Goal: Task Accomplishment & Management: Manage account settings

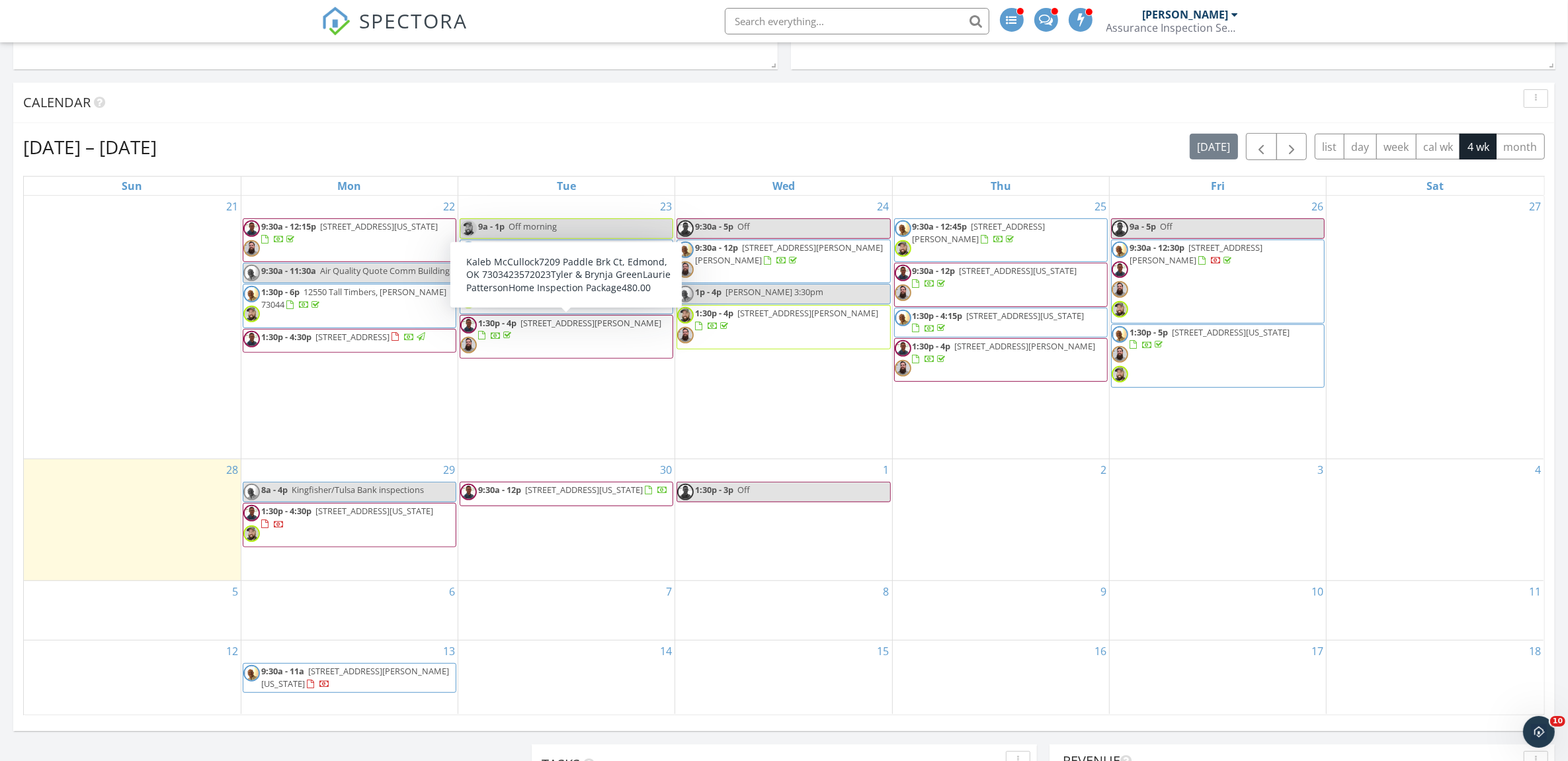
scroll to position [717, 0]
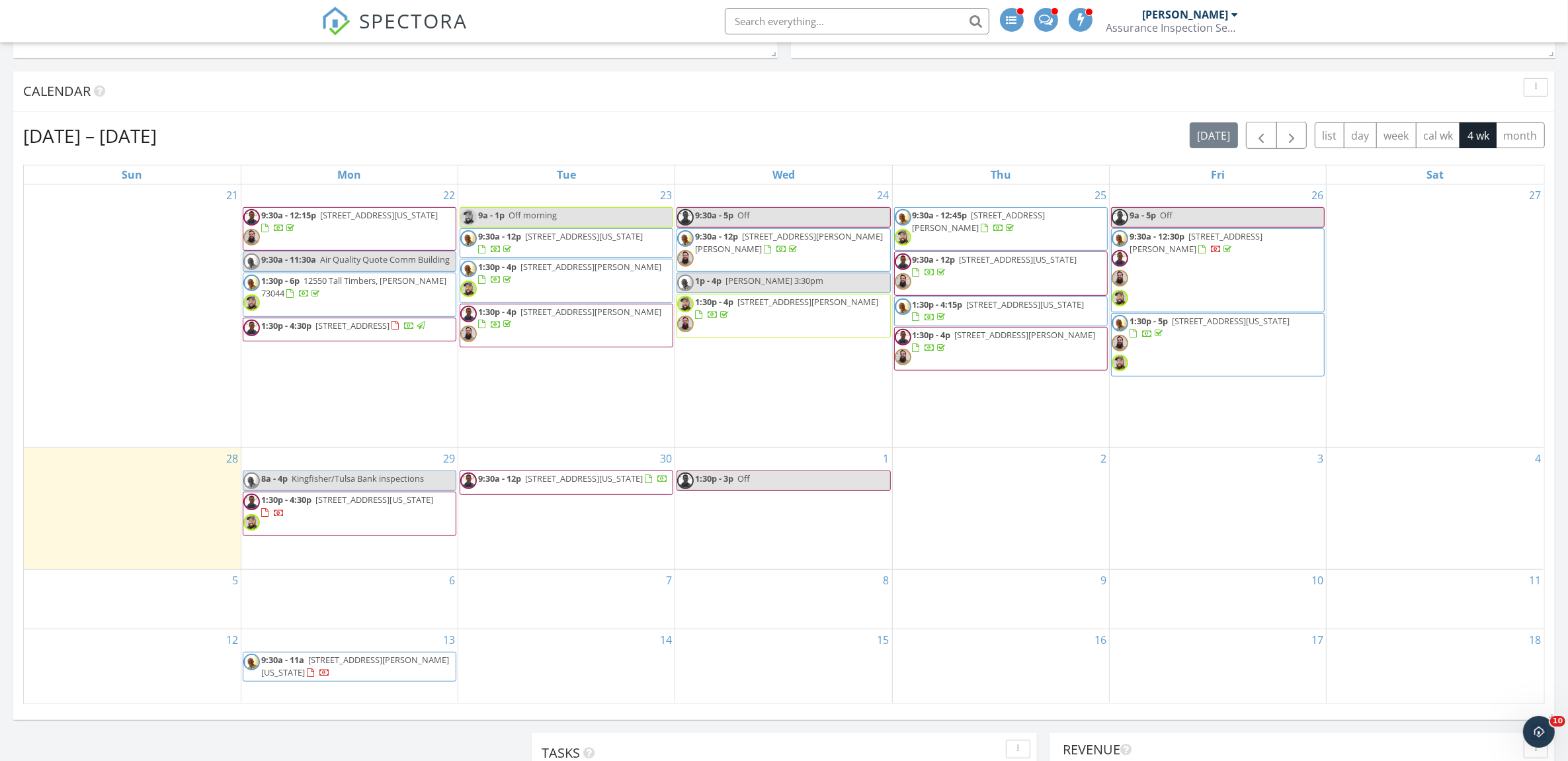
click at [1221, 350] on span "1:30p - 5p 13120 Box Canyon Rd, Oklahoma City 73142" at bounding box center [1218, 345] width 212 height 60
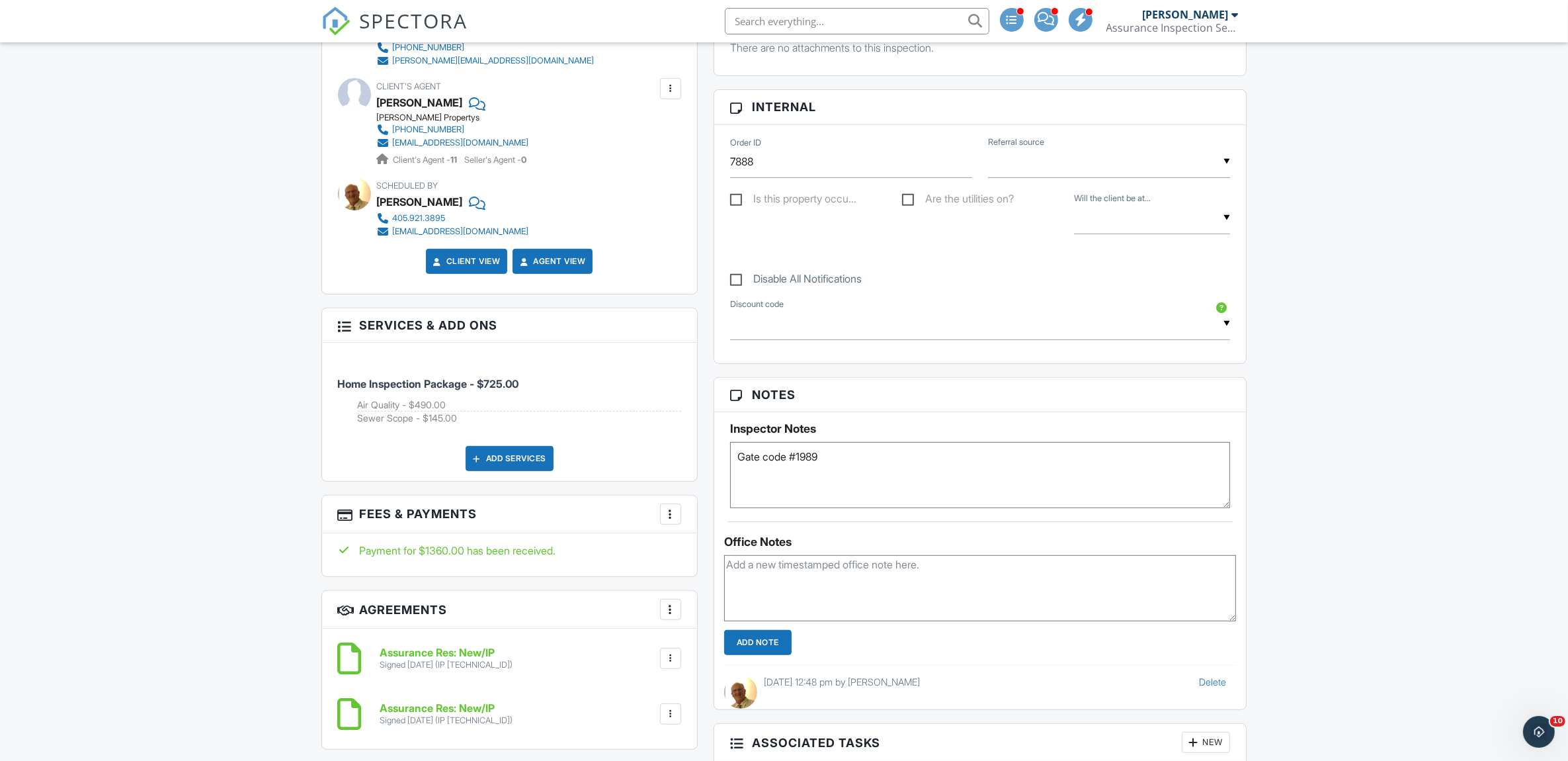
scroll to position [662, 0]
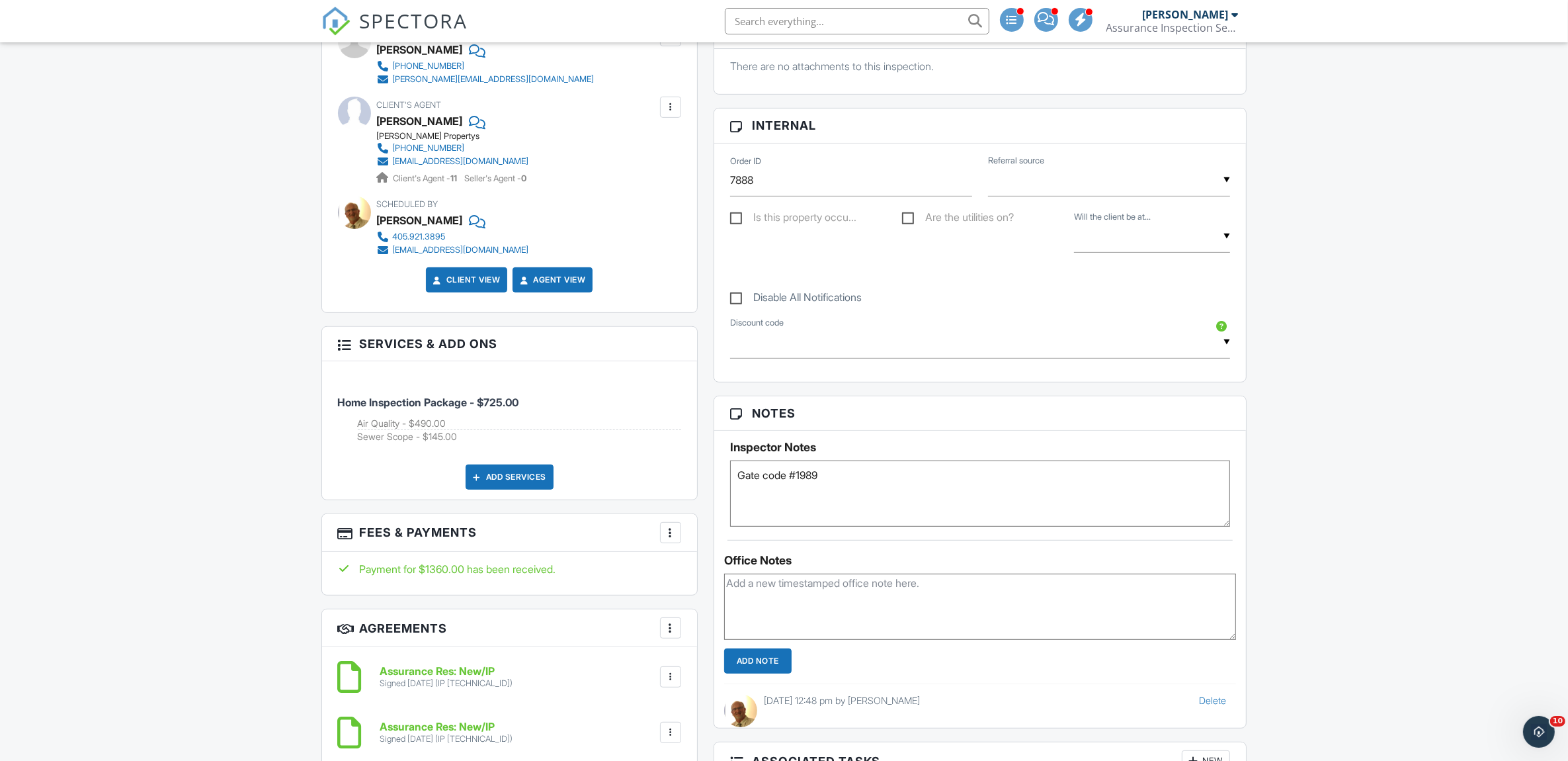
click at [679, 530] on div "More" at bounding box center [671, 533] width 22 height 22
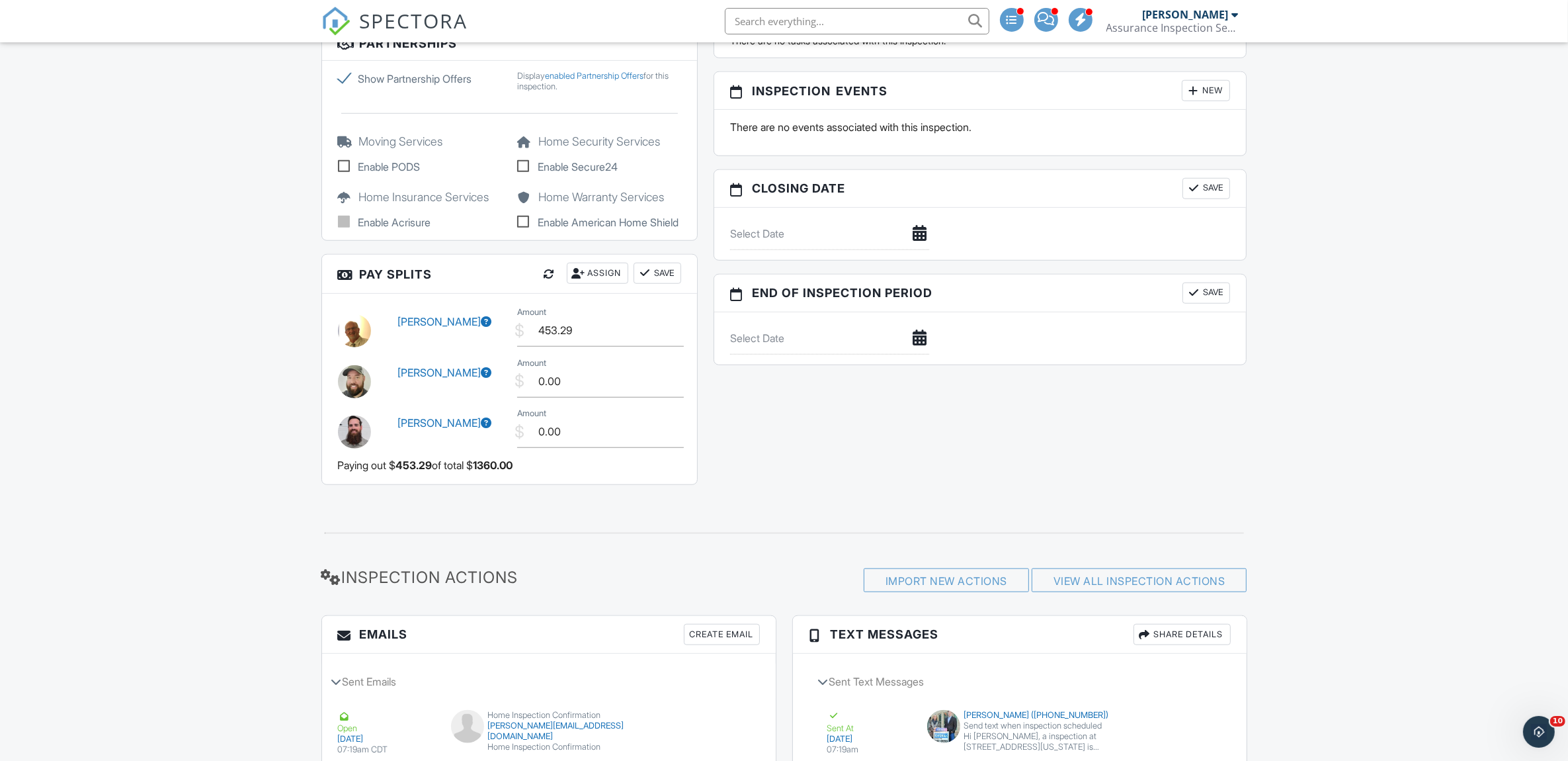
scroll to position [1433, 0]
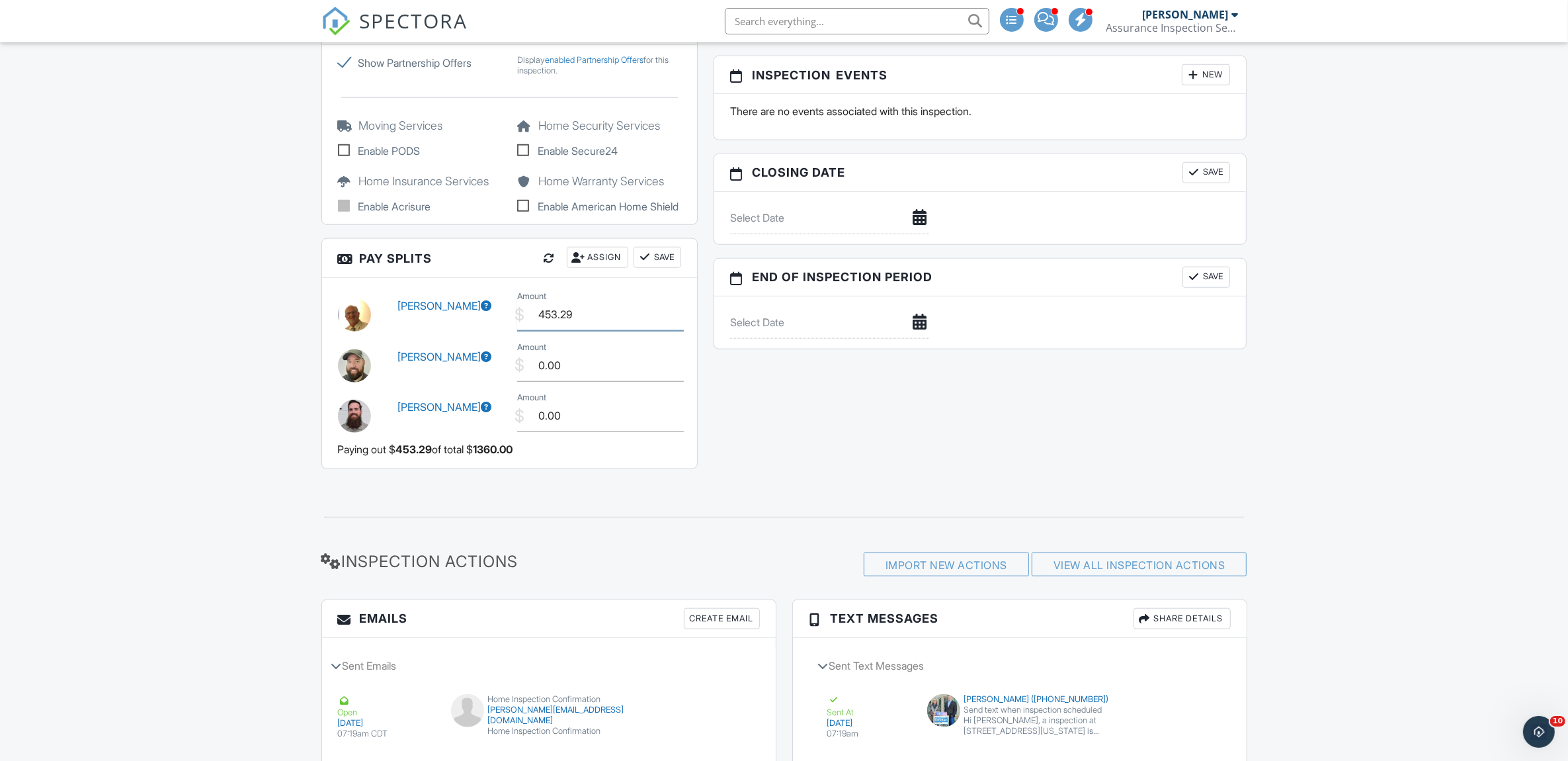
click at [587, 323] on input "453.29" at bounding box center [599, 314] width 167 height 32
type input "4"
type input "250.75"
click at [576, 375] on input "0.00" at bounding box center [599, 366] width 167 height 32
type input "0"
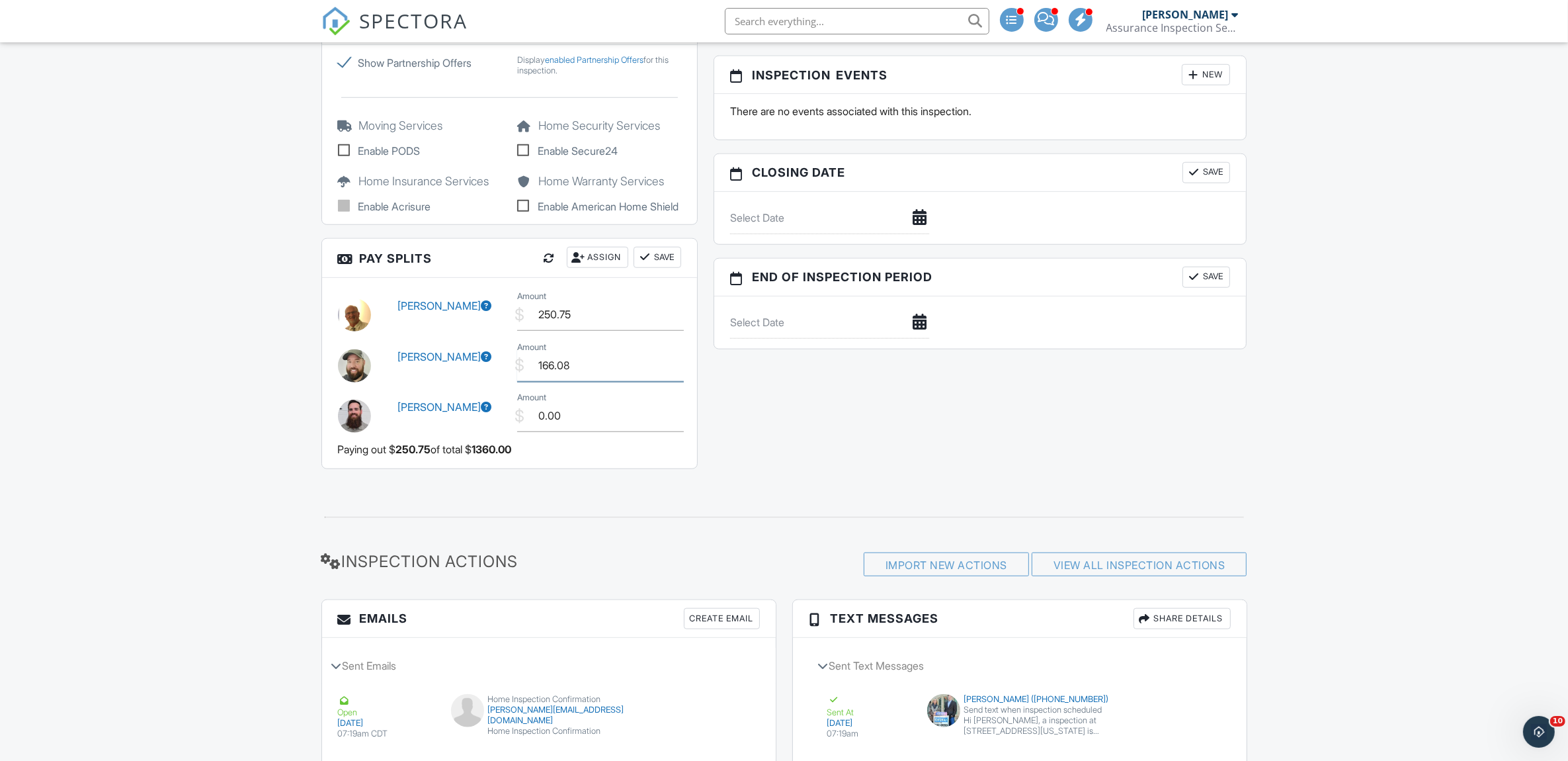
type input "166.08"
click at [579, 428] on input "0.00" at bounding box center [599, 416] width 167 height 32
type input "0"
type input "156.08"
click at [284, 377] on div "Dashboard Calendar Automations Metrics Settings Pay Reports Templates Unconfirm…" at bounding box center [784, 209] width 1568 height 3200
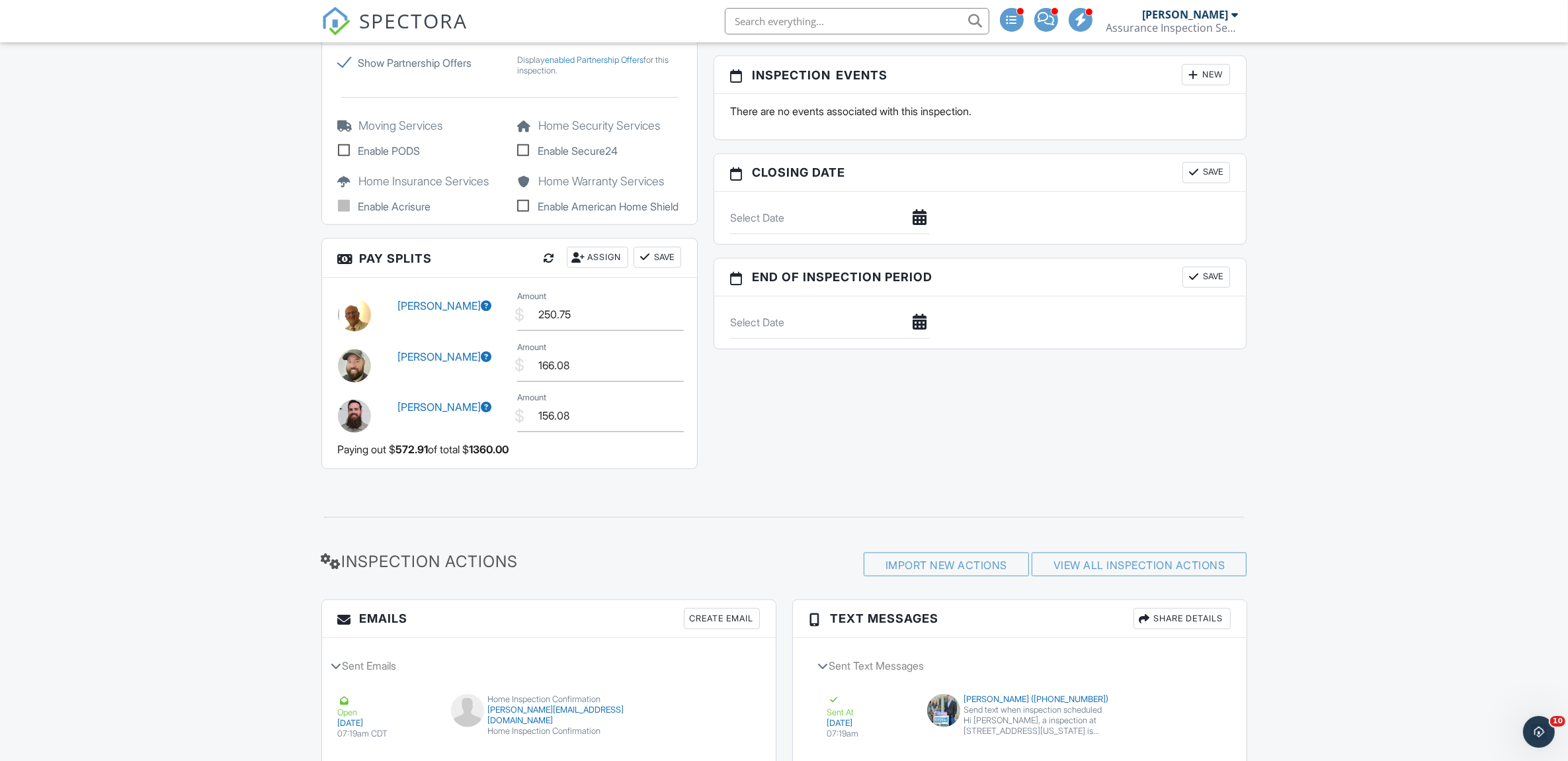
click at [679, 268] on button "Save" at bounding box center [657, 258] width 48 height 22
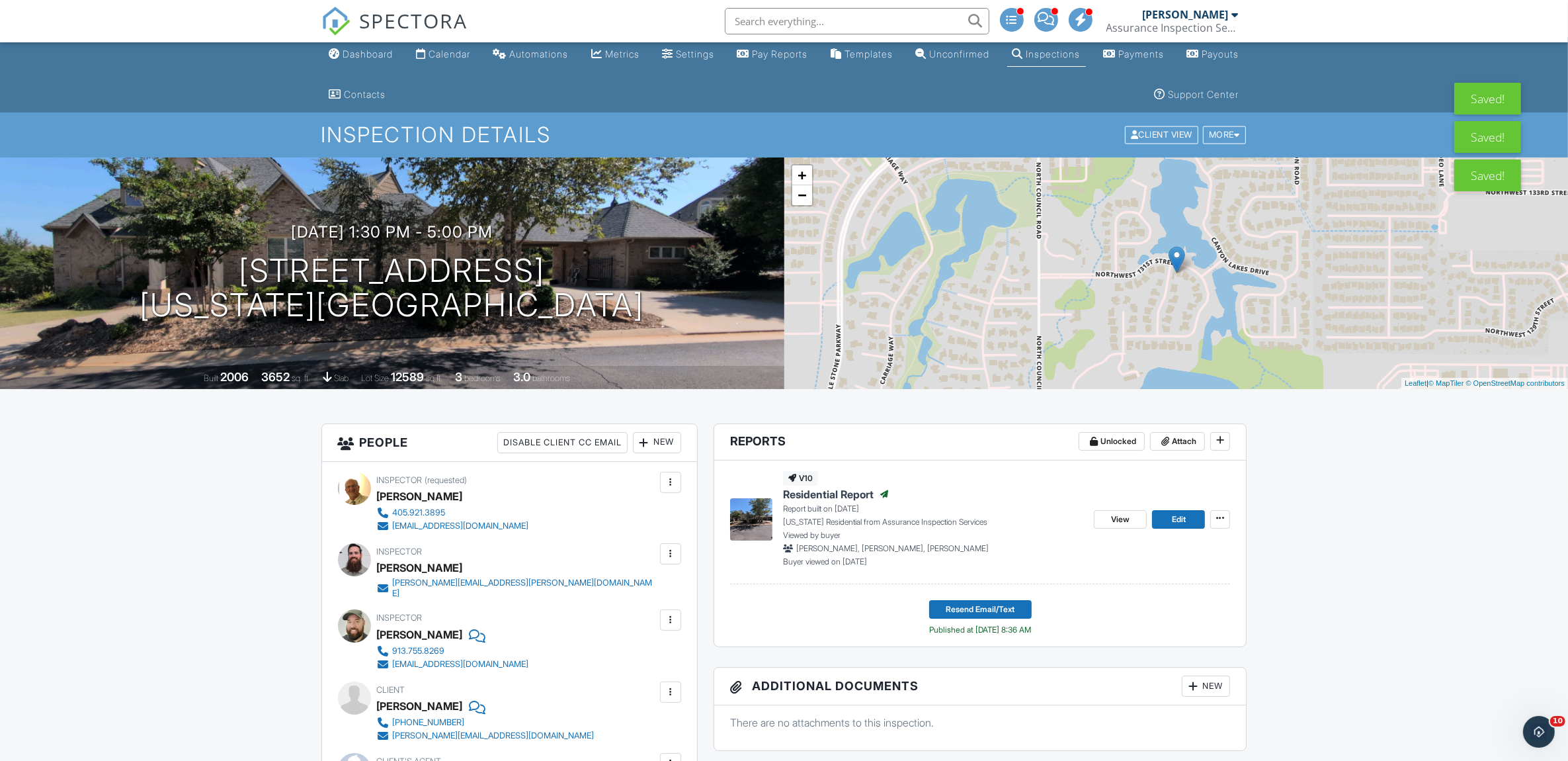
scroll to position [0, 0]
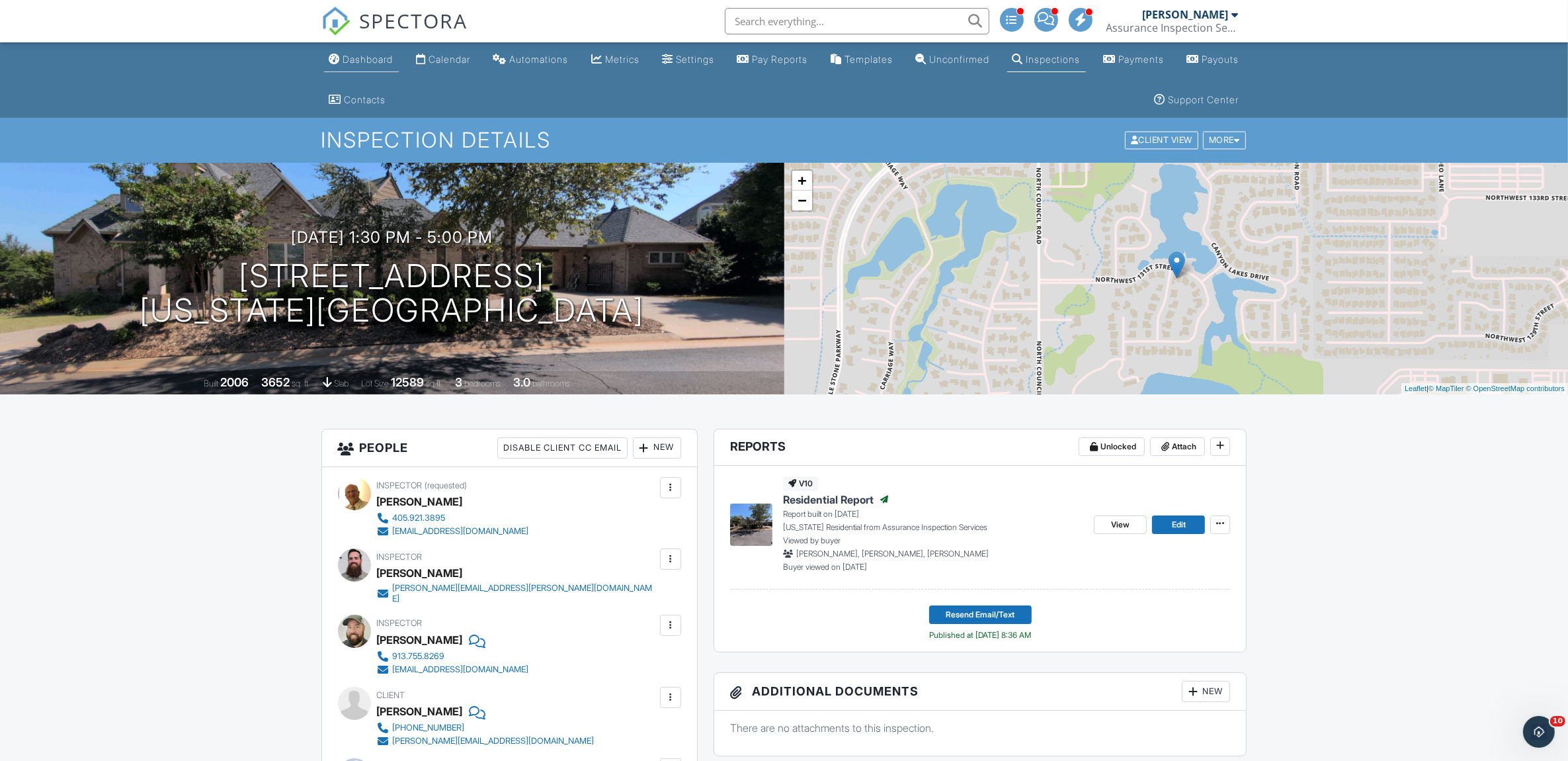
click at [374, 54] on div "Dashboard" at bounding box center [368, 59] width 50 height 11
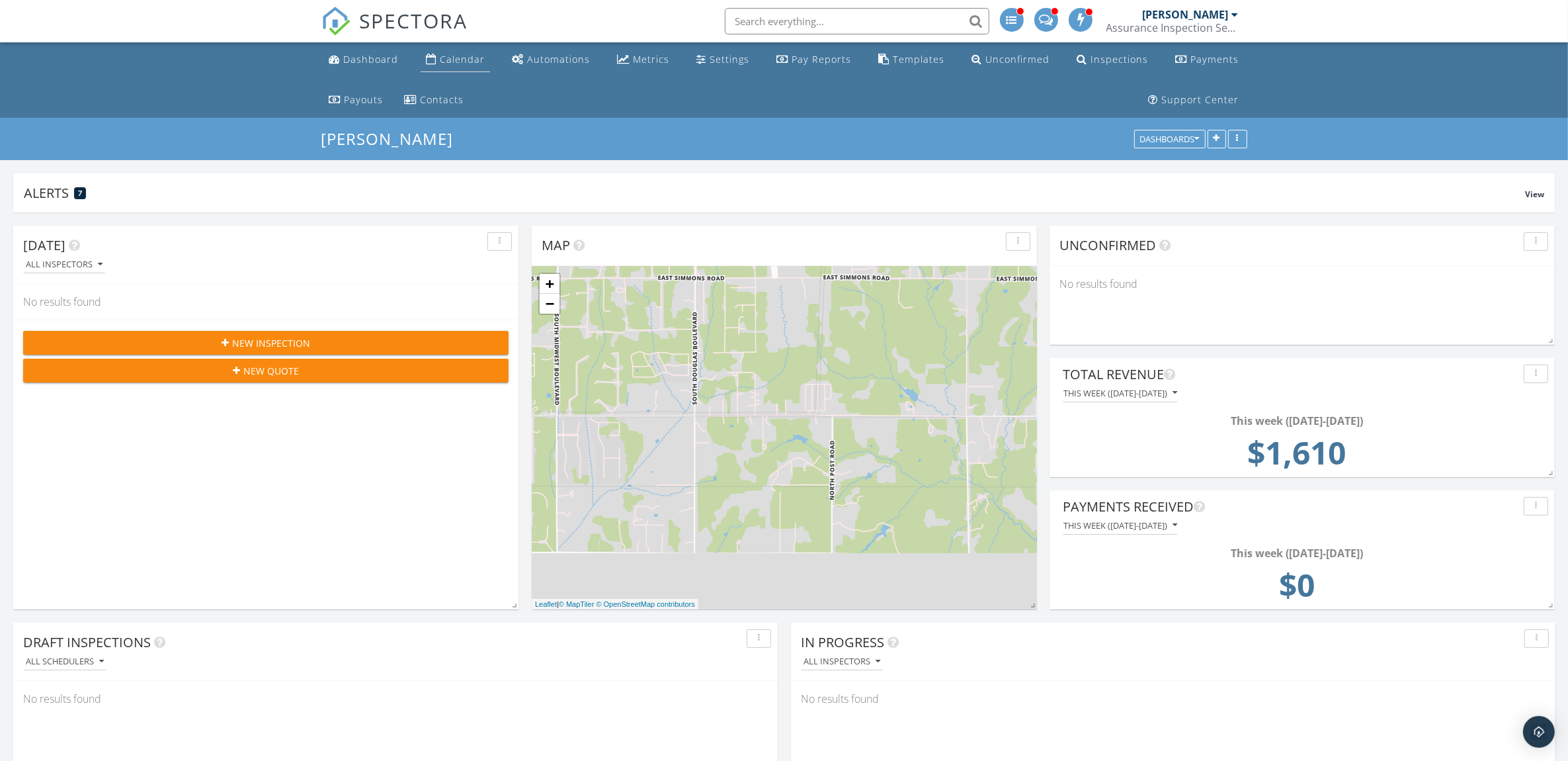
scroll to position [285, 505]
click at [457, 64] on div "Calendar" at bounding box center [463, 59] width 45 height 13
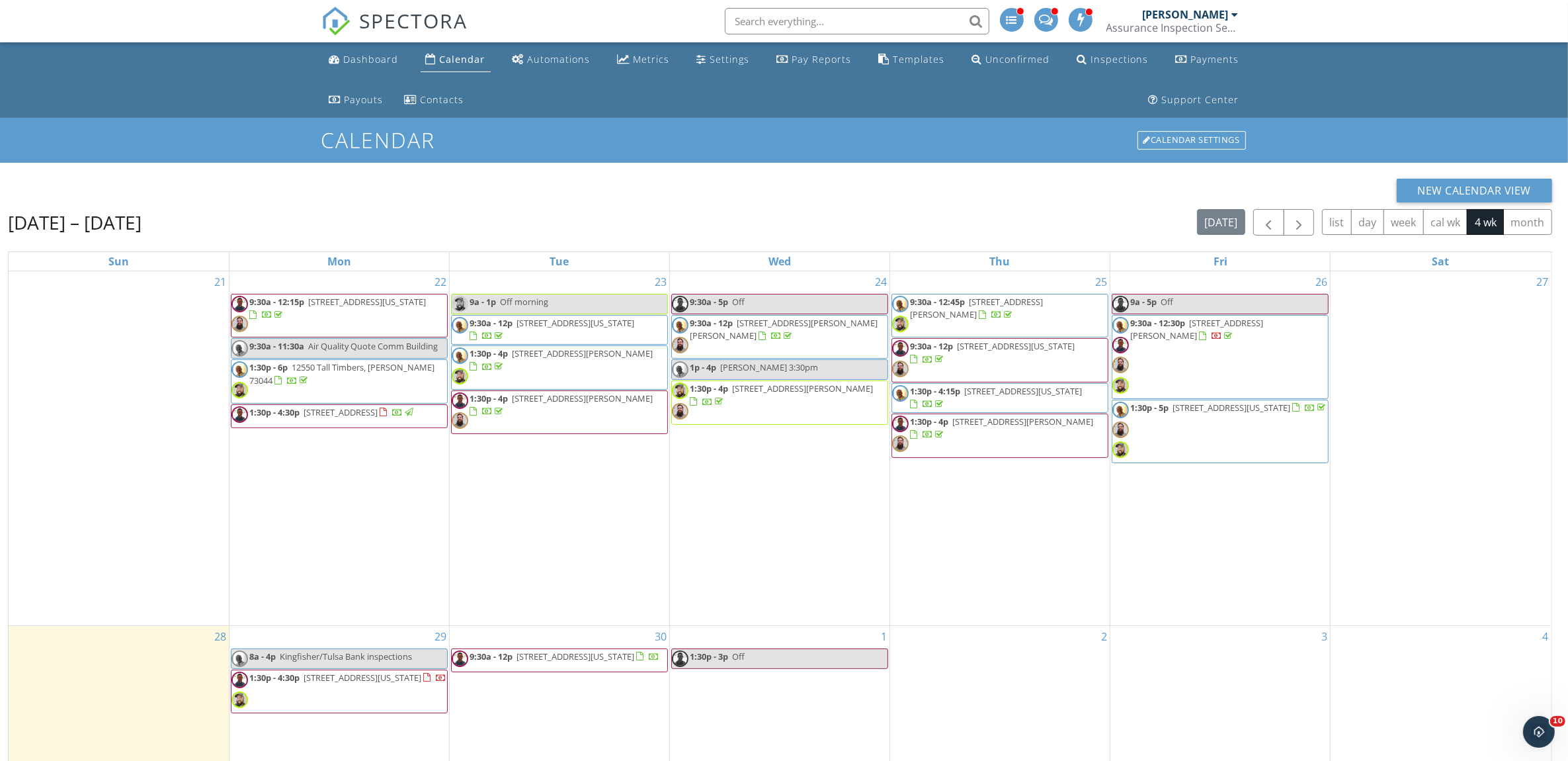
click at [1271, 372] on span "9:30a - 12:30p 1401 Carrick Ct, Edmond 73034" at bounding box center [1220, 357] width 215 height 80
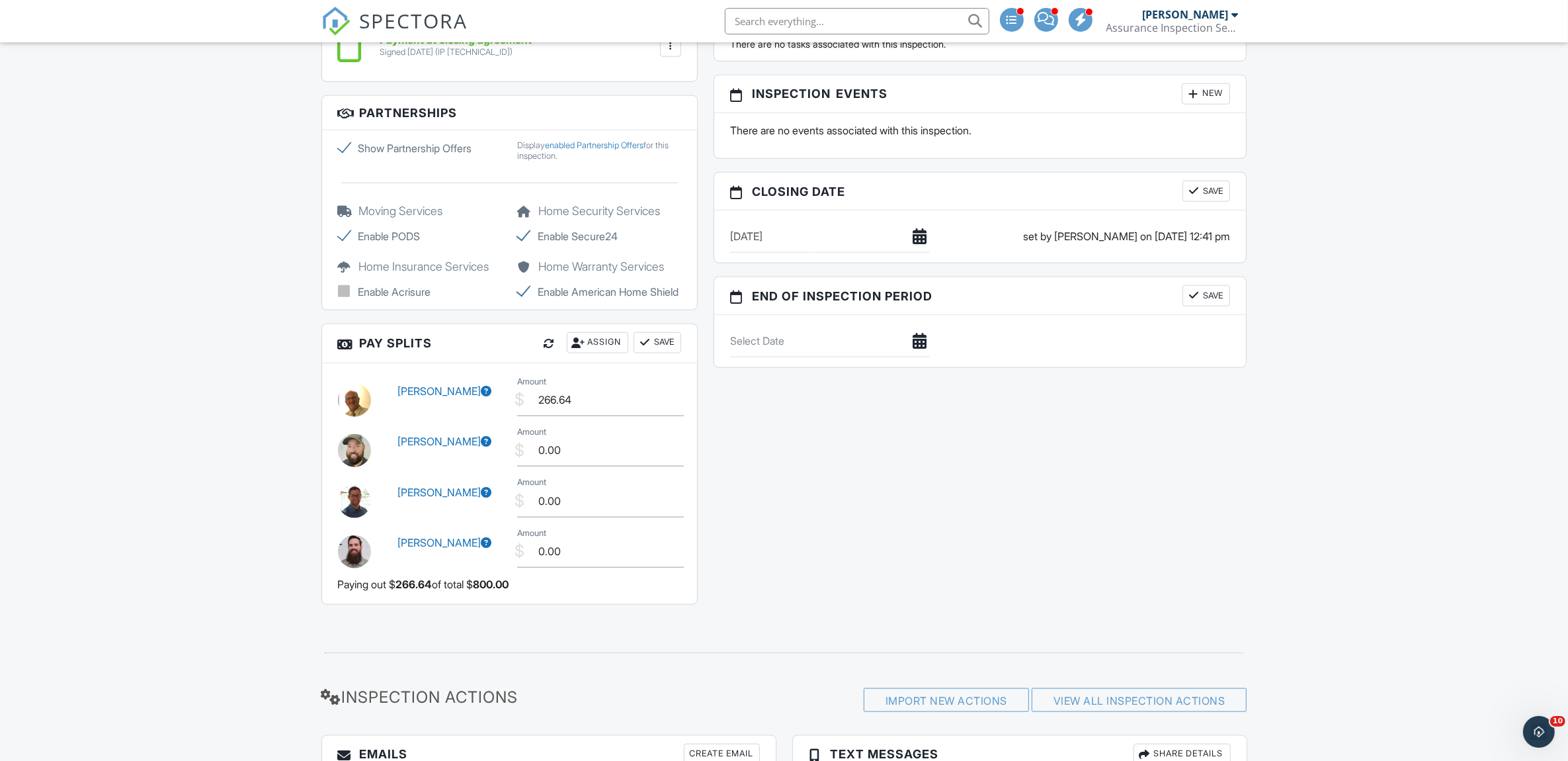
scroll to position [1599, 0]
click at [608, 413] on input "266.64" at bounding box center [599, 399] width 167 height 32
type input "2"
type input "160.00"
click at [589, 466] on input "0.00" at bounding box center [599, 449] width 167 height 32
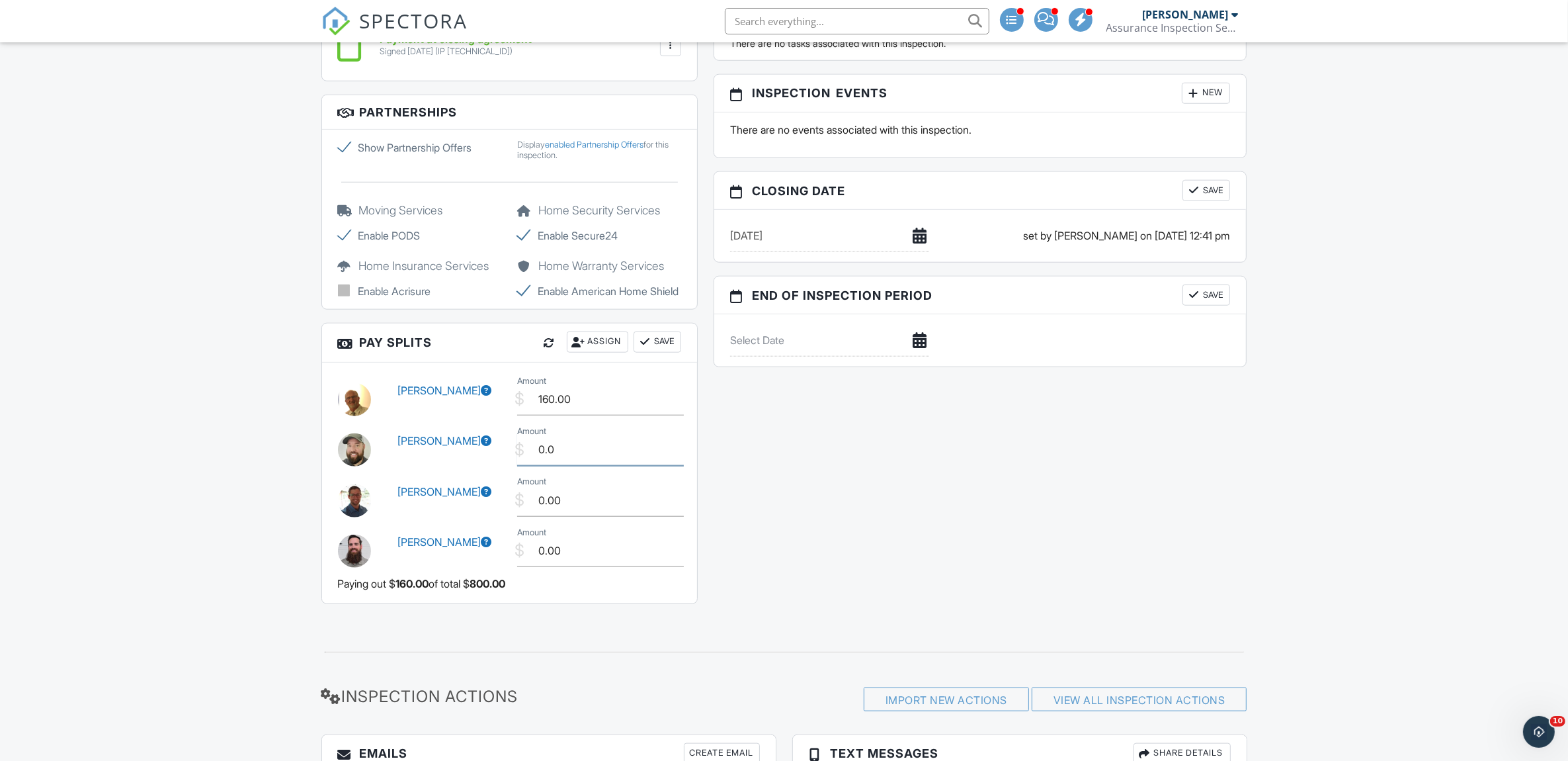
type input "0"
type input "120.00"
click at [567, 517] on input "0.00" at bounding box center [599, 501] width 167 height 32
type input "0"
type input "125.00"
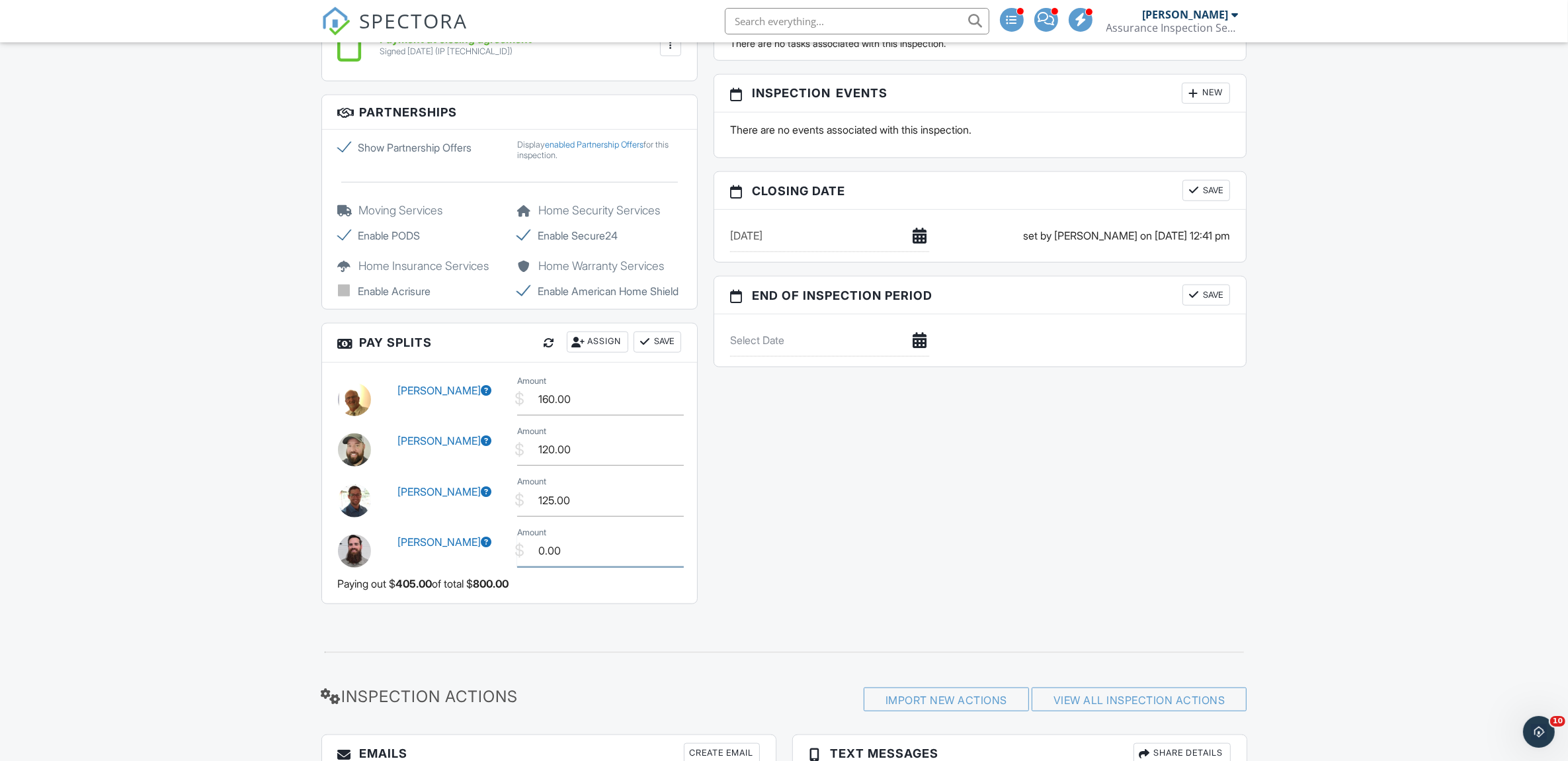
click at [575, 567] on input "0.00" at bounding box center [599, 551] width 167 height 32
type input "0"
type input "110.00"
click at [668, 353] on button "Save" at bounding box center [657, 342] width 48 height 22
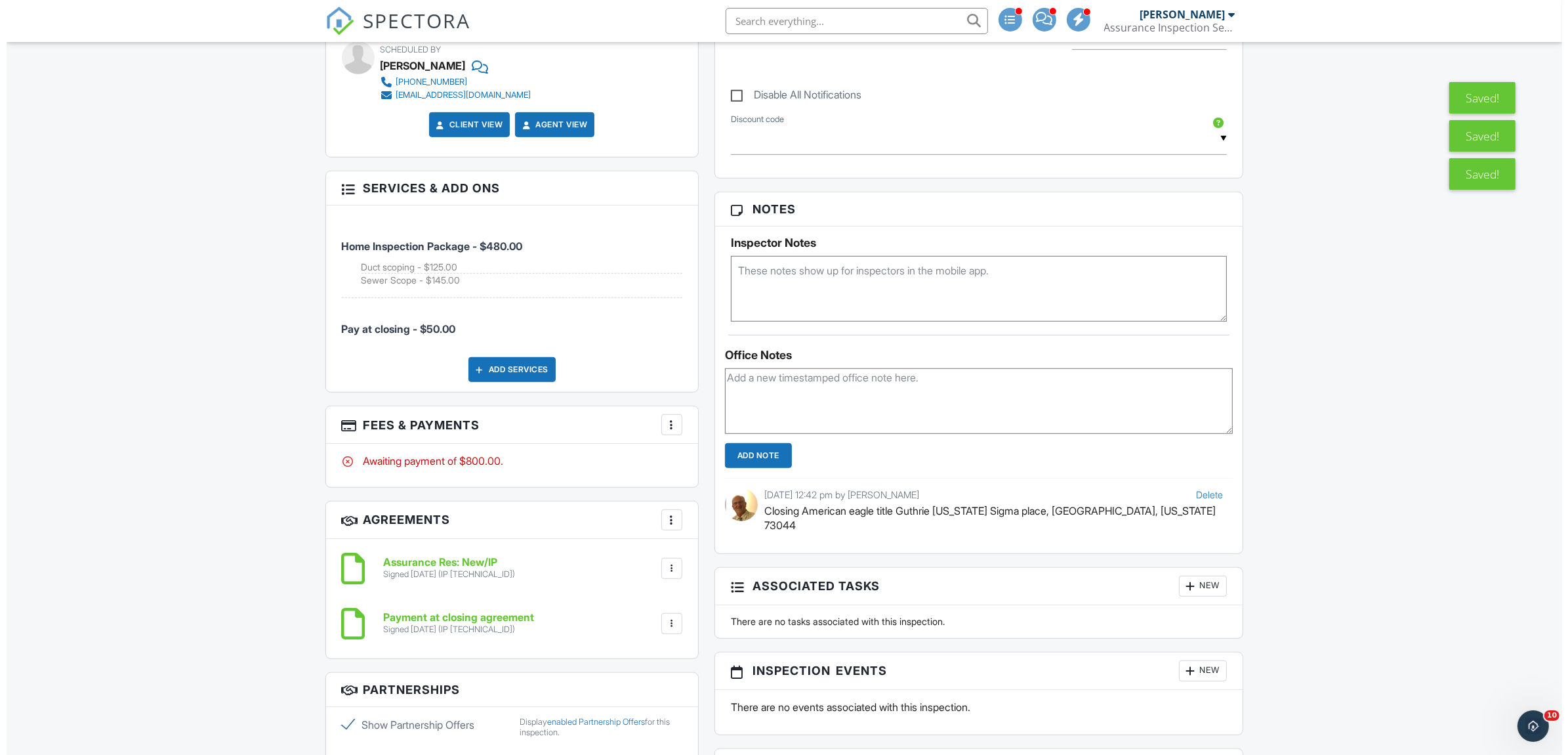
scroll to position [985, 0]
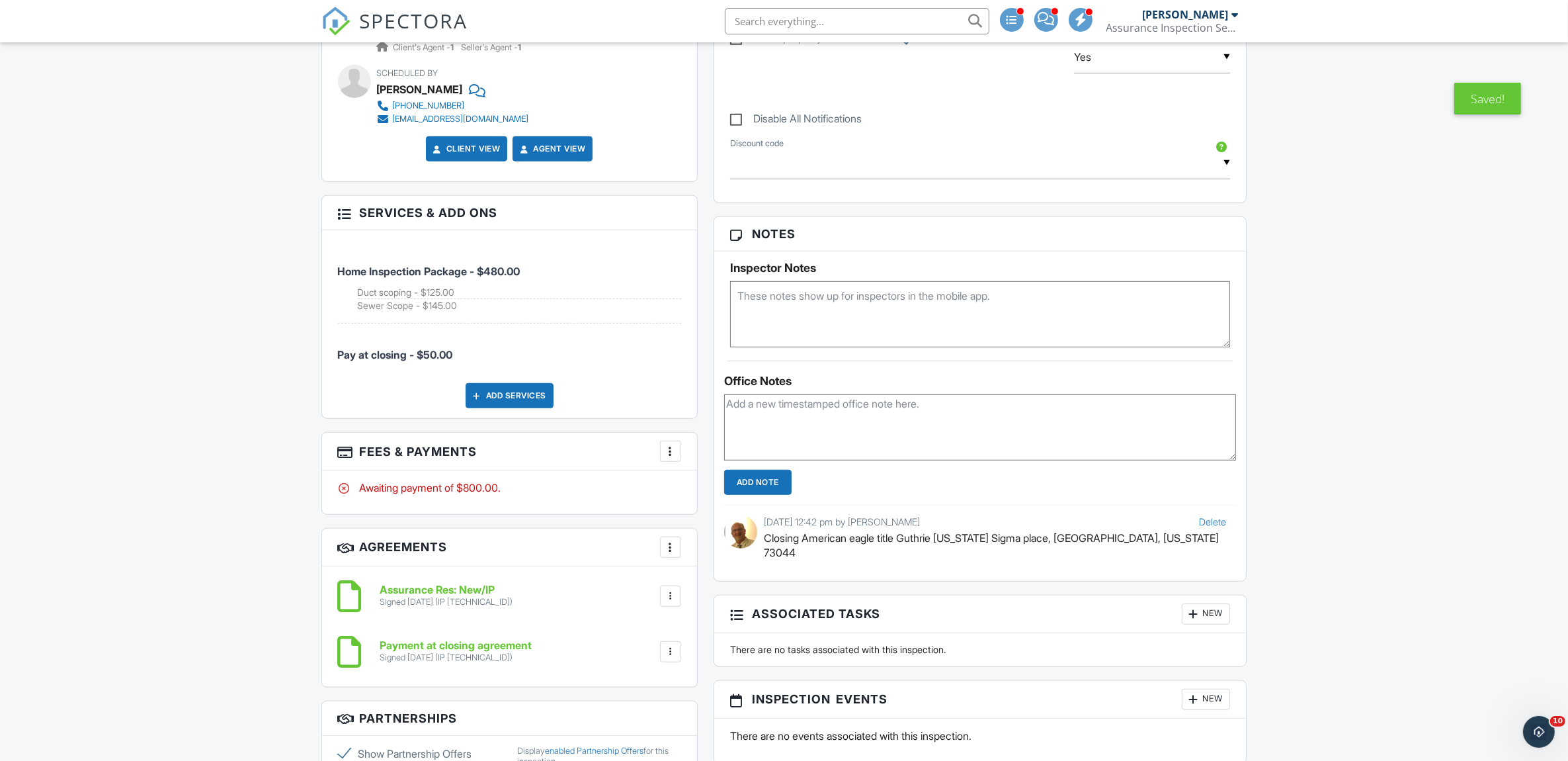
click at [670, 448] on div at bounding box center [671, 451] width 14 height 14
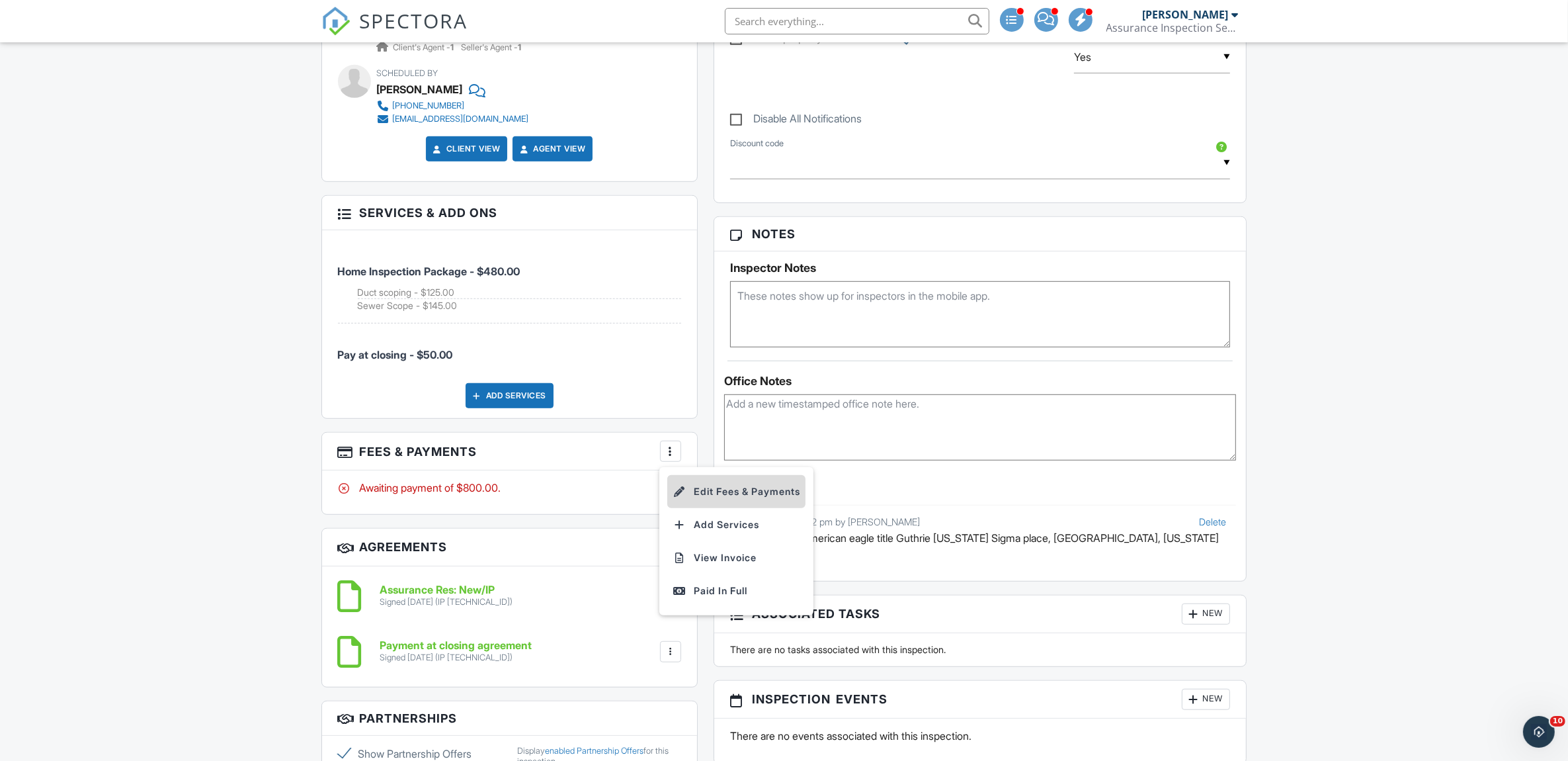
click at [718, 490] on li "Edit Fees & Payments" at bounding box center [736, 491] width 139 height 33
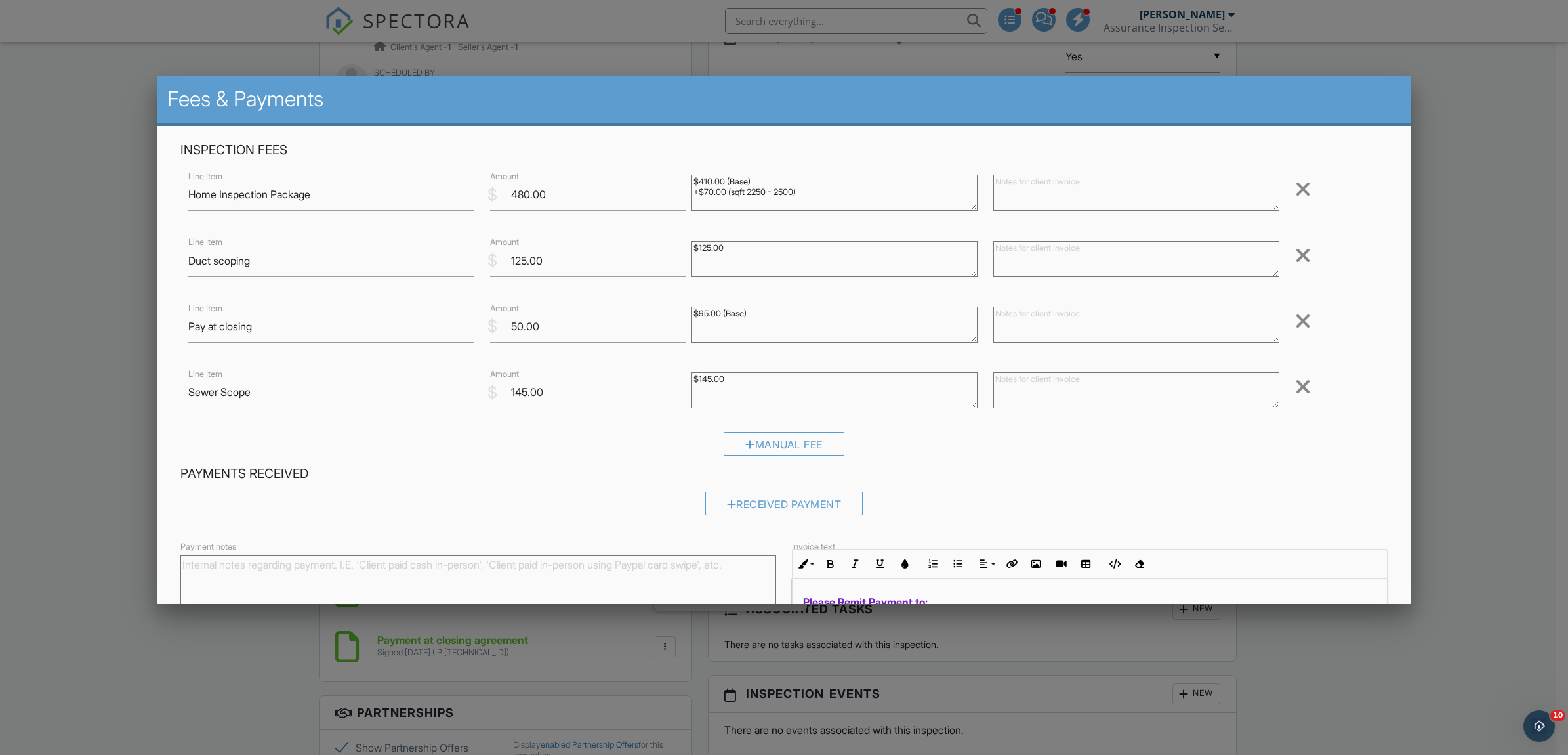
click at [1295, 385] on div at bounding box center [1303, 387] width 16 height 21
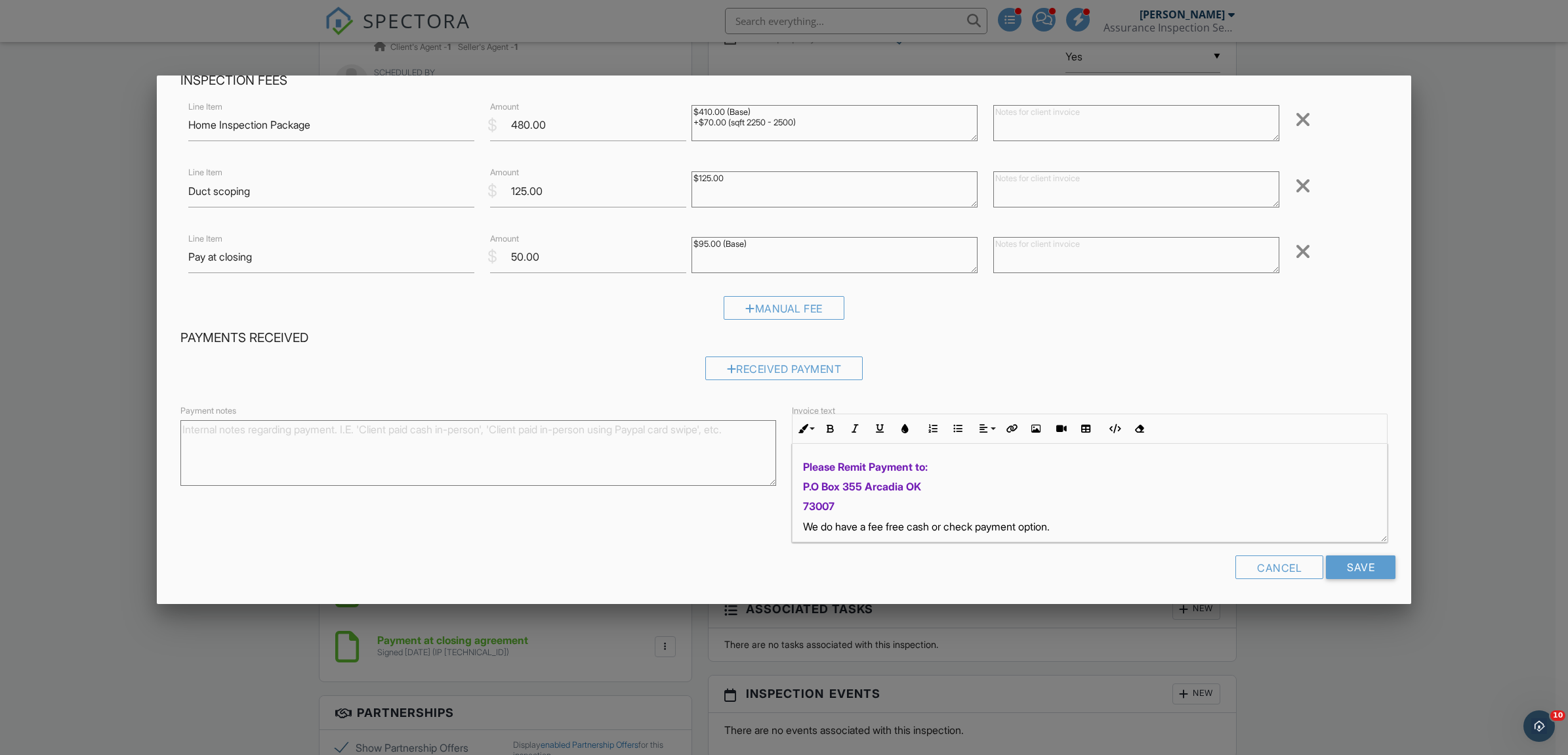
scroll to position [71, 0]
click at [1353, 567] on input "Save" at bounding box center [1361, 566] width 70 height 23
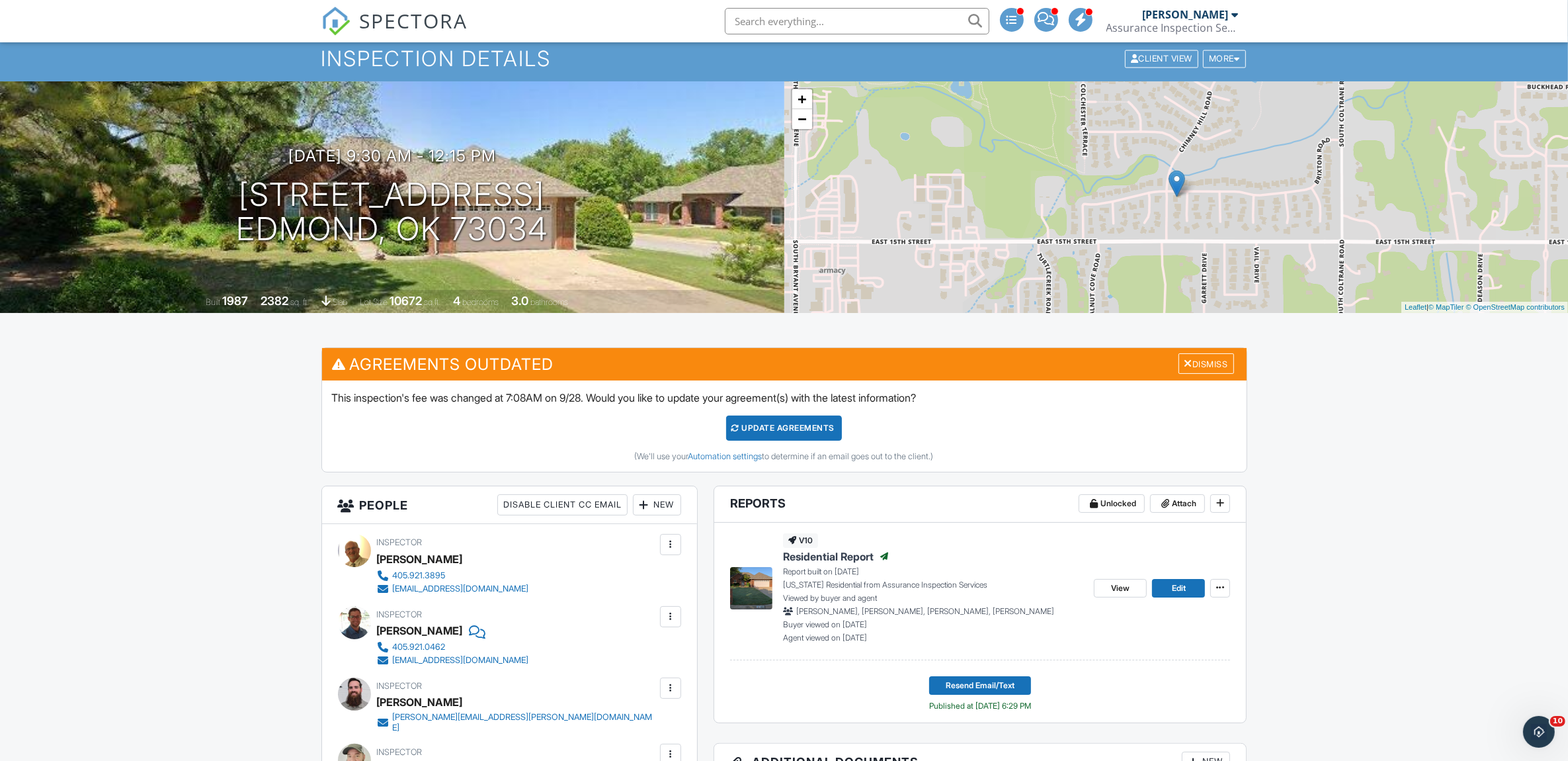
scroll to position [331, 0]
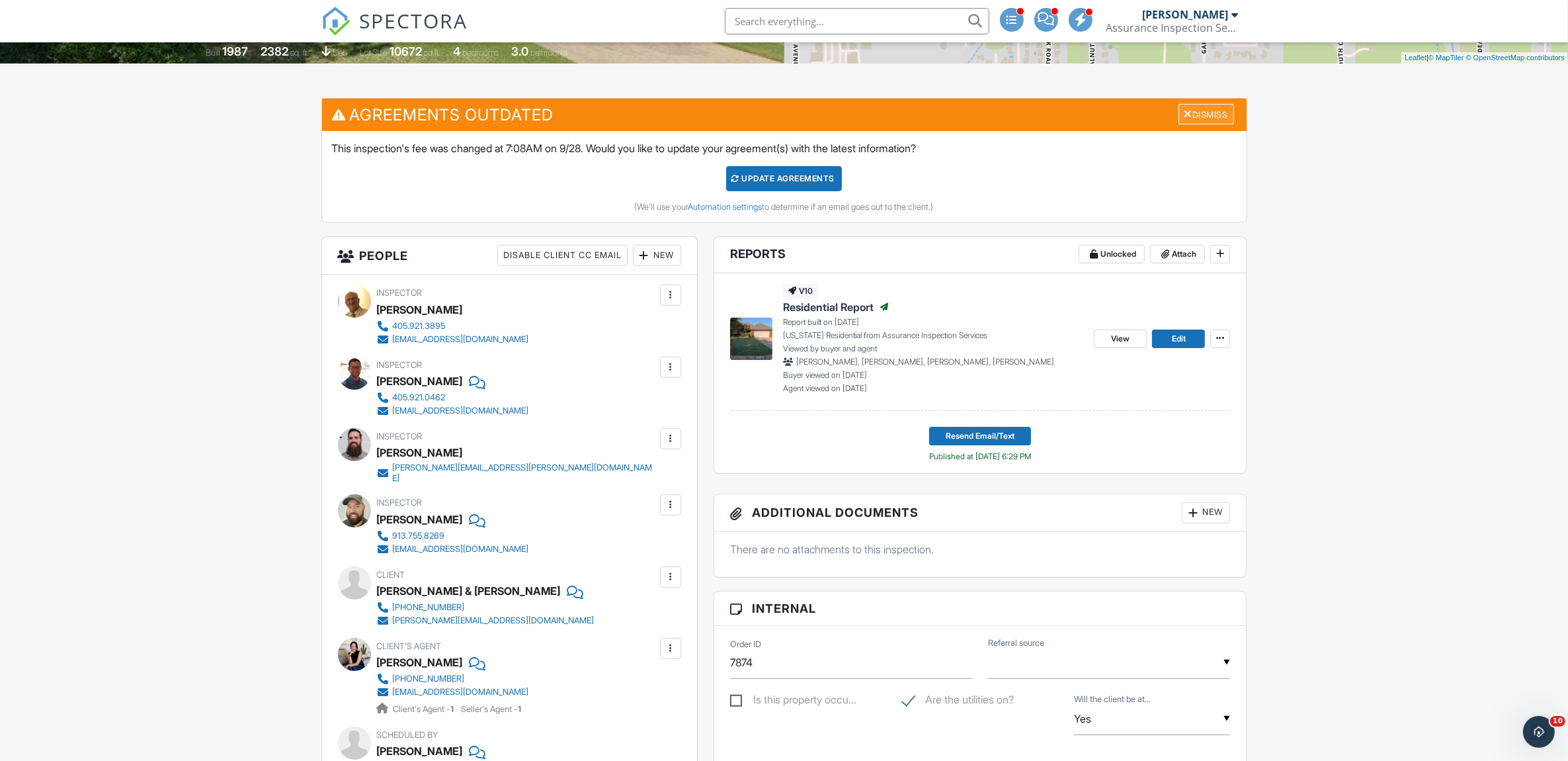
click at [1205, 111] on div "Dismiss" at bounding box center [1206, 113] width 56 height 21
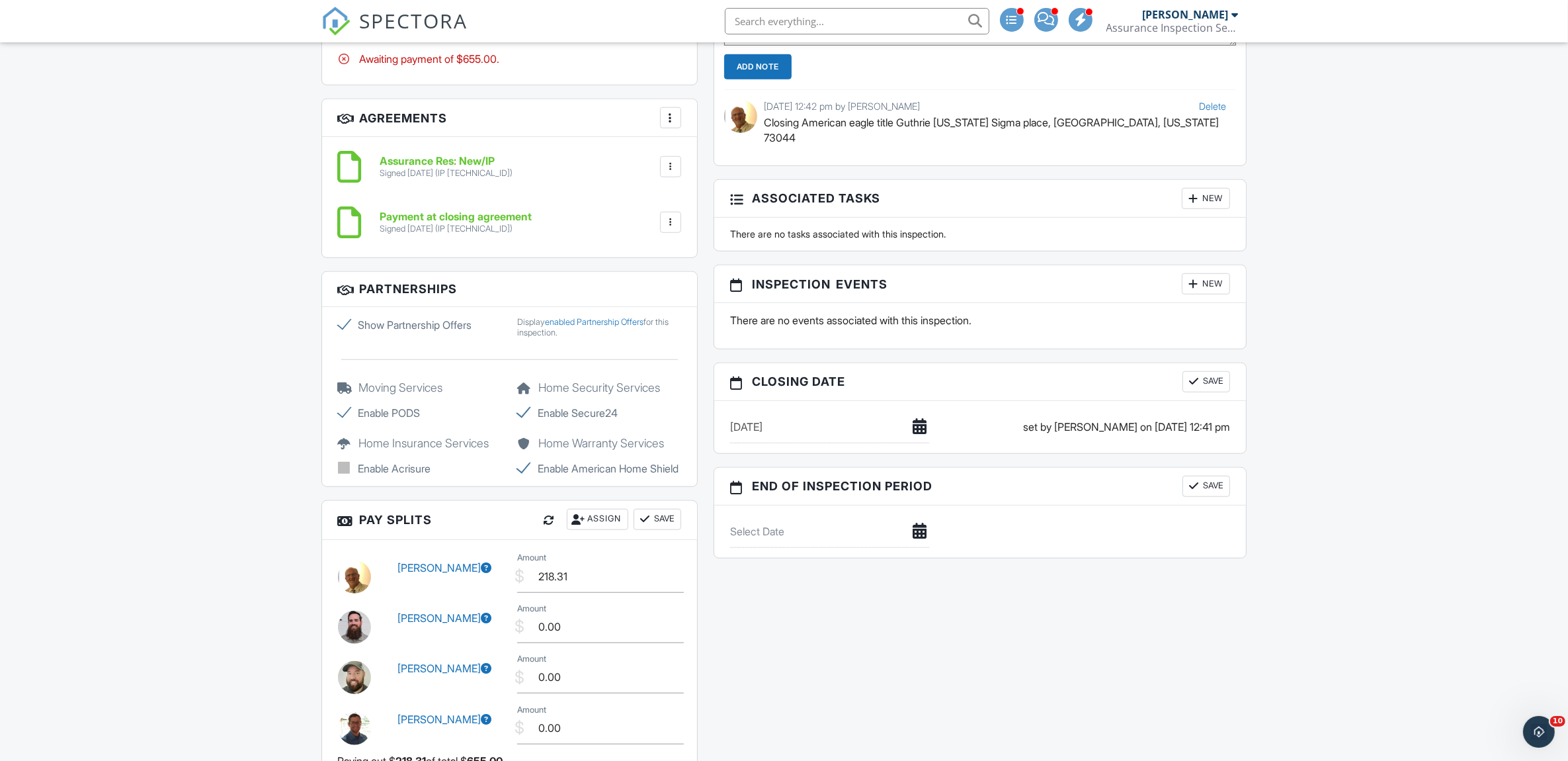
scroll to position [1433, 0]
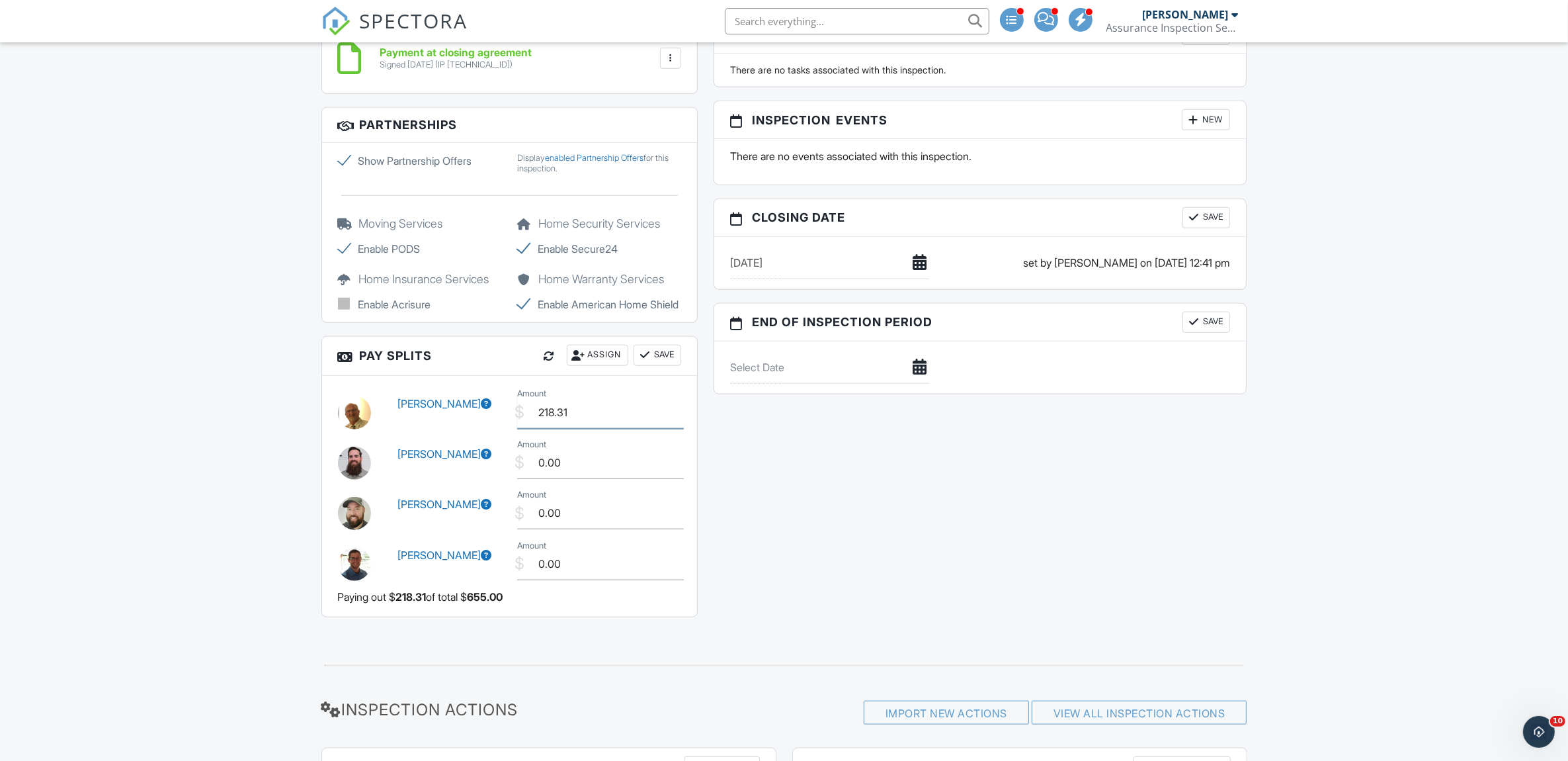
click at [582, 429] on input "218.31" at bounding box center [599, 412] width 167 height 32
type input "2"
type input "150.00"
click at [570, 468] on input "0.00" at bounding box center [599, 463] width 167 height 32
type input "0"
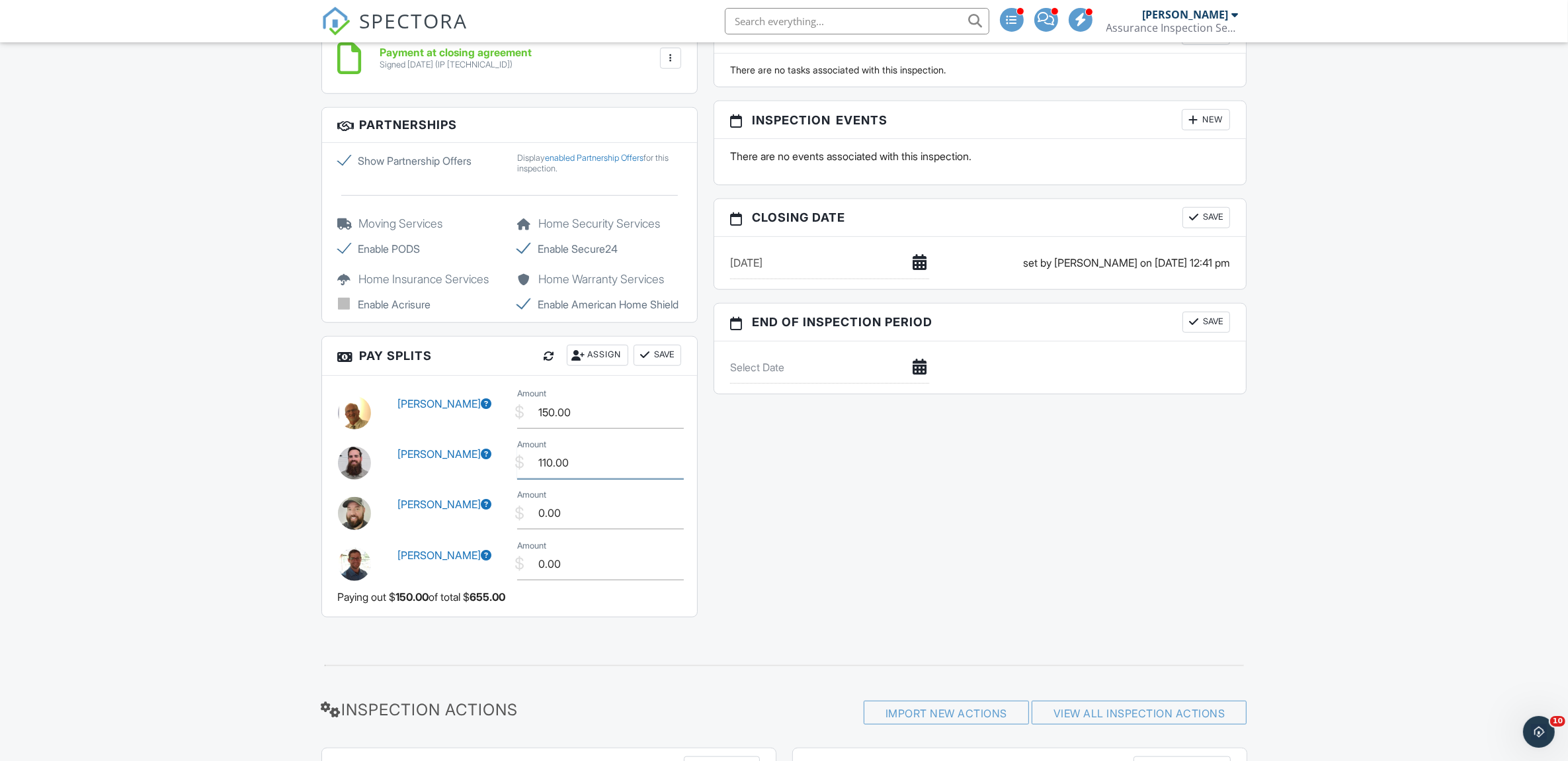
type input "110.00"
click at [582, 527] on input "0.00" at bounding box center [599, 513] width 167 height 32
type input "0"
type input "120.00"
click at [591, 570] on input "0.00" at bounding box center [599, 564] width 167 height 32
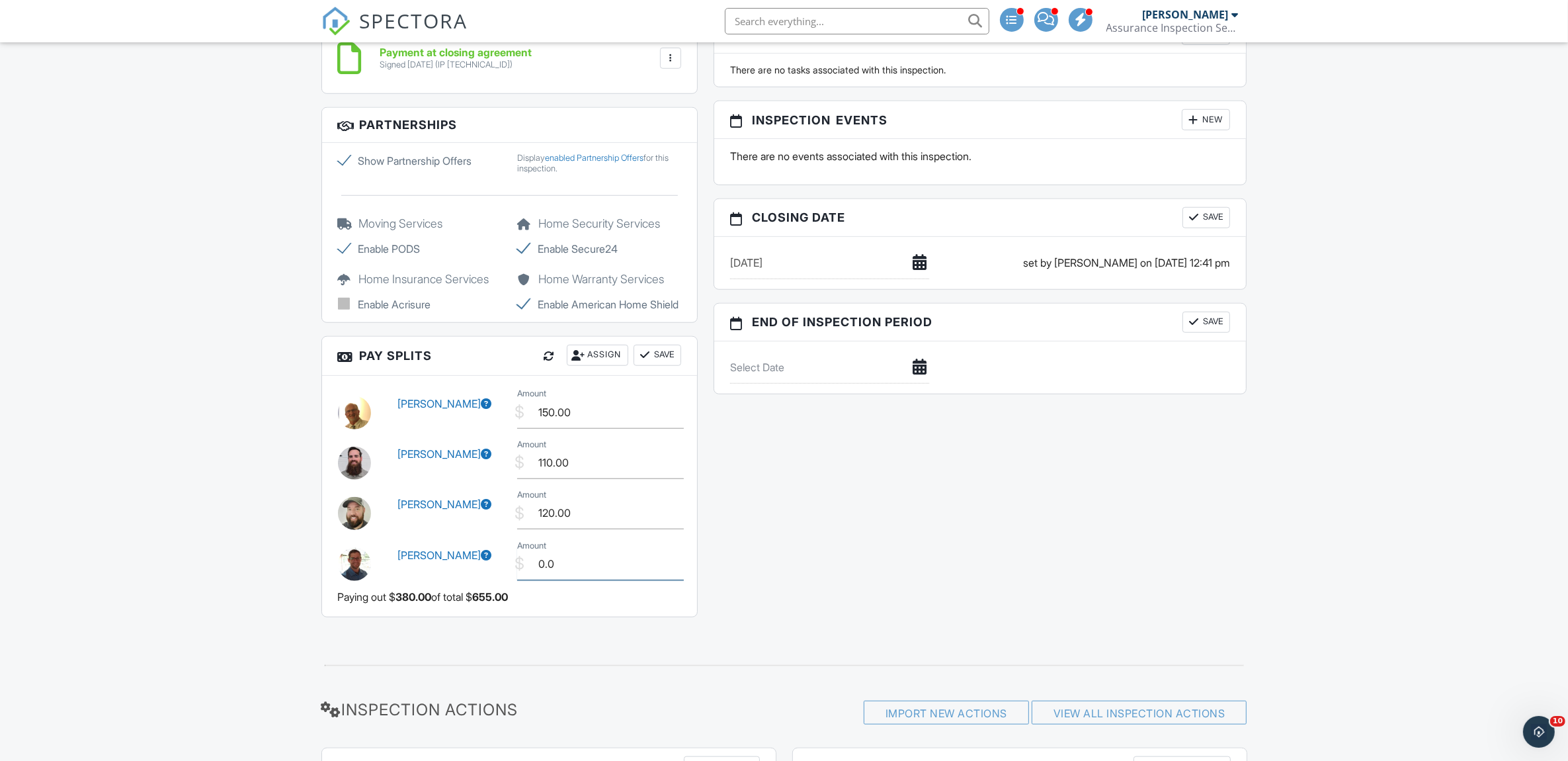
type input "0"
type input "125.00"
click at [660, 366] on button "Save" at bounding box center [657, 356] width 48 height 22
click at [237, 329] on div "Dashboard Calendar Automations Metrics Settings Pay Reports Templates Unconfirm…" at bounding box center [784, 319] width 1568 height 3420
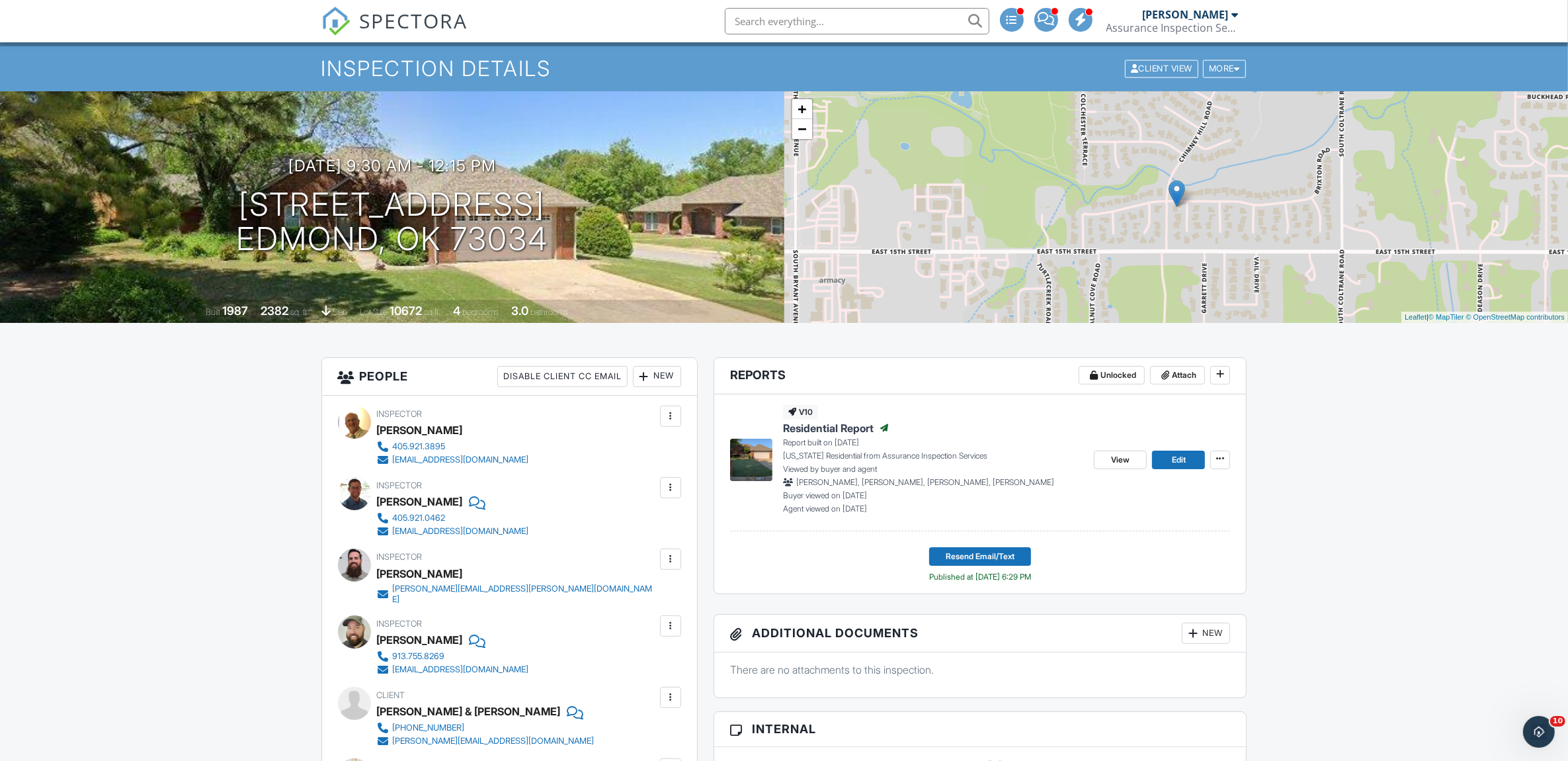
scroll to position [0, 0]
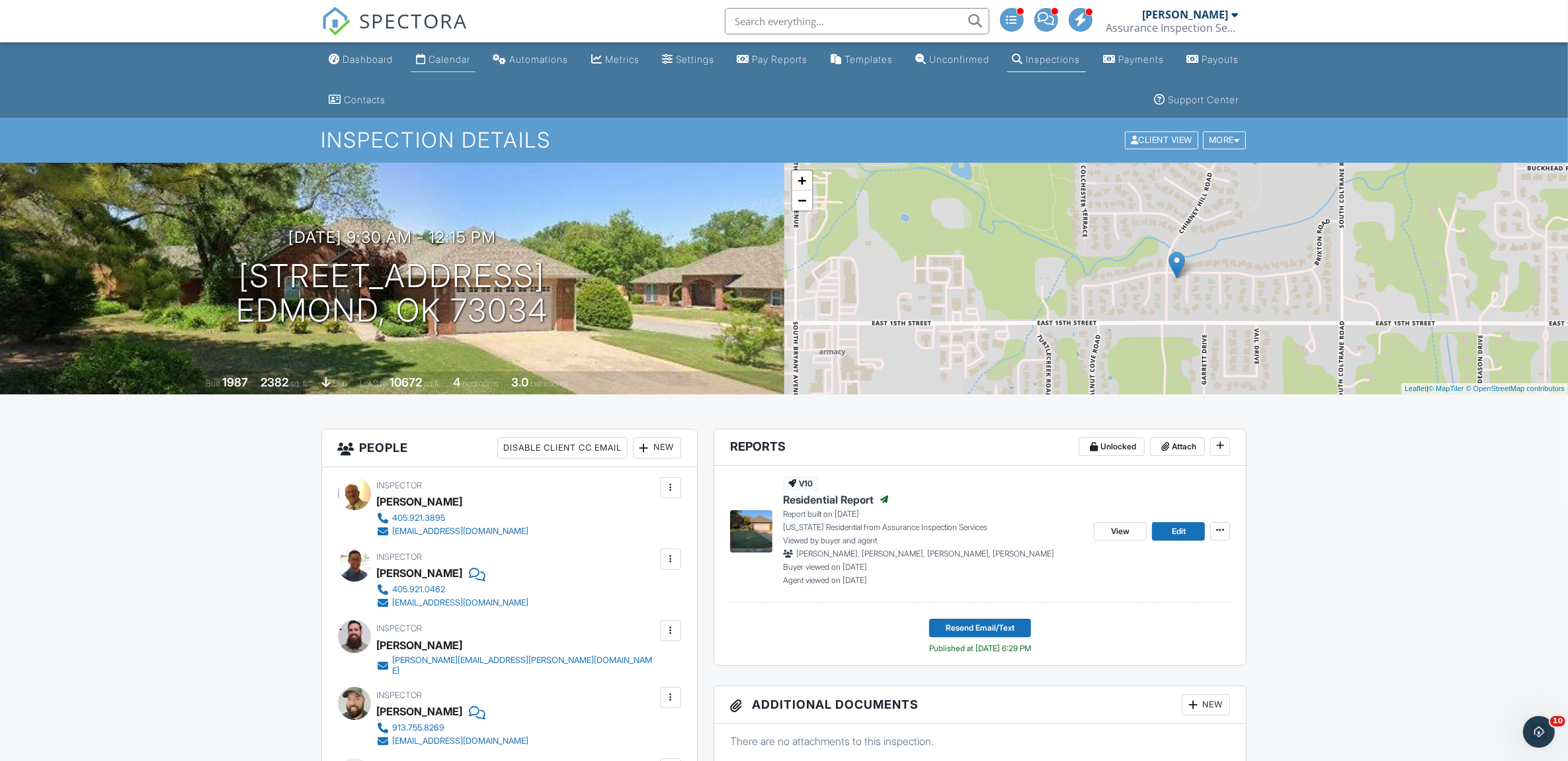
click at [448, 66] on link "Calendar" at bounding box center [443, 59] width 65 height 24
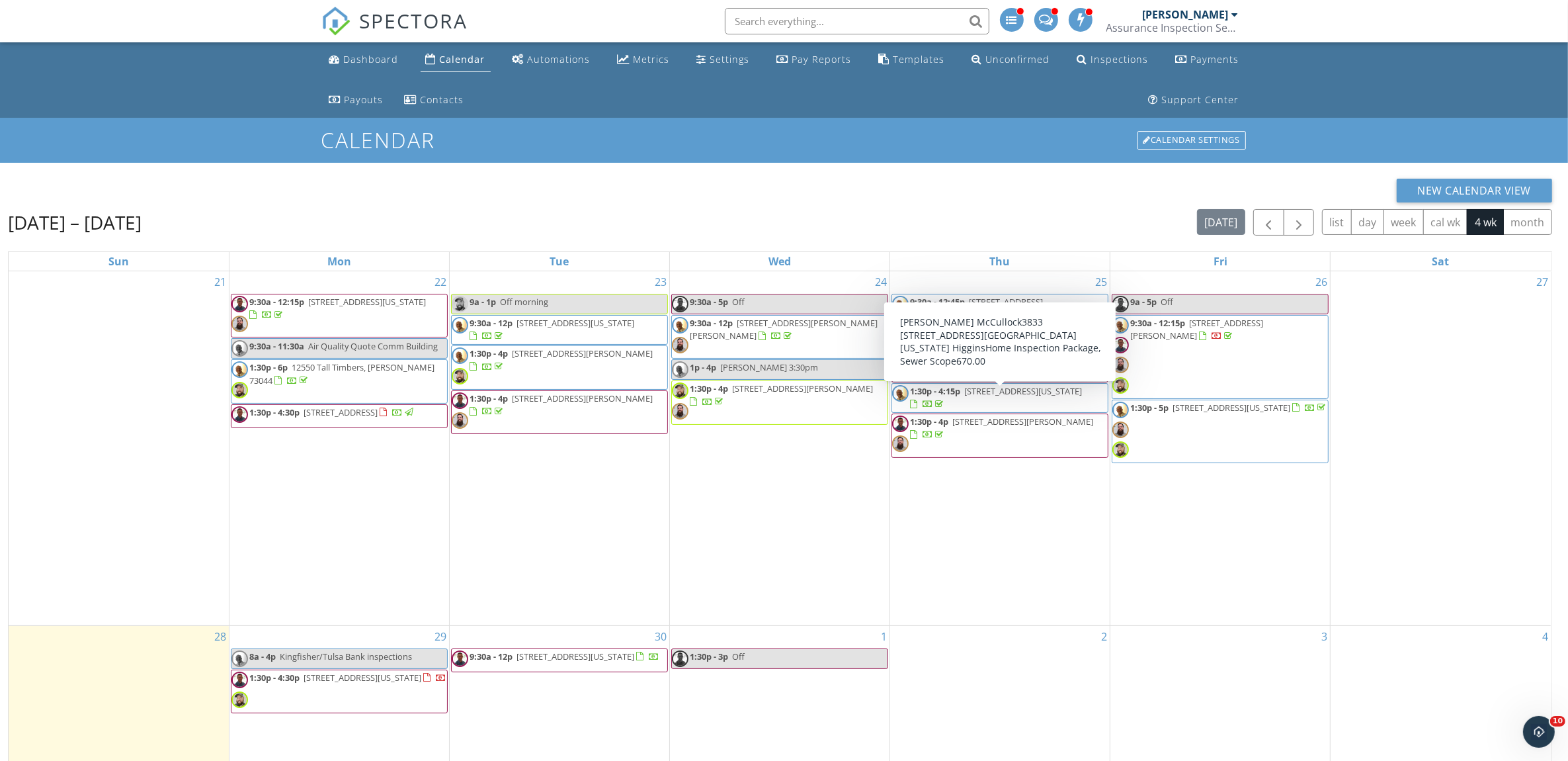
click at [992, 400] on span "1:30p - 4:15p [STREET_ADDRESS][US_STATE]" at bounding box center [999, 398] width 215 height 26
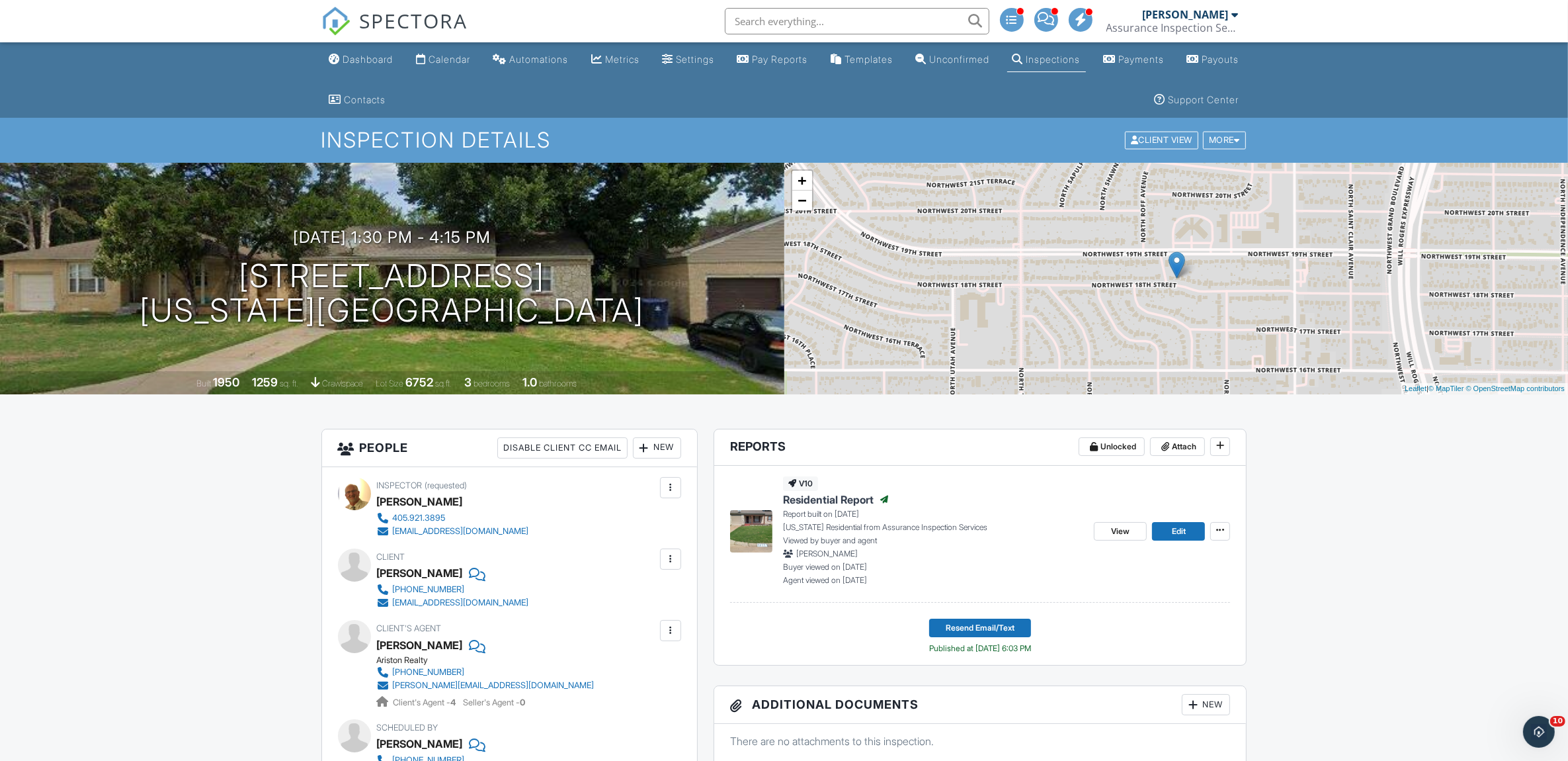
click at [470, 57] on div "Calendar" at bounding box center [449, 59] width 41 height 11
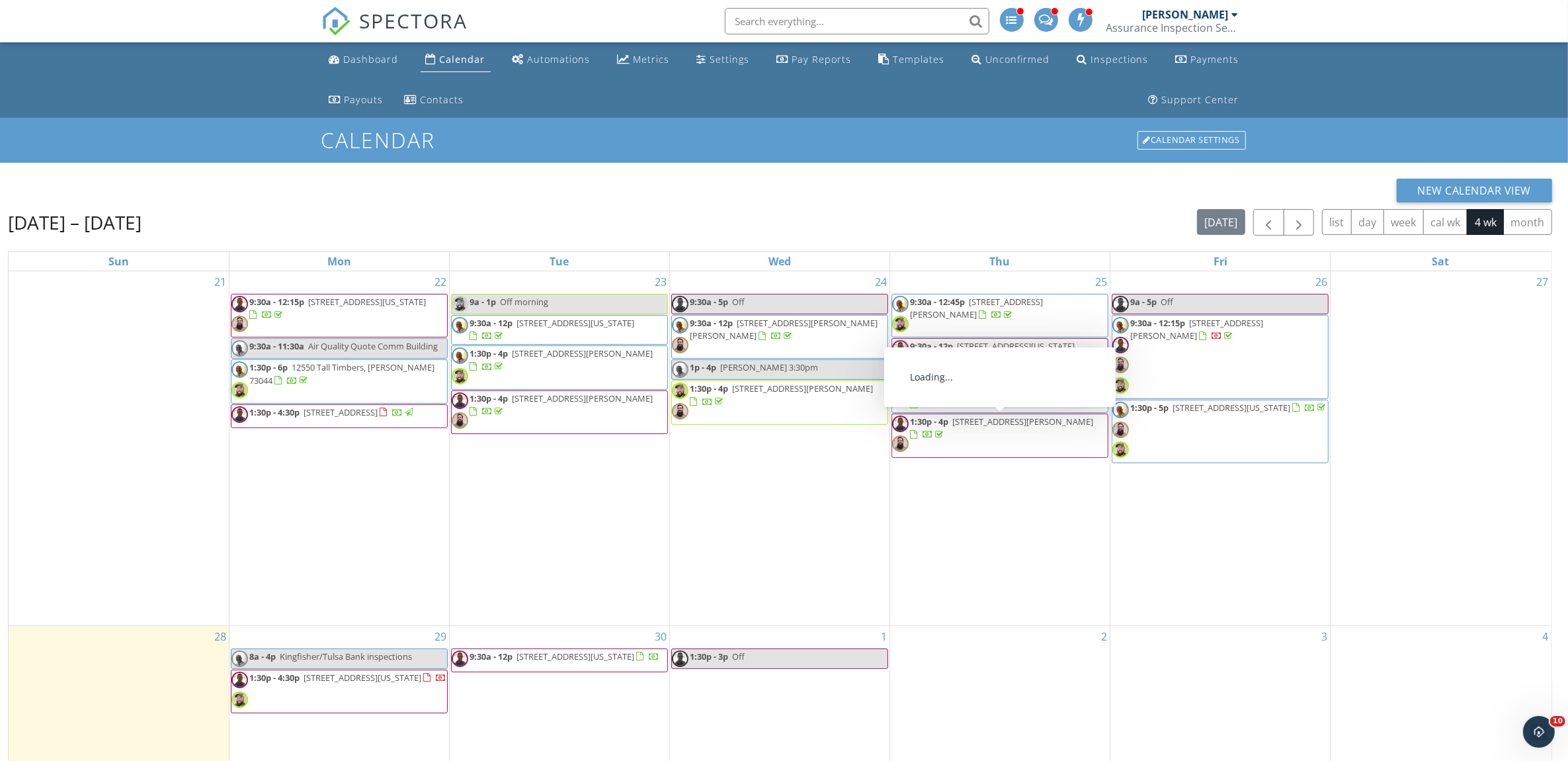
drag, startPoint x: 953, startPoint y: 461, endPoint x: 952, endPoint y: 440, distance: 21.0
click at [952, 440] on span "1:30p - 4p [STREET_ADDRESS][PERSON_NAME]" at bounding box center [999, 435] width 215 height 40
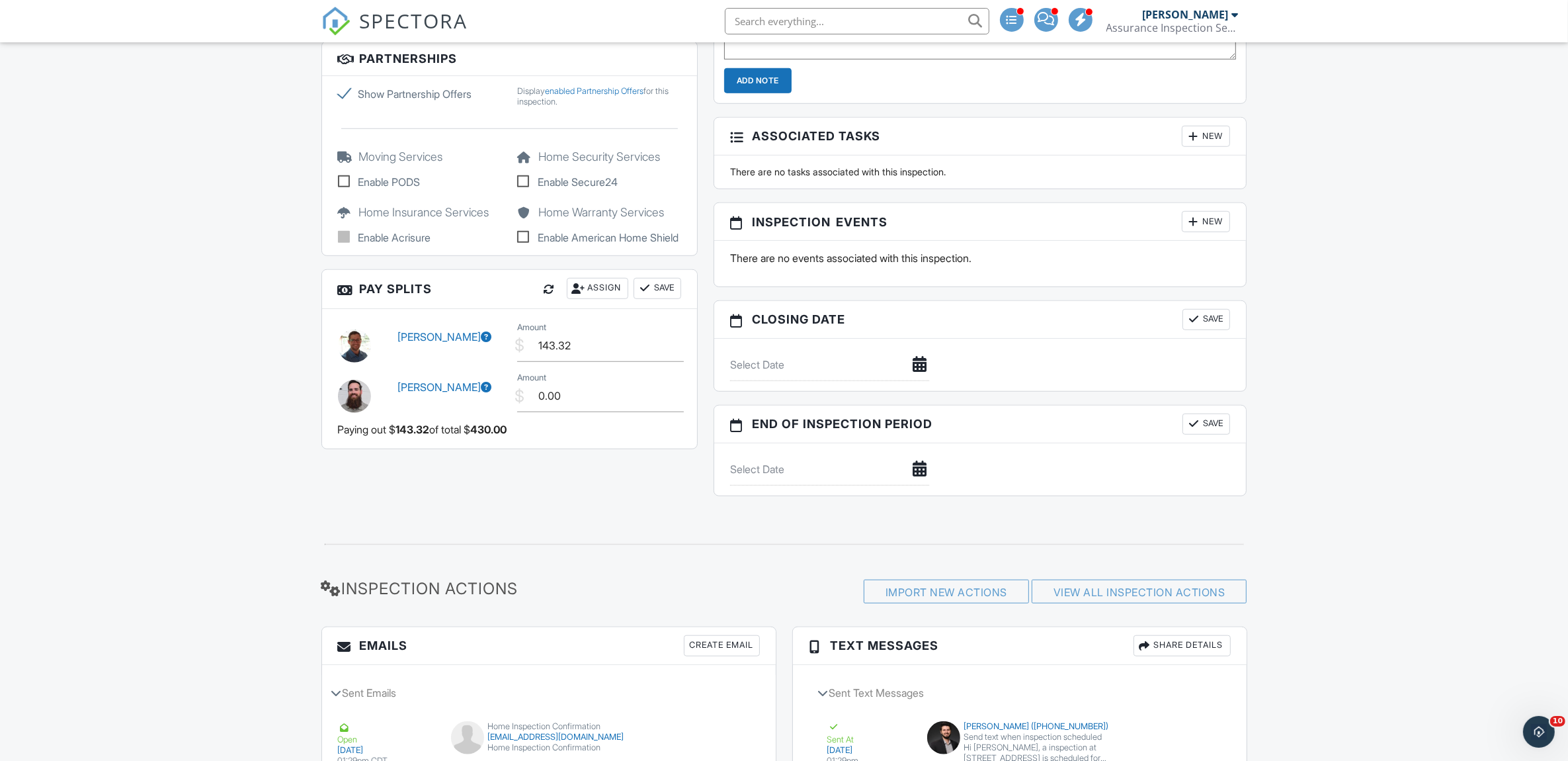
scroll to position [1268, 0]
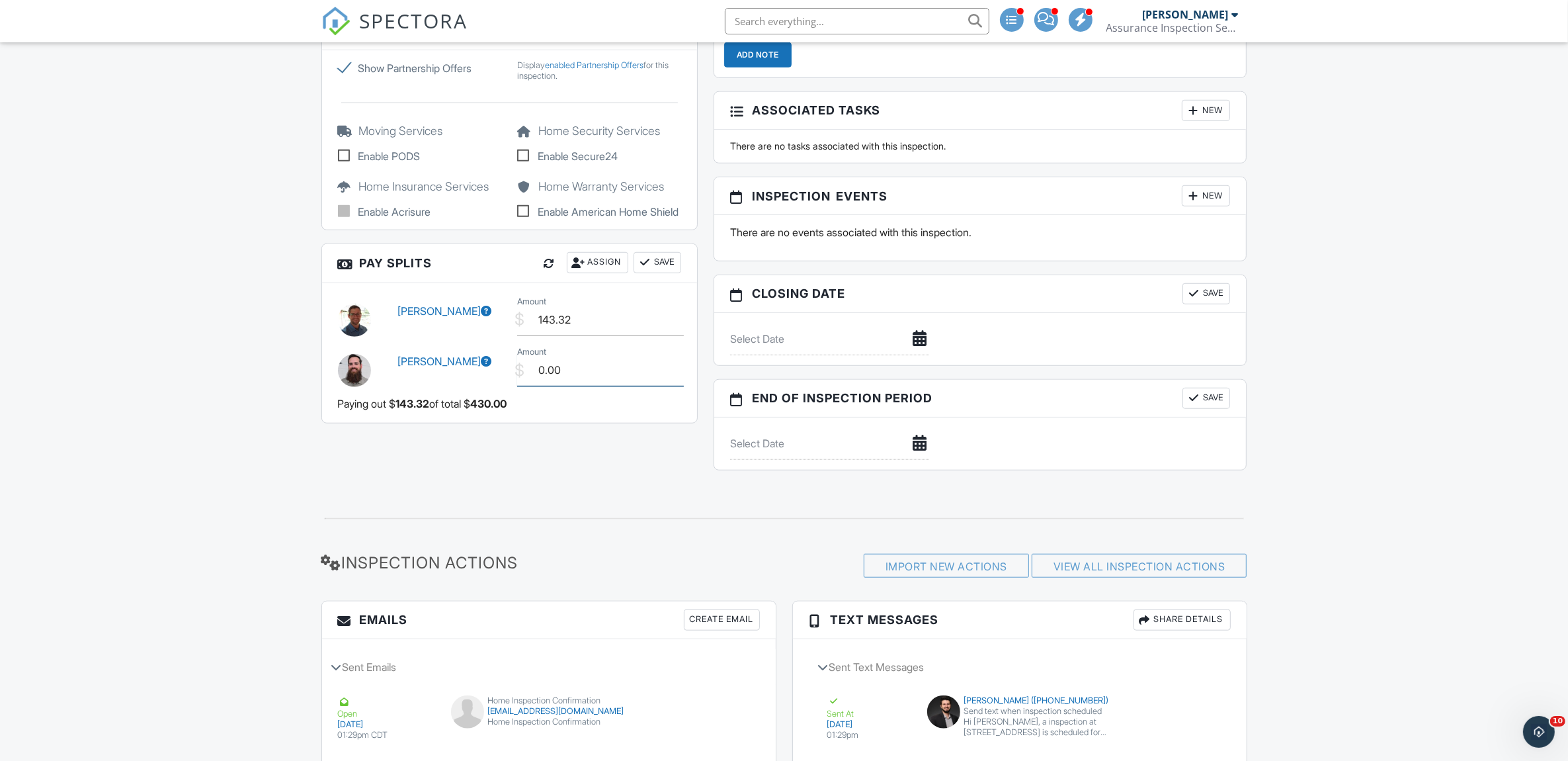
click at [587, 383] on input "0.00" at bounding box center [599, 370] width 167 height 32
type input "0"
type input "110.00"
click at [602, 412] on div "Paying out $ 143.32 of total $ 430.00" at bounding box center [509, 403] width 343 height 19
click at [669, 273] on button "Save" at bounding box center [657, 263] width 48 height 22
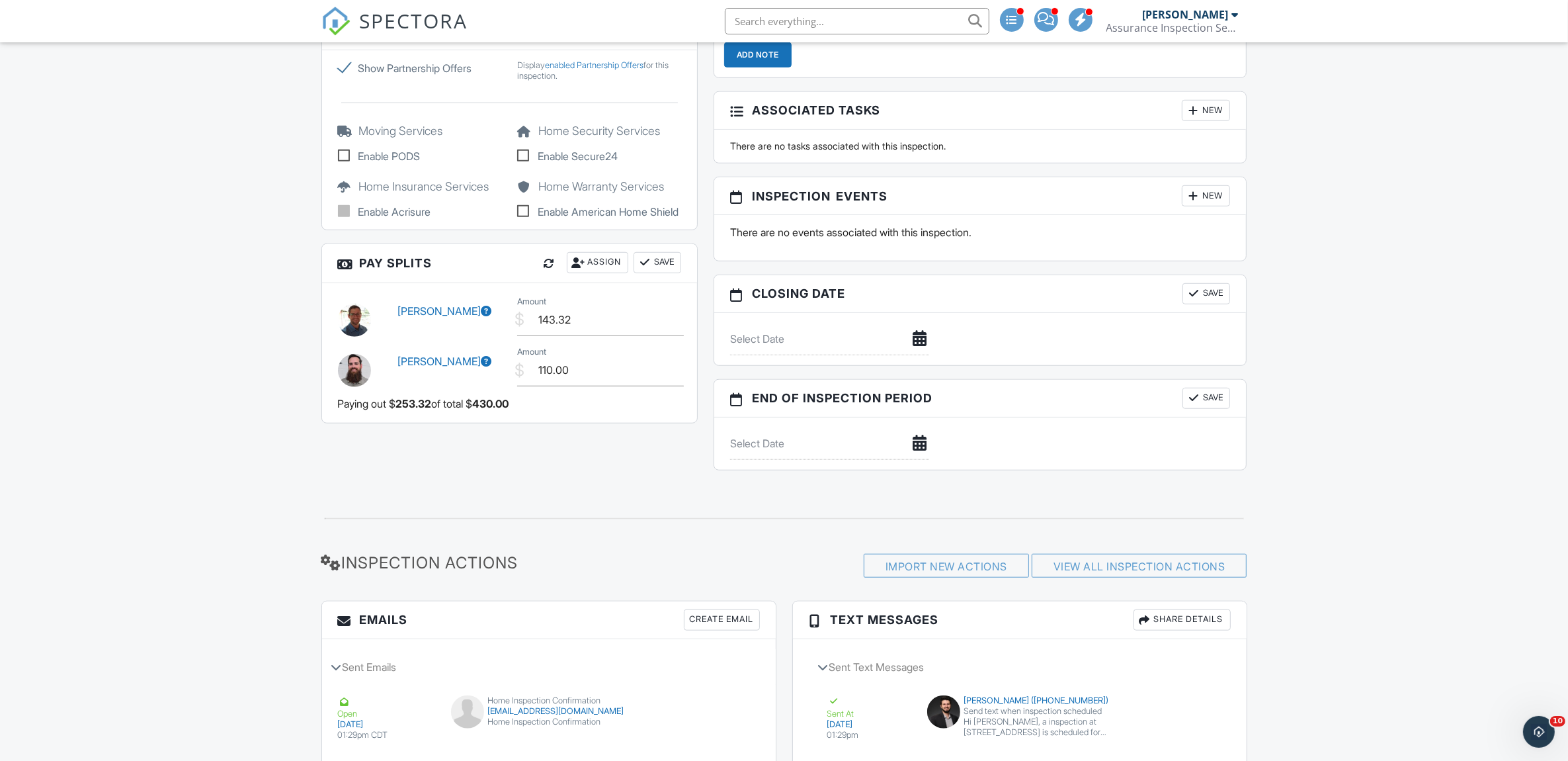
click at [669, 273] on button "Save" at bounding box center [657, 263] width 48 height 22
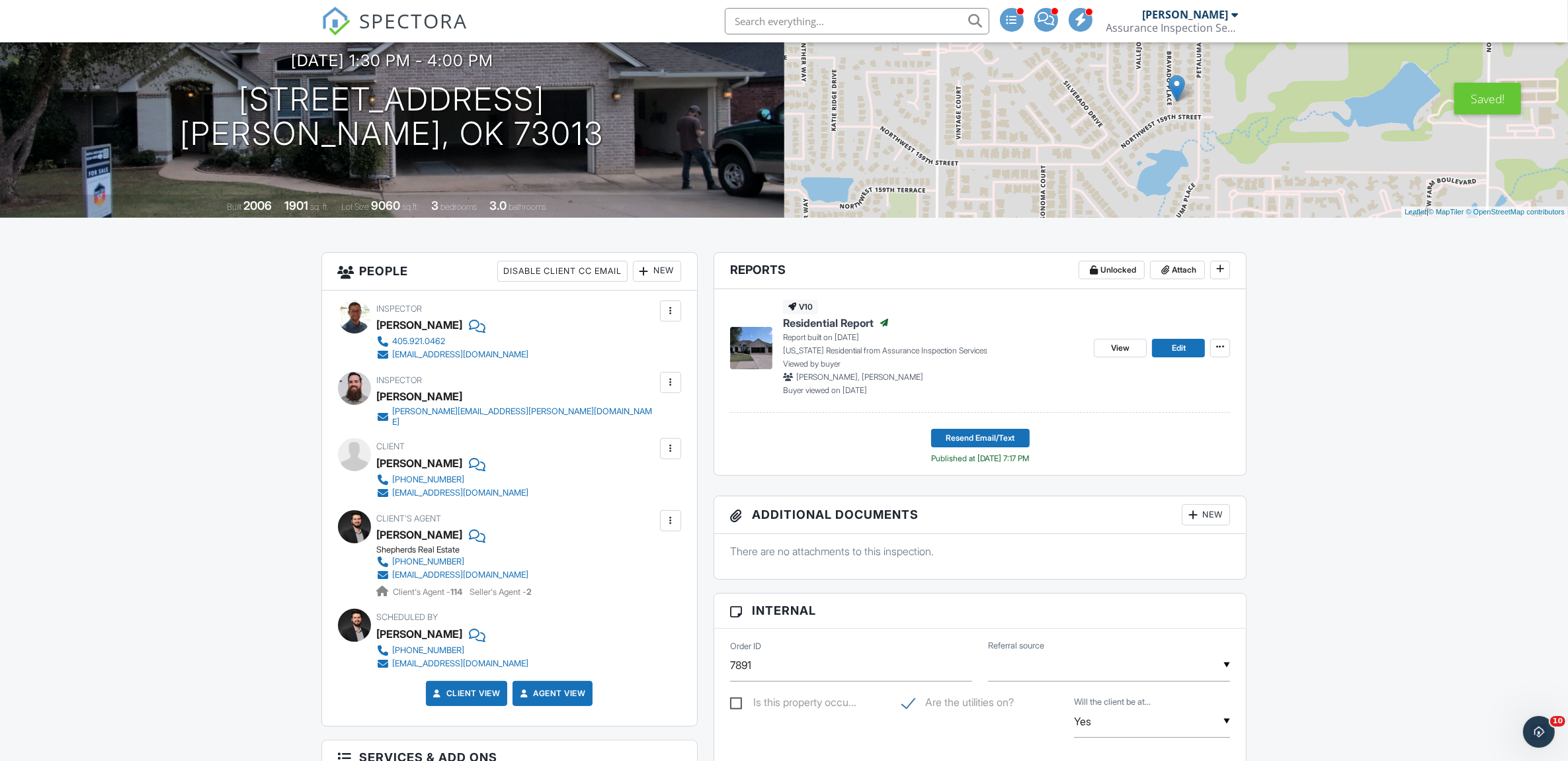
scroll to position [0, 0]
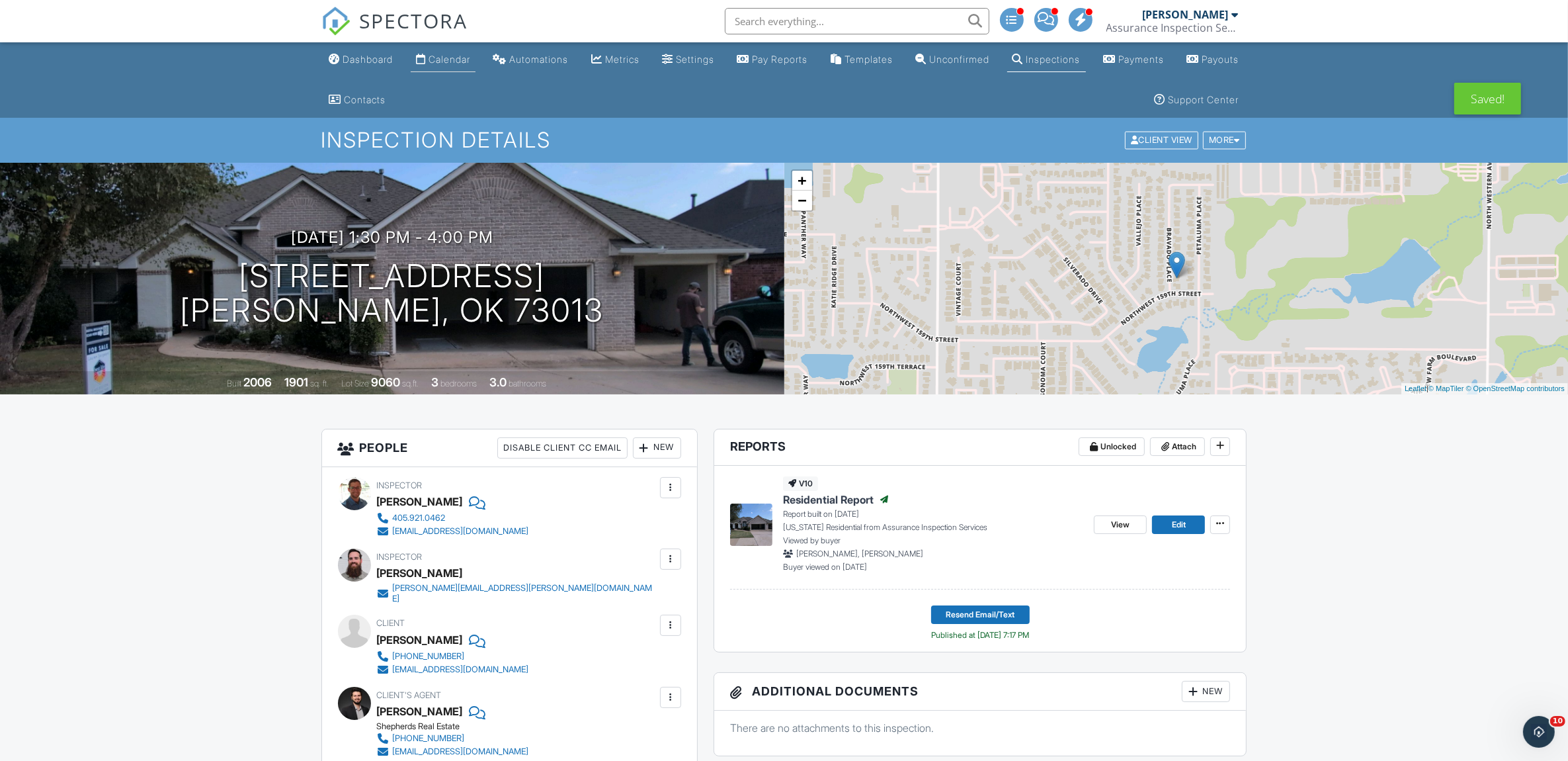
click at [452, 59] on div "Calendar" at bounding box center [449, 59] width 41 height 11
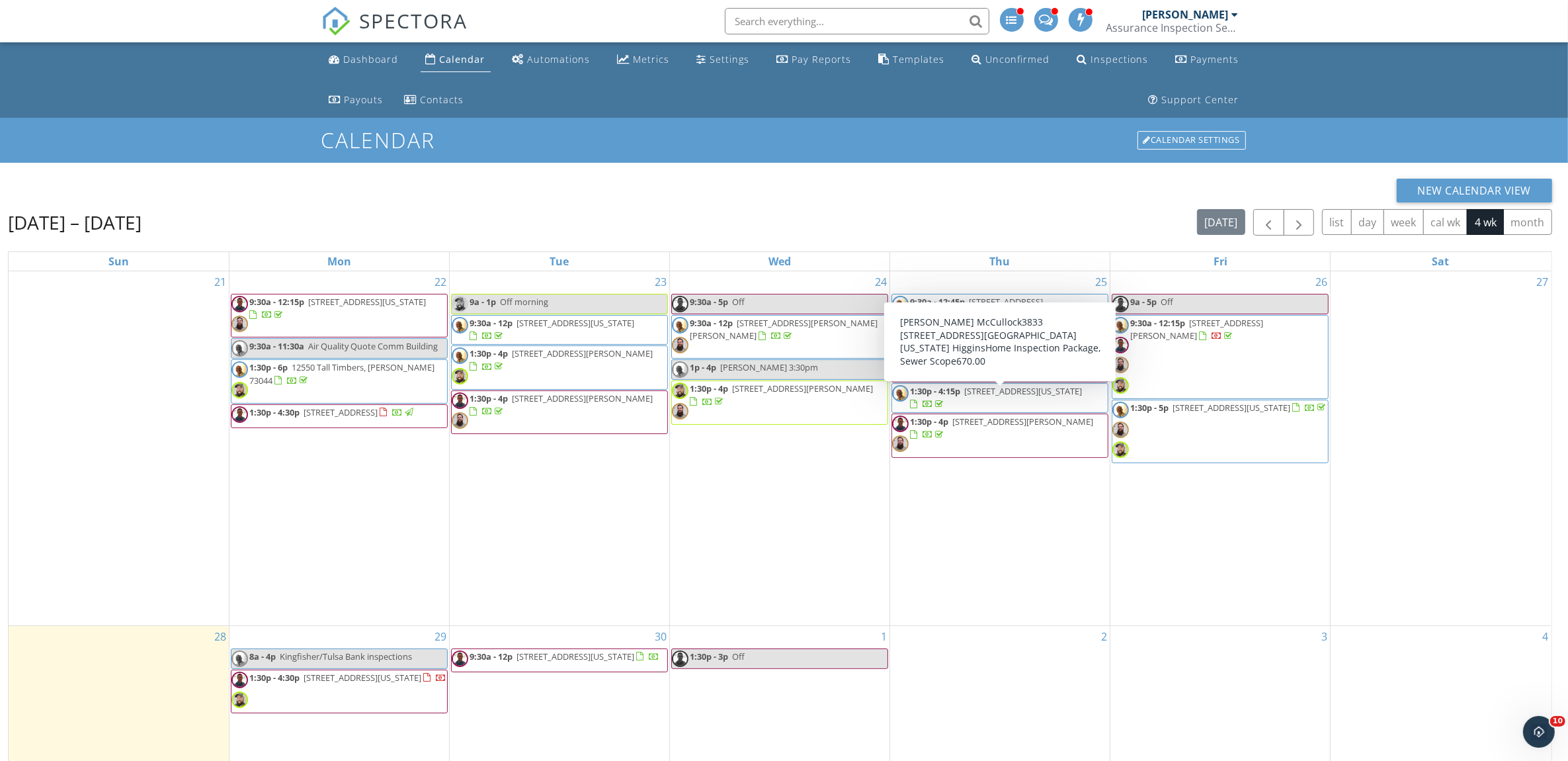
click at [1369, 379] on div "27" at bounding box center [1440, 448] width 221 height 354
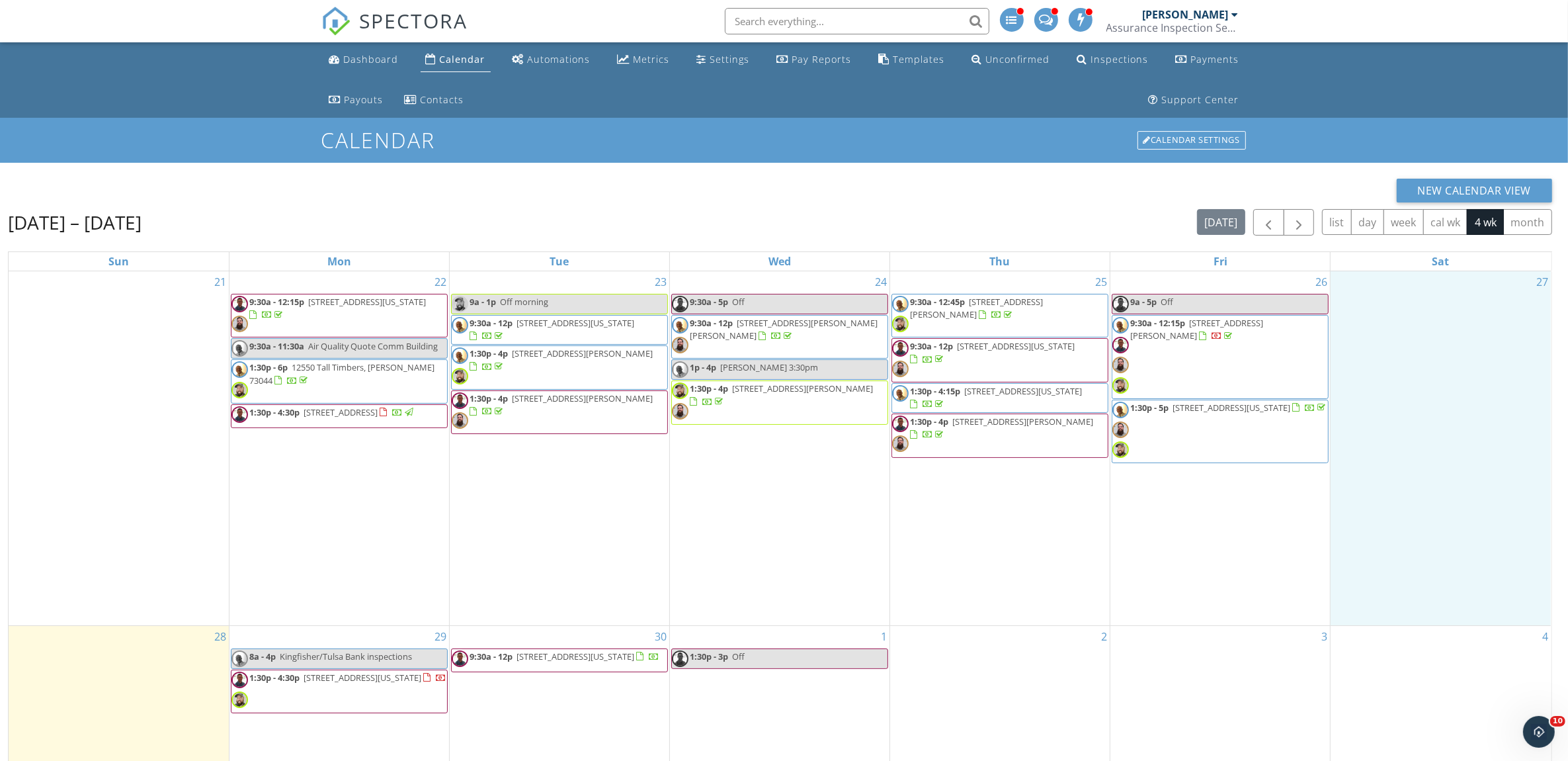
drag, startPoint x: 1369, startPoint y: 379, endPoint x: 967, endPoint y: 355, distance: 402.7
click at [943, 356] on div at bounding box center [939, 359] width 8 height 9
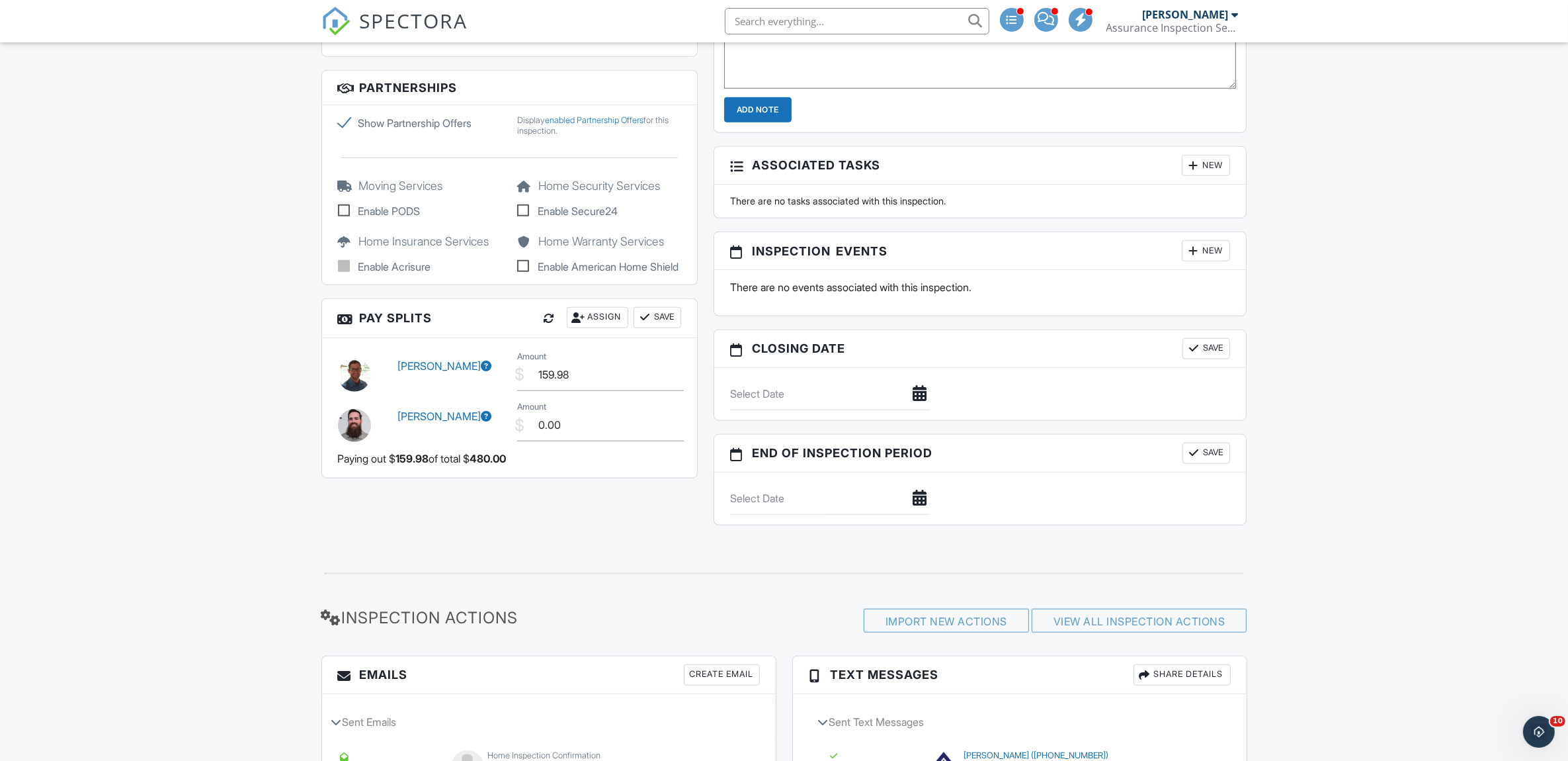
scroll to position [1268, 0]
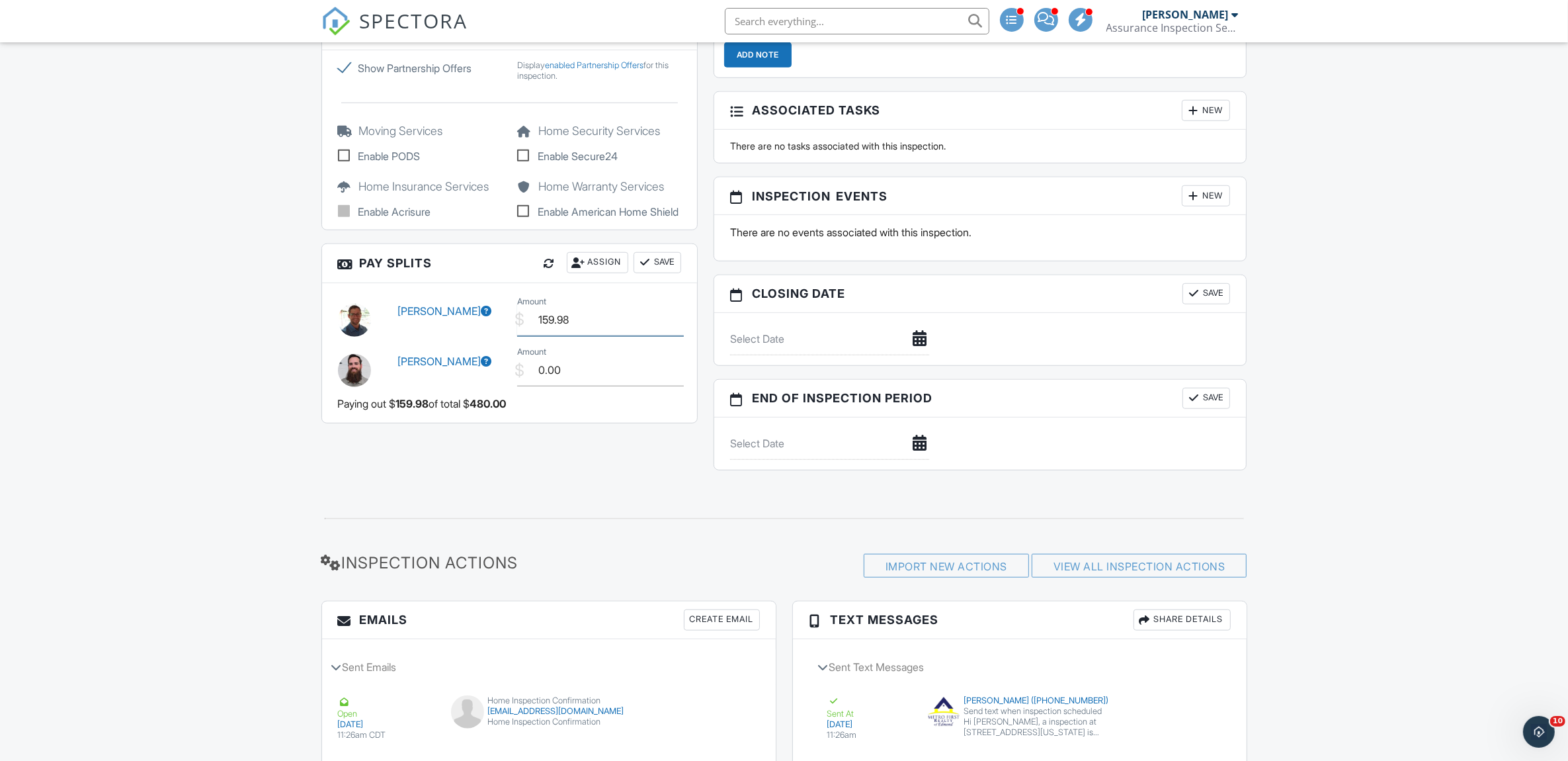
click at [571, 334] on input "159.98" at bounding box center [599, 320] width 167 height 32
type input "160.00"
click at [567, 386] on input "0.00" at bounding box center [599, 370] width 167 height 32
type input "0"
type input "110.00"
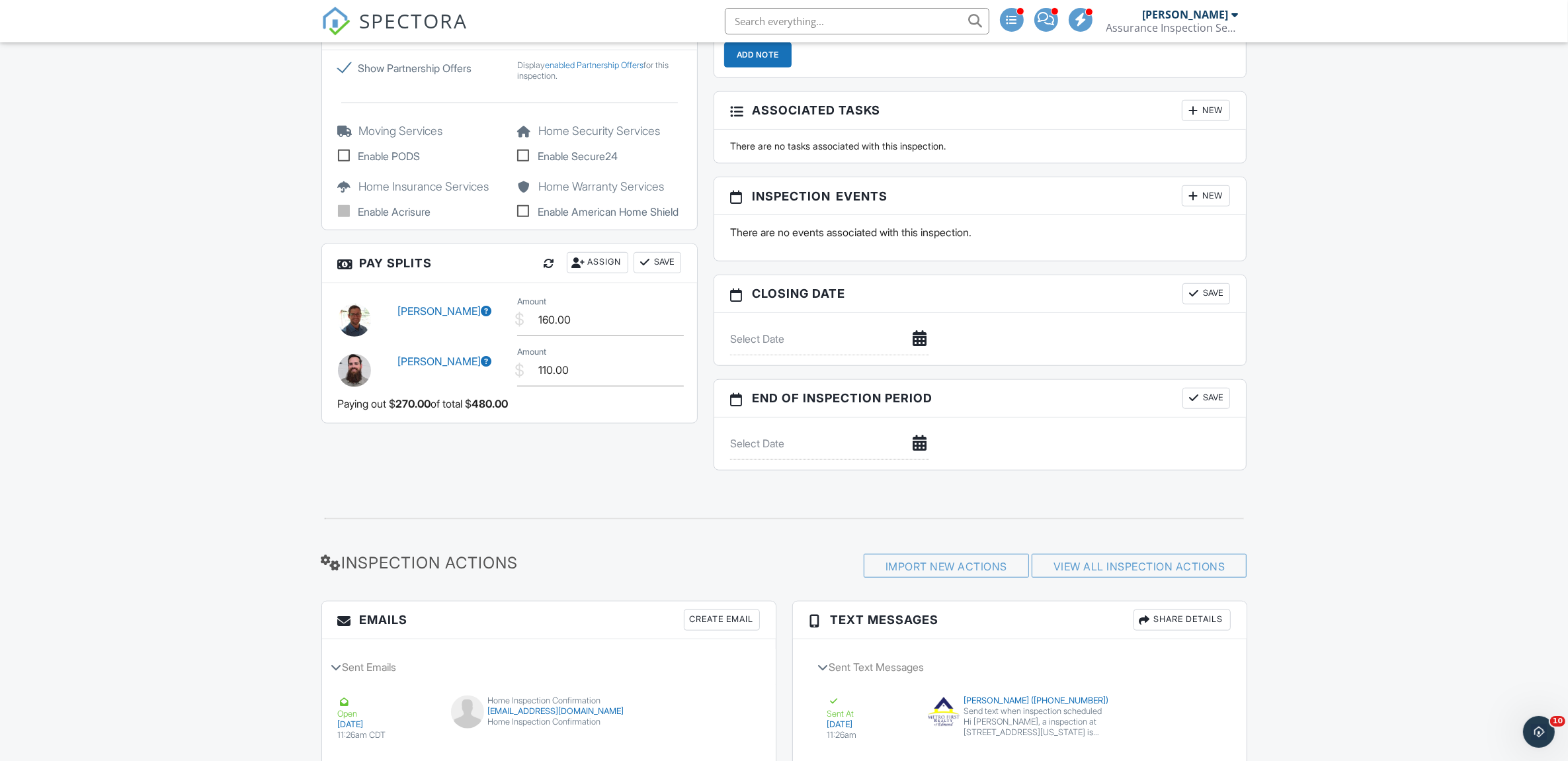
click at [675, 273] on button "Save" at bounding box center [657, 263] width 48 height 22
click at [654, 270] on button "Save" at bounding box center [657, 263] width 48 height 22
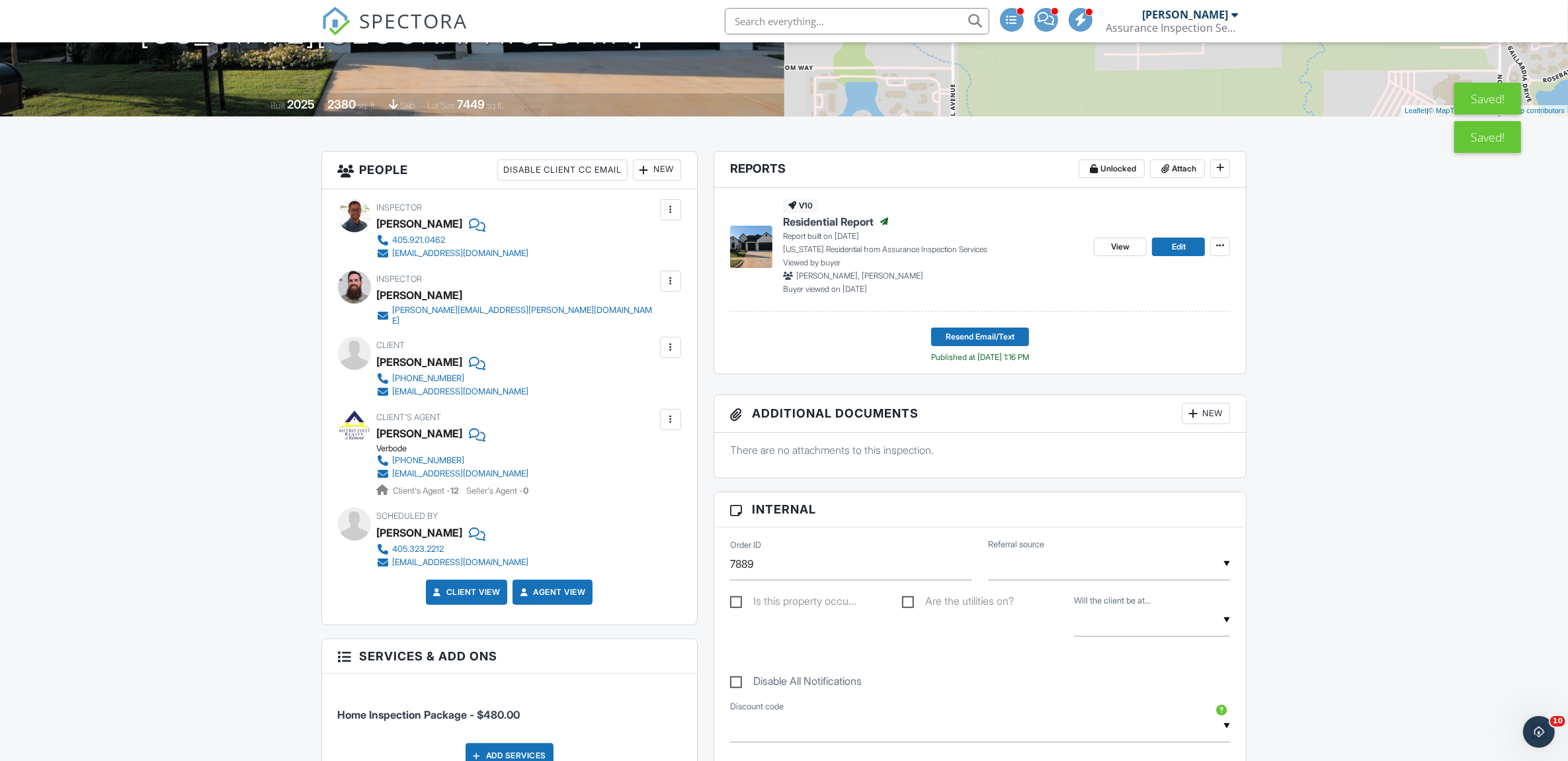
scroll to position [0, 0]
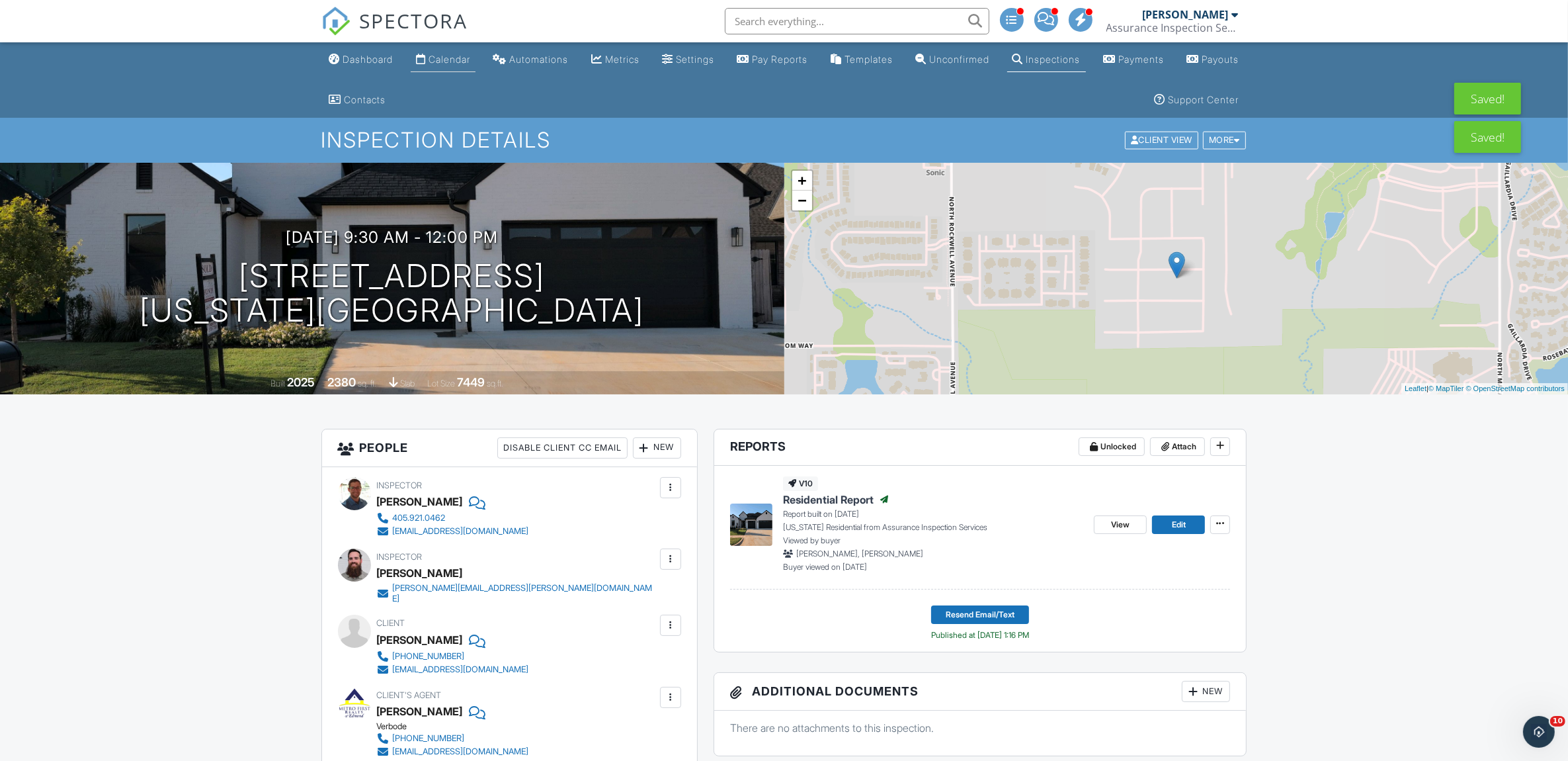
click at [455, 56] on div "Calendar" at bounding box center [449, 59] width 41 height 11
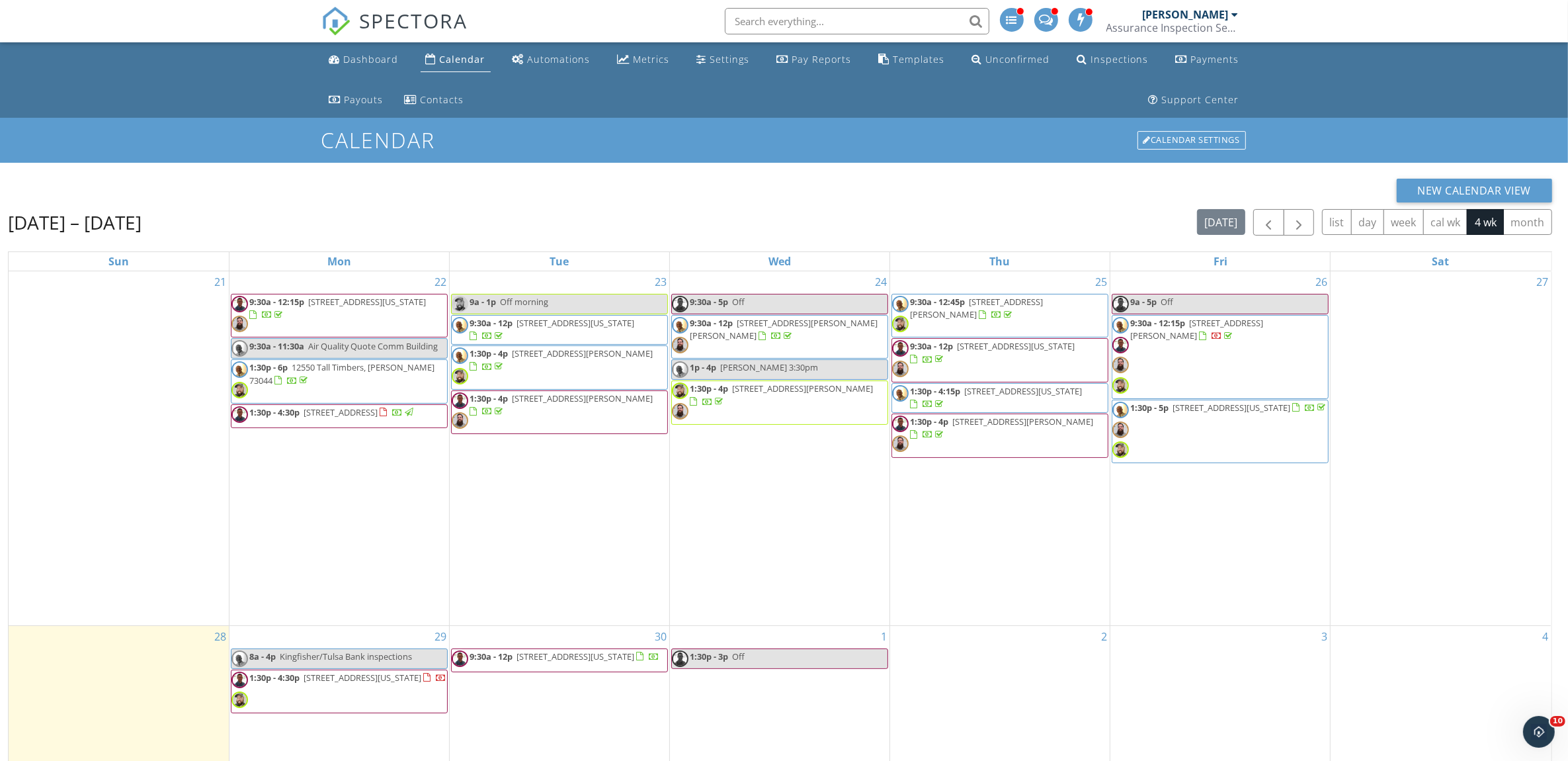
click at [1003, 305] on span "[STREET_ADDRESS][PERSON_NAME]" at bounding box center [977, 307] width 133 height 24
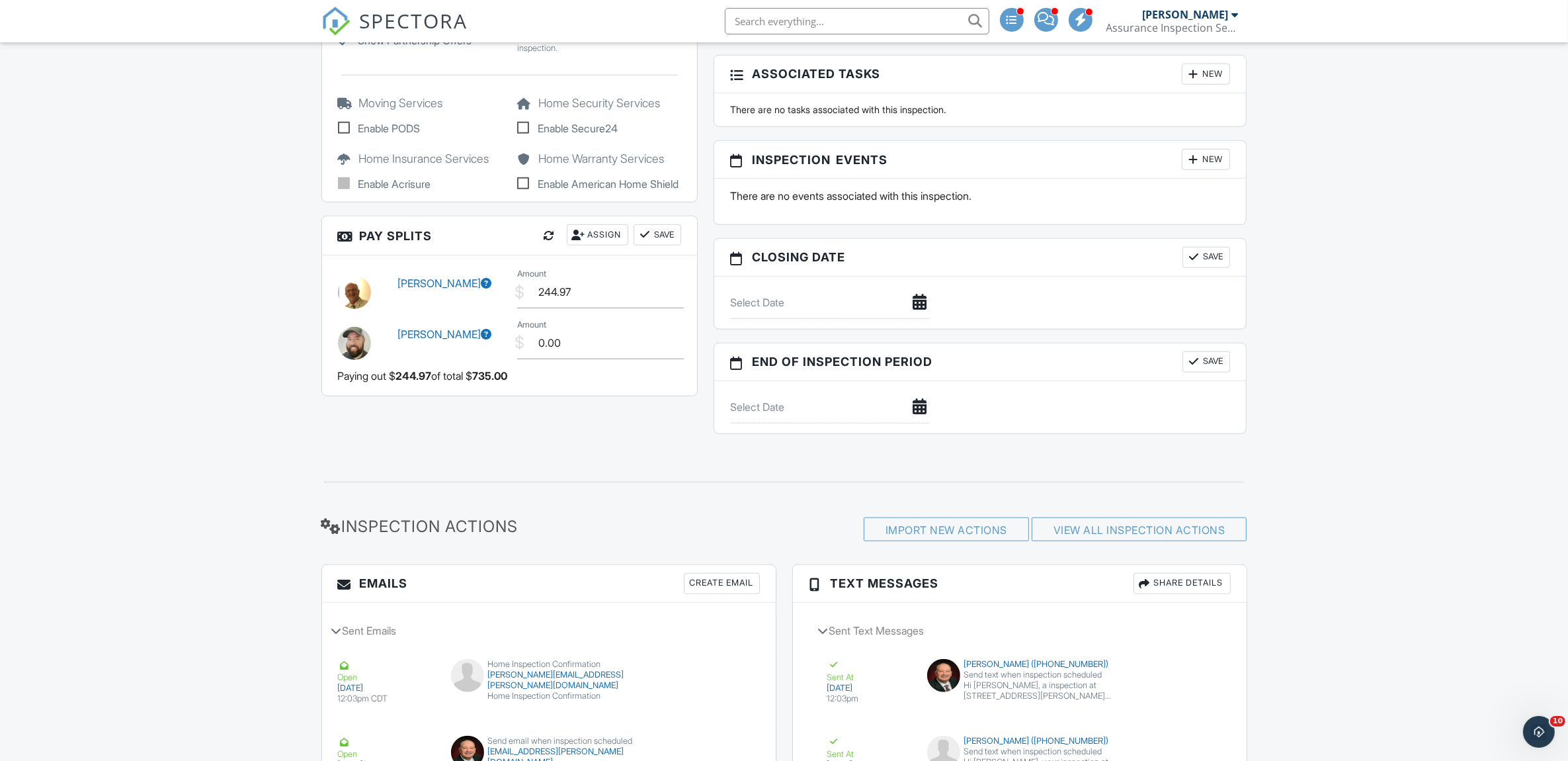
scroll to position [1323, 0]
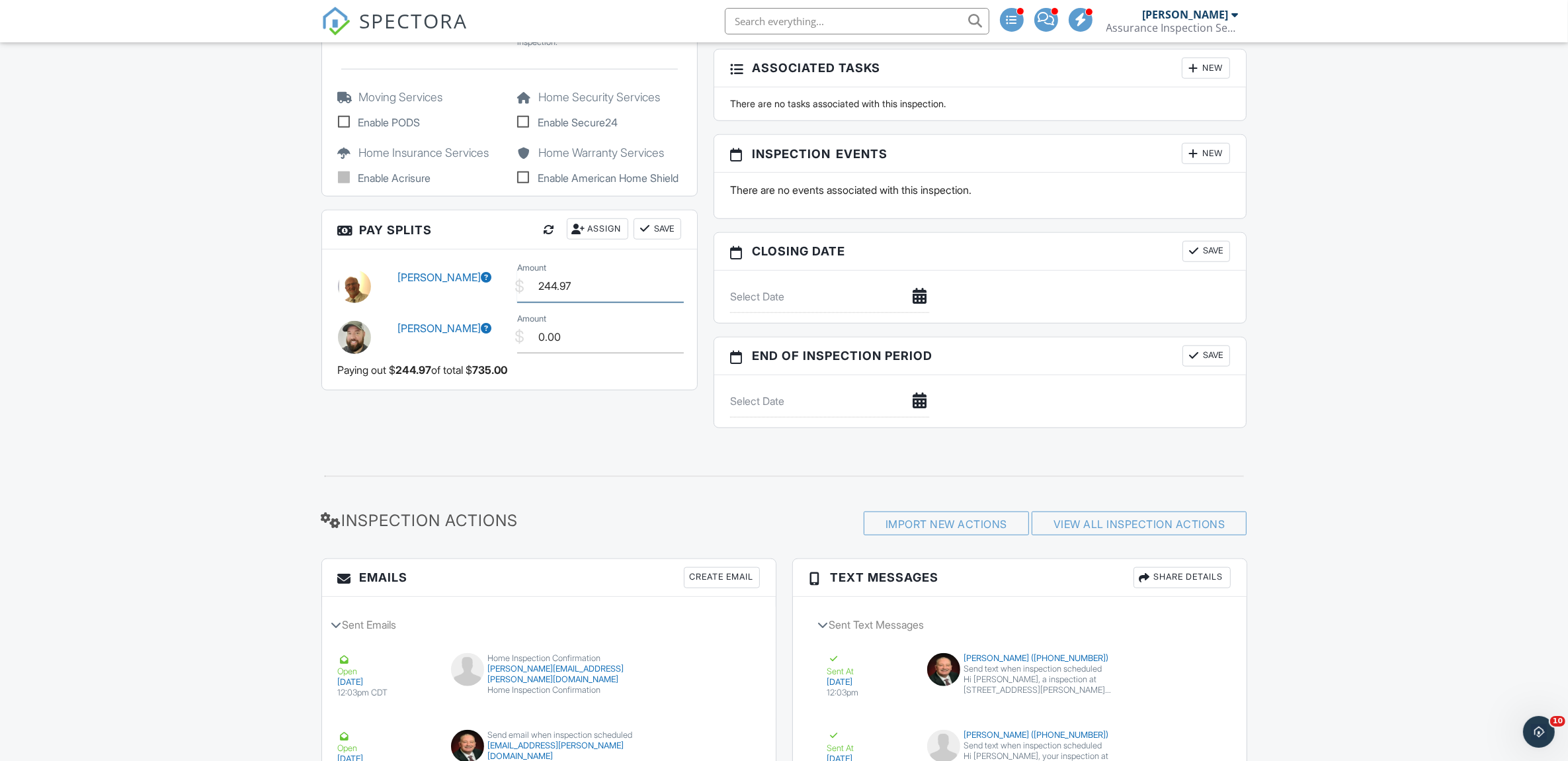
click at [590, 295] on input "244.97" at bounding box center [599, 286] width 167 height 32
type input "240.00"
click at [575, 348] on input "0.00" at bounding box center [599, 337] width 167 height 32
type input "0"
type input "204.00"
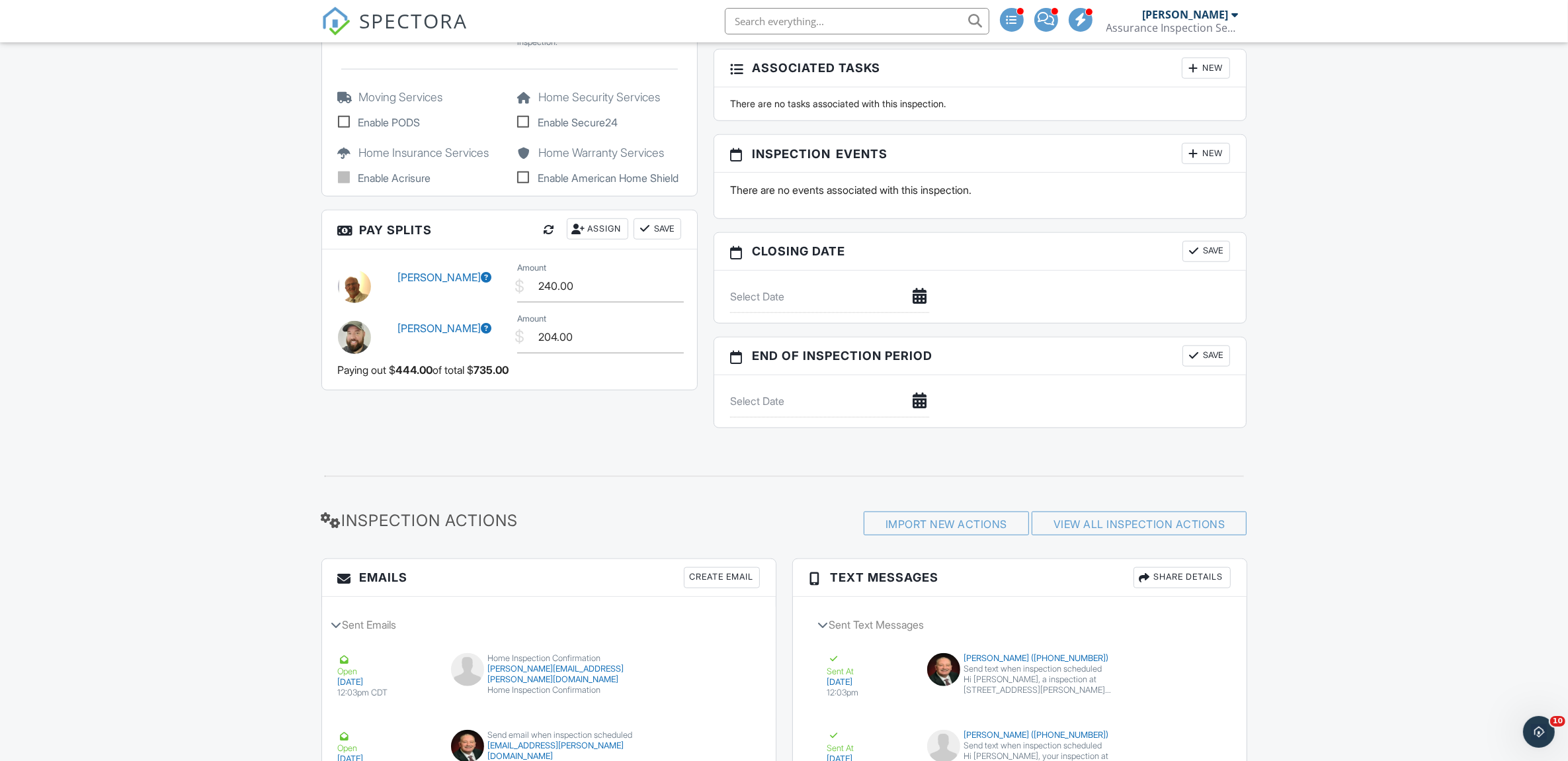
click at [662, 240] on button "Save" at bounding box center [657, 229] width 48 height 22
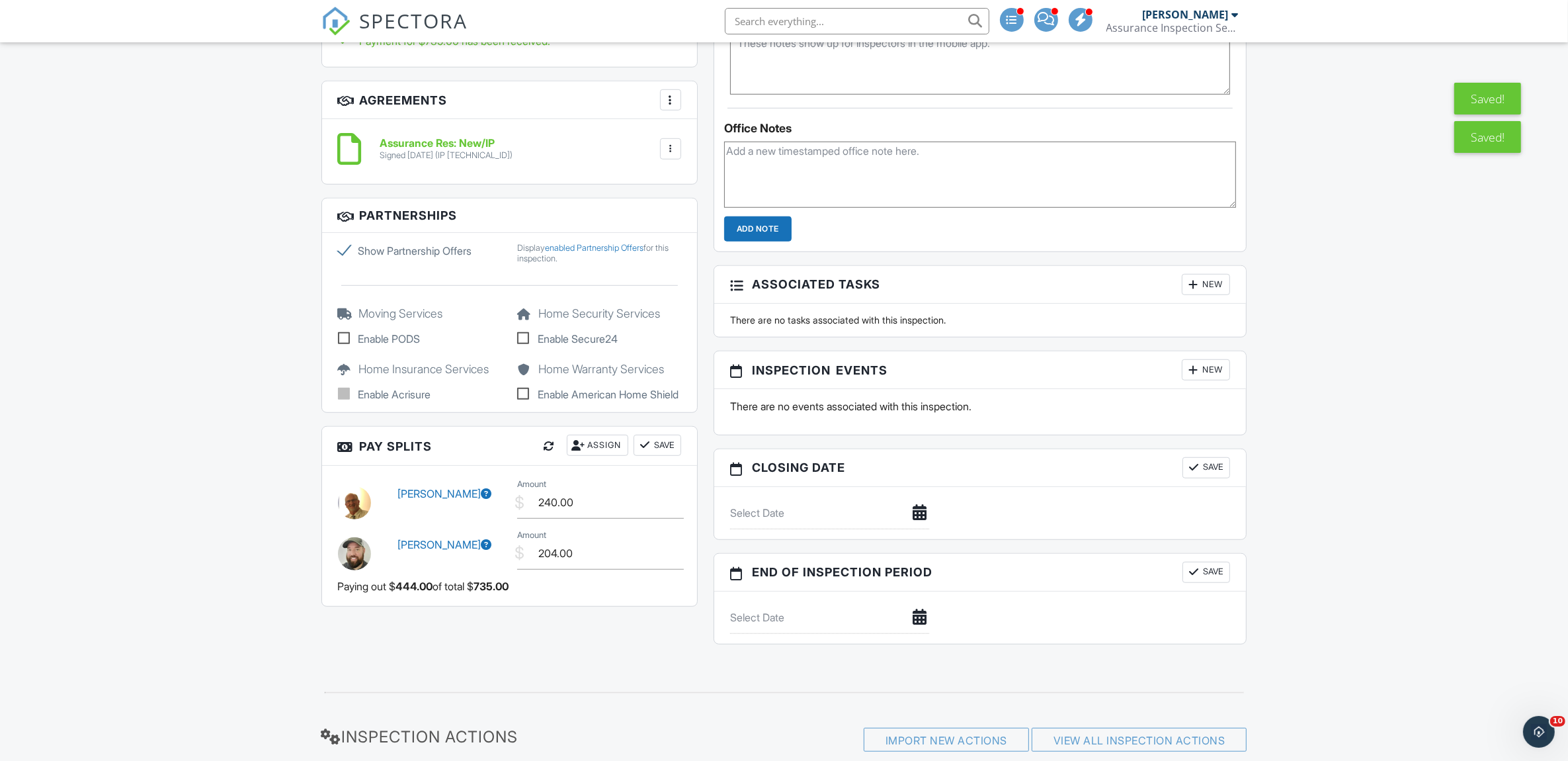
scroll to position [1102, 0]
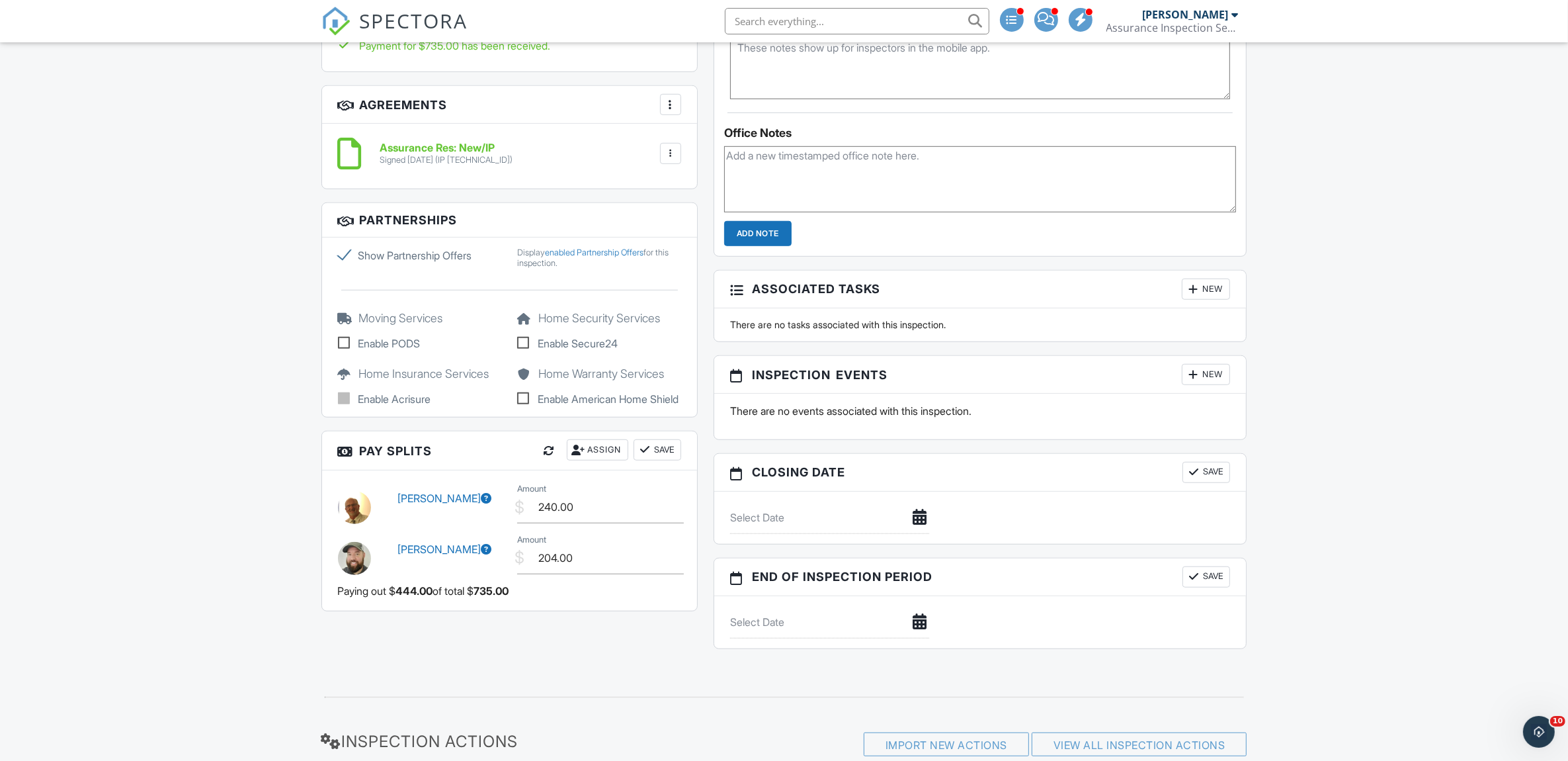
click at [659, 458] on button "Save" at bounding box center [657, 450] width 48 height 22
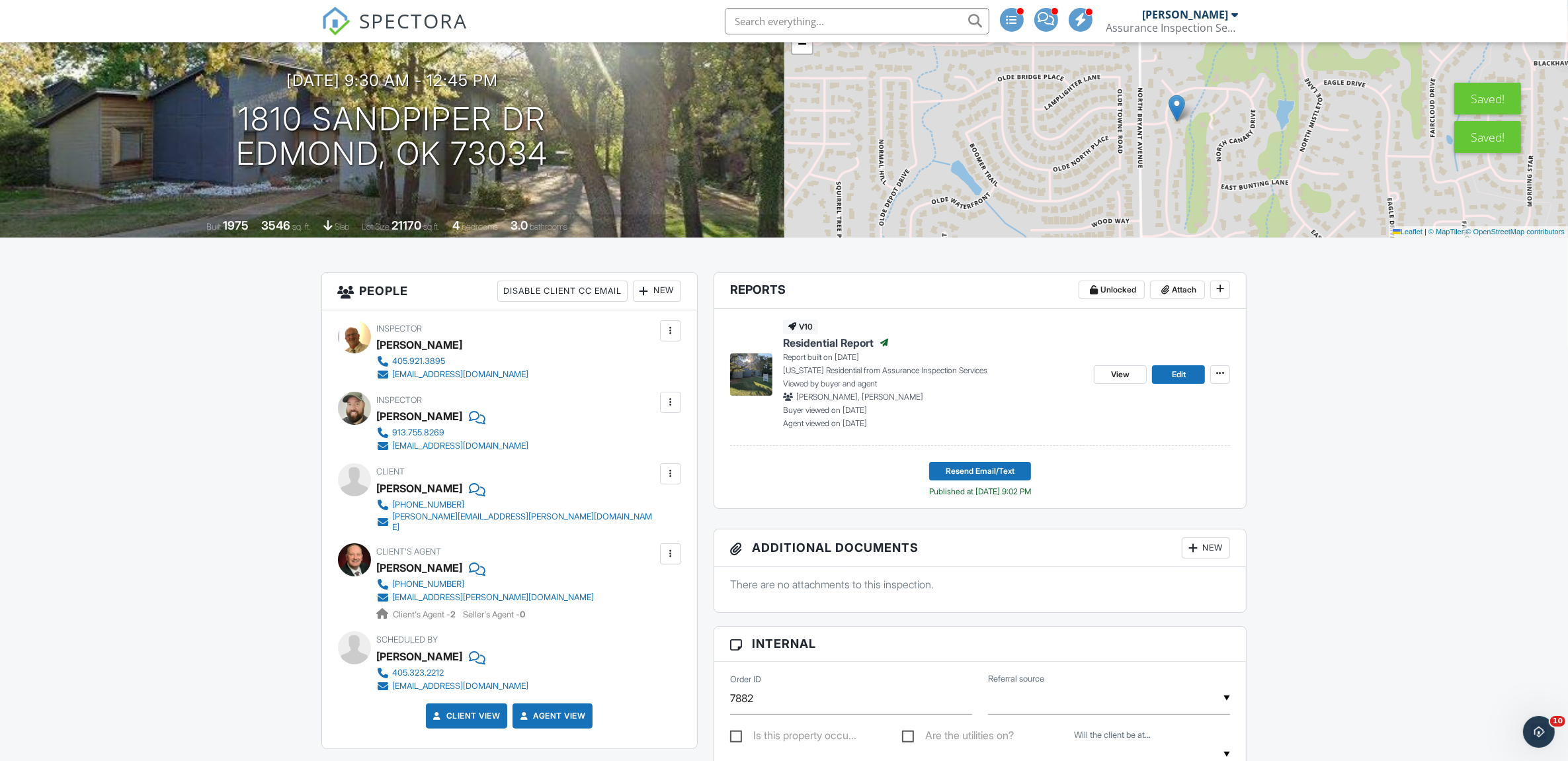
scroll to position [0, 0]
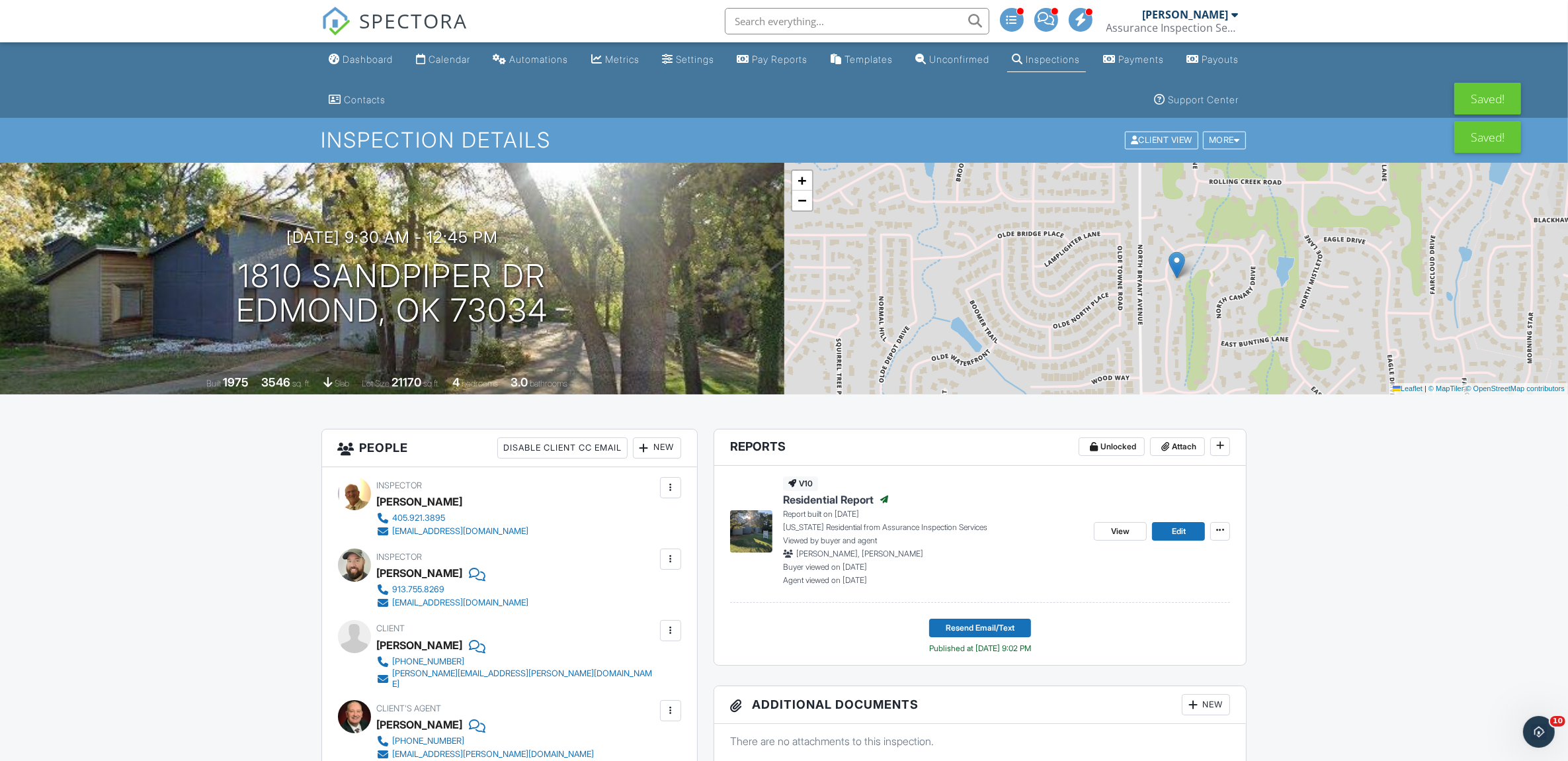
click at [452, 59] on div "Calendar" at bounding box center [449, 59] width 41 height 11
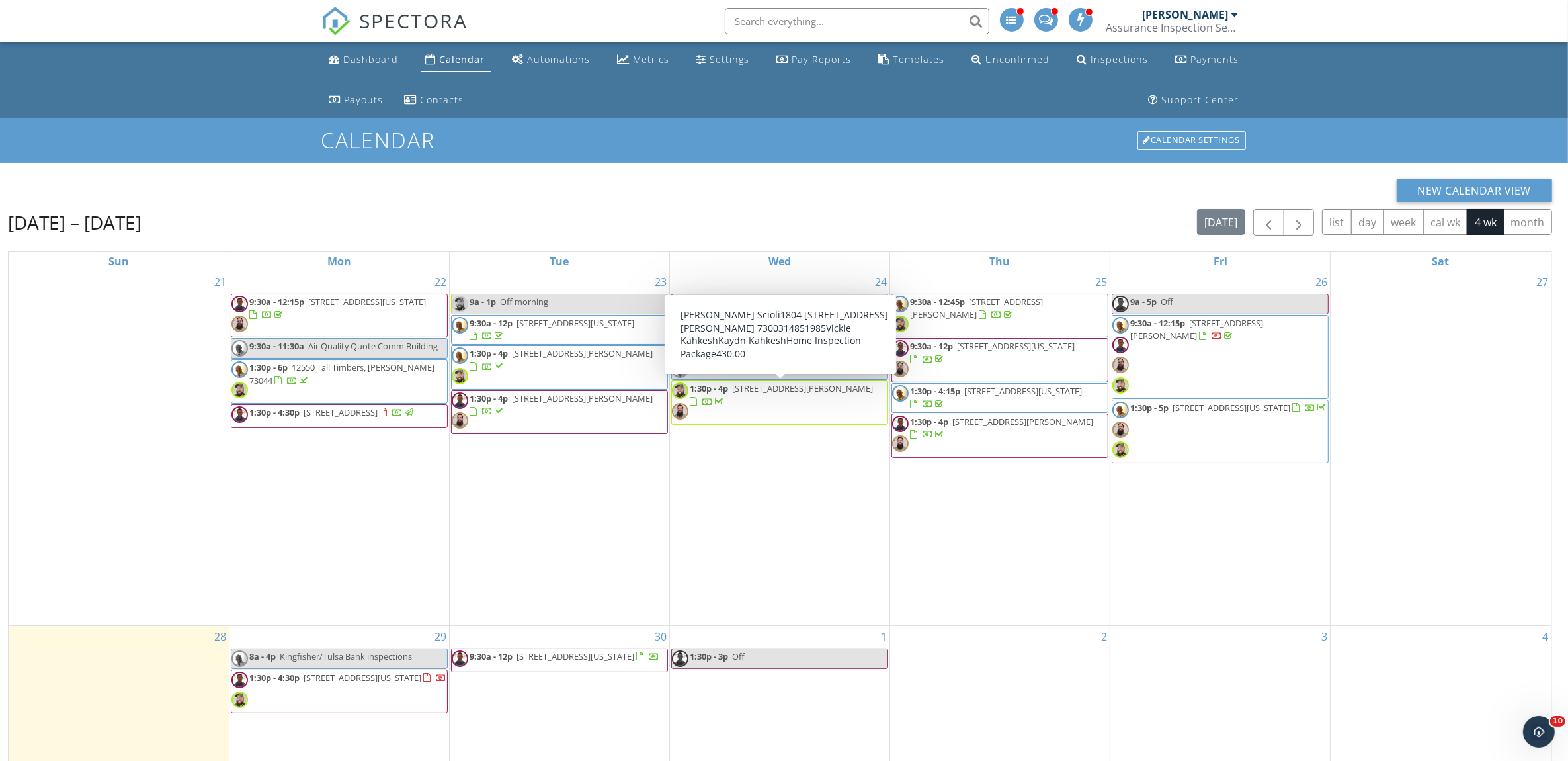
click at [754, 408] on span "1:30p - 4p [STREET_ADDRESS][PERSON_NAME]" at bounding box center [779, 403] width 215 height 40
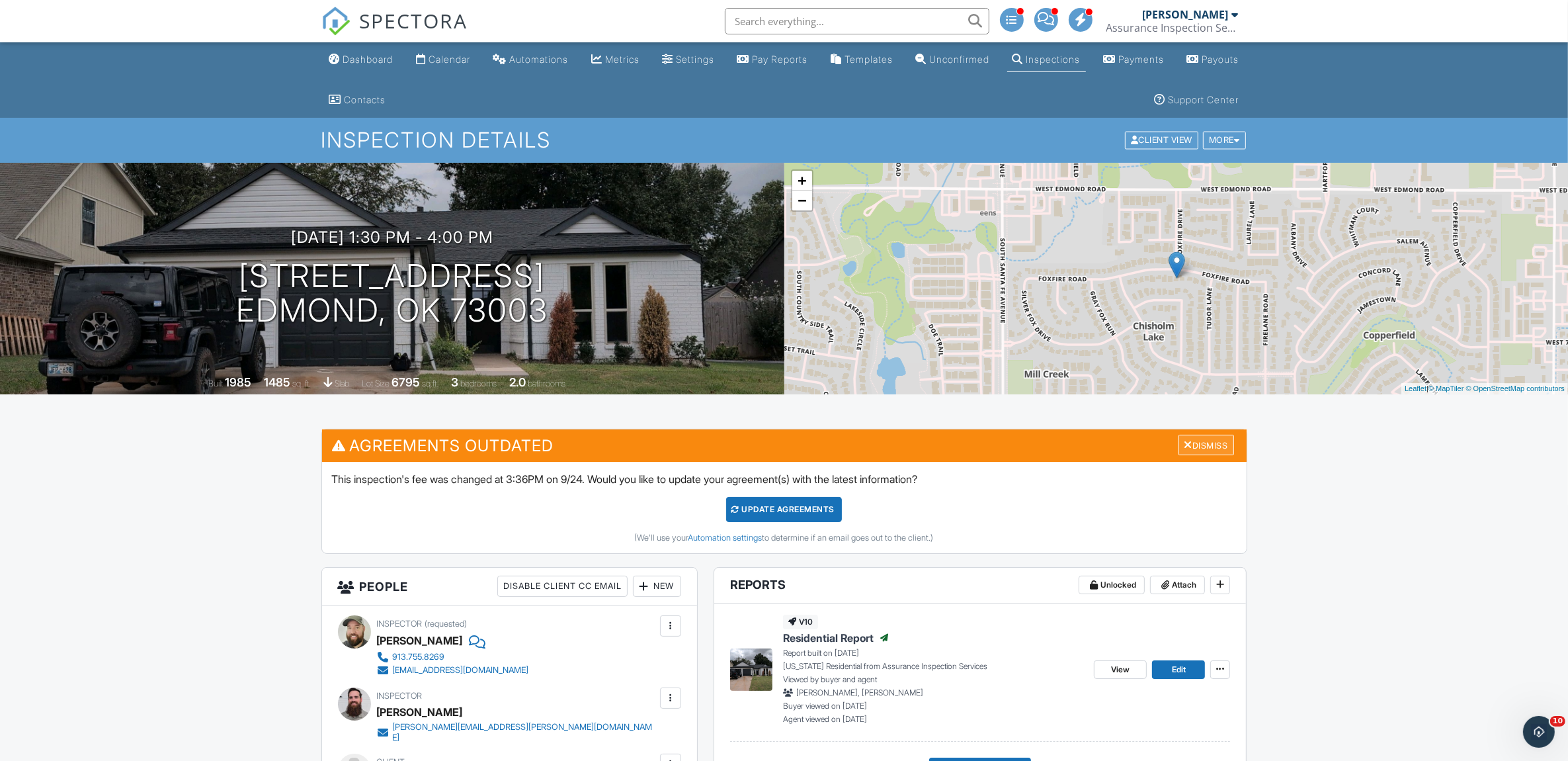
click at [1212, 448] on div "Dismiss" at bounding box center [1206, 445] width 56 height 21
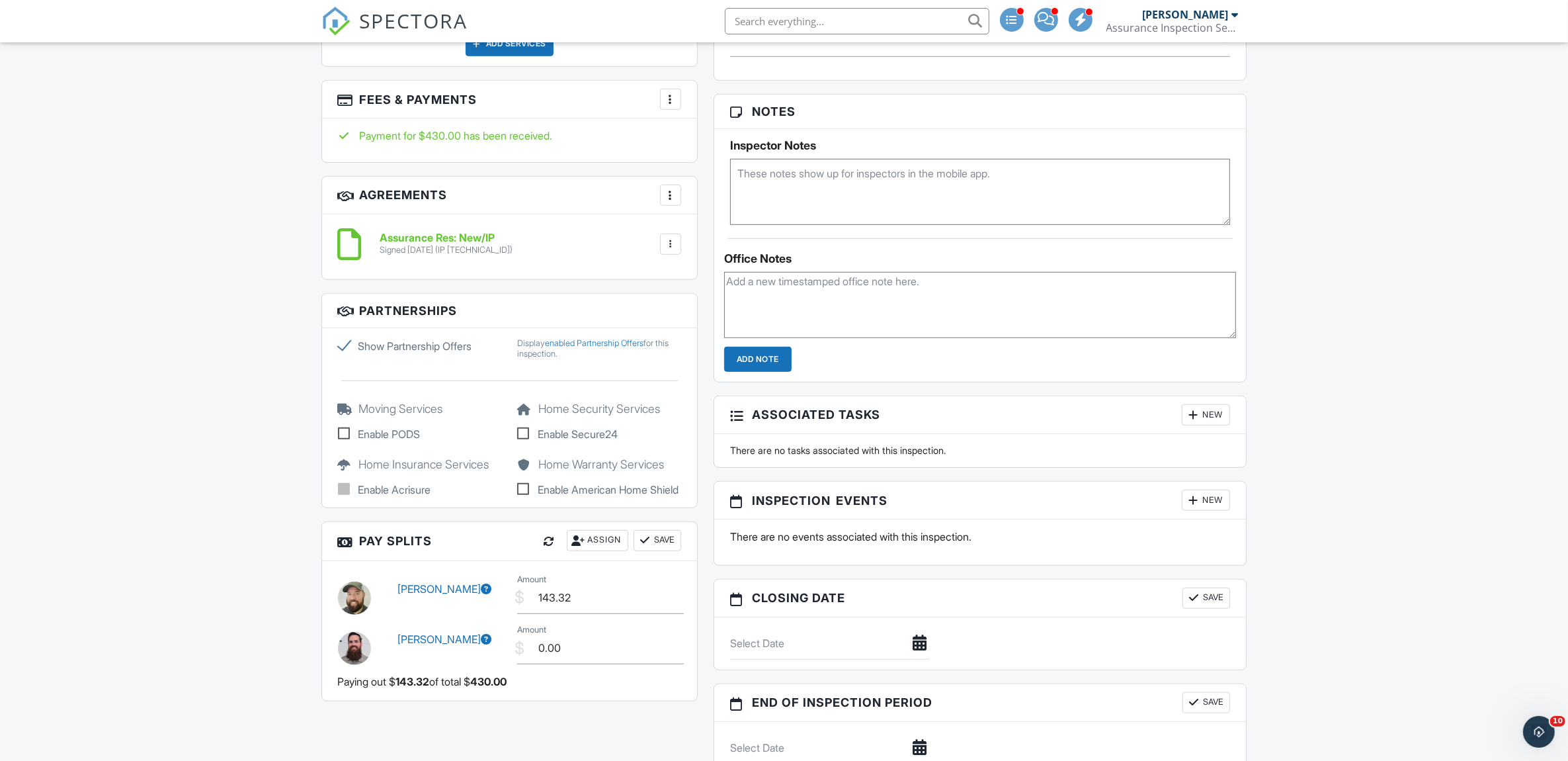
scroll to position [992, 0]
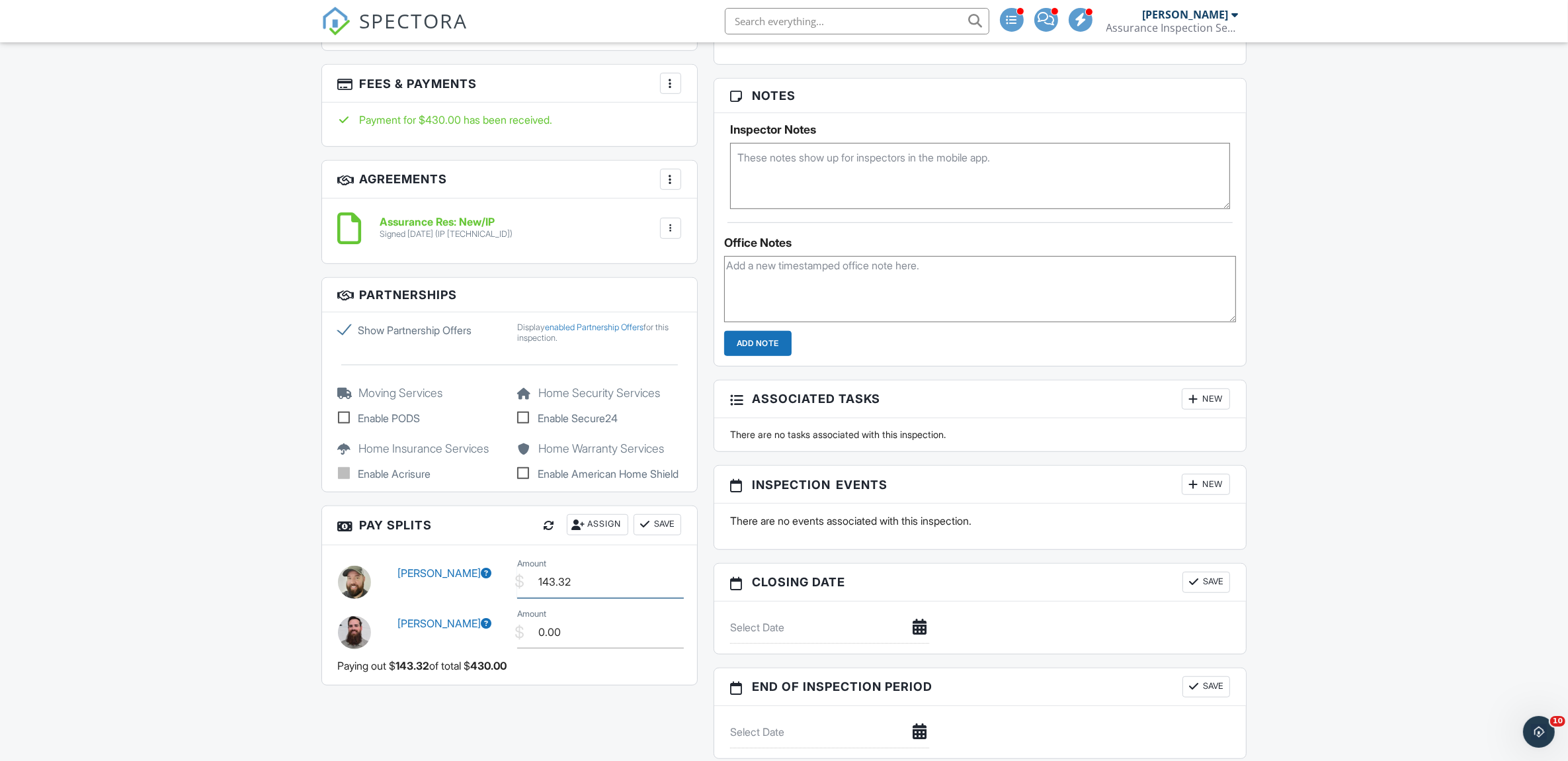
click at [590, 594] on input "143.32" at bounding box center [599, 582] width 167 height 32
type input "120.00"
click at [574, 646] on input "0.00" at bounding box center [599, 632] width 167 height 32
type input "0"
type input "110.00"
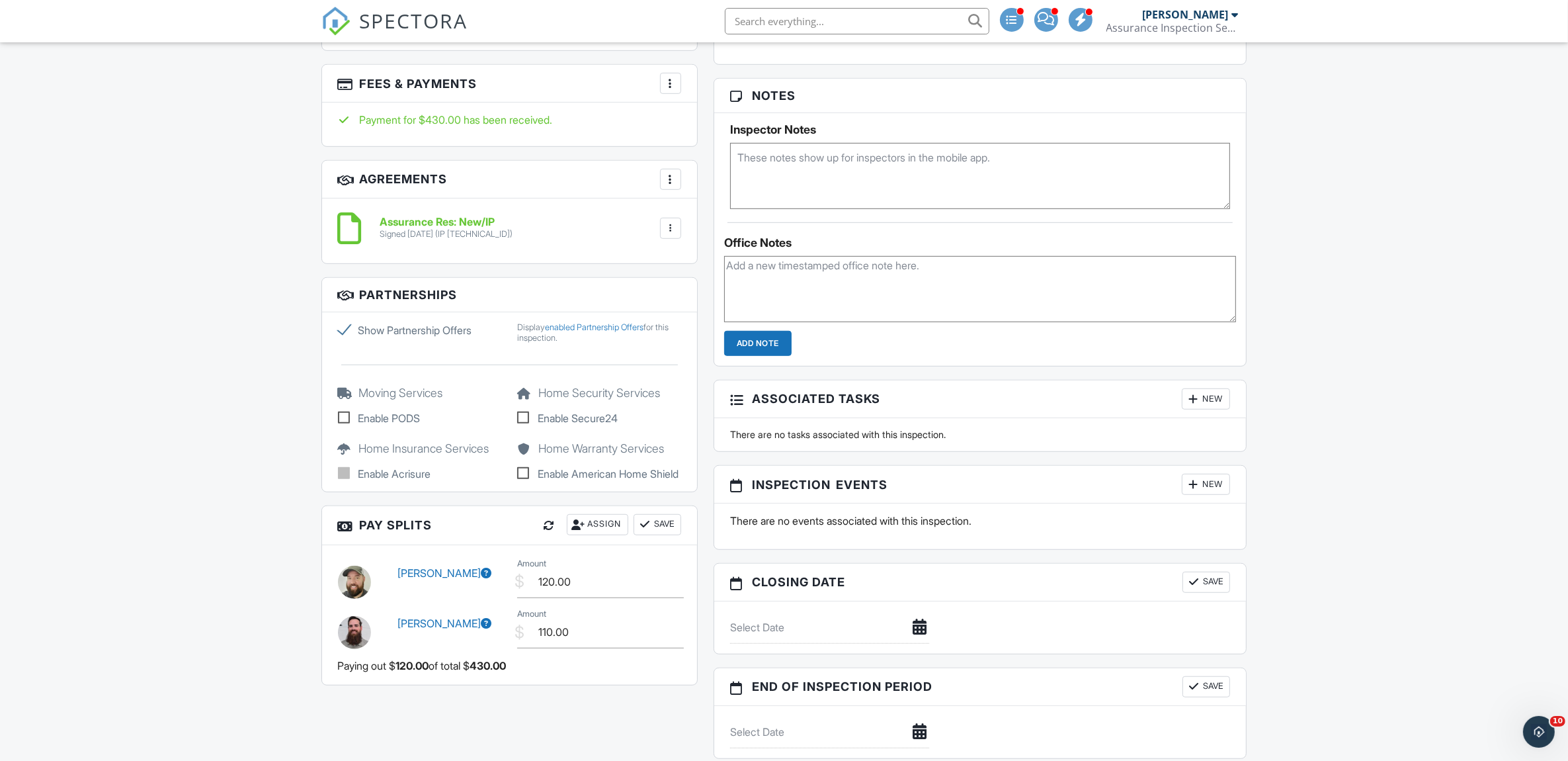
click at [665, 533] on button "Save" at bounding box center [657, 525] width 48 height 22
click at [664, 530] on button "Save" at bounding box center [657, 525] width 48 height 22
click at [669, 535] on button "Save" at bounding box center [657, 525] width 48 height 22
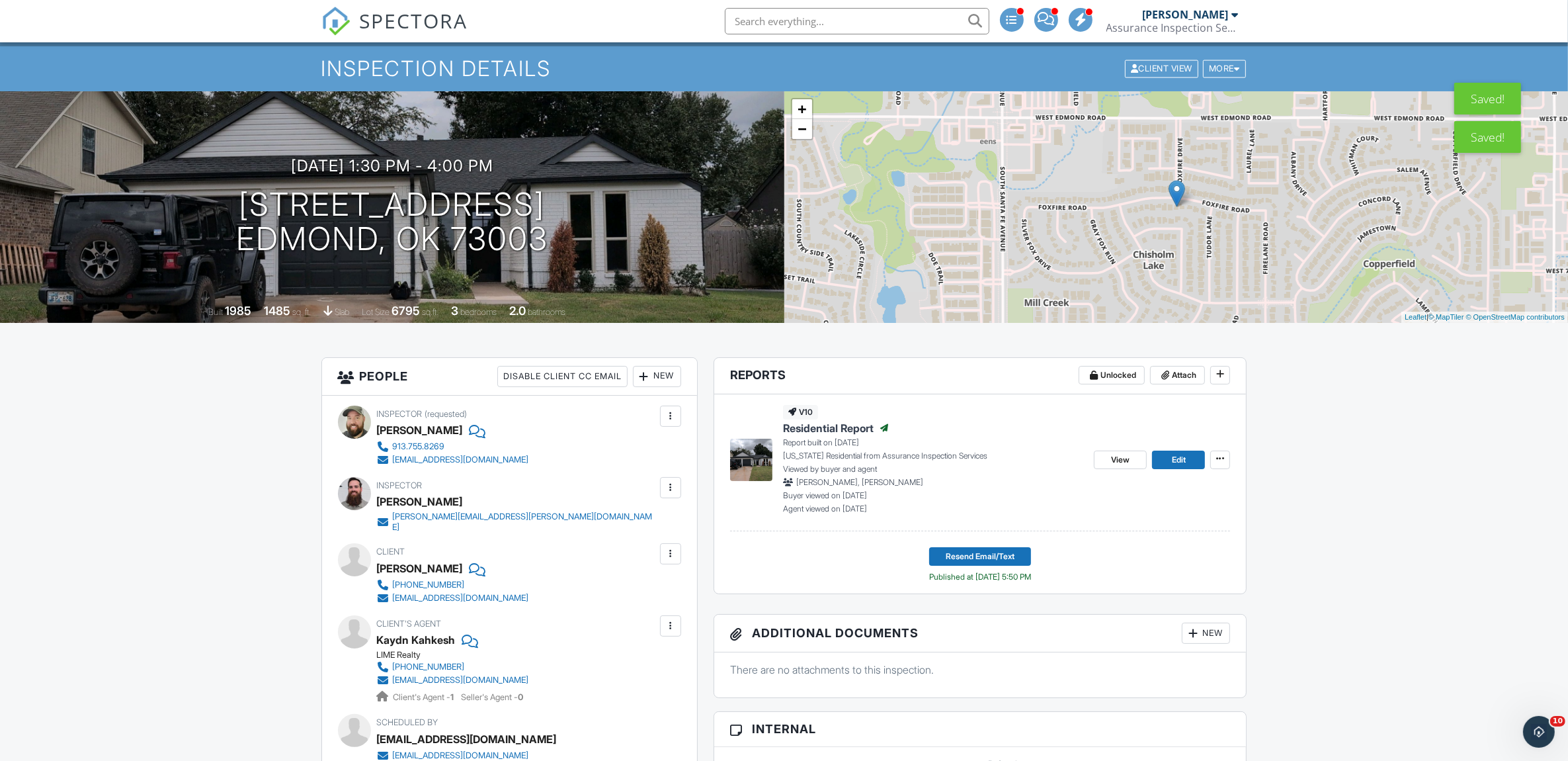
scroll to position [0, 0]
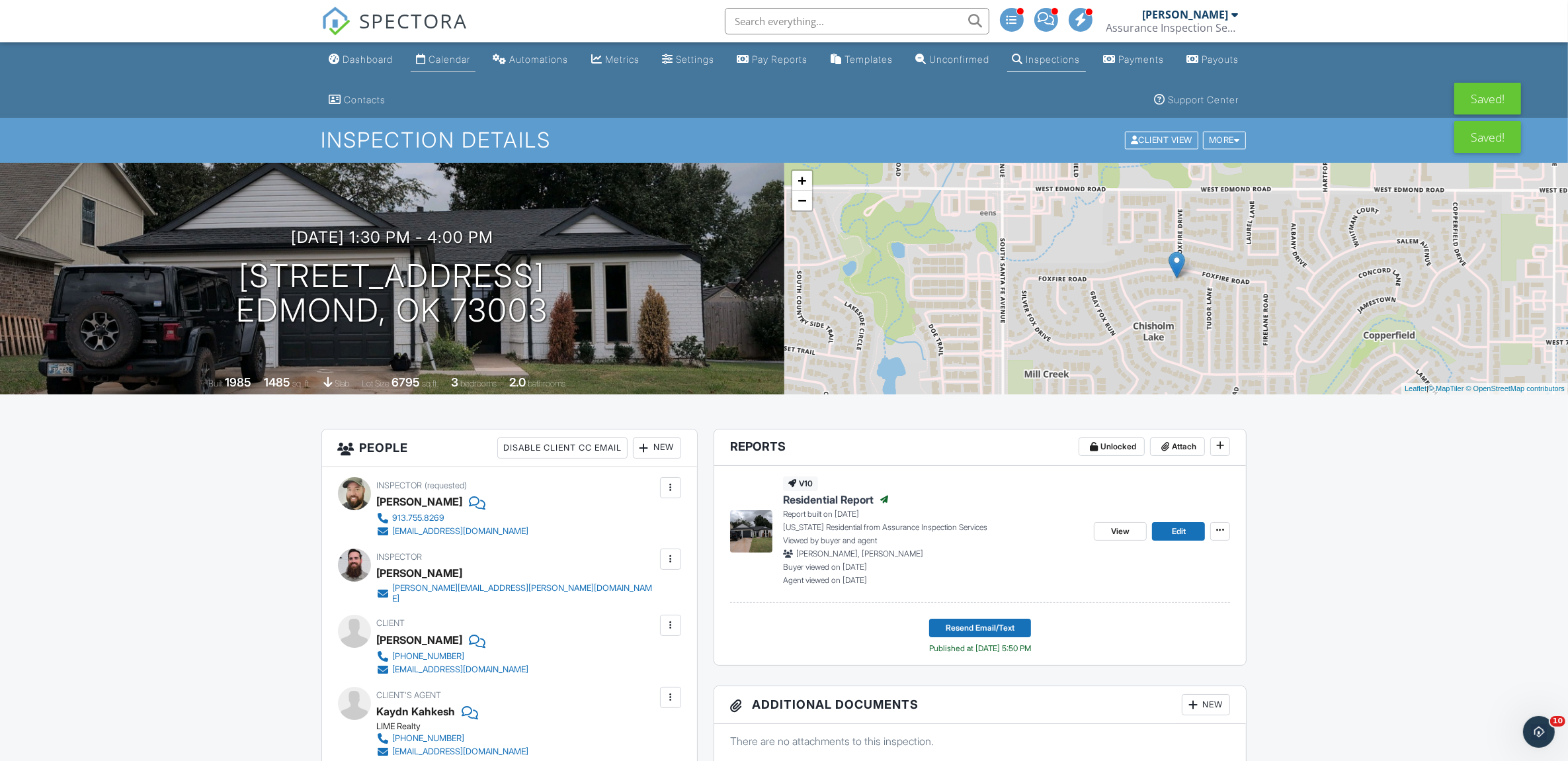
click at [470, 59] on div "Calendar" at bounding box center [449, 59] width 41 height 11
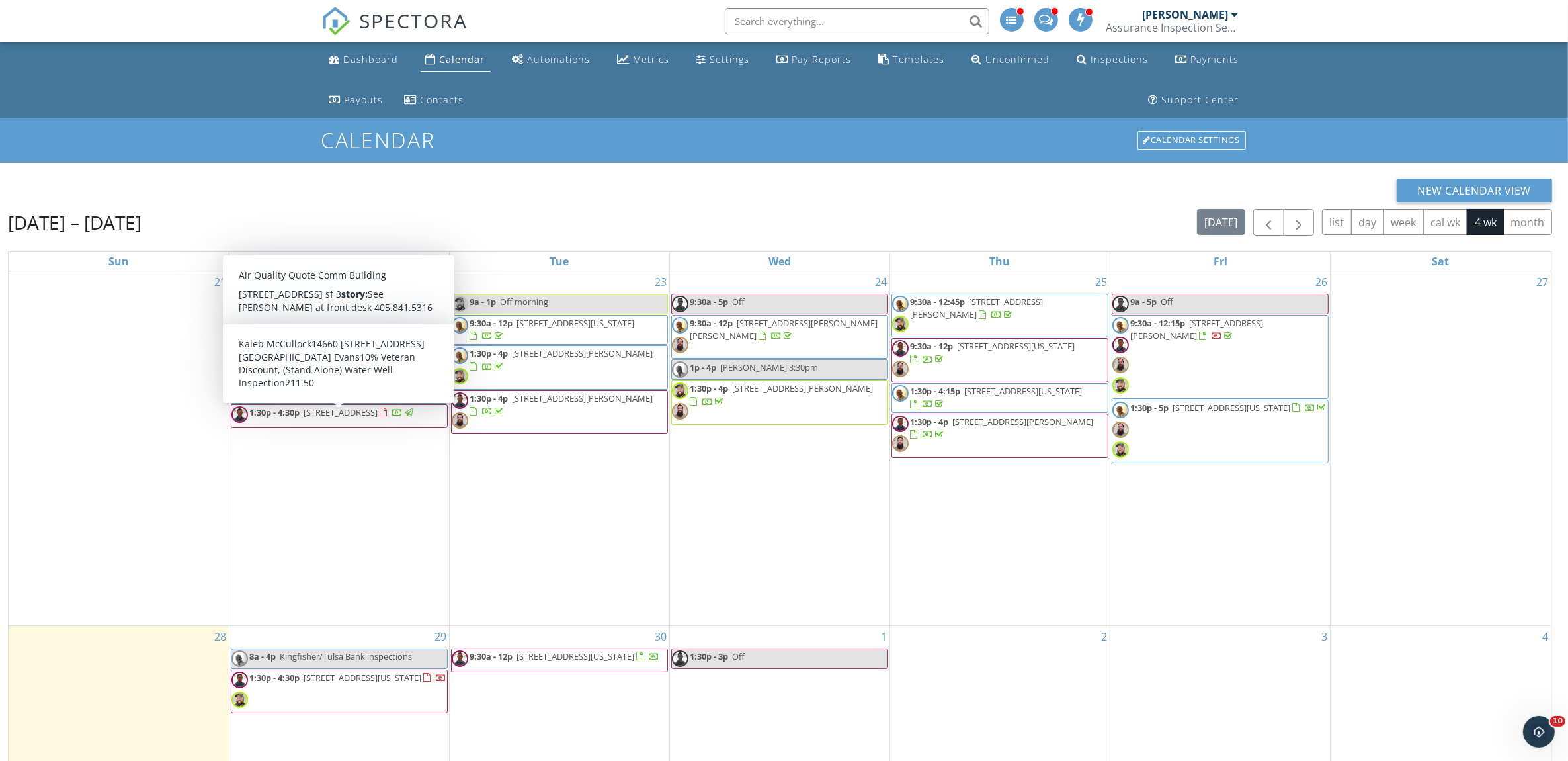
click at [171, 500] on div "21" at bounding box center [119, 448] width 221 height 354
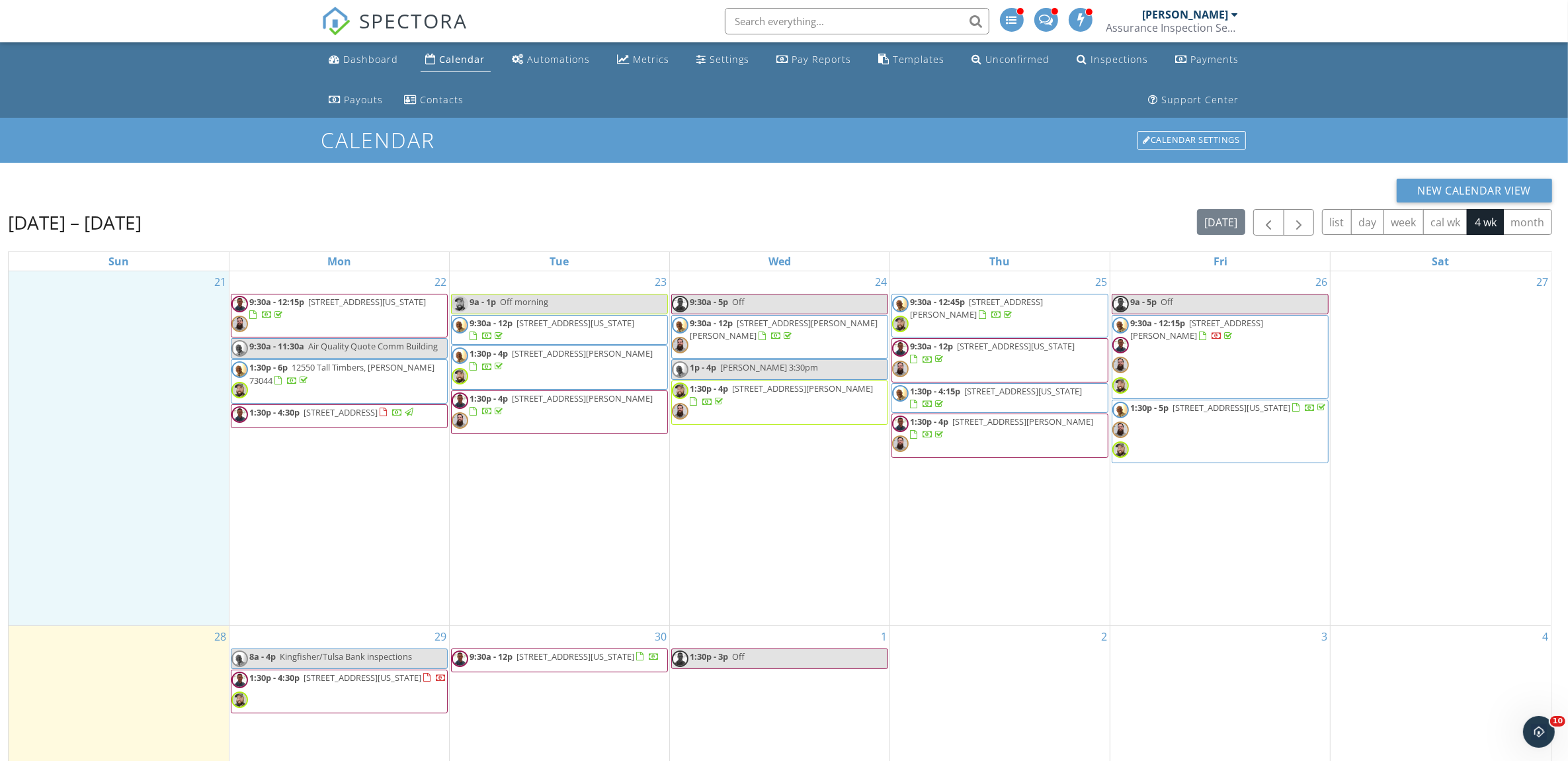
drag, startPoint x: 171, startPoint y: 500, endPoint x: 770, endPoint y: 343, distance: 619.2
click at [770, 343] on span "9:30a - 12p [STREET_ADDRESS][PERSON_NAME][PERSON_NAME]" at bounding box center [779, 337] width 215 height 40
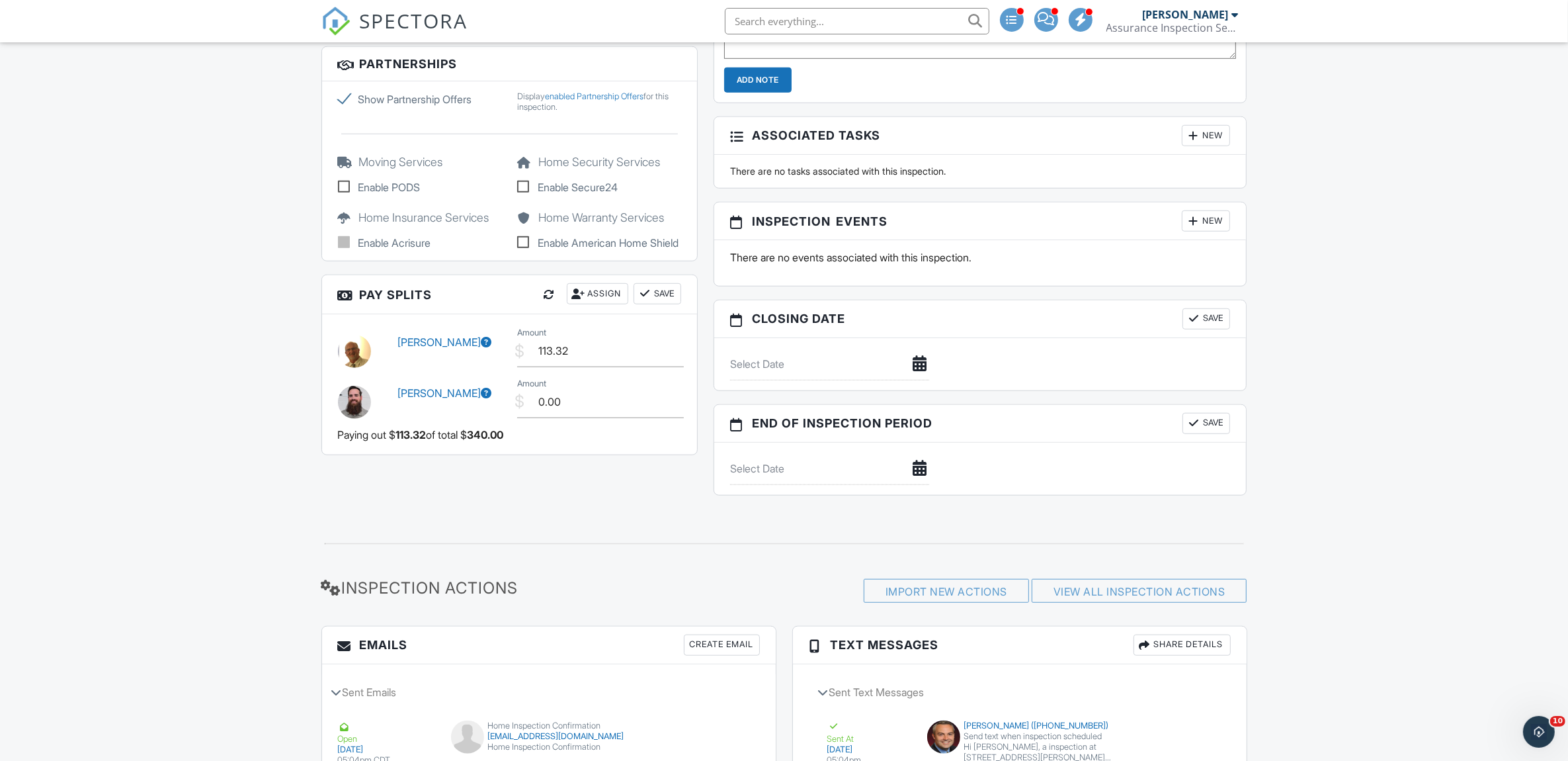
scroll to position [1268, 0]
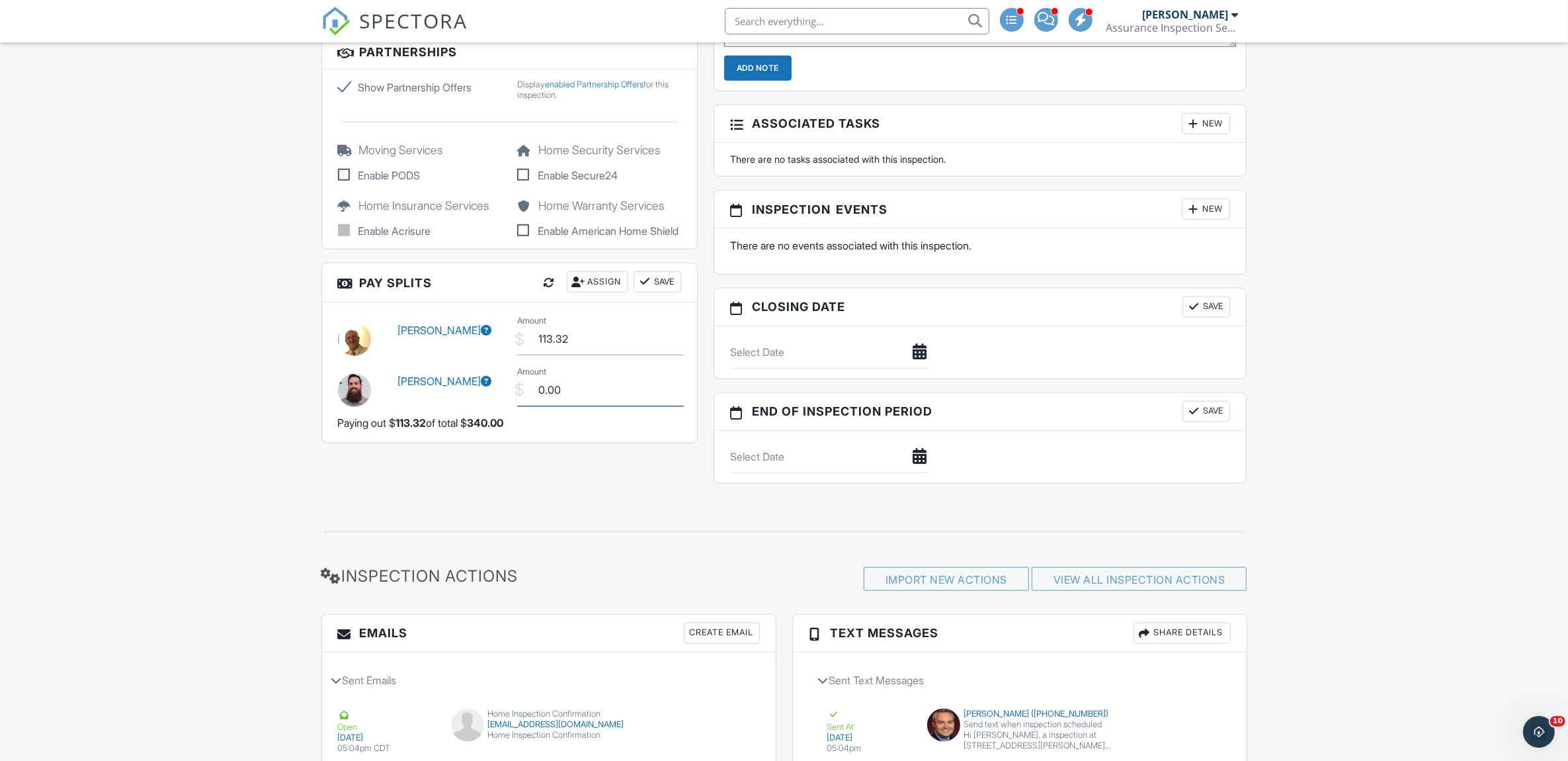
click at [589, 395] on input "0.00" at bounding box center [599, 390] width 167 height 32
type input "0"
type input "110.00"
click at [579, 344] on input "113.32" at bounding box center [599, 340] width 167 height 32
type input "1"
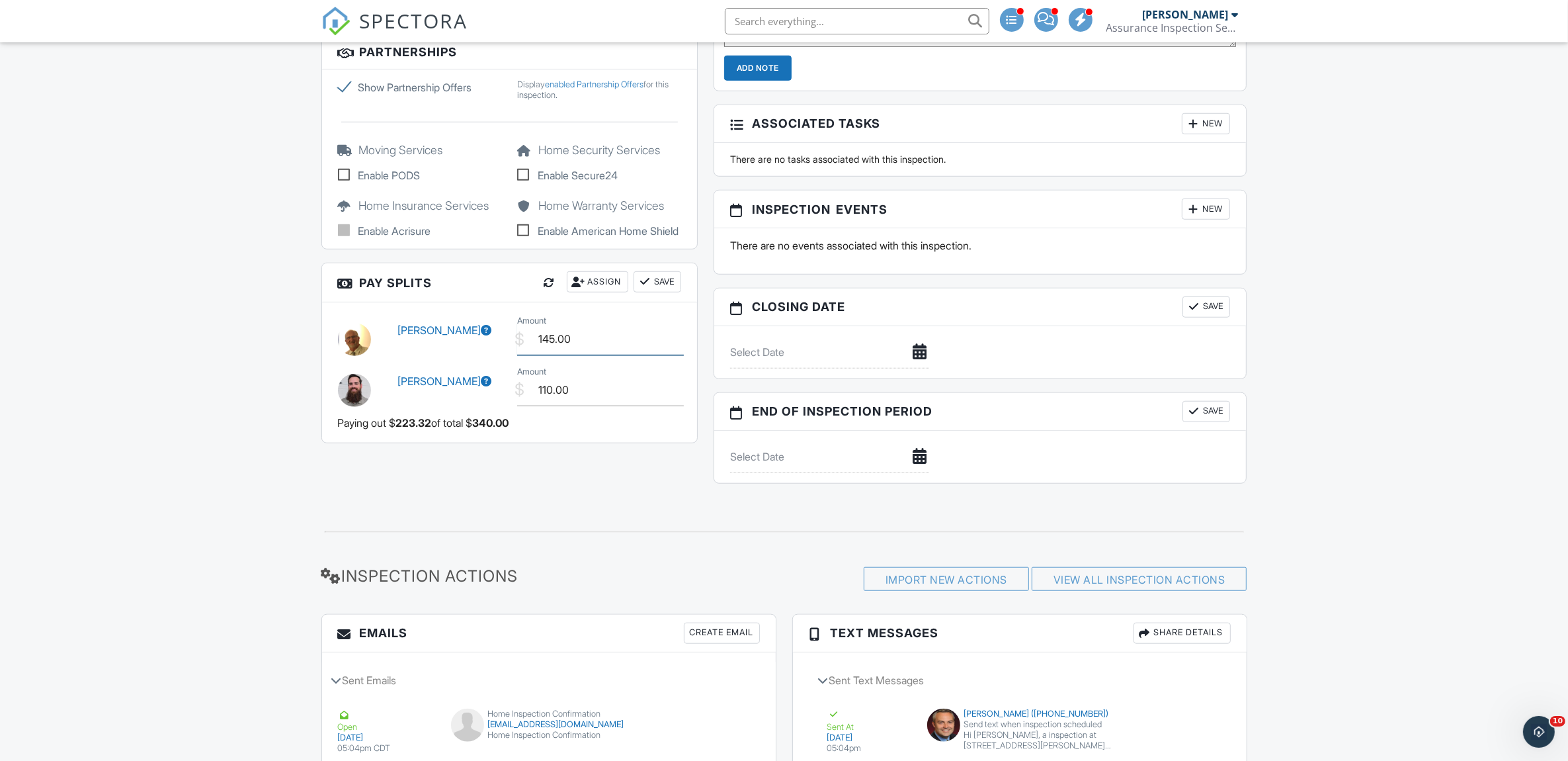
type input "145.00"
click at [671, 293] on button "Save" at bounding box center [657, 282] width 48 height 22
click at [676, 293] on button "Save" at bounding box center [657, 282] width 48 height 22
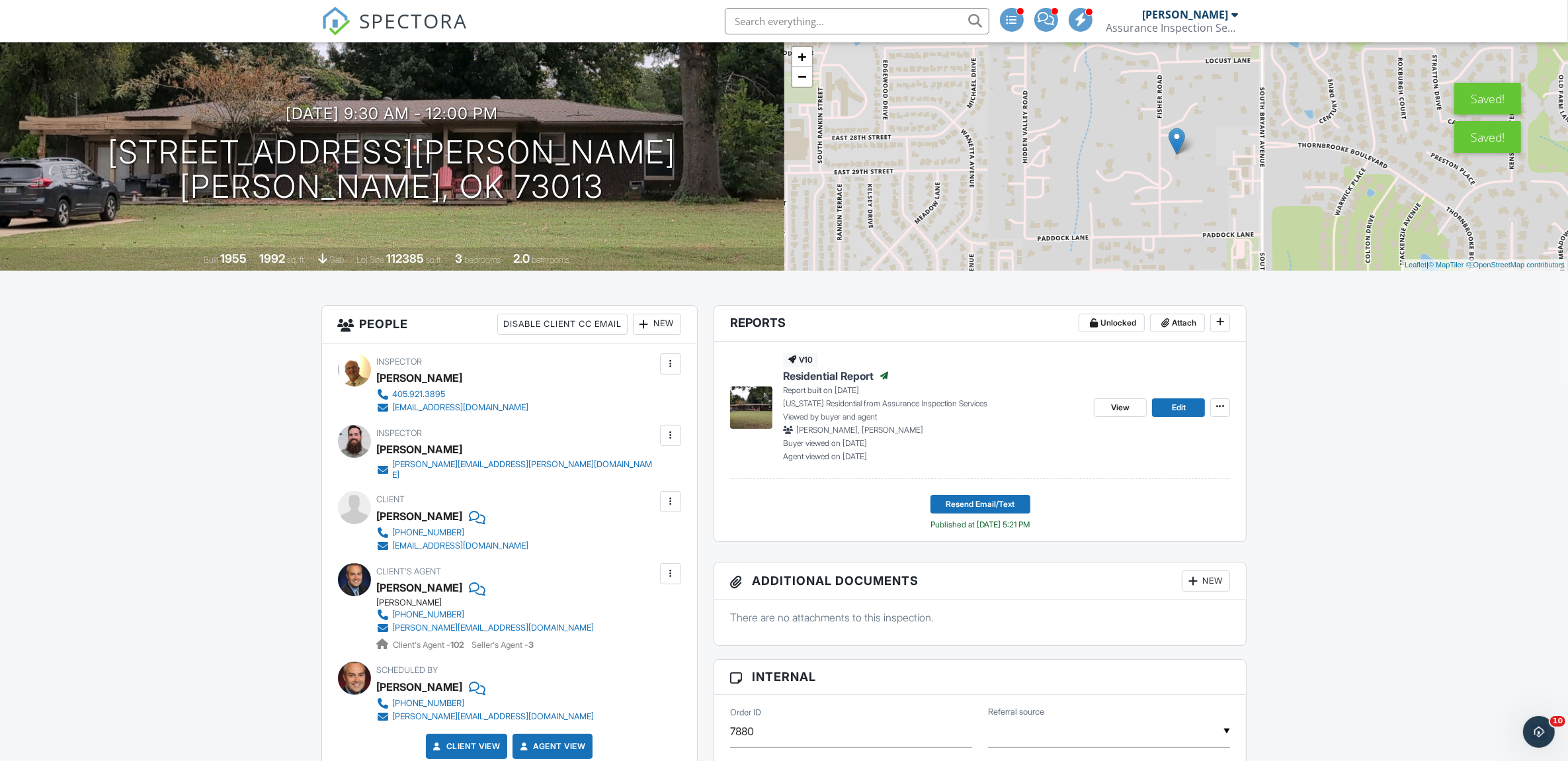
scroll to position [0, 0]
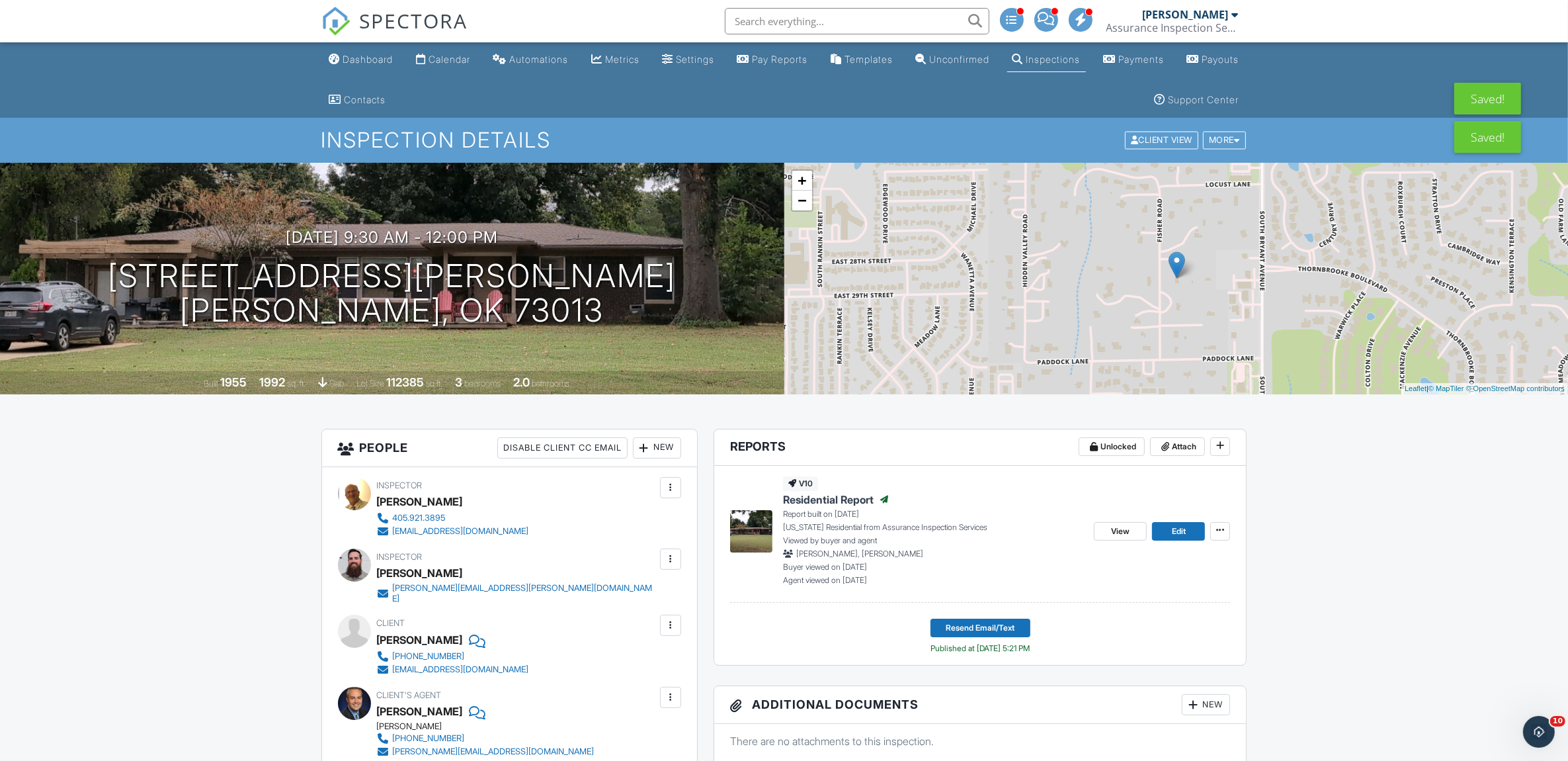
click at [461, 57] on div "Calendar" at bounding box center [449, 59] width 41 height 11
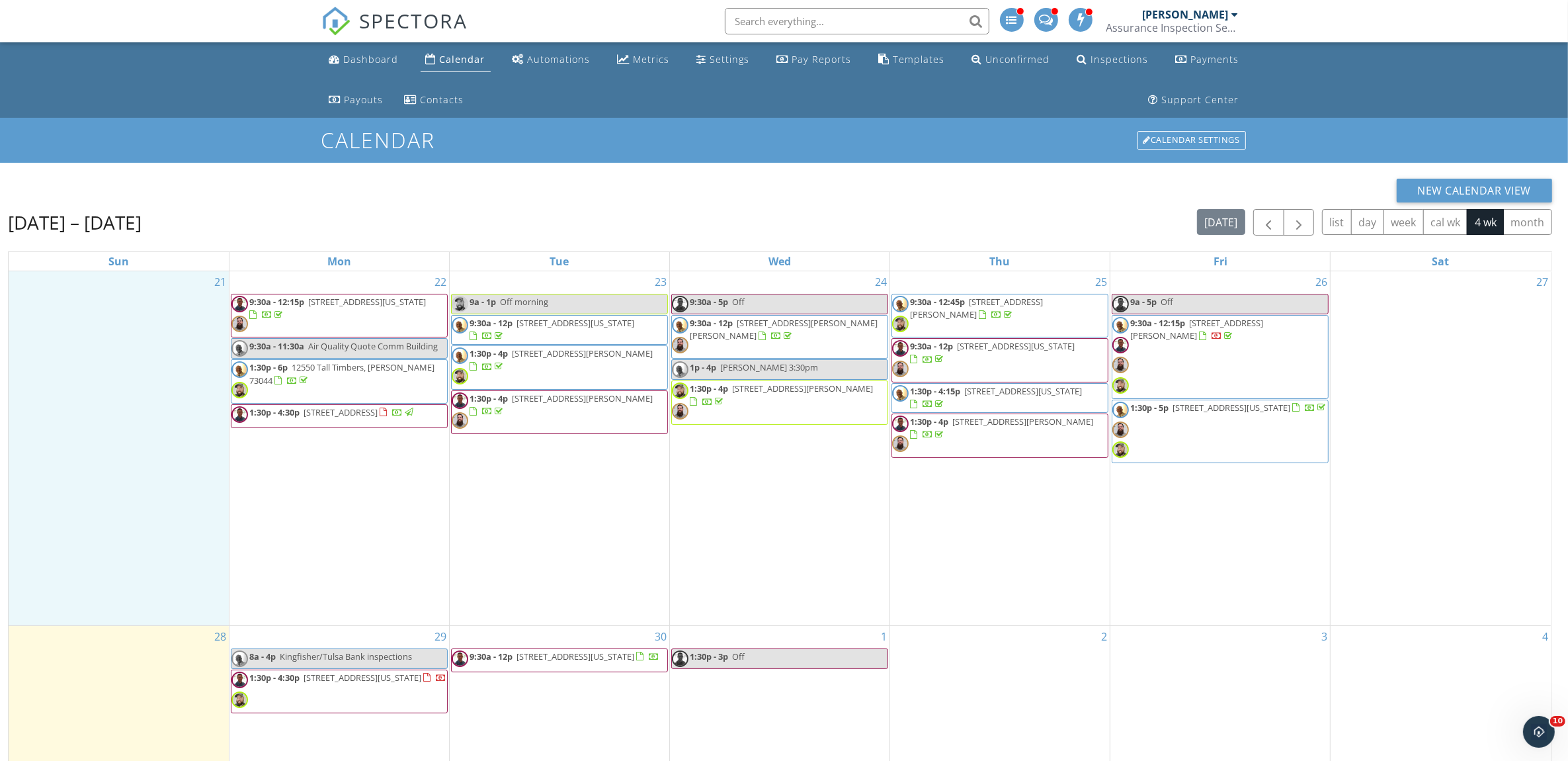
click at [58, 422] on div "21" at bounding box center [119, 448] width 221 height 354
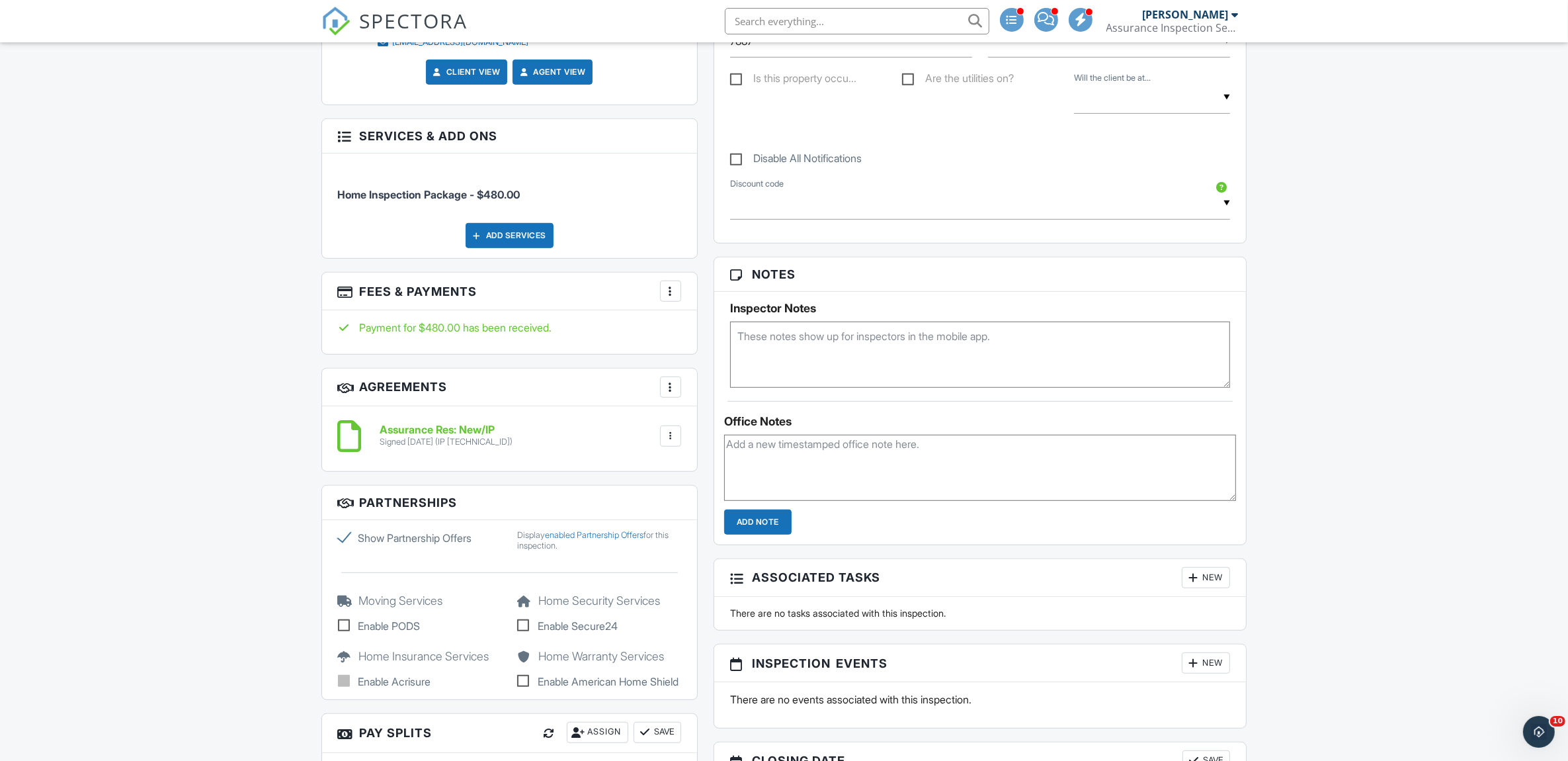
scroll to position [827, 0]
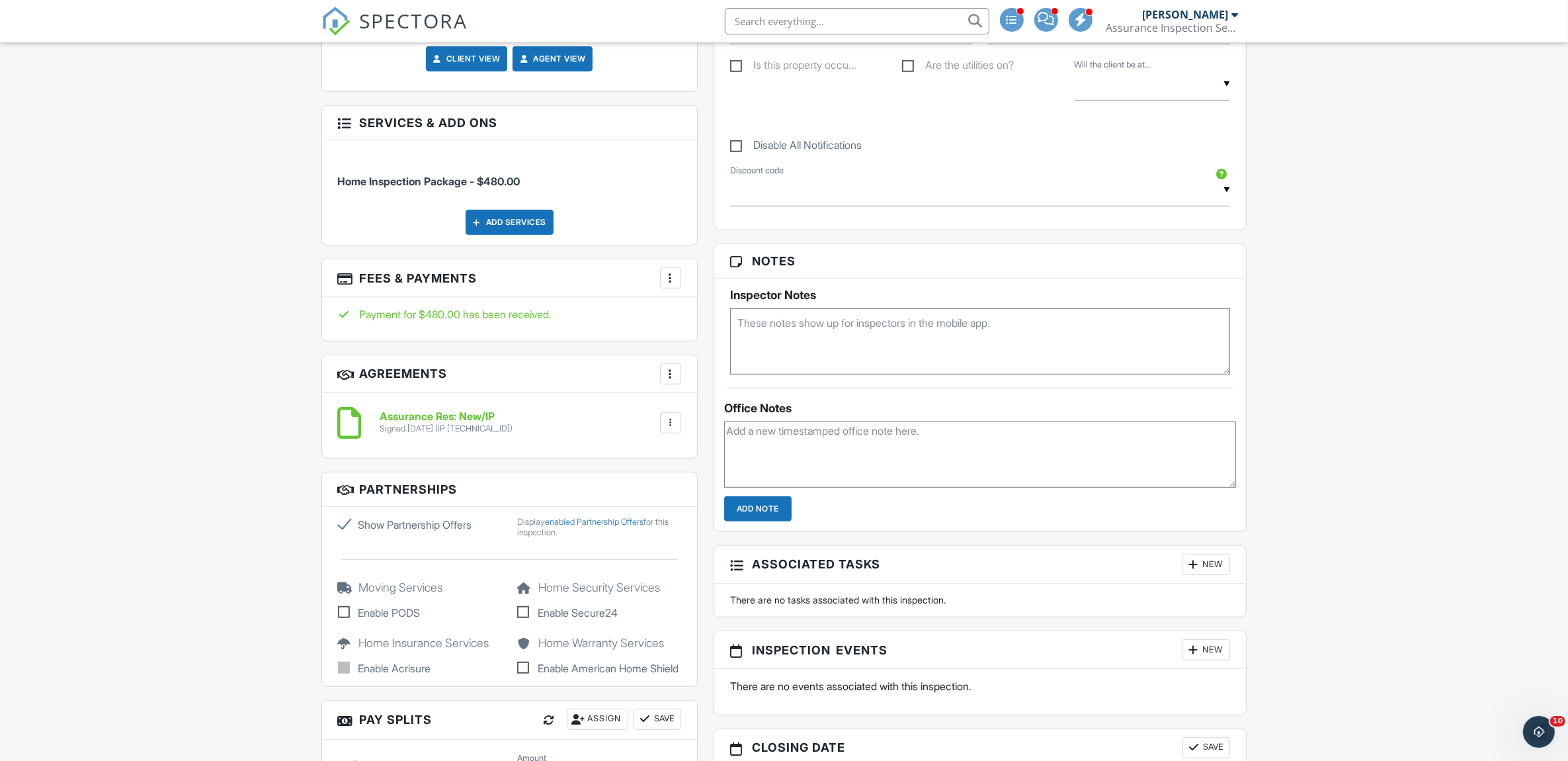
click at [671, 271] on div at bounding box center [671, 277] width 14 height 14
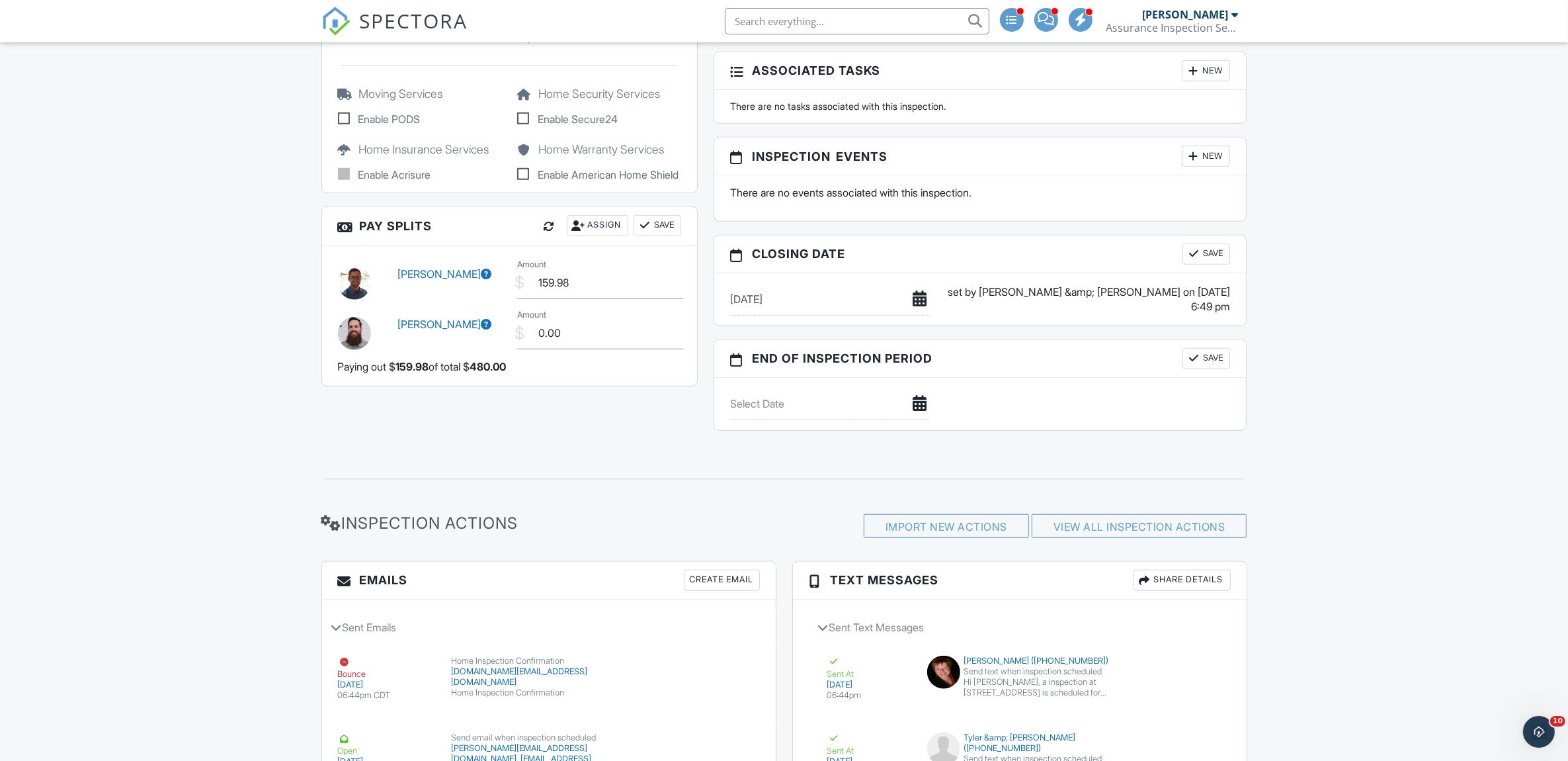
scroll to position [1323, 0]
click at [593, 347] on input "0.00" at bounding box center [599, 331] width 167 height 32
type input "0"
type input "110.00"
click at [280, 348] on div "Dashboard Calendar Automations Metrics Settings Pay Reports Templates Unconfirm…" at bounding box center [784, 231] width 1568 height 3025
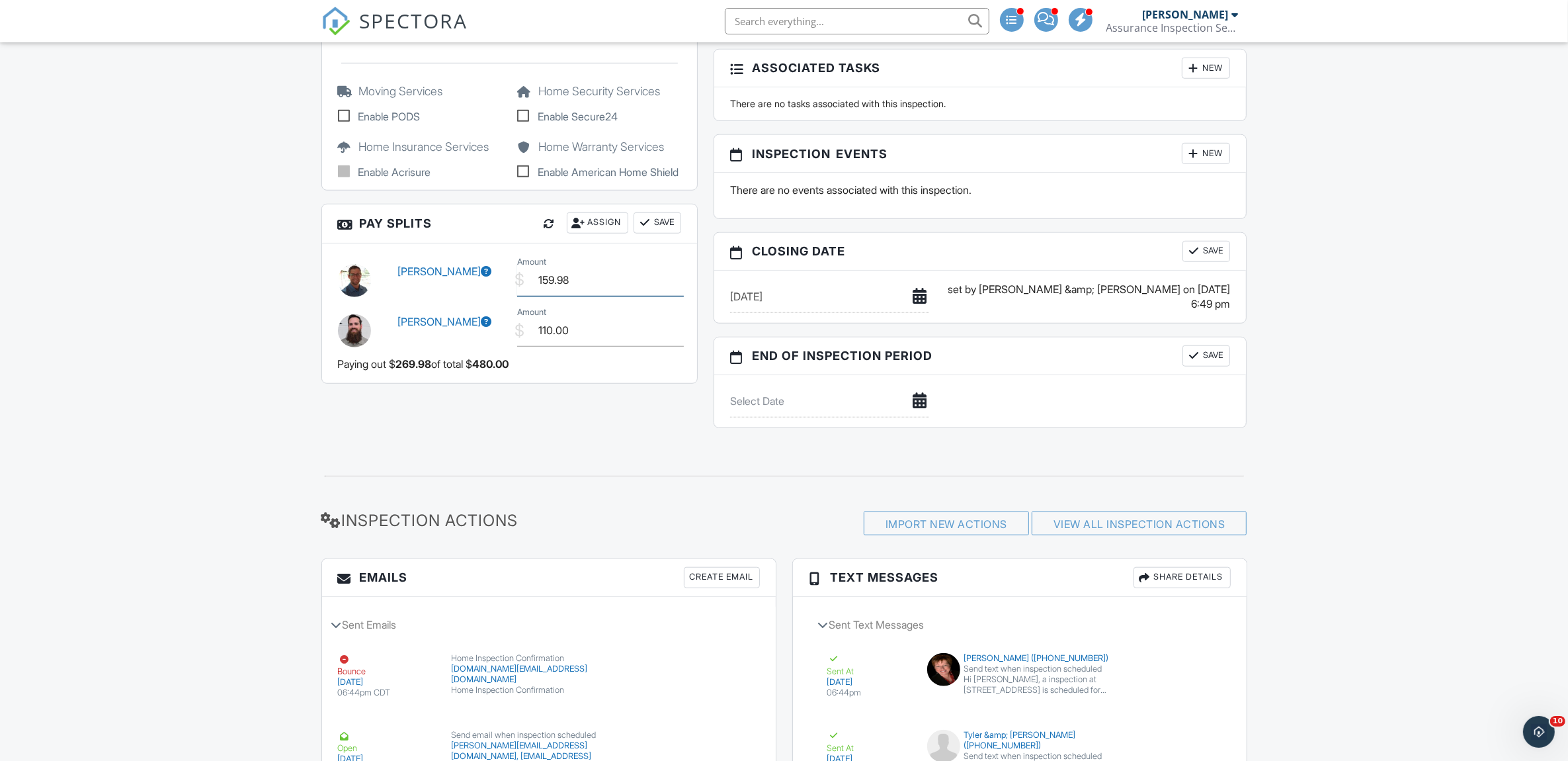
click at [564, 285] on input "159.98" at bounding box center [599, 280] width 167 height 32
click at [580, 288] on input "159.98" at bounding box center [599, 280] width 167 height 32
type input "1"
type input "160.00"
click at [659, 232] on button "Save" at bounding box center [657, 223] width 48 height 22
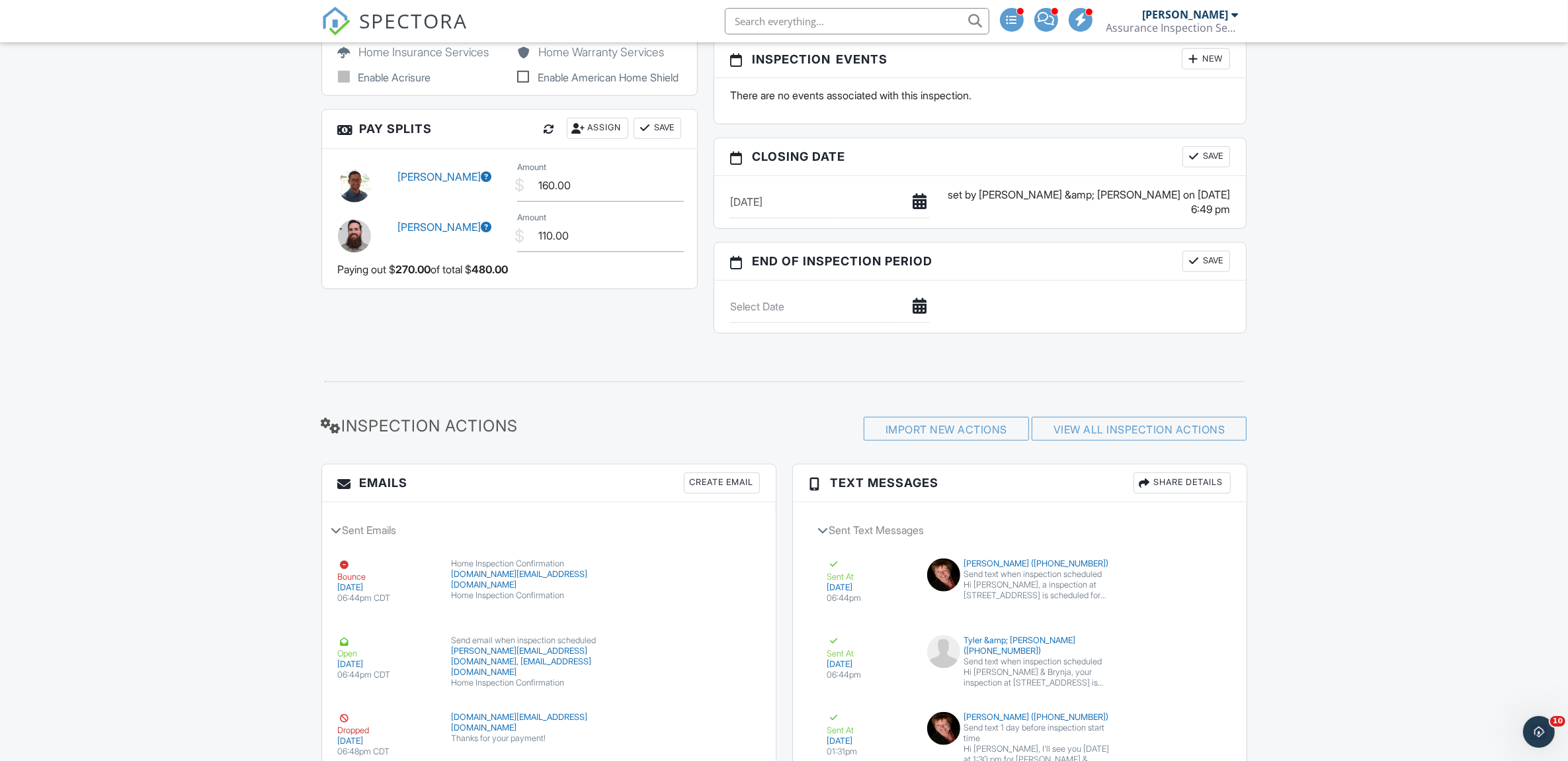
scroll to position [1433, 0]
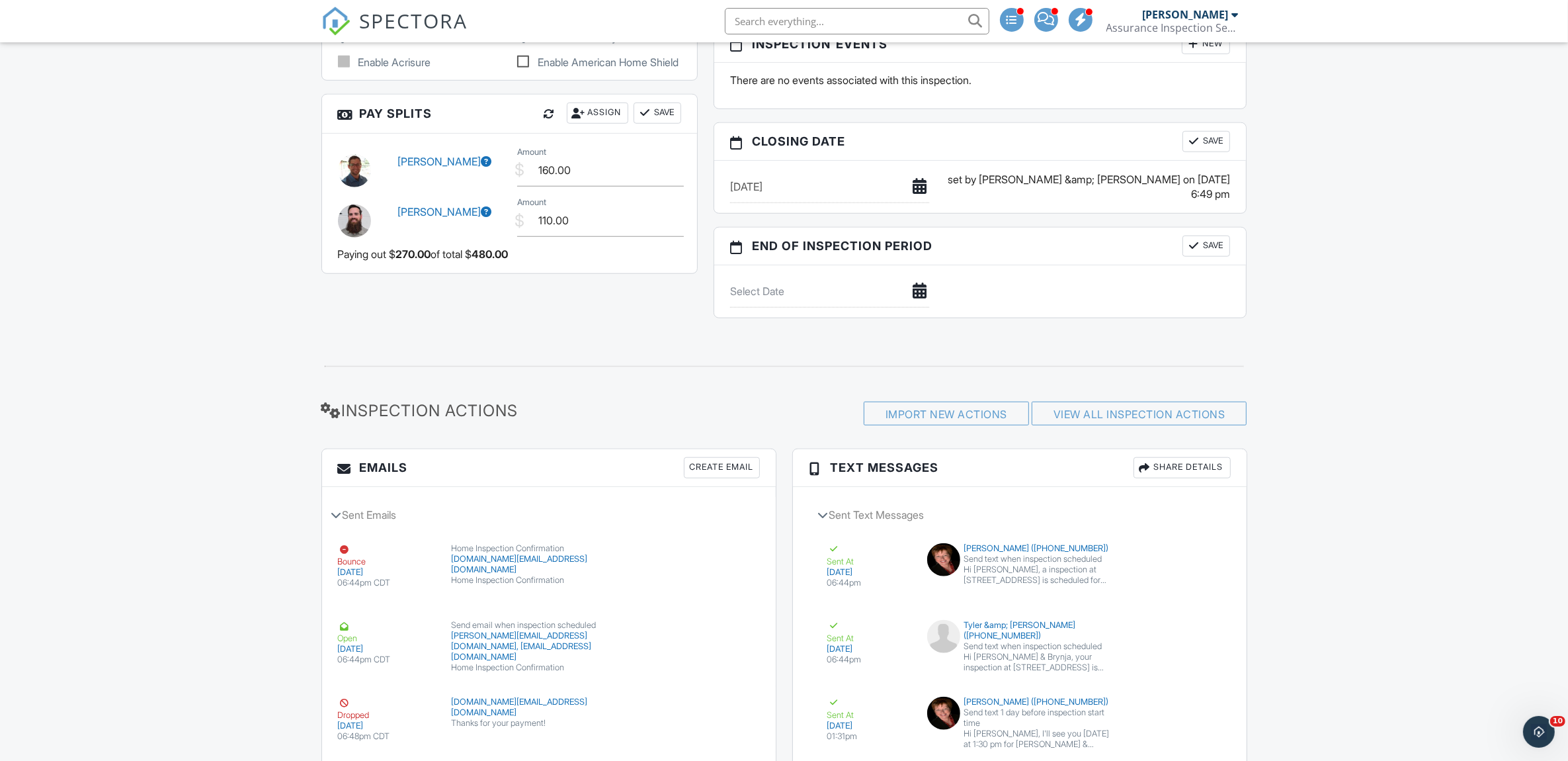
click at [655, 123] on button "Save" at bounding box center [657, 113] width 48 height 22
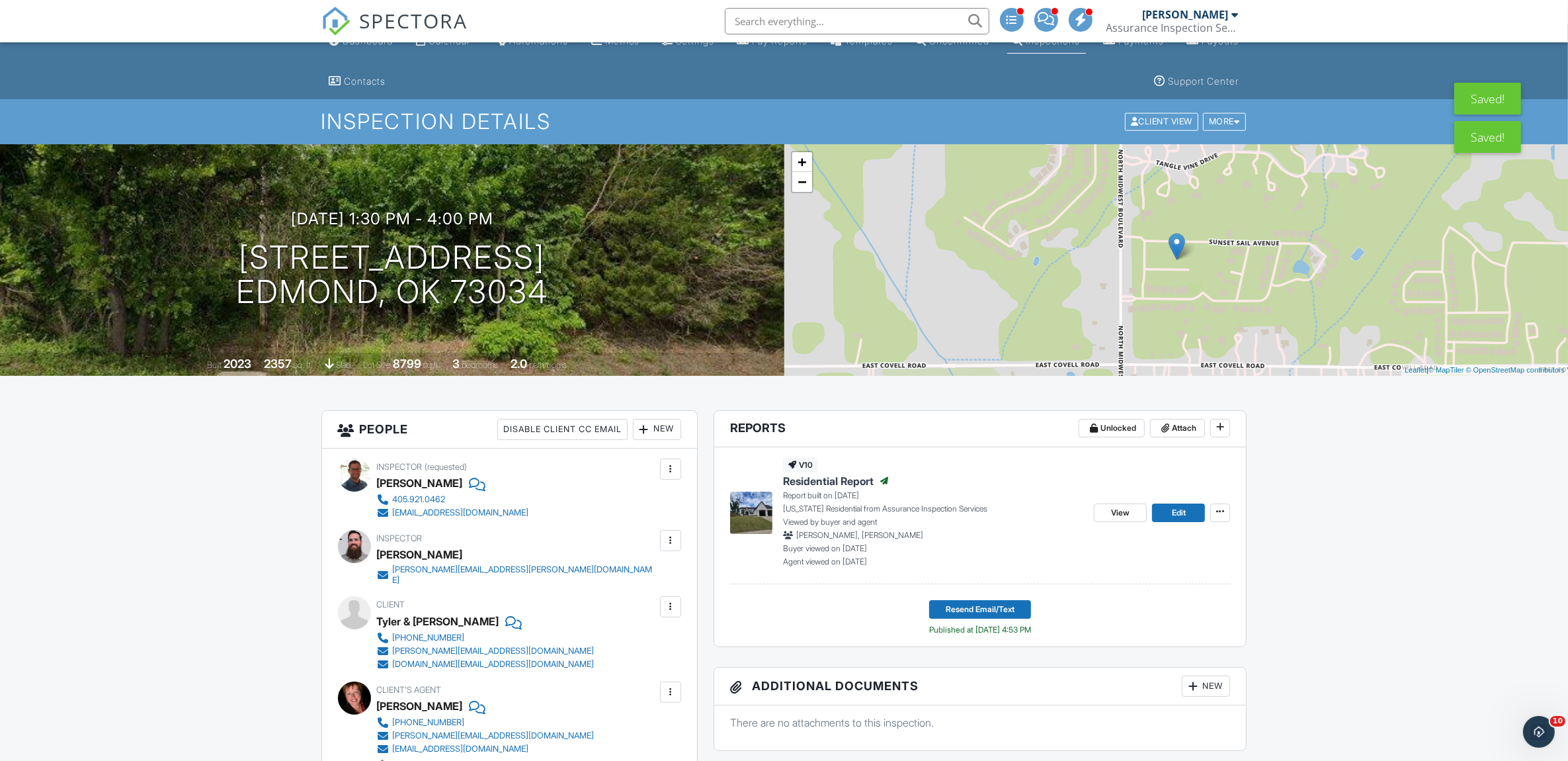
scroll to position [0, 0]
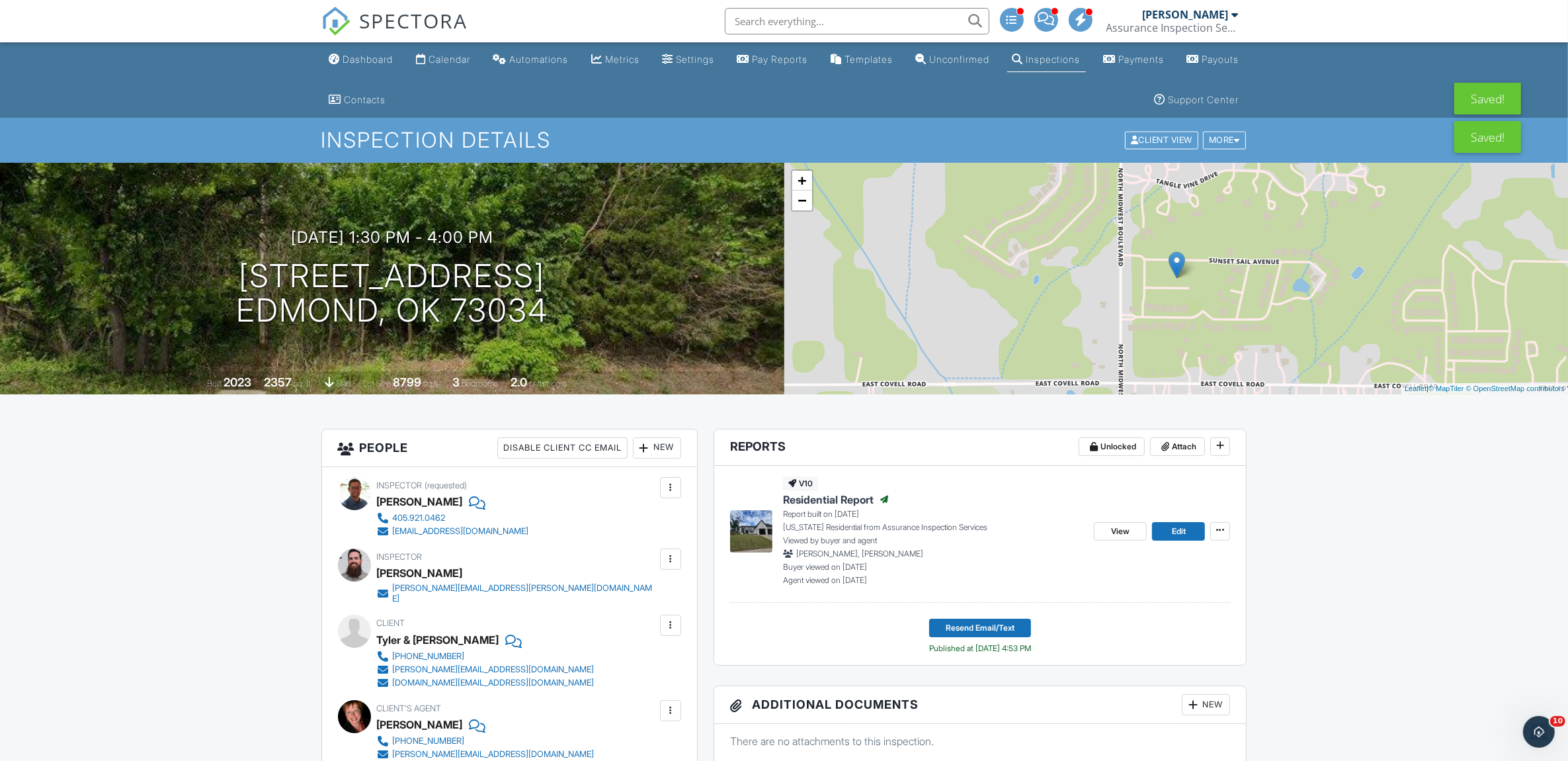
click at [468, 59] on div "Calendar" at bounding box center [449, 59] width 41 height 11
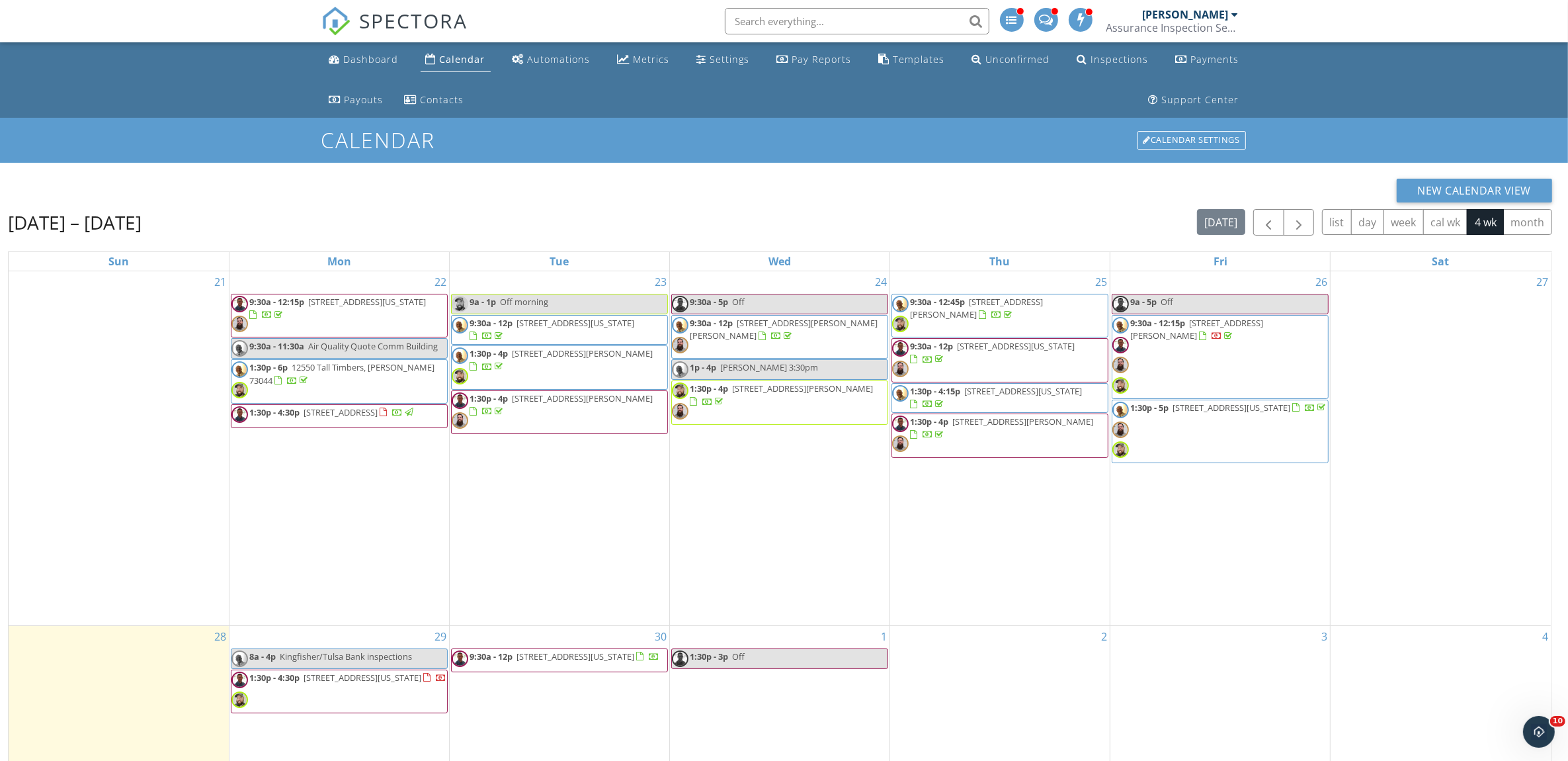
click at [551, 373] on span "1:30p - 4p [STREET_ADDRESS][PERSON_NAME]" at bounding box center [559, 367] width 215 height 40
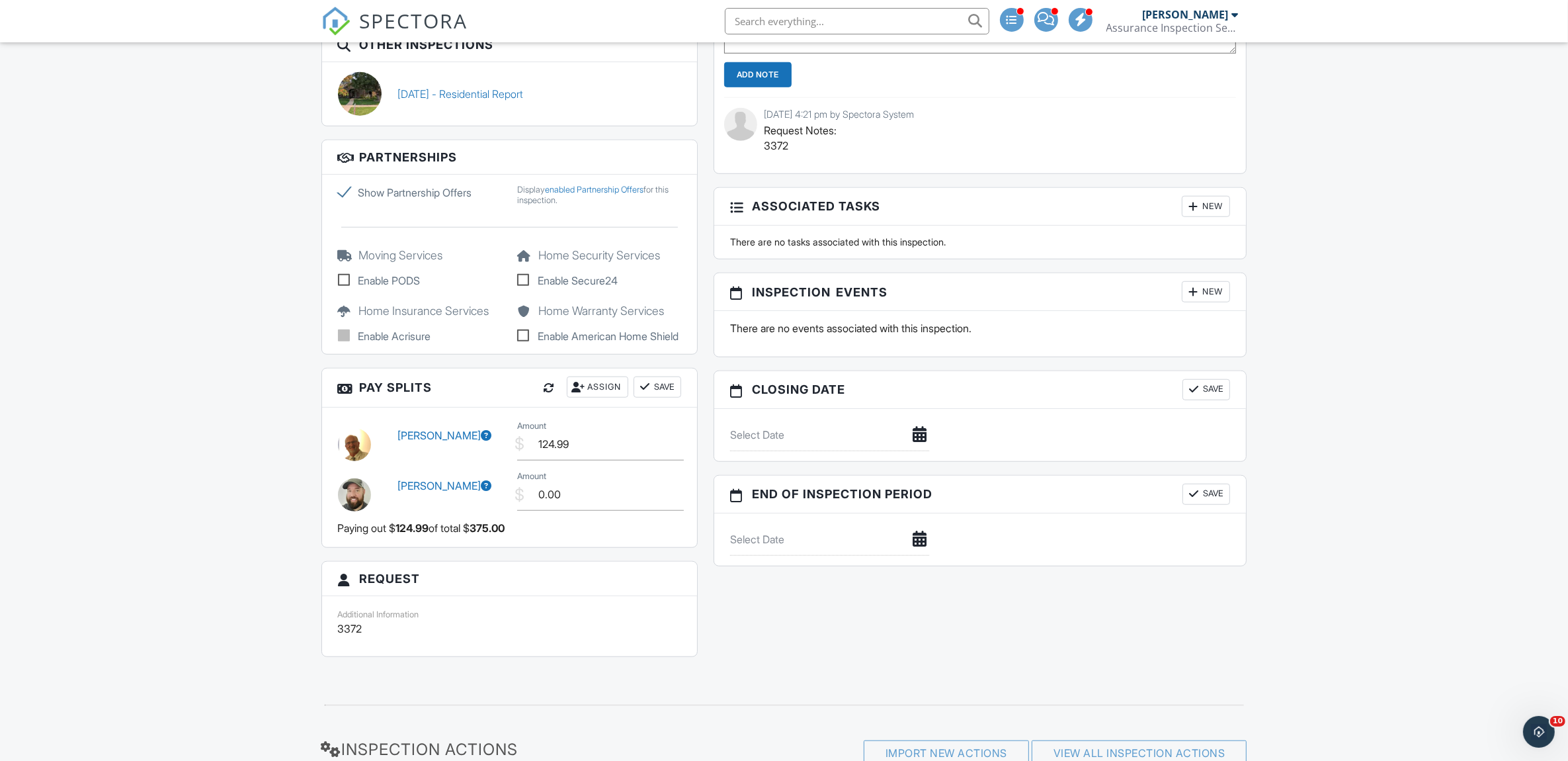
scroll to position [1323, 0]
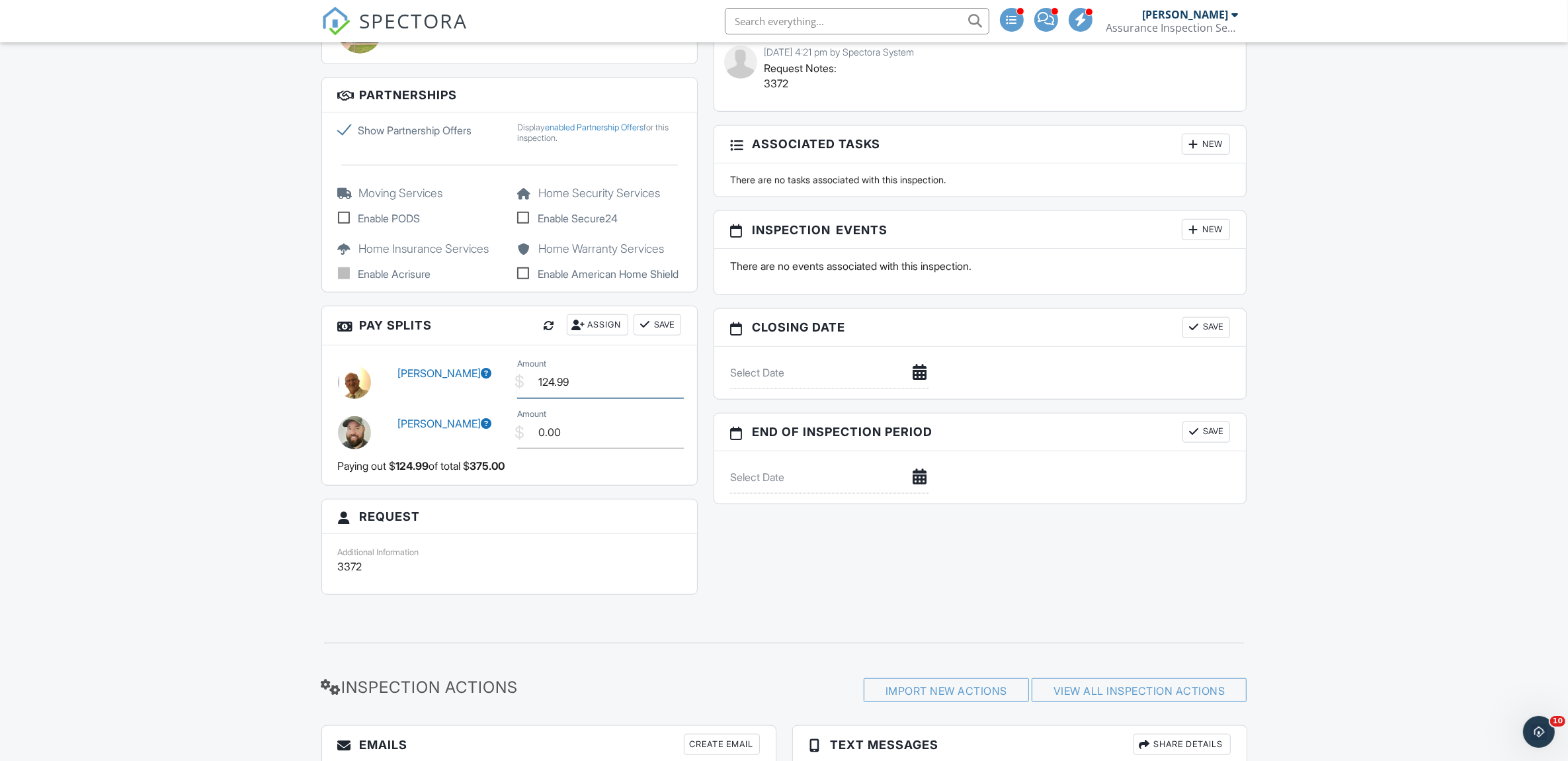
click at [584, 398] on input "124.99" at bounding box center [599, 382] width 167 height 32
type input "125.00"
click at [560, 445] on input "0.00" at bounding box center [599, 432] width 167 height 32
type input "0"
type input "120.00"
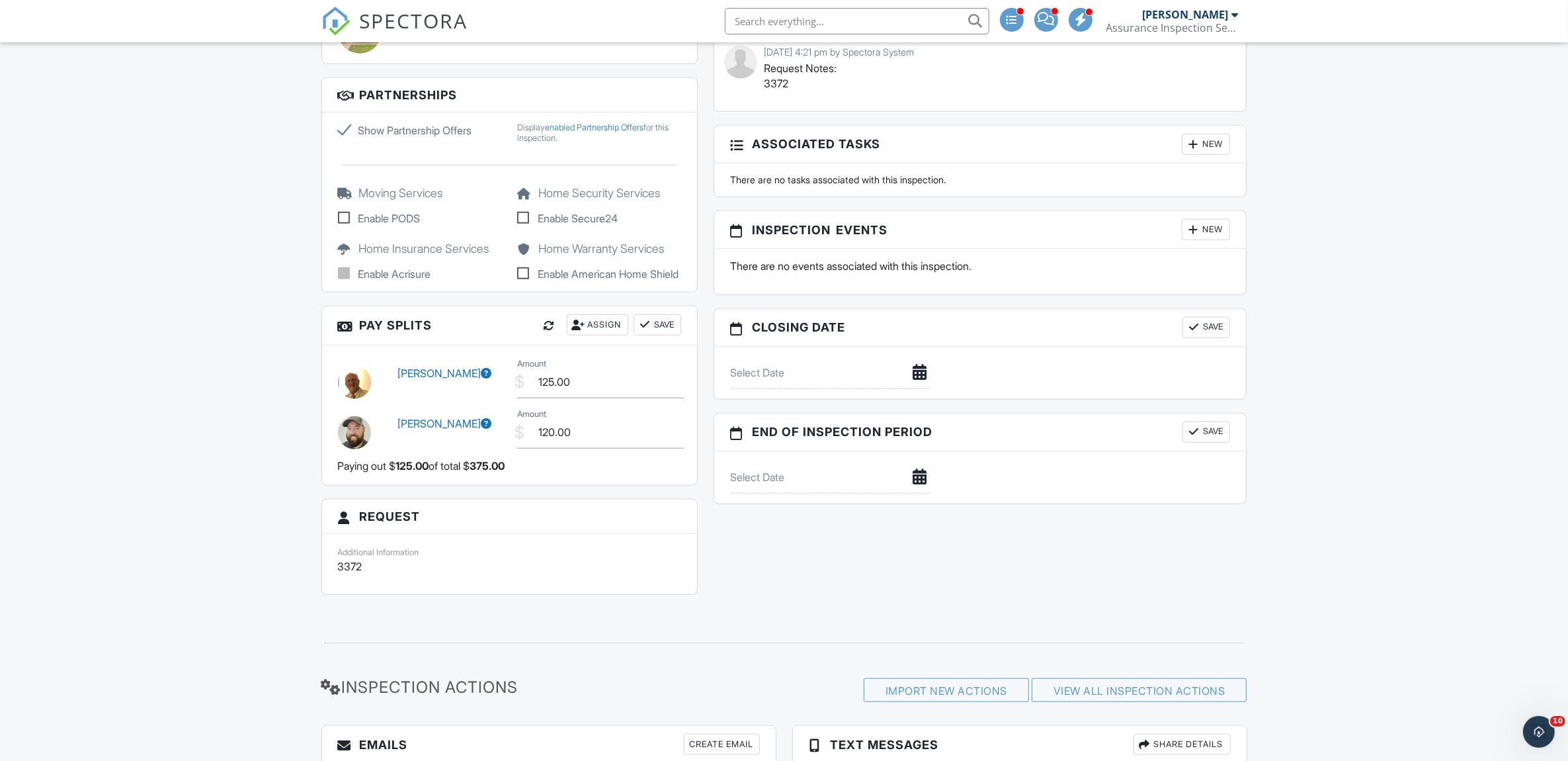
click at [669, 335] on button "Save" at bounding box center [657, 325] width 48 height 22
click at [656, 335] on button "Save" at bounding box center [657, 325] width 48 height 22
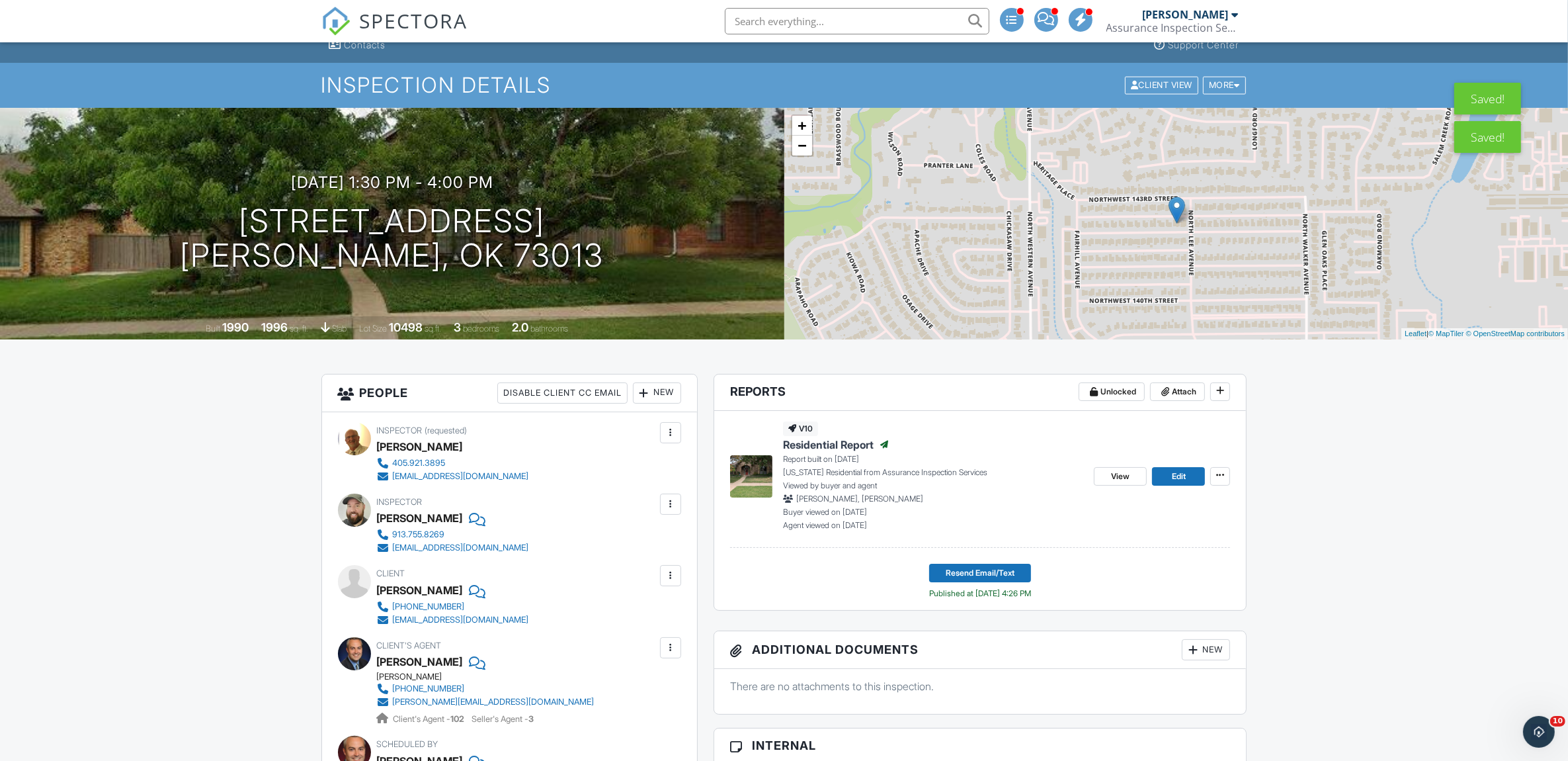
scroll to position [0, 0]
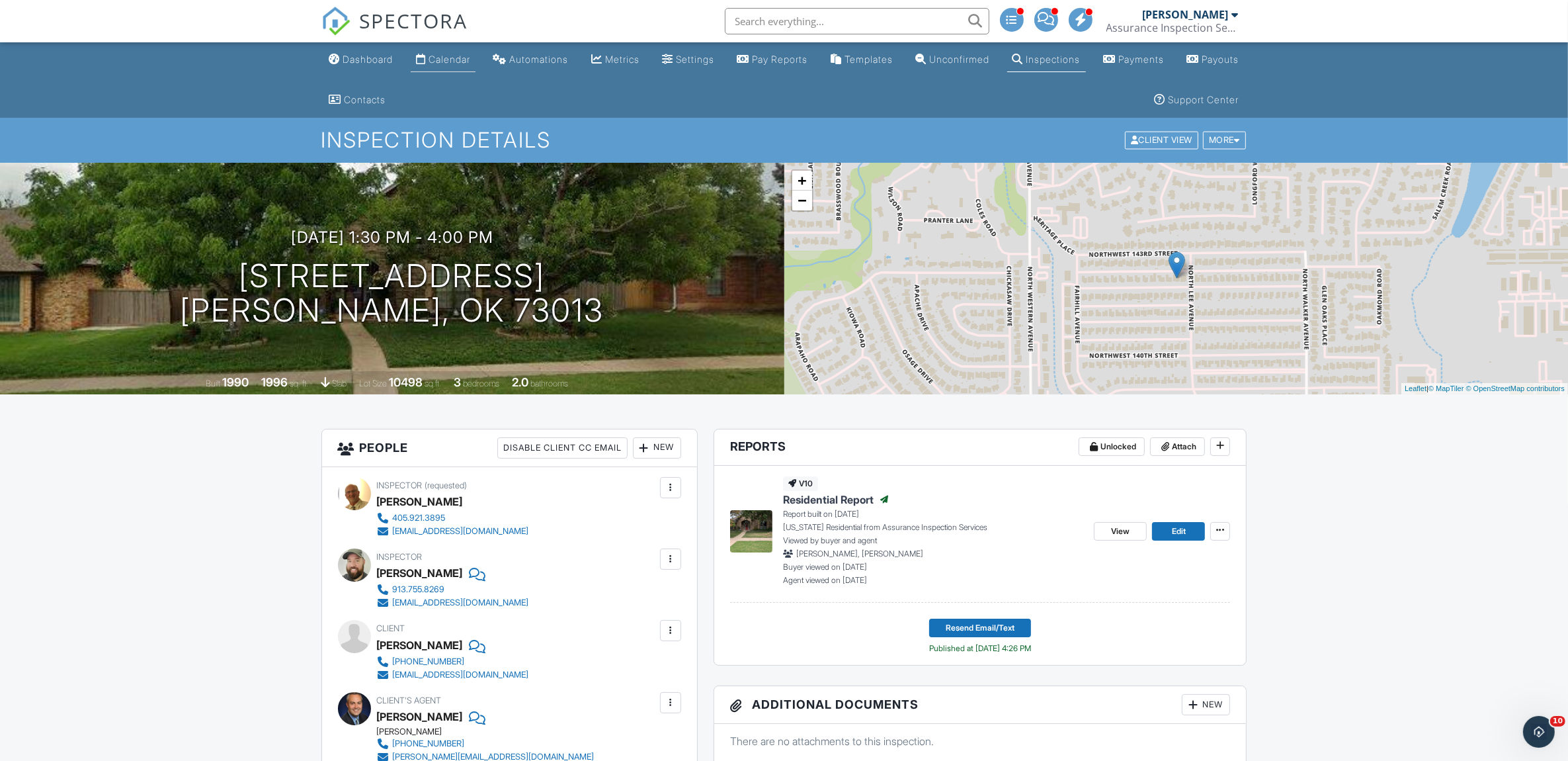
click at [457, 61] on div "Calendar" at bounding box center [449, 59] width 41 height 11
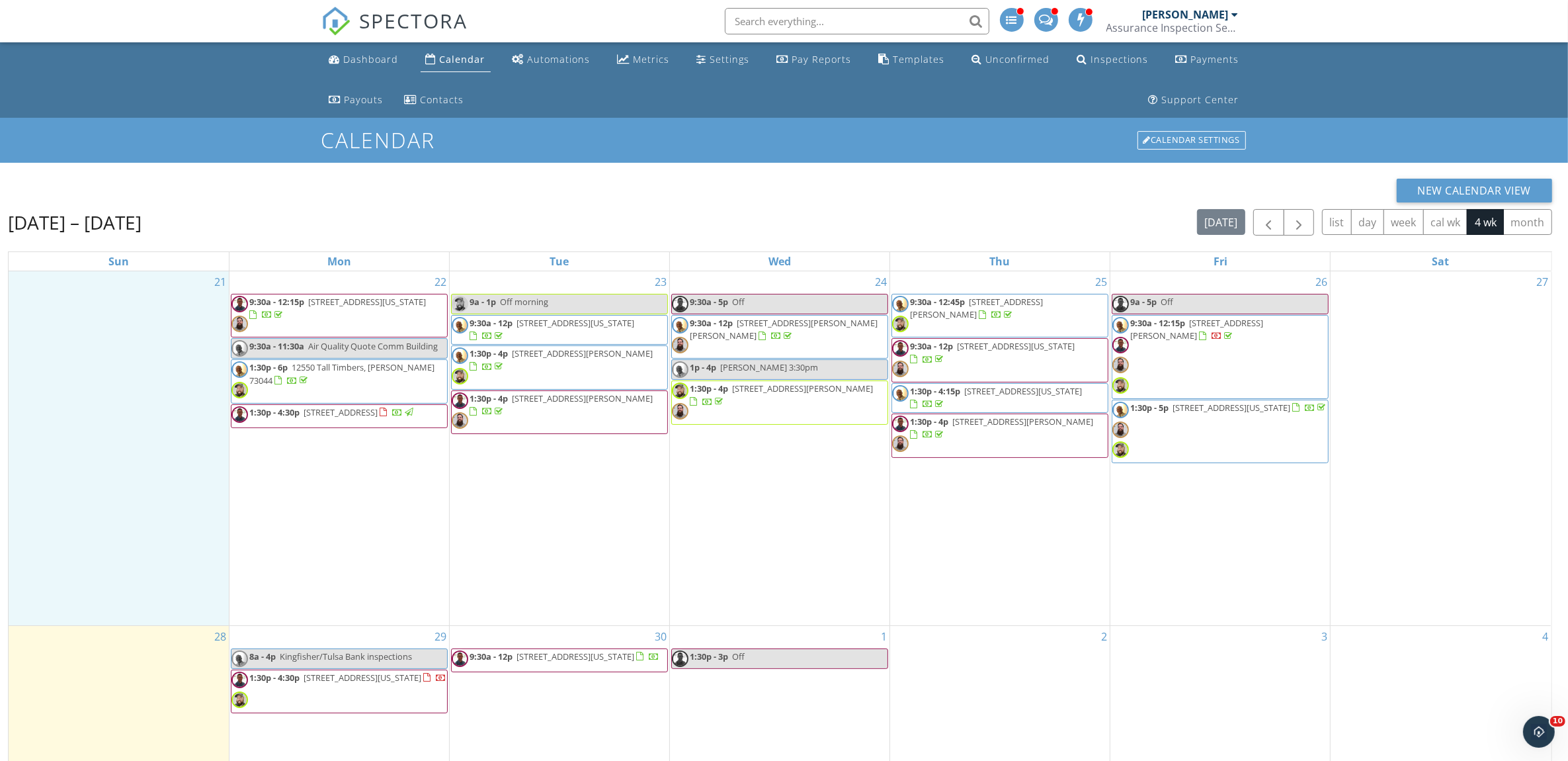
click at [106, 433] on div "21" at bounding box center [119, 448] width 221 height 354
click at [519, 325] on span "601 NE 106th St, Oklahoma City 73131" at bounding box center [575, 322] width 118 height 12
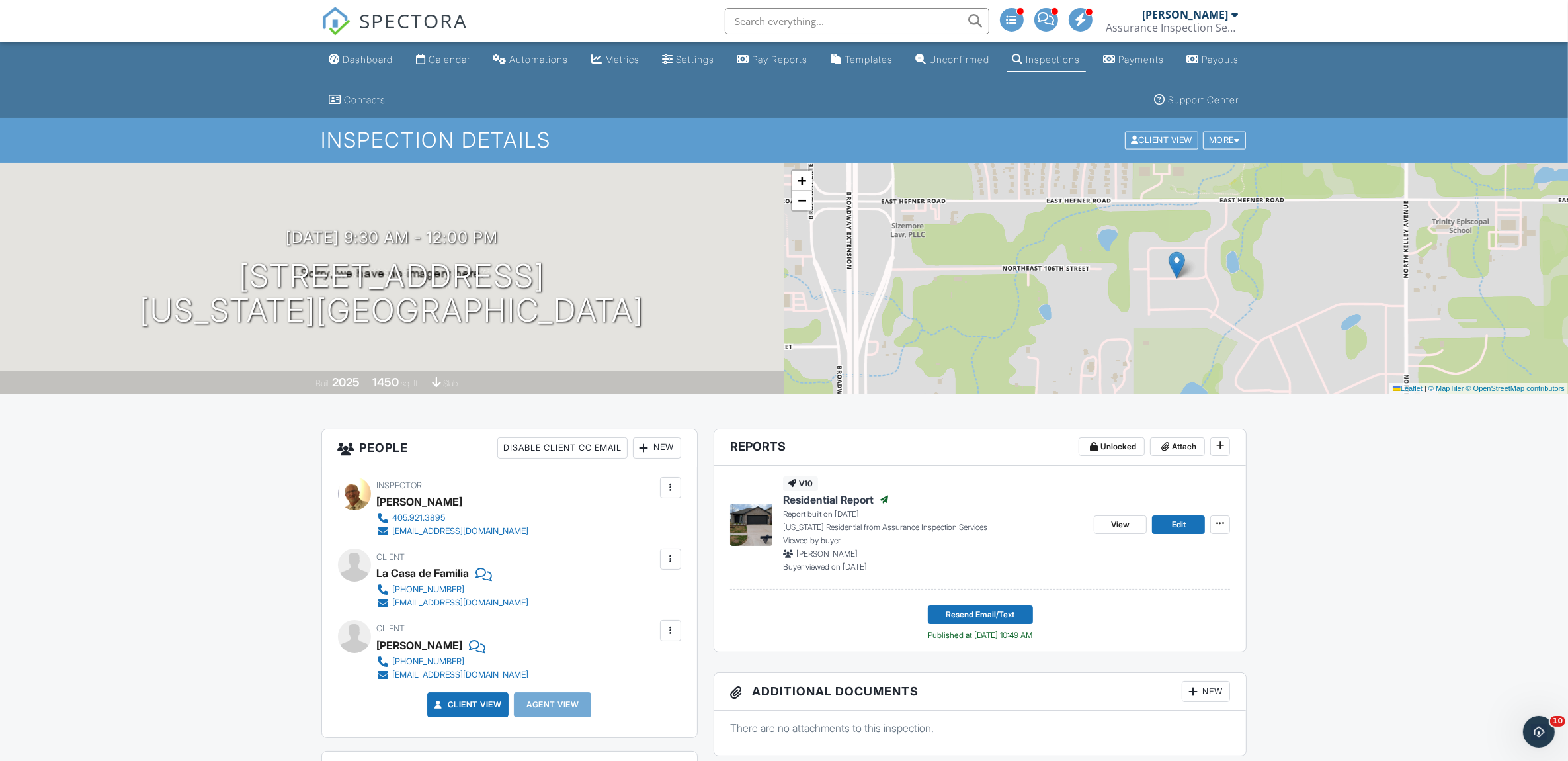
click at [466, 65] on link "Calendar" at bounding box center [443, 59] width 65 height 24
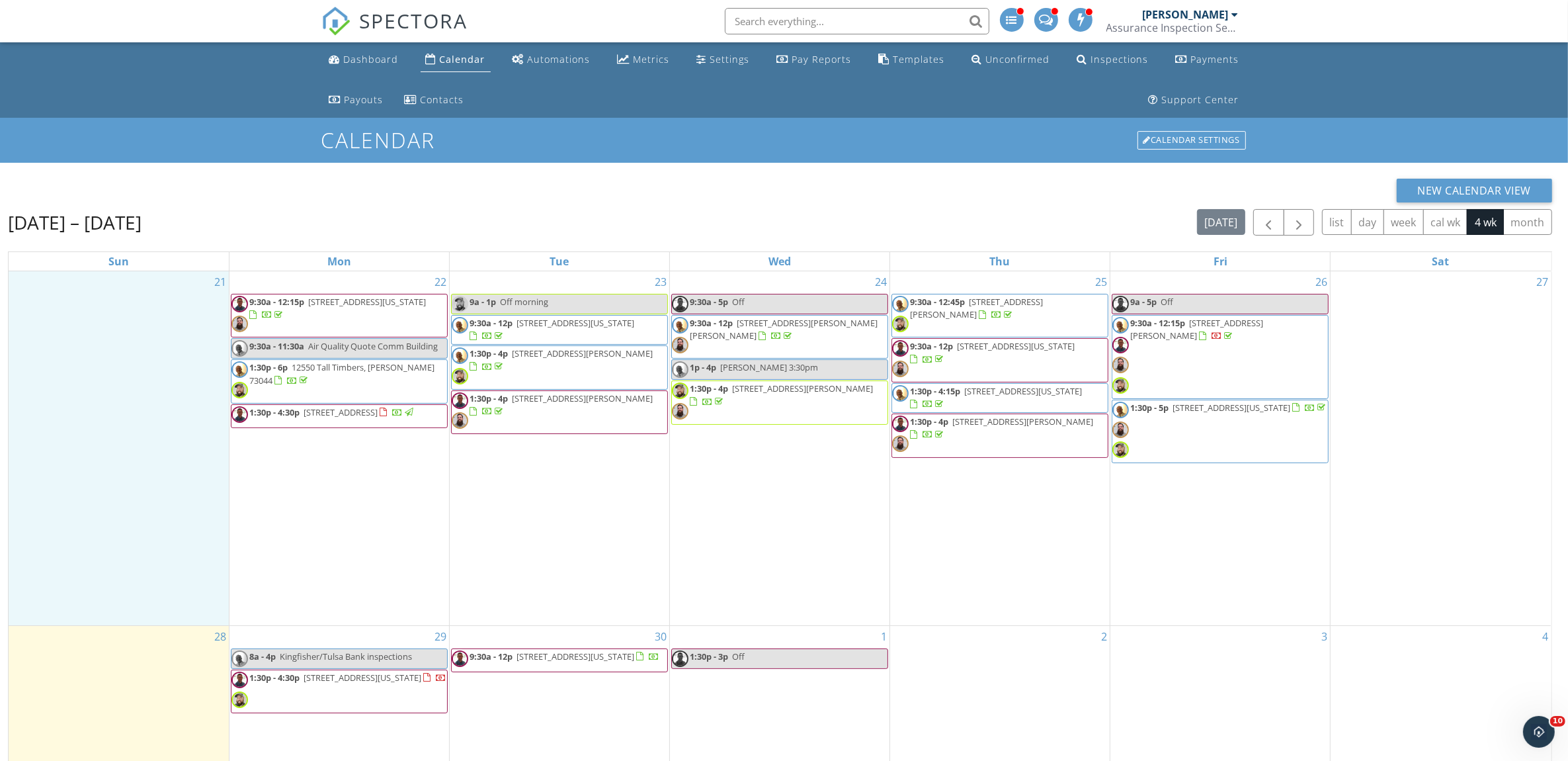
click at [106, 487] on div "21" at bounding box center [119, 448] width 221 height 354
click at [320, 426] on span "1:30p - 4:30p [STREET_ADDRESS]" at bounding box center [323, 416] width 184 height 20
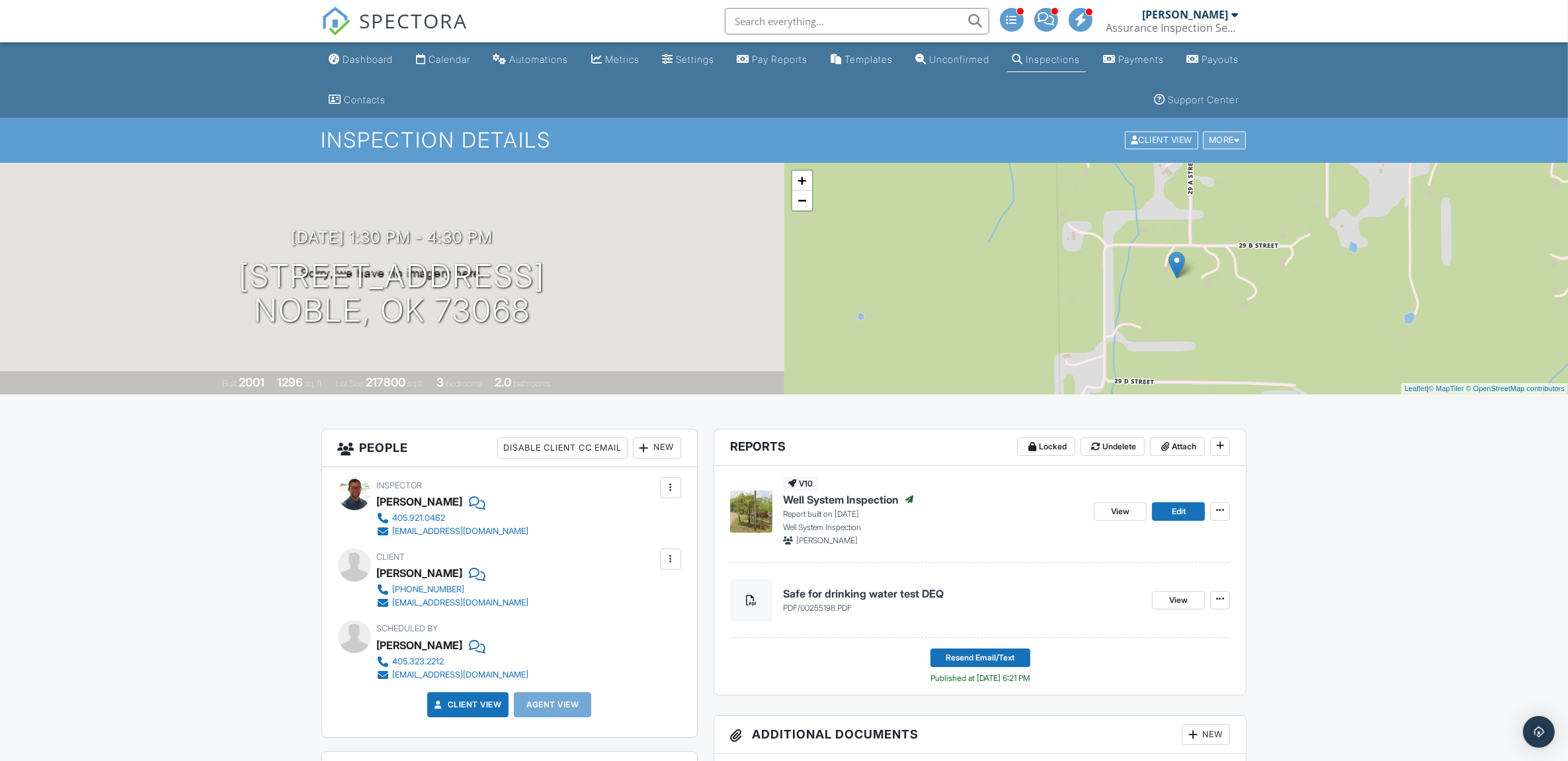
click at [1231, 143] on div "More" at bounding box center [1224, 140] width 43 height 18
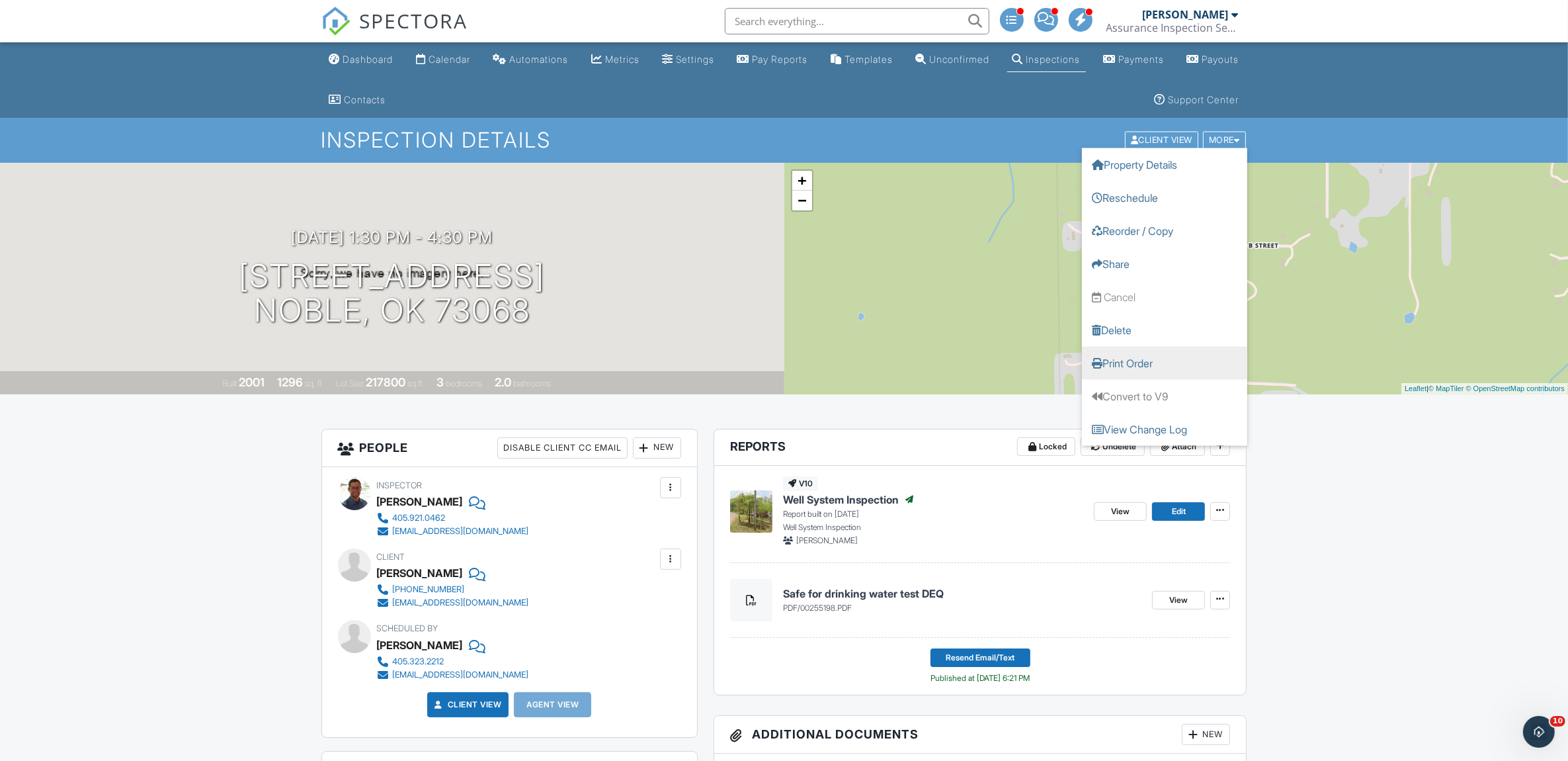
click at [1134, 366] on link "Print Order" at bounding box center [1165, 363] width 166 height 33
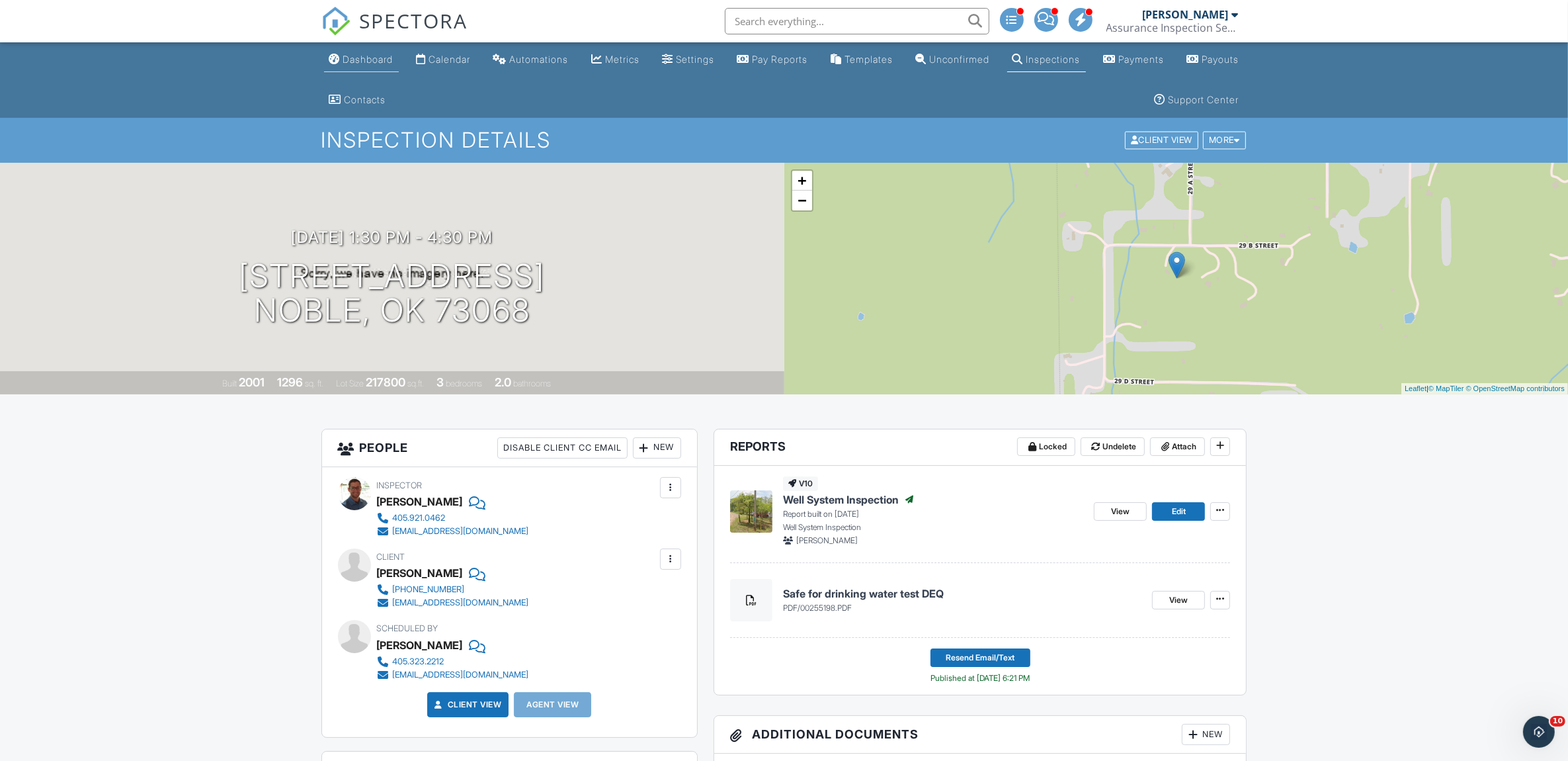
click at [385, 55] on div "Dashboard" at bounding box center [368, 59] width 50 height 11
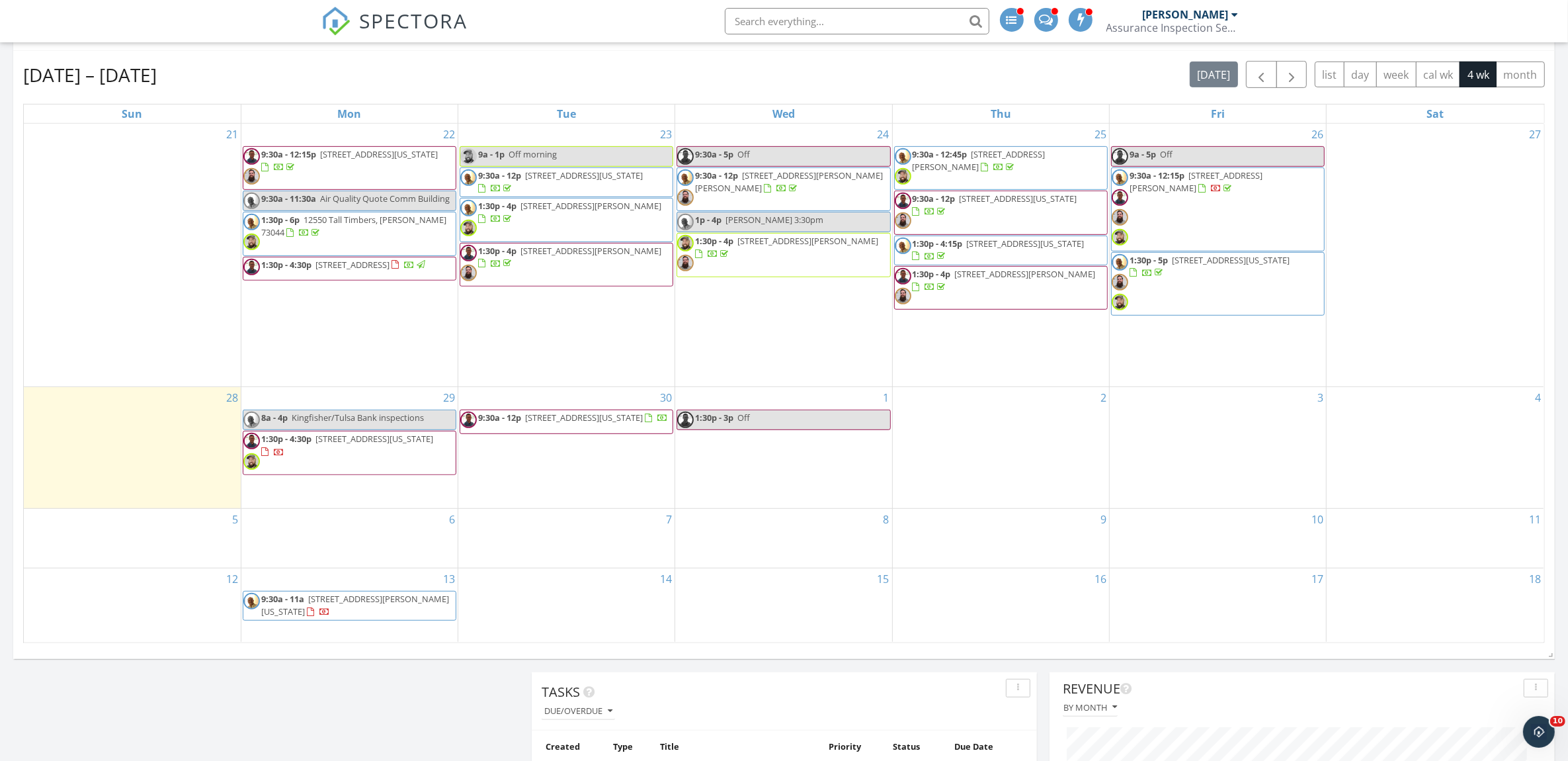
scroll to position [662, 0]
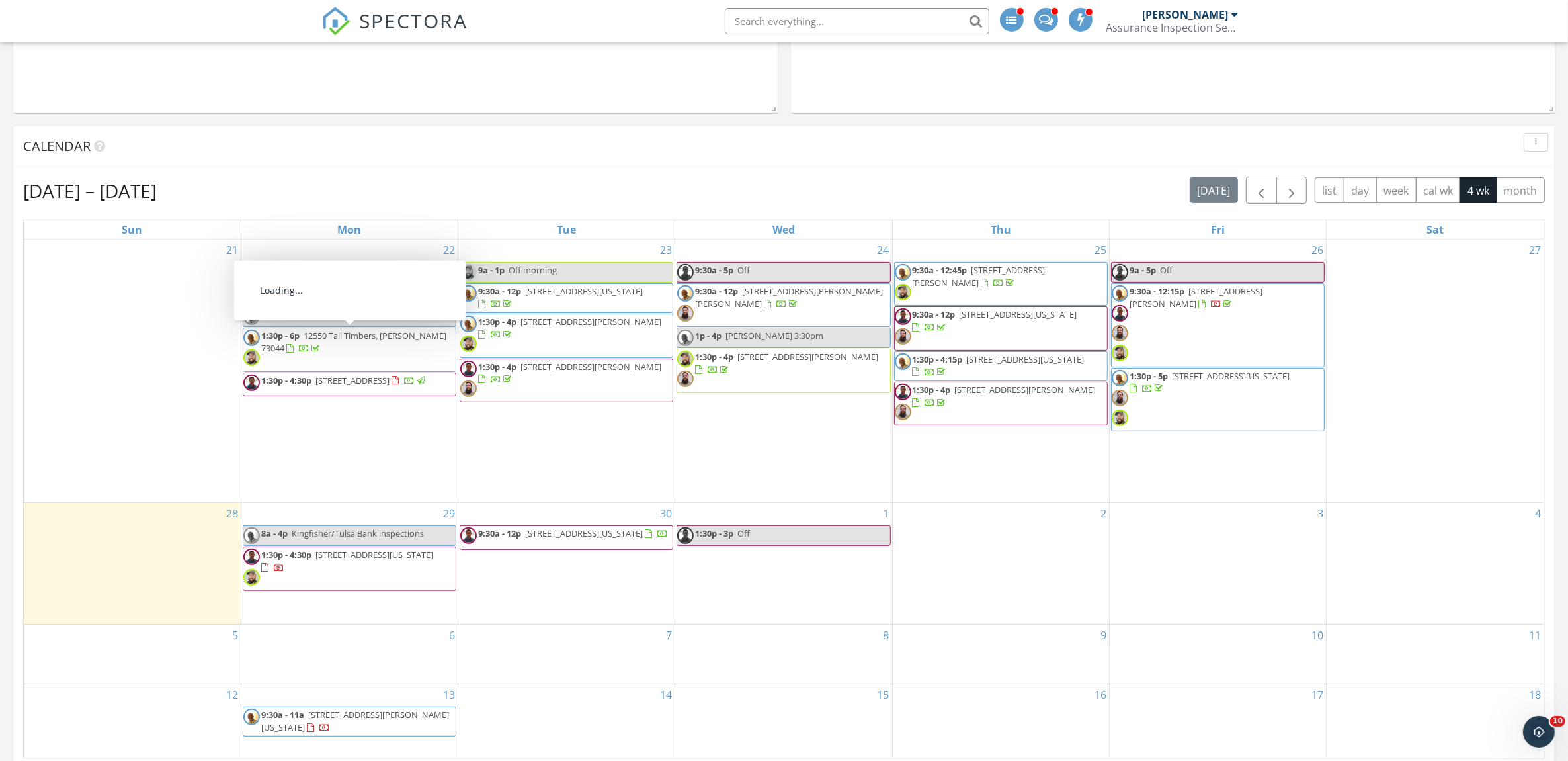
click at [349, 350] on span "1:30p - 6p 12550 Tall Timbers, Guthrie 73044" at bounding box center [349, 349] width 212 height 40
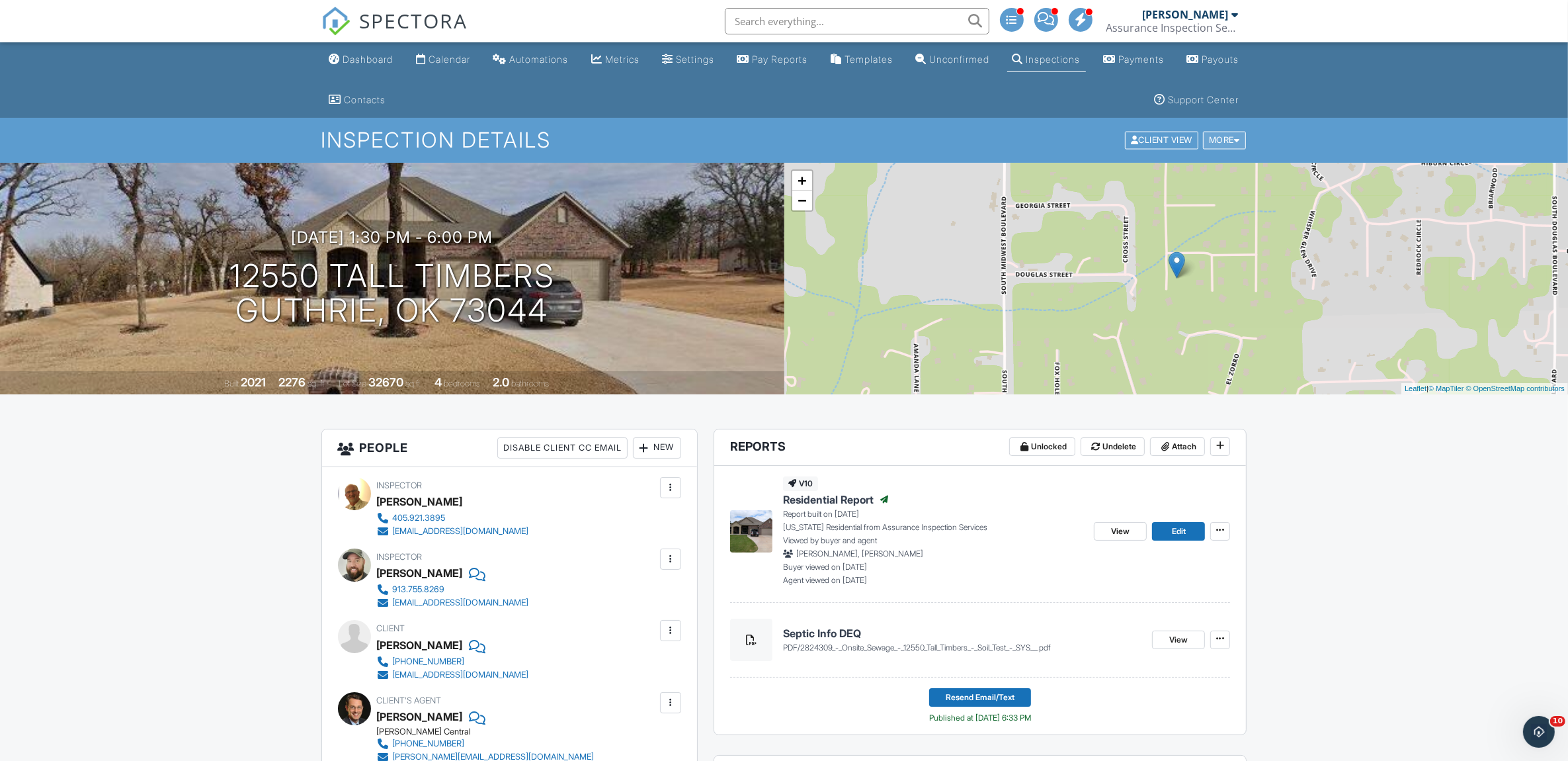
click at [1235, 140] on div at bounding box center [1237, 140] width 6 height 9
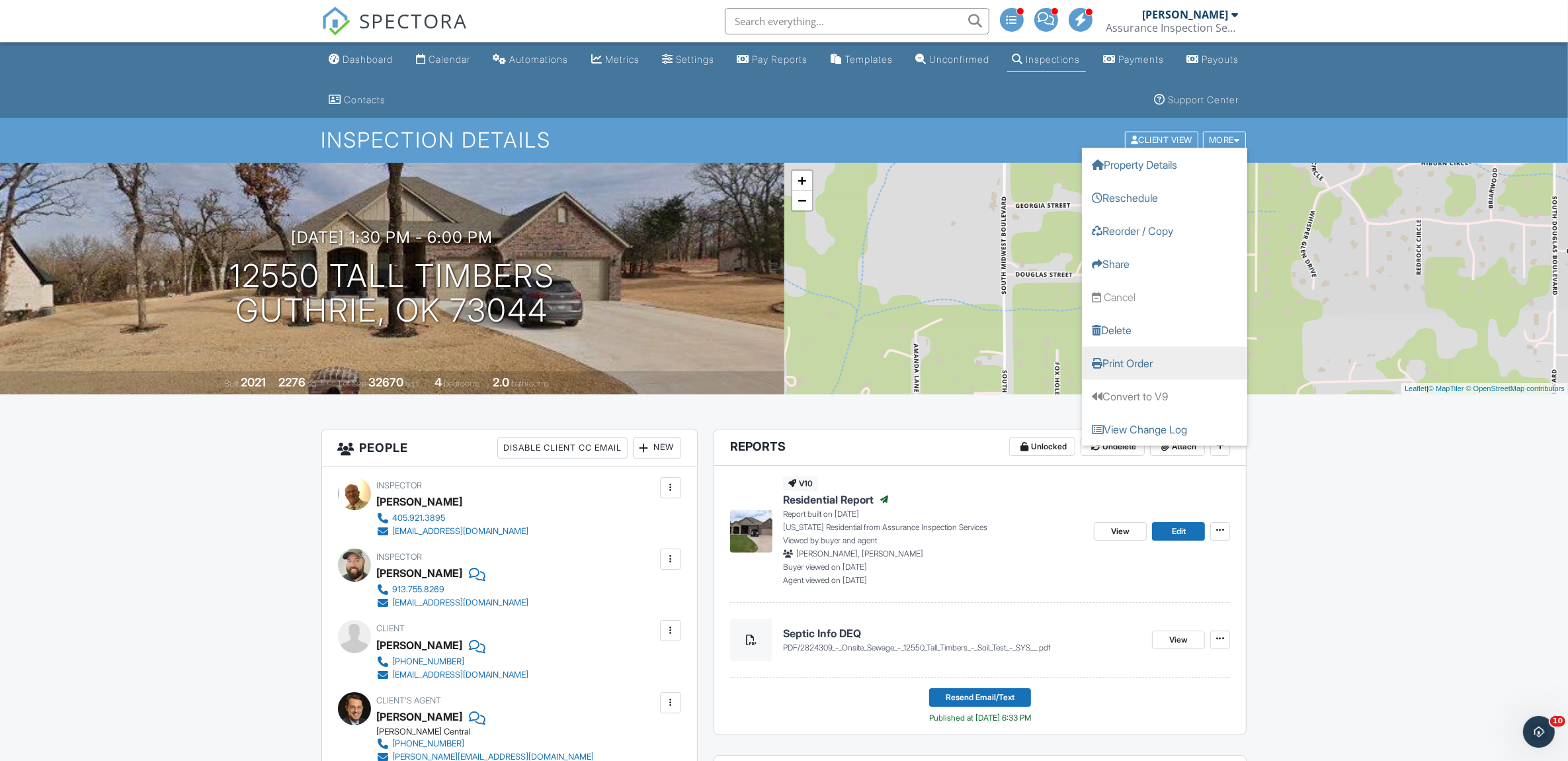
click at [1158, 359] on link "Print Order" at bounding box center [1165, 363] width 166 height 33
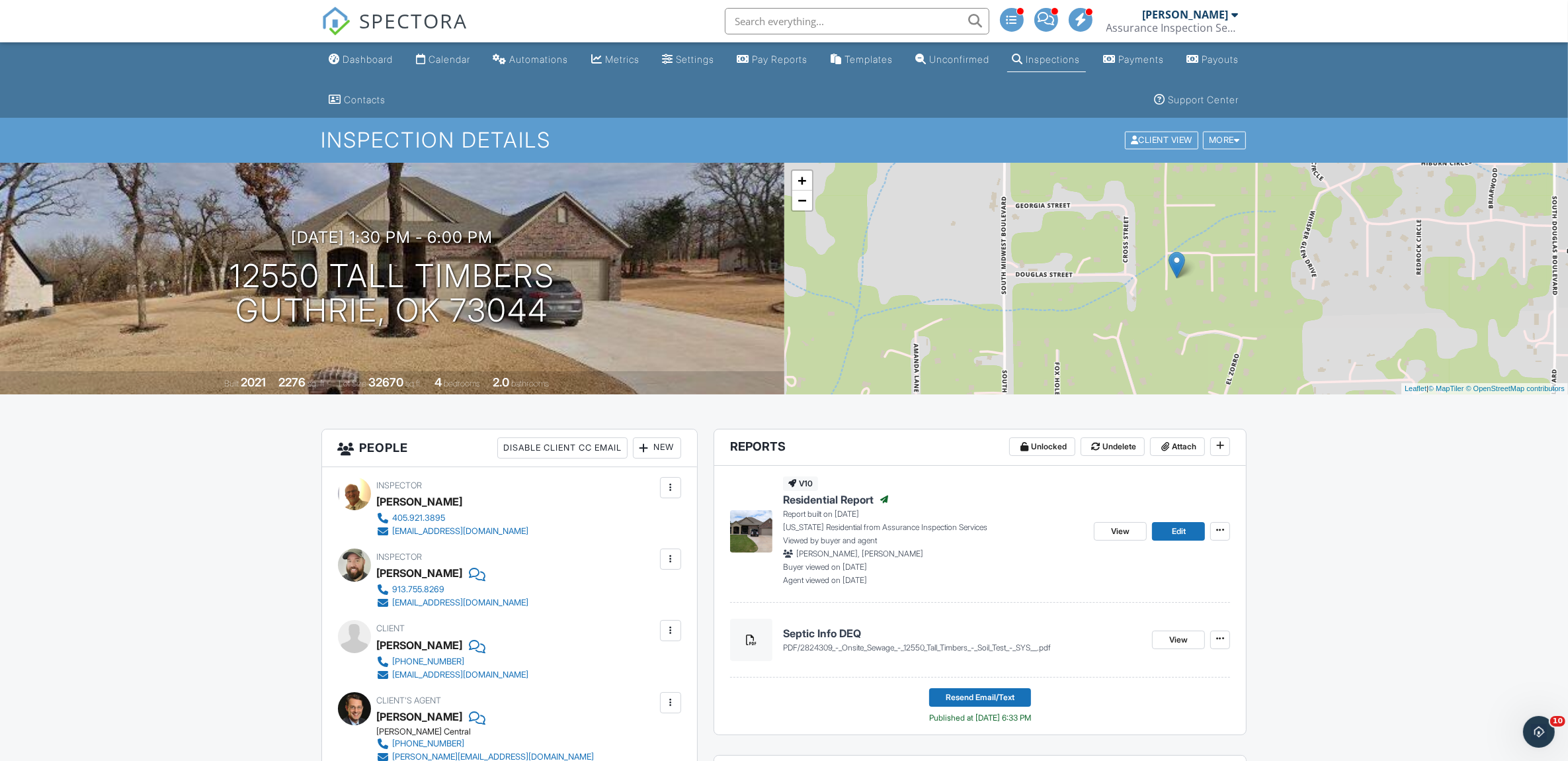
click at [382, 51] on link "Dashboard" at bounding box center [361, 59] width 75 height 24
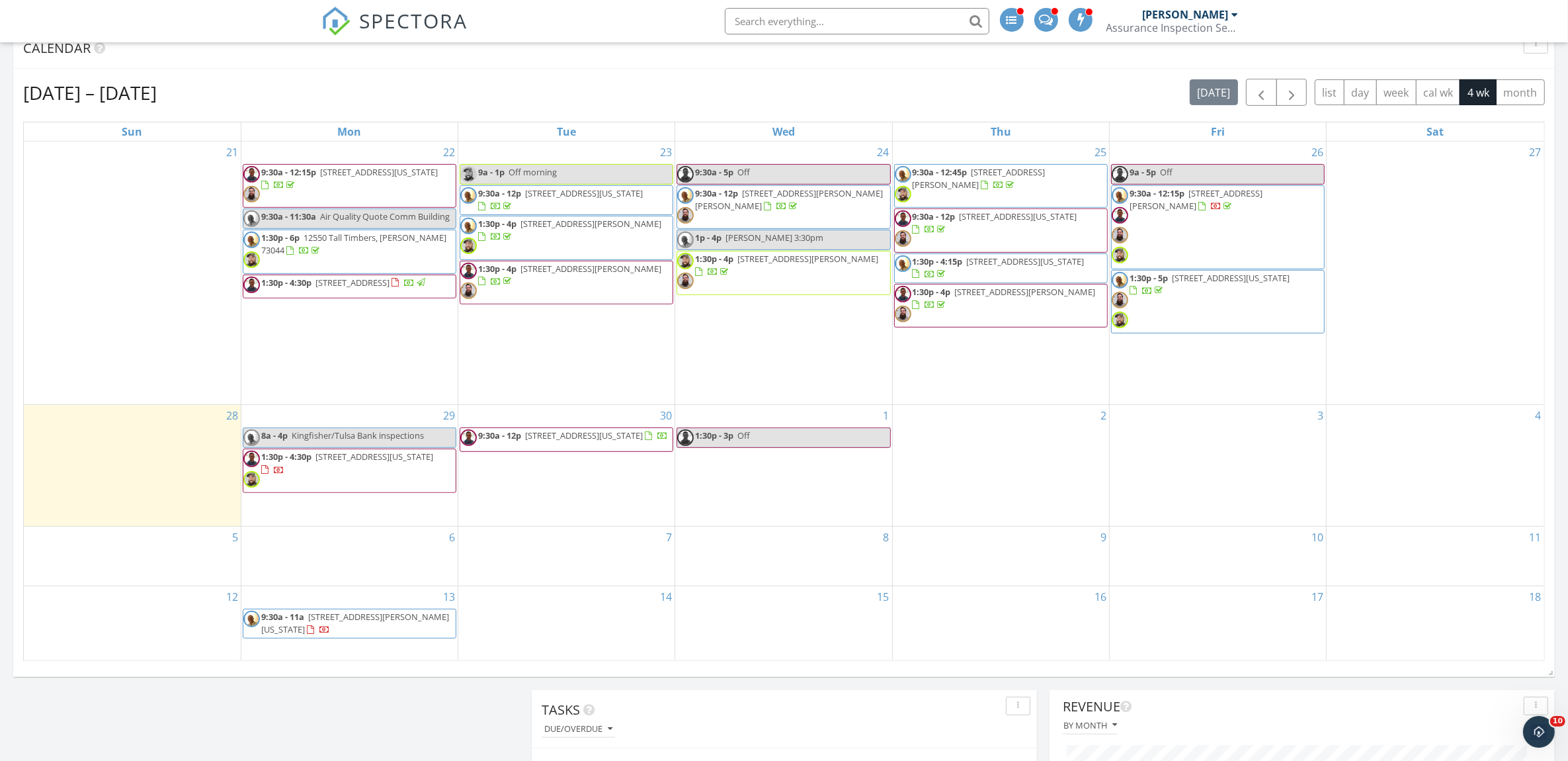
scroll to position [772, 0]
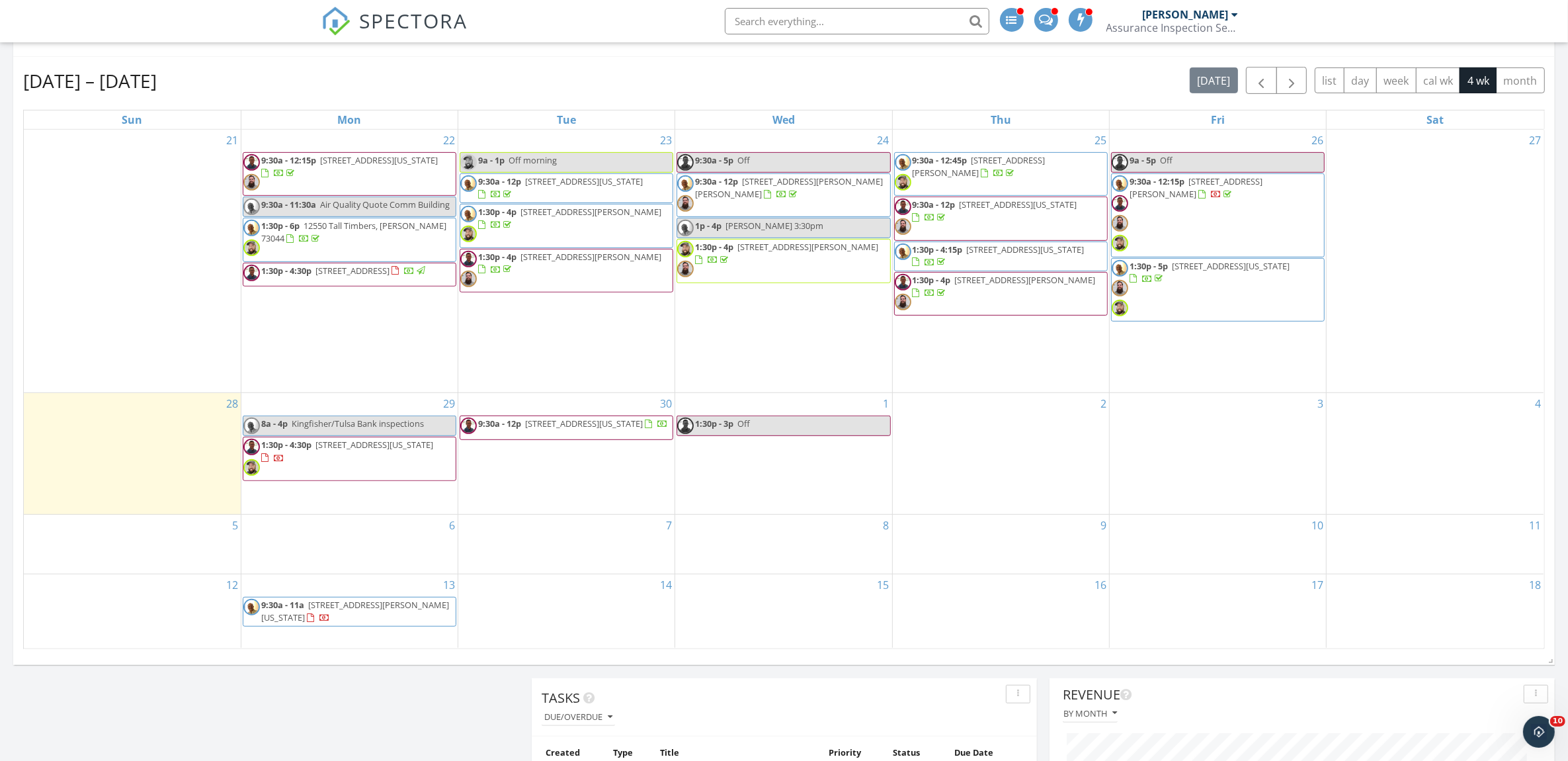
click at [297, 168] on div at bounding box center [279, 174] width 36 height 13
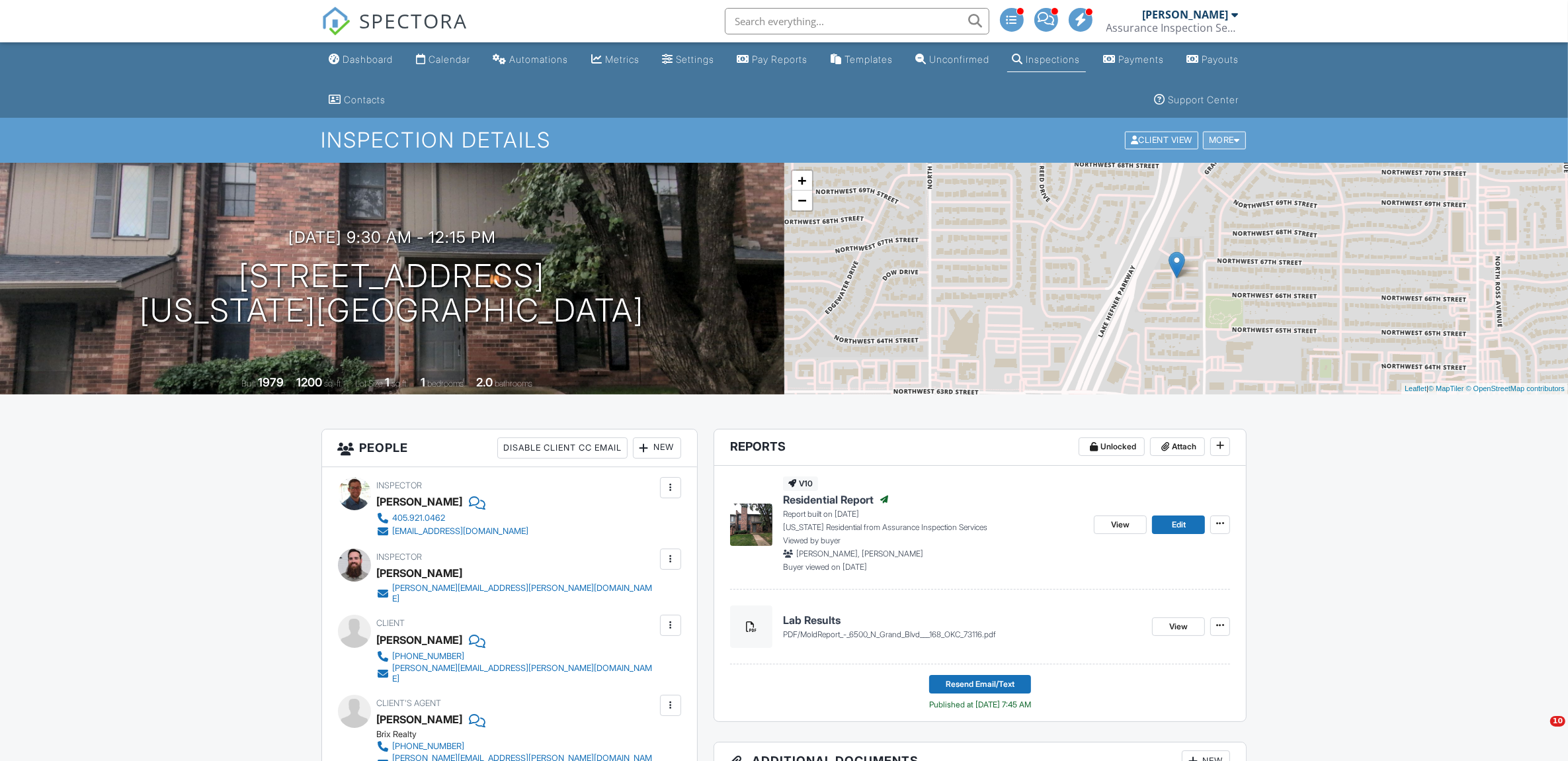
click at [1220, 149] on div "More" at bounding box center [1224, 140] width 43 height 18
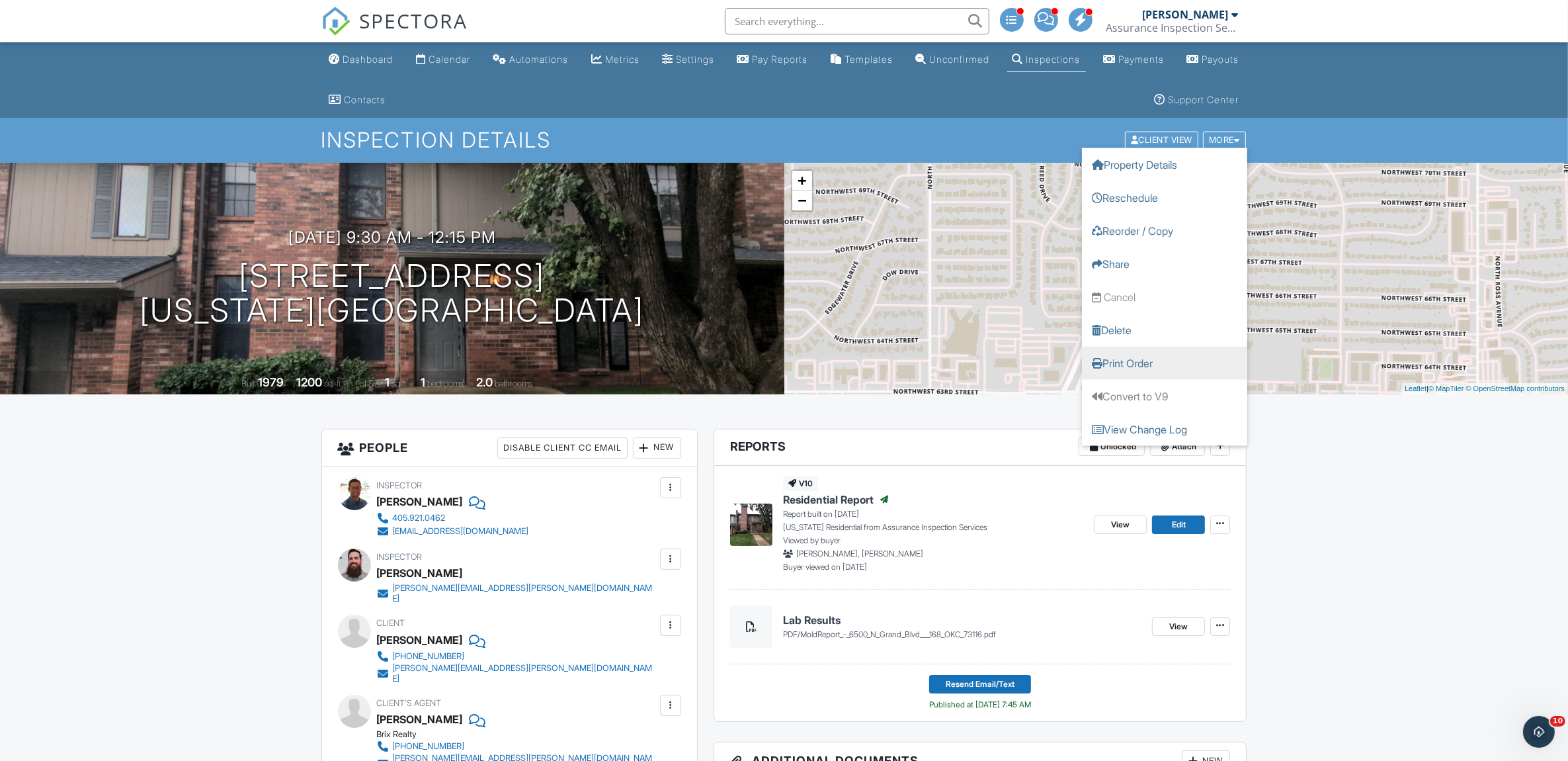
click at [1136, 367] on link "Print Order" at bounding box center [1165, 363] width 166 height 33
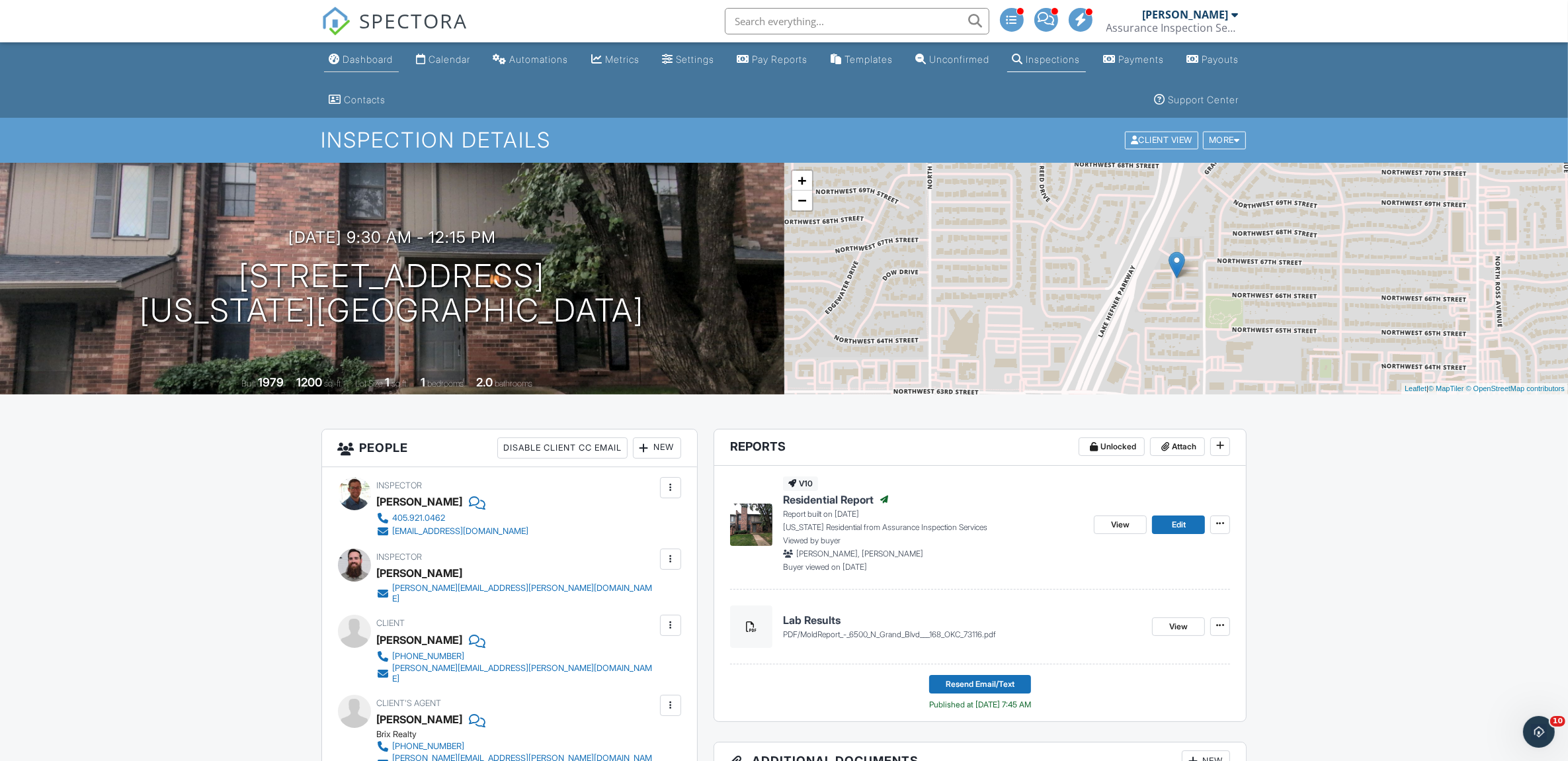
click at [375, 57] on div "Dashboard" at bounding box center [368, 59] width 50 height 11
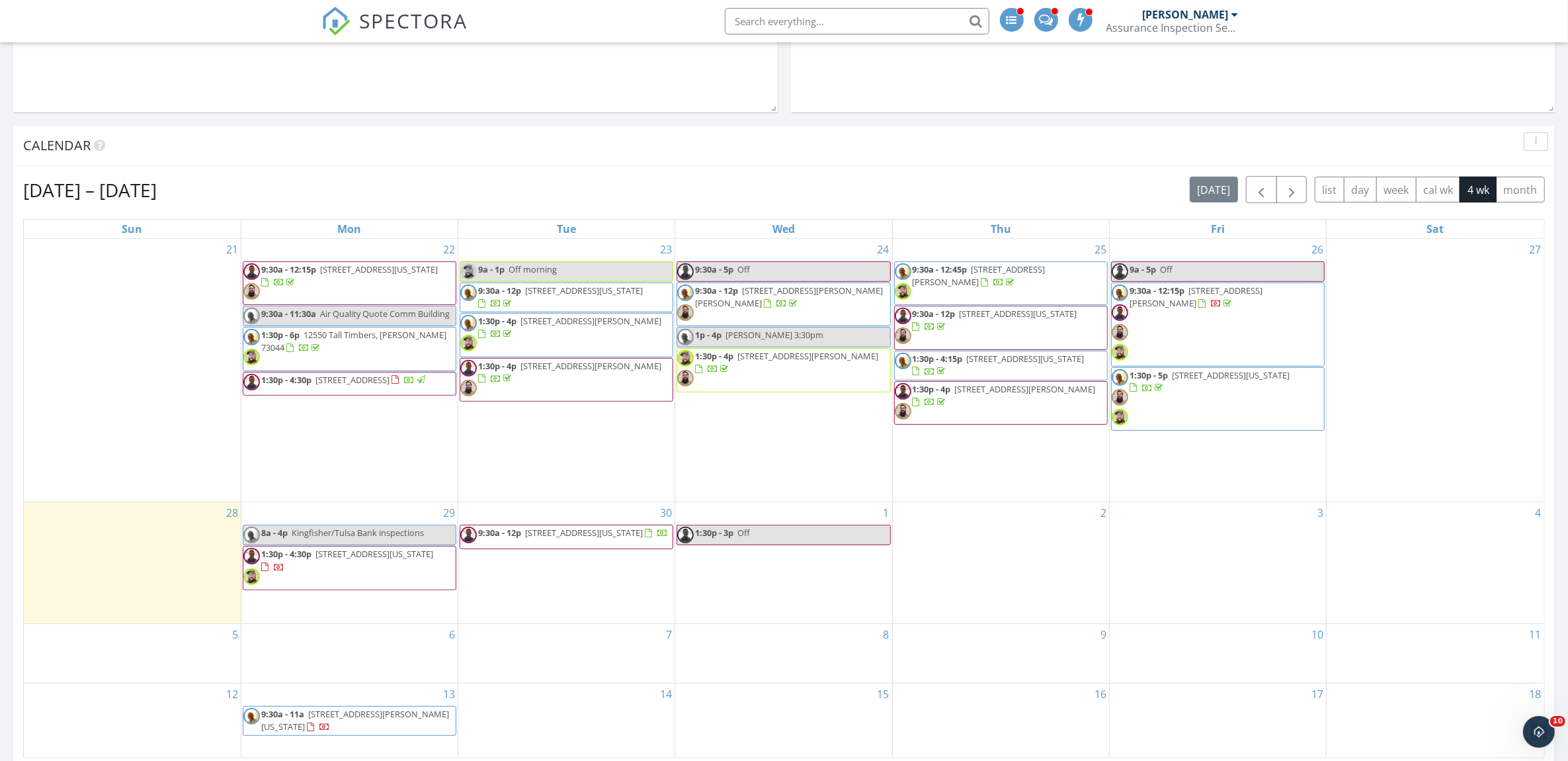
scroll to position [662, 0]
click at [398, 391] on span "1:30p - 4:30p [STREET_ADDRESS]" at bounding box center [335, 385] width 184 height 20
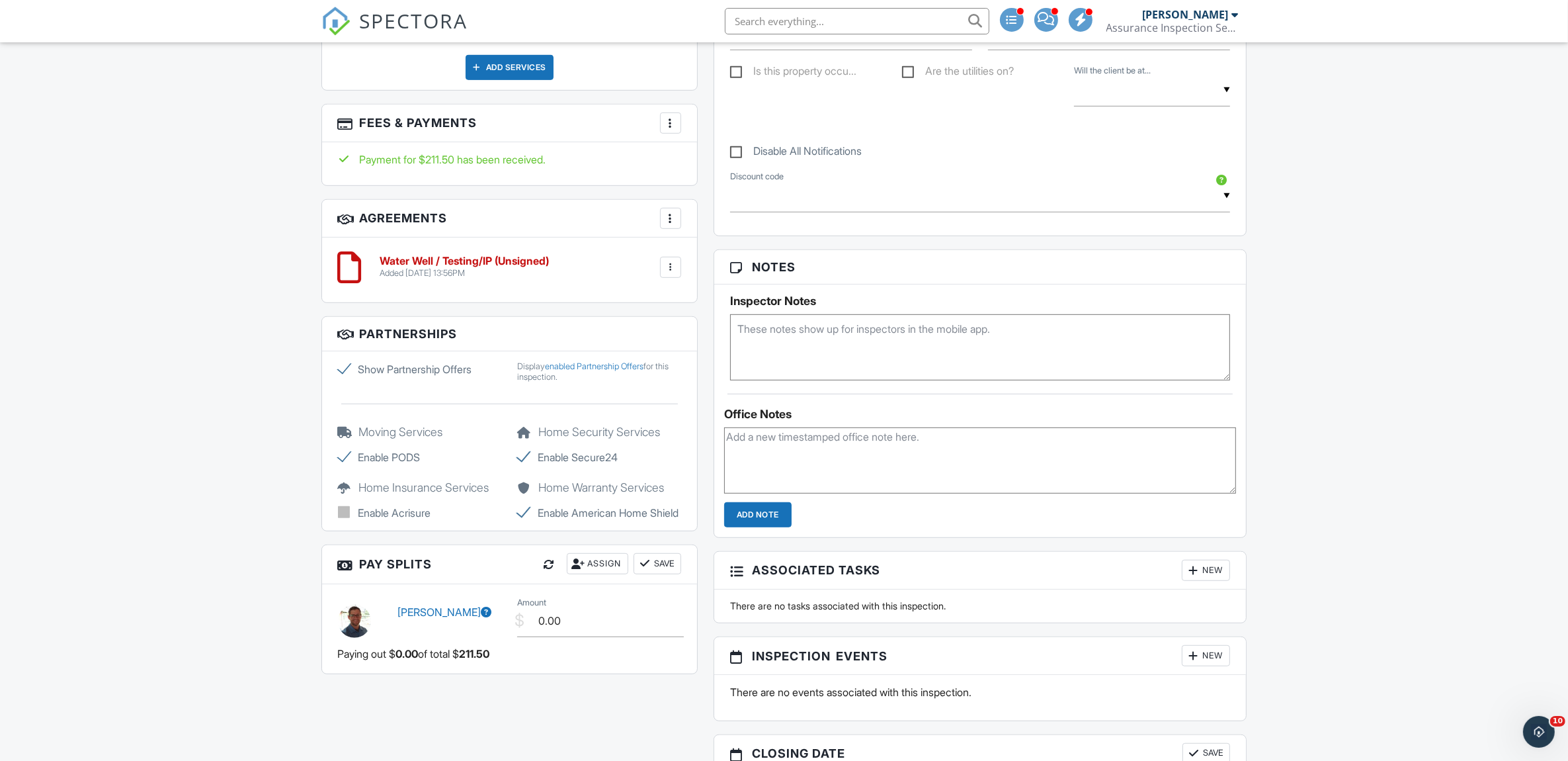
scroll to position [992, 0]
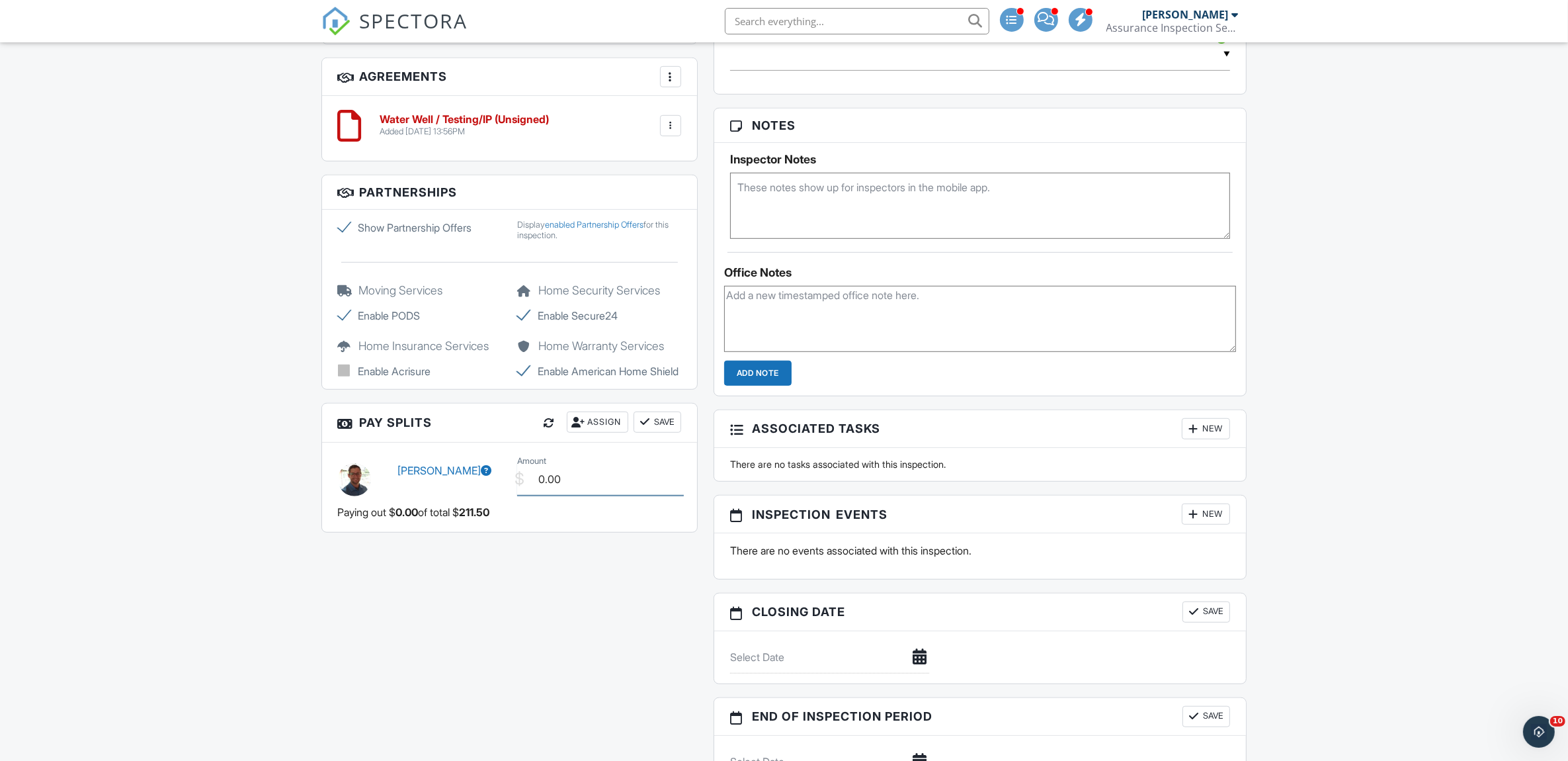
click at [586, 495] on input "0.00" at bounding box center [599, 479] width 167 height 32
type input "0"
type input "125.00"
click at [656, 432] on button "Save" at bounding box center [657, 422] width 48 height 22
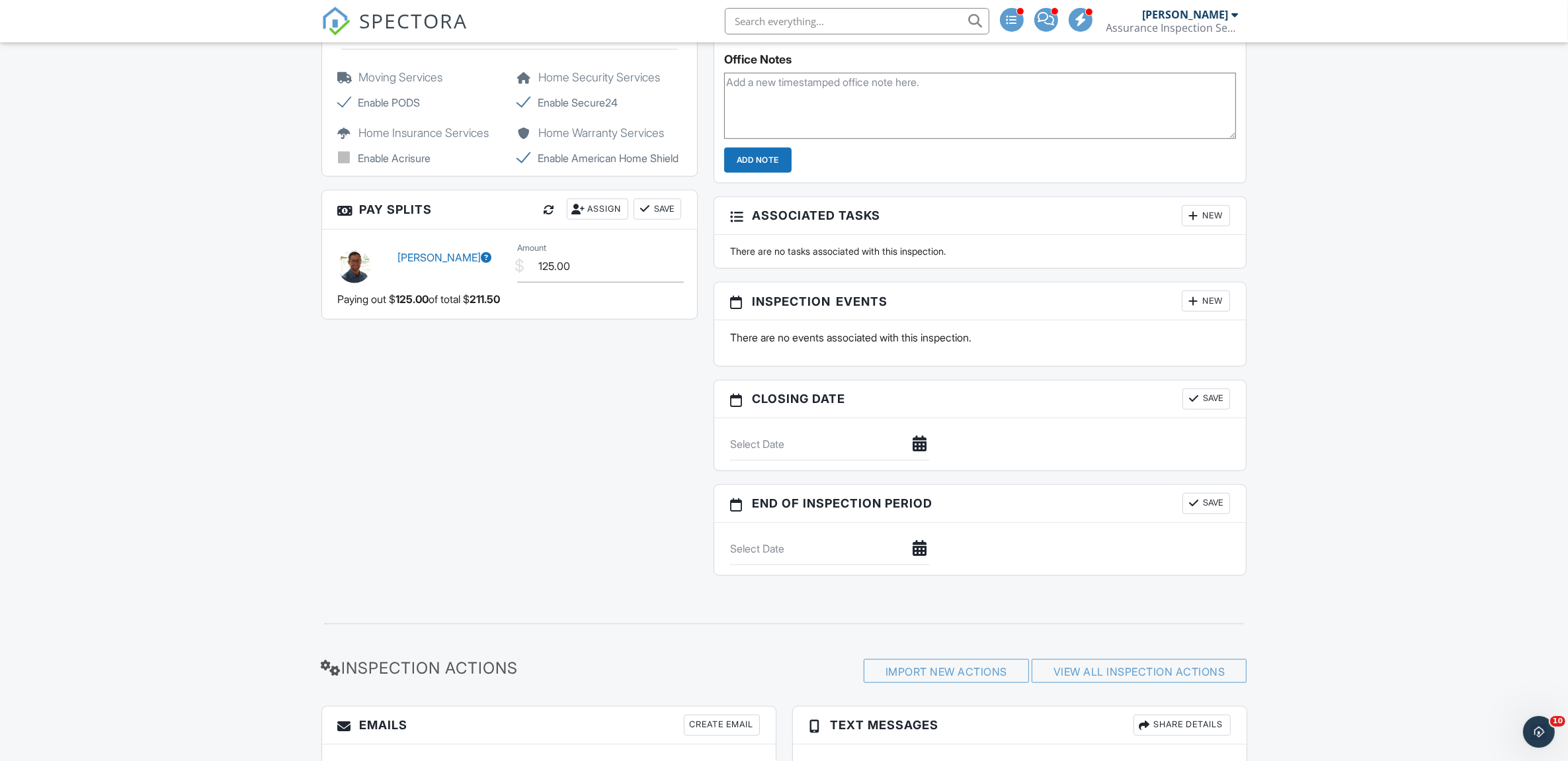
scroll to position [1213, 0]
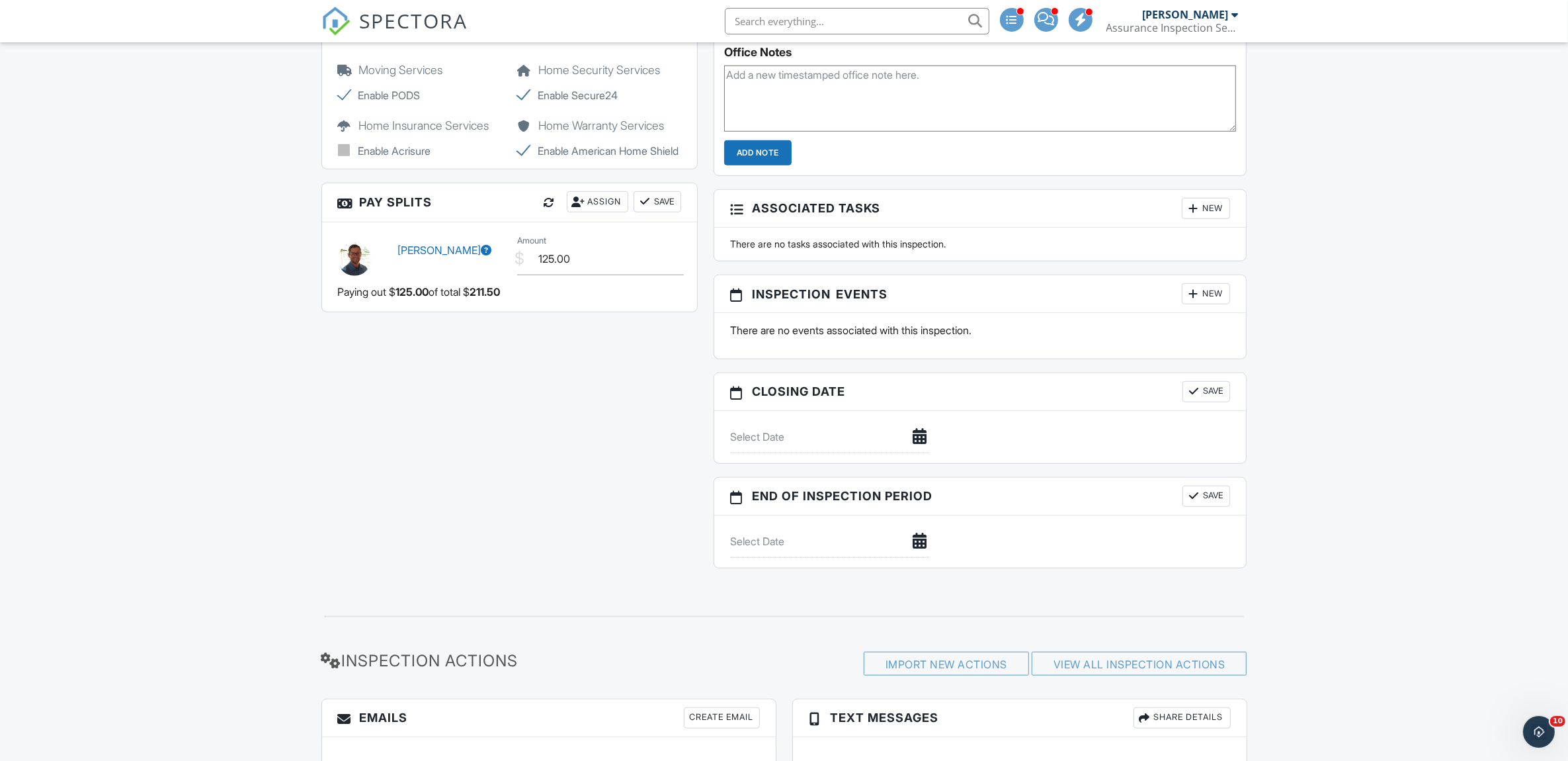
click at [653, 213] on button "Save" at bounding box center [657, 202] width 48 height 22
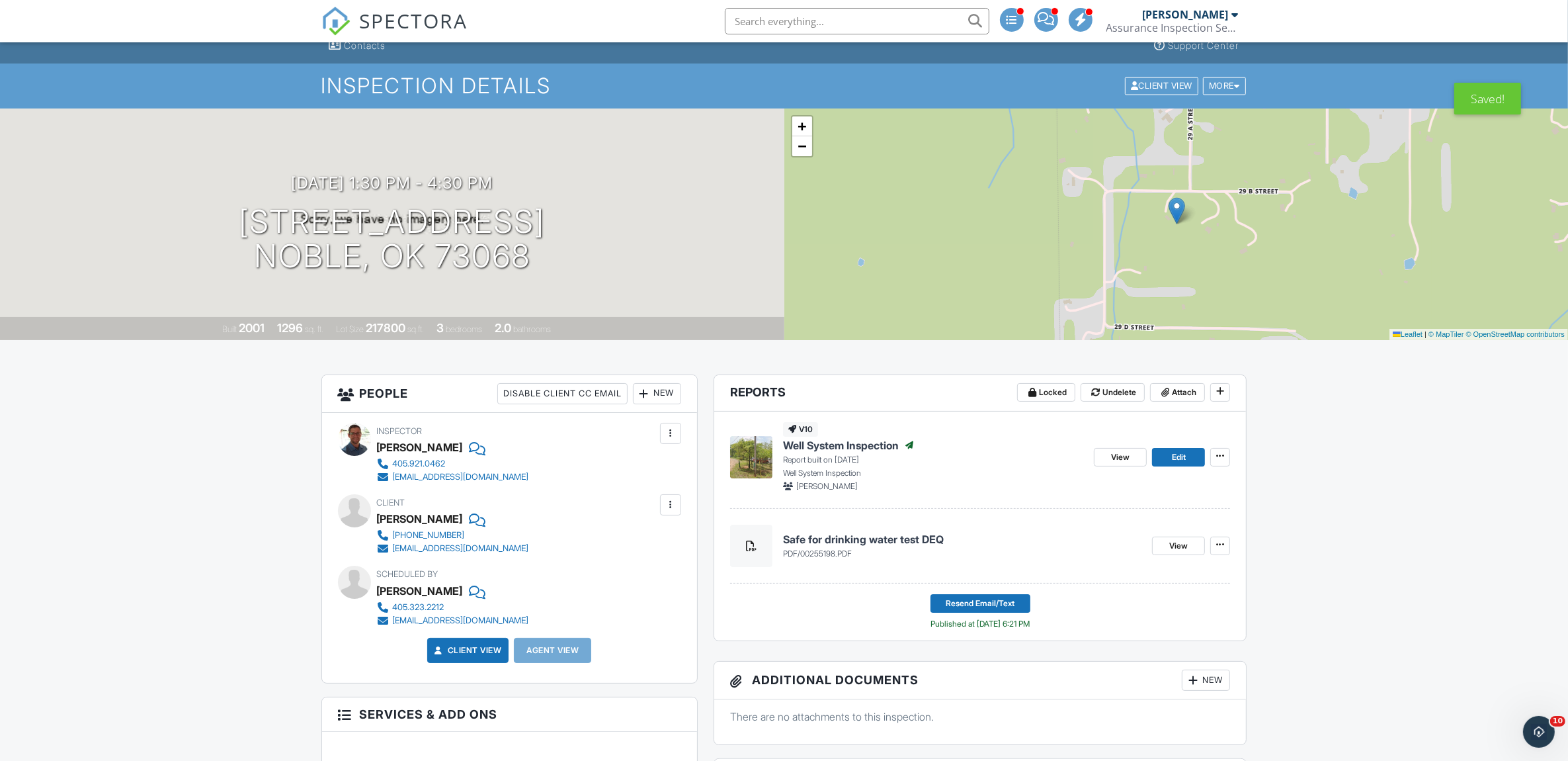
scroll to position [0, 0]
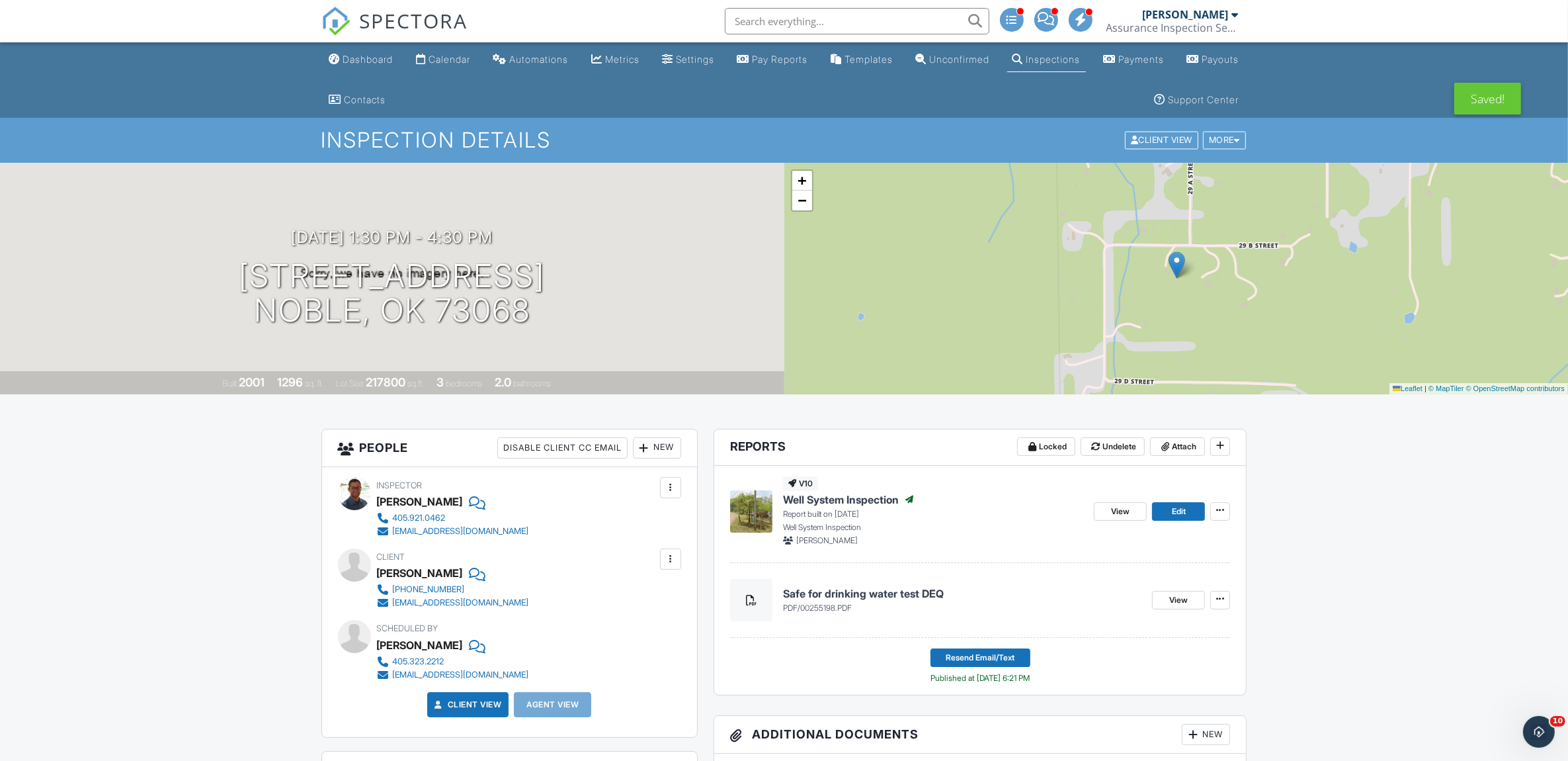
click at [447, 60] on div "Calendar" at bounding box center [449, 59] width 41 height 11
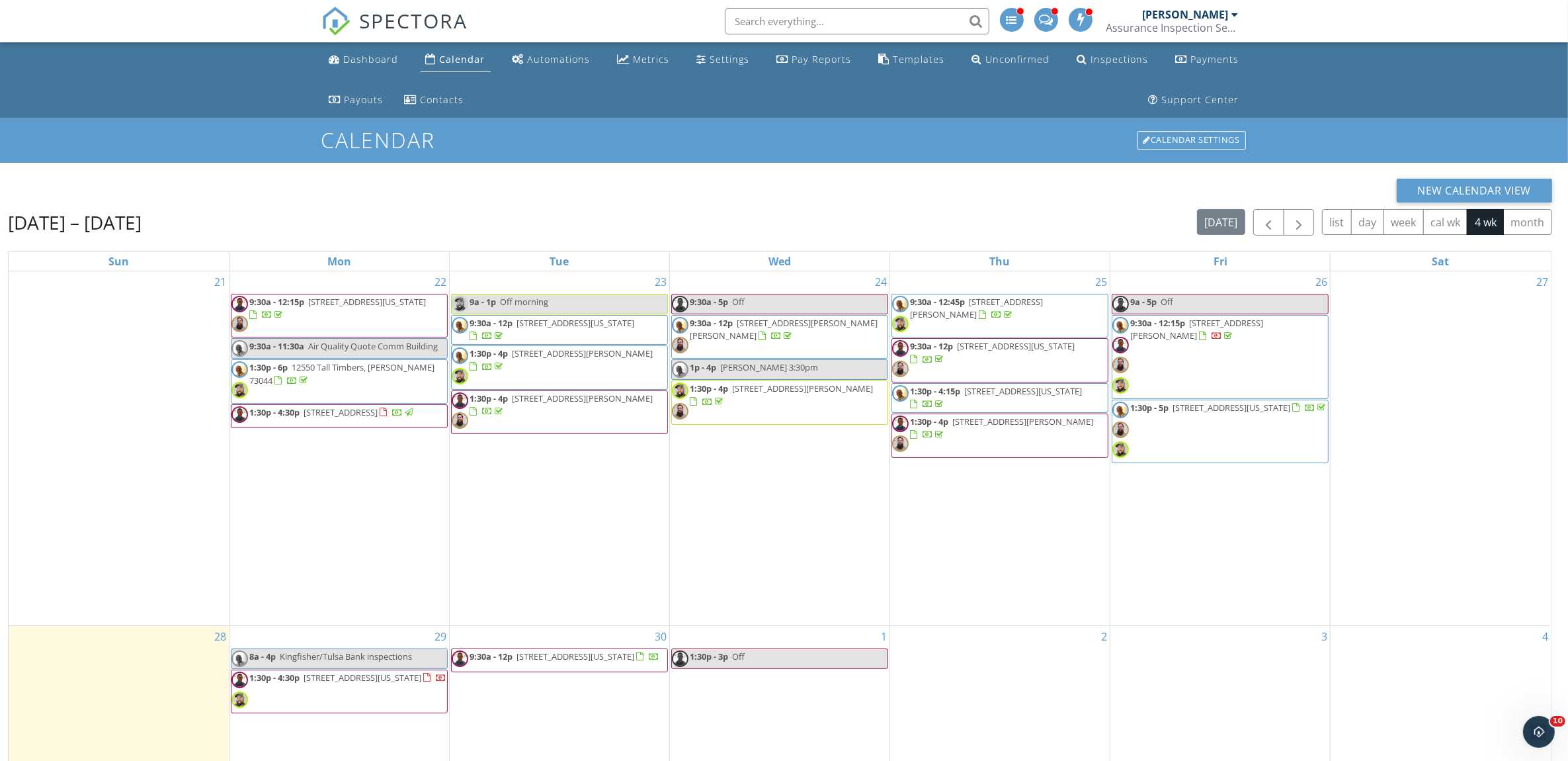
click at [324, 383] on span "1:30p - 6p [STREET_ADDRESS][PERSON_NAME]" at bounding box center [338, 381] width 215 height 40
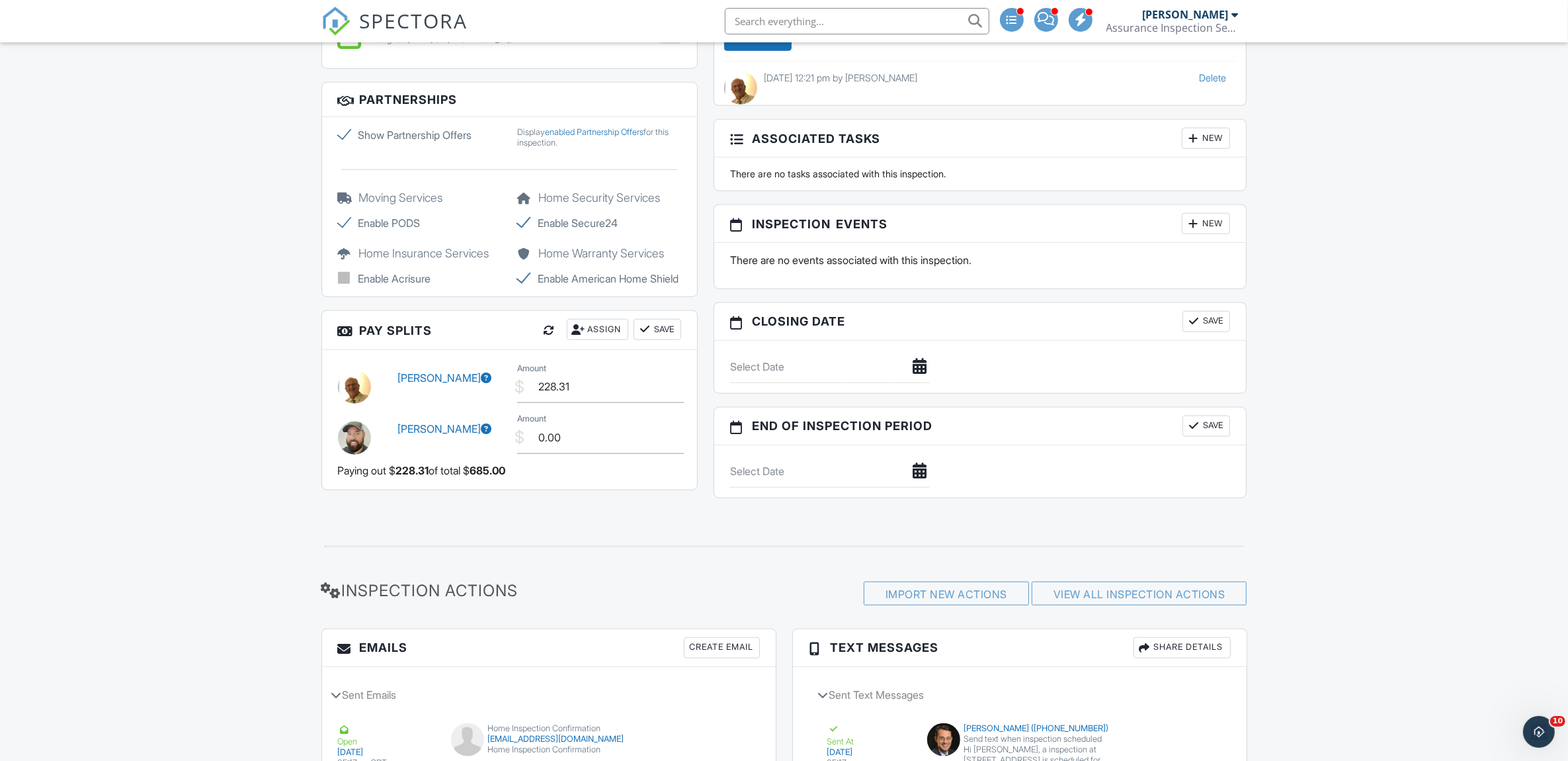
scroll to position [1433, 0]
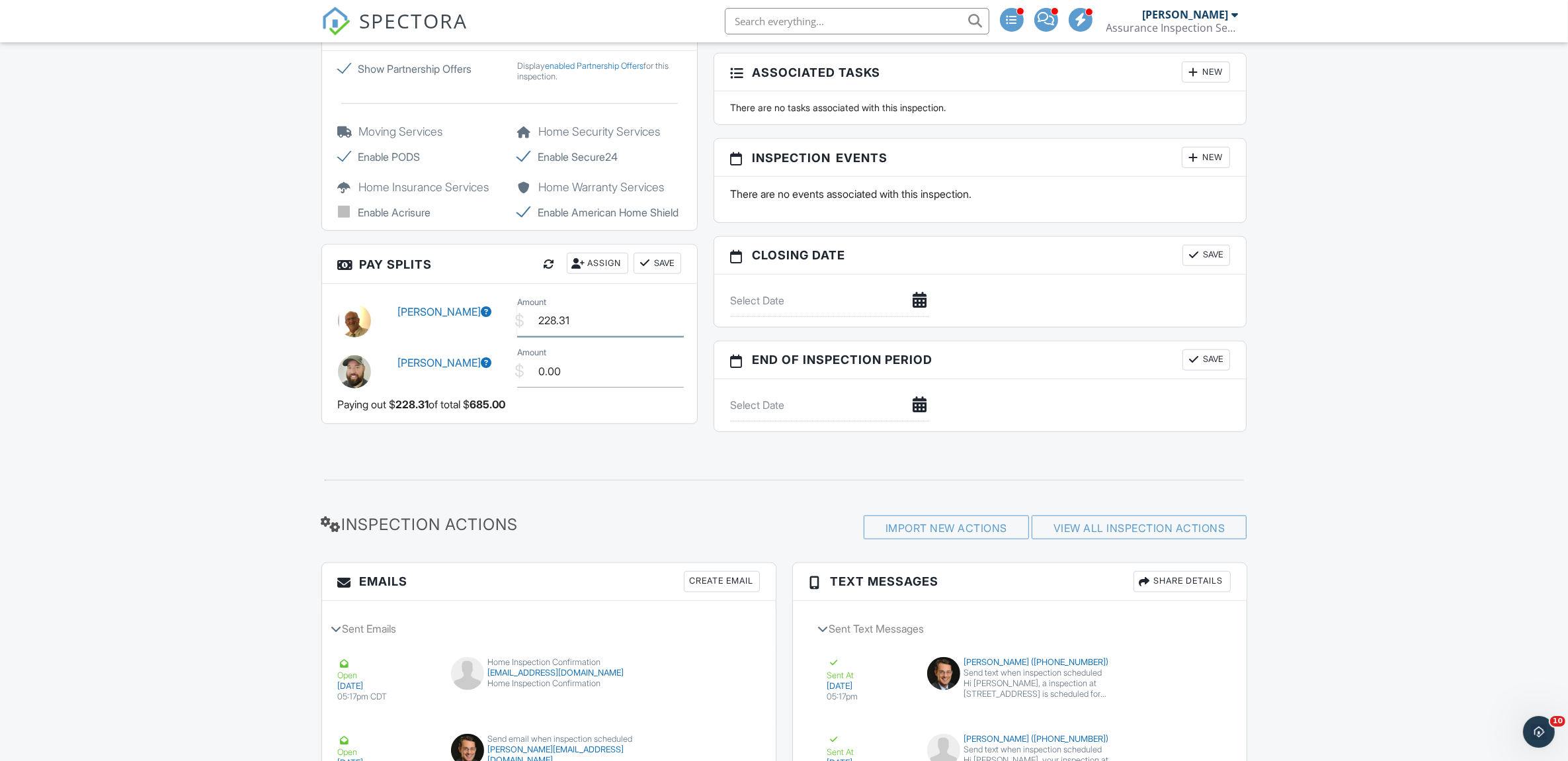
click at [577, 337] on input "228.31" at bounding box center [599, 321] width 167 height 32
type input "228.00"
click at [587, 387] on input "0.00" at bounding box center [599, 371] width 167 height 32
type input "0"
type input "188.00"
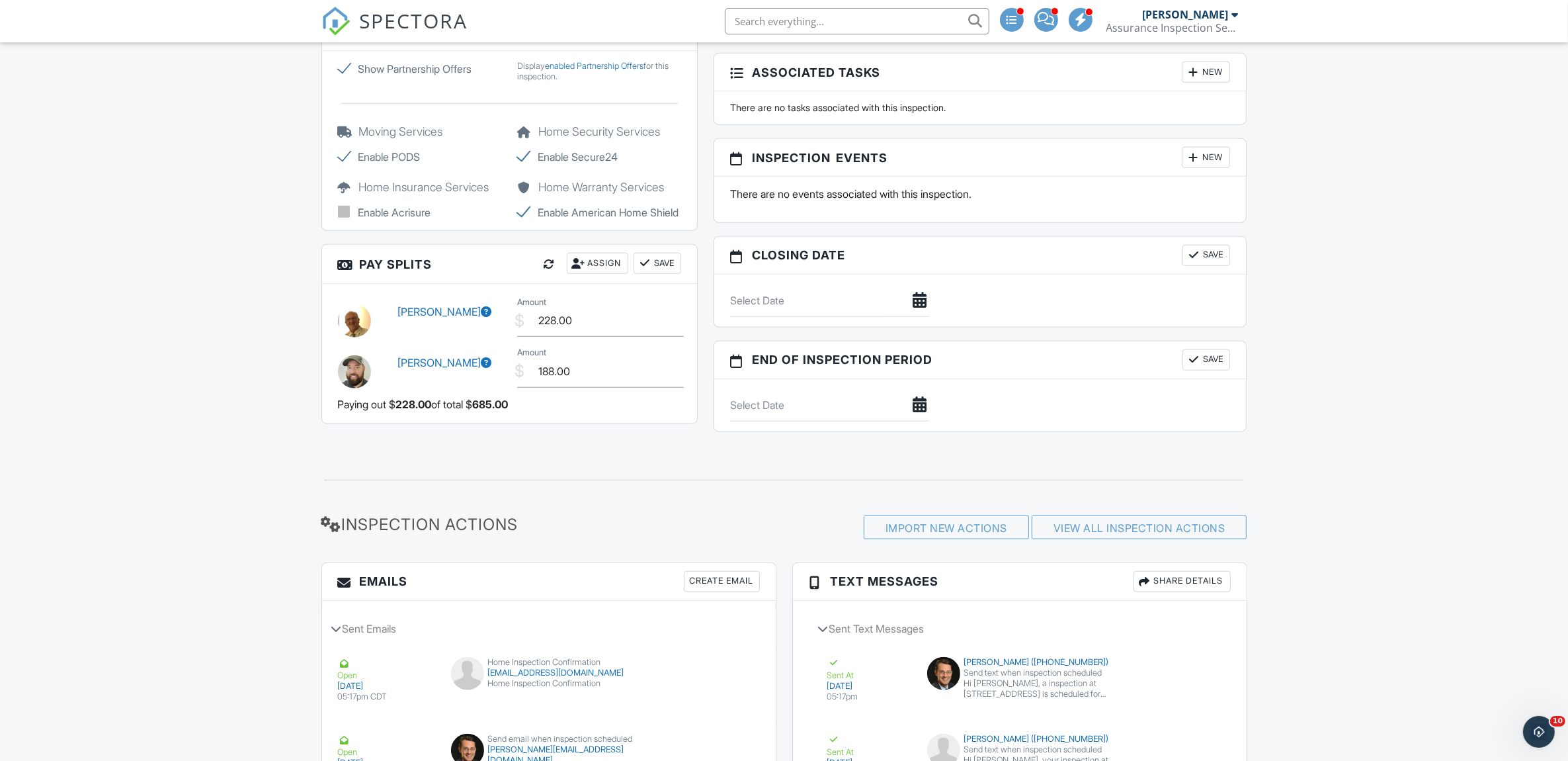
drag, startPoint x: 626, startPoint y: 444, endPoint x: 624, endPoint y: 451, distance: 7.3
click at [626, 423] on div "Dale McCullock $ Amount 228.00 Greg Scioli $ Amount 188.00 Paying out $ 228.00 …" at bounding box center [509, 353] width 375 height 140
click at [662, 274] on button "Save" at bounding box center [657, 264] width 48 height 22
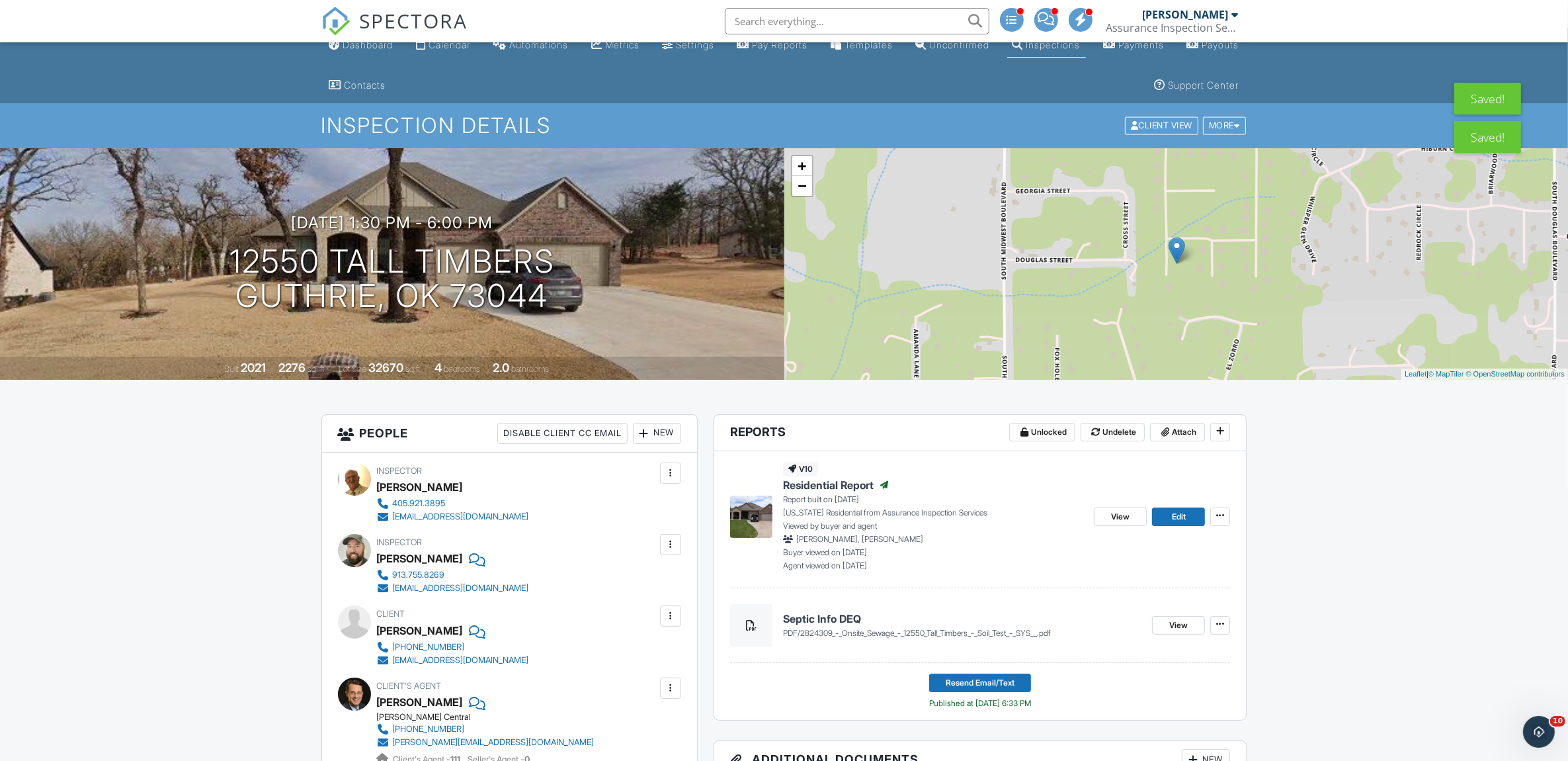
scroll to position [0, 0]
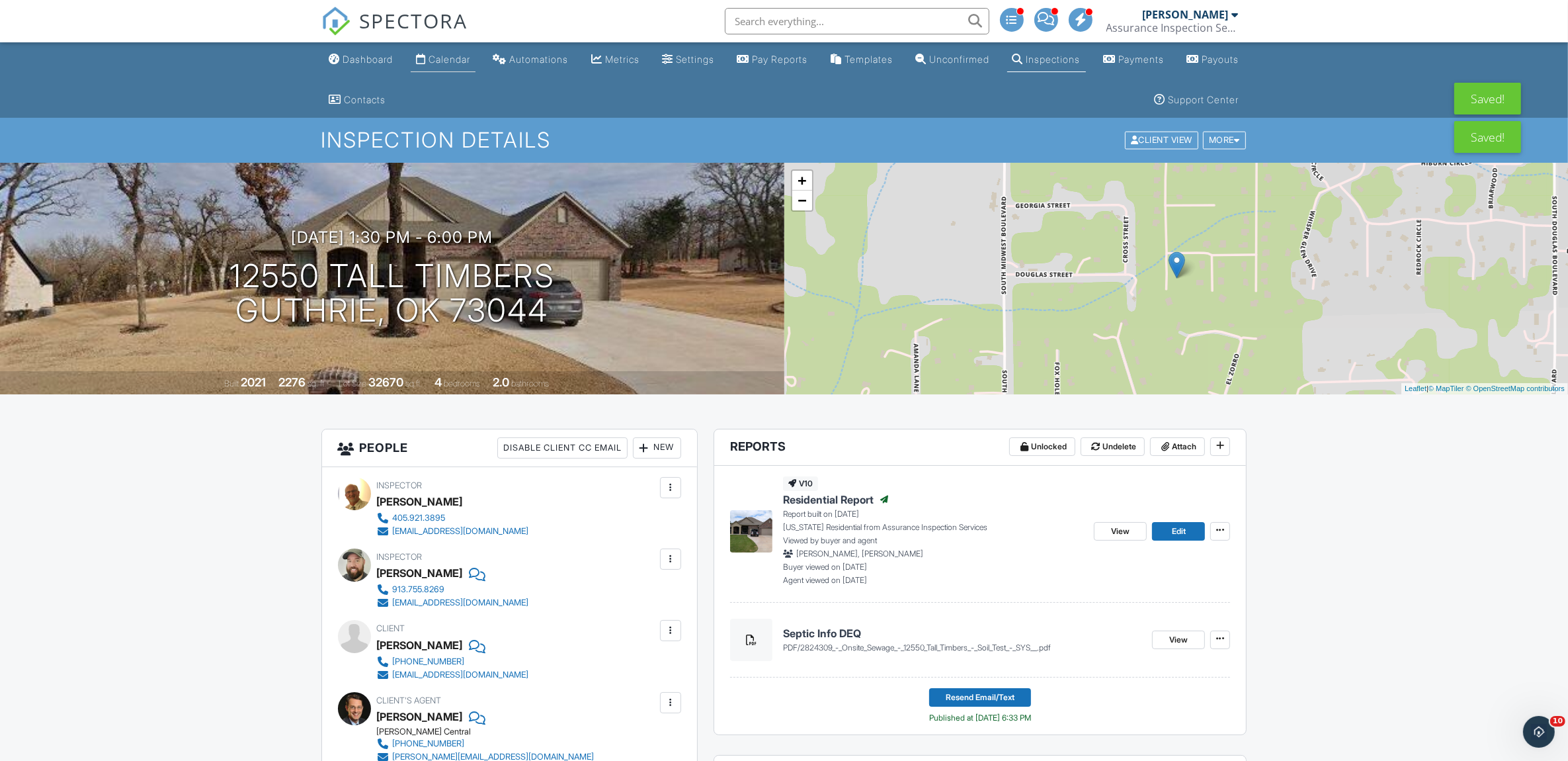
click at [460, 57] on div "Calendar" at bounding box center [449, 59] width 41 height 11
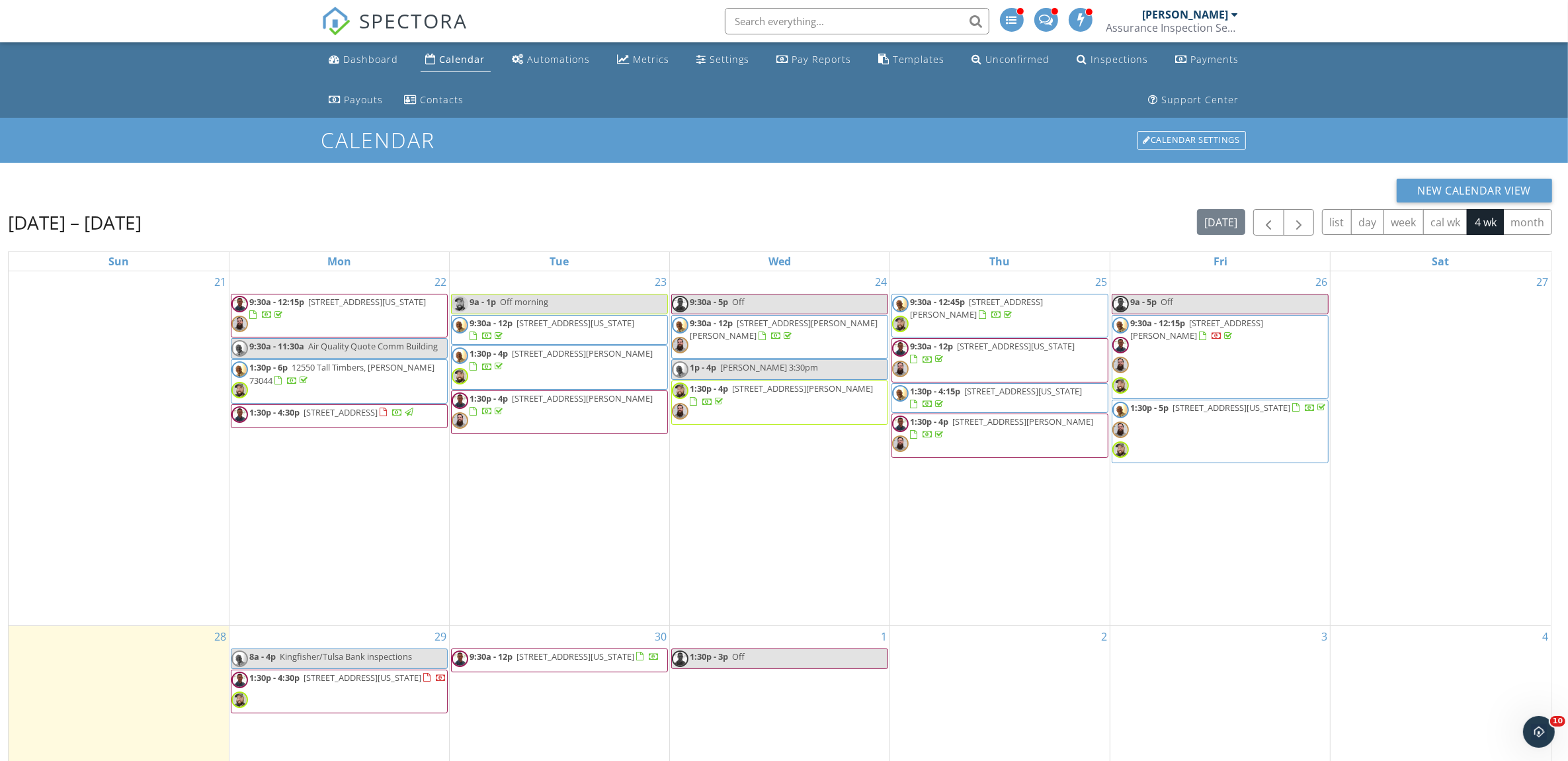
click at [344, 308] on span "6500 N Grand Blvd 168, Oklahoma City 73116" at bounding box center [366, 301] width 118 height 12
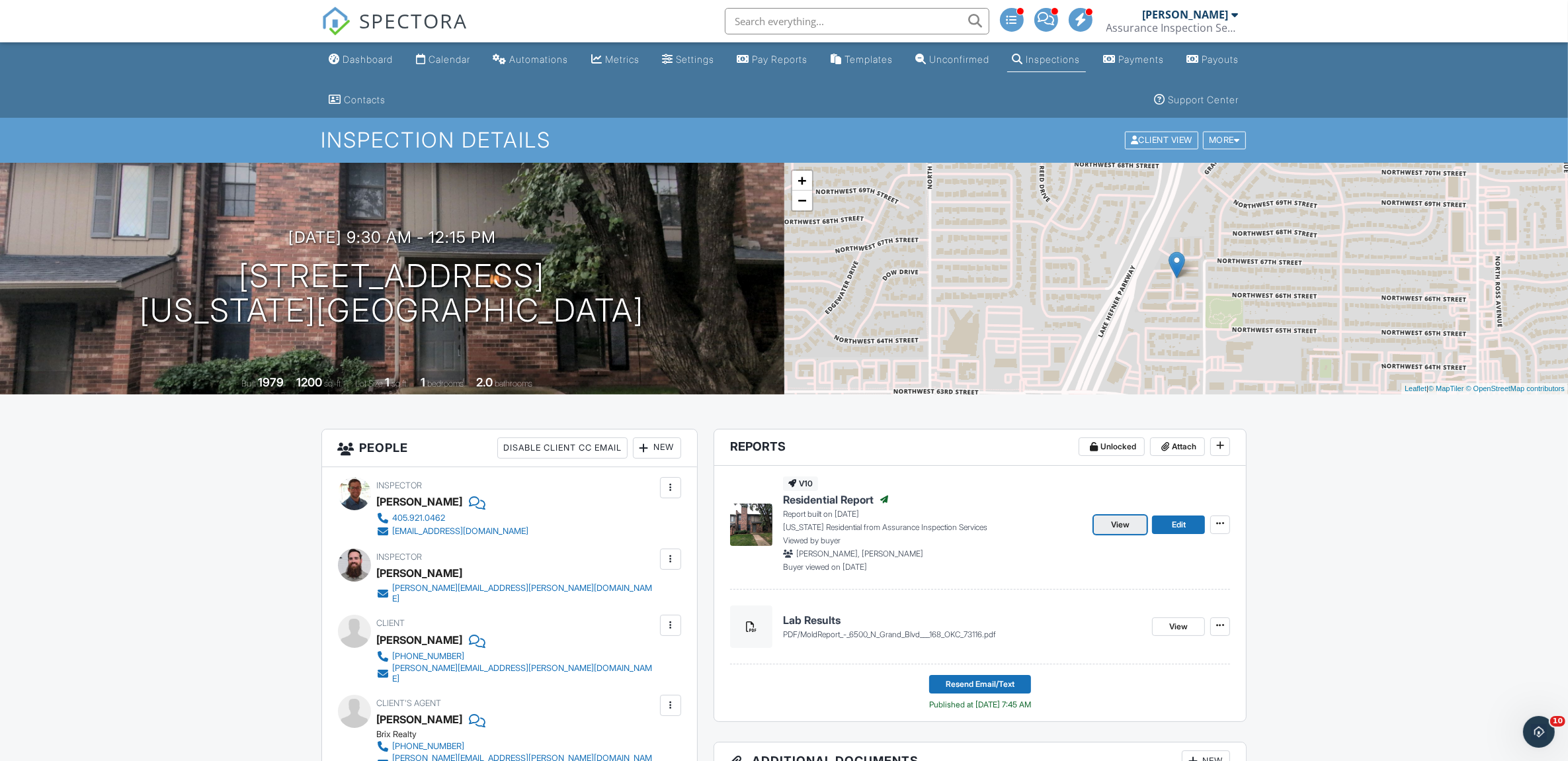
click at [1124, 528] on span "View" at bounding box center [1120, 524] width 19 height 14
click at [1177, 629] on span "View" at bounding box center [1178, 626] width 19 height 14
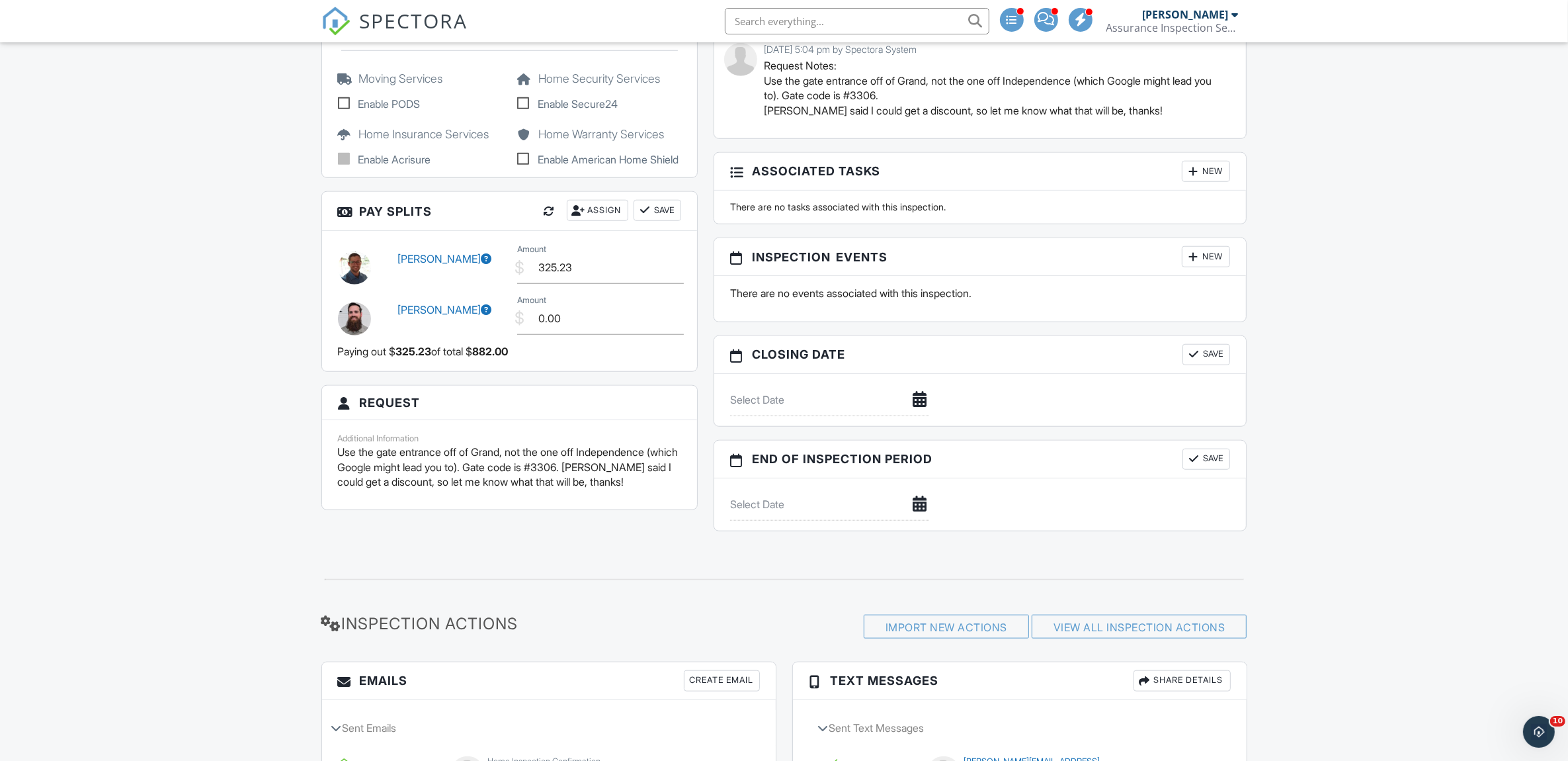
scroll to position [1433, 0]
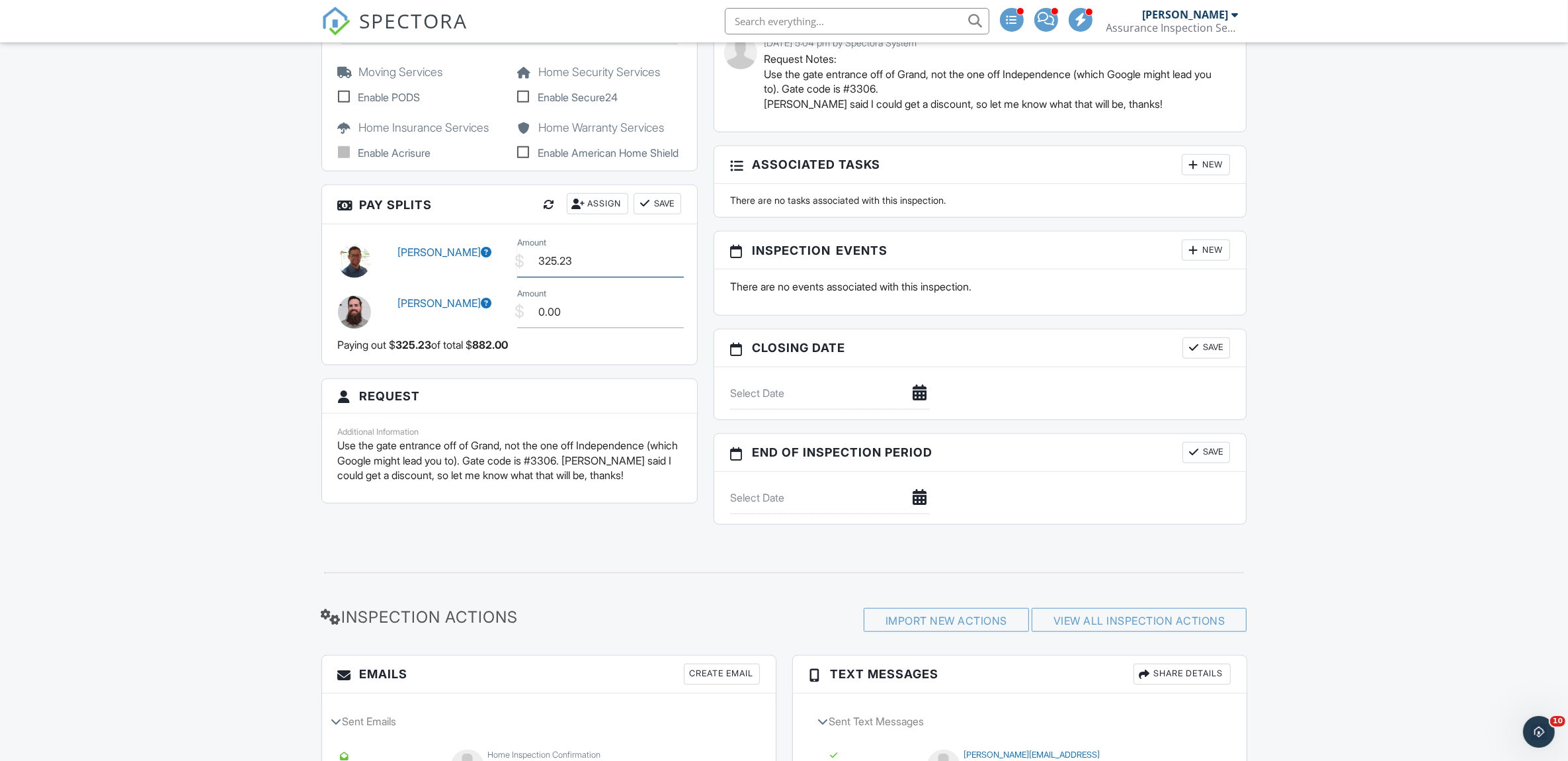
click at [580, 253] on input "325.23" at bounding box center [599, 261] width 167 height 32
type input "3"
type input "256.00"
click at [572, 300] on input "0.00" at bounding box center [599, 312] width 167 height 32
type input "0"
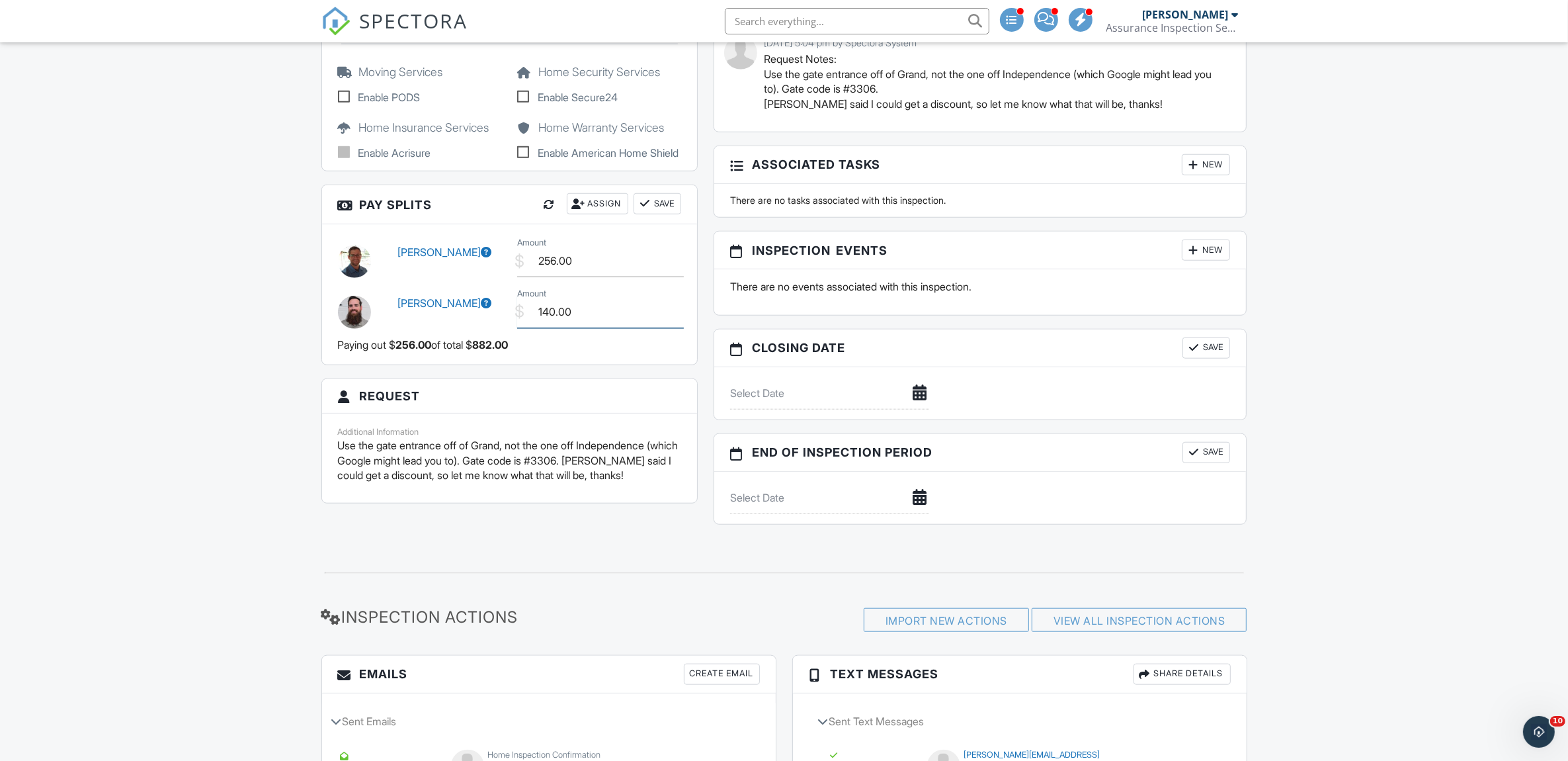
type input "140.00"
click at [670, 195] on button "Save" at bounding box center [657, 204] width 48 height 22
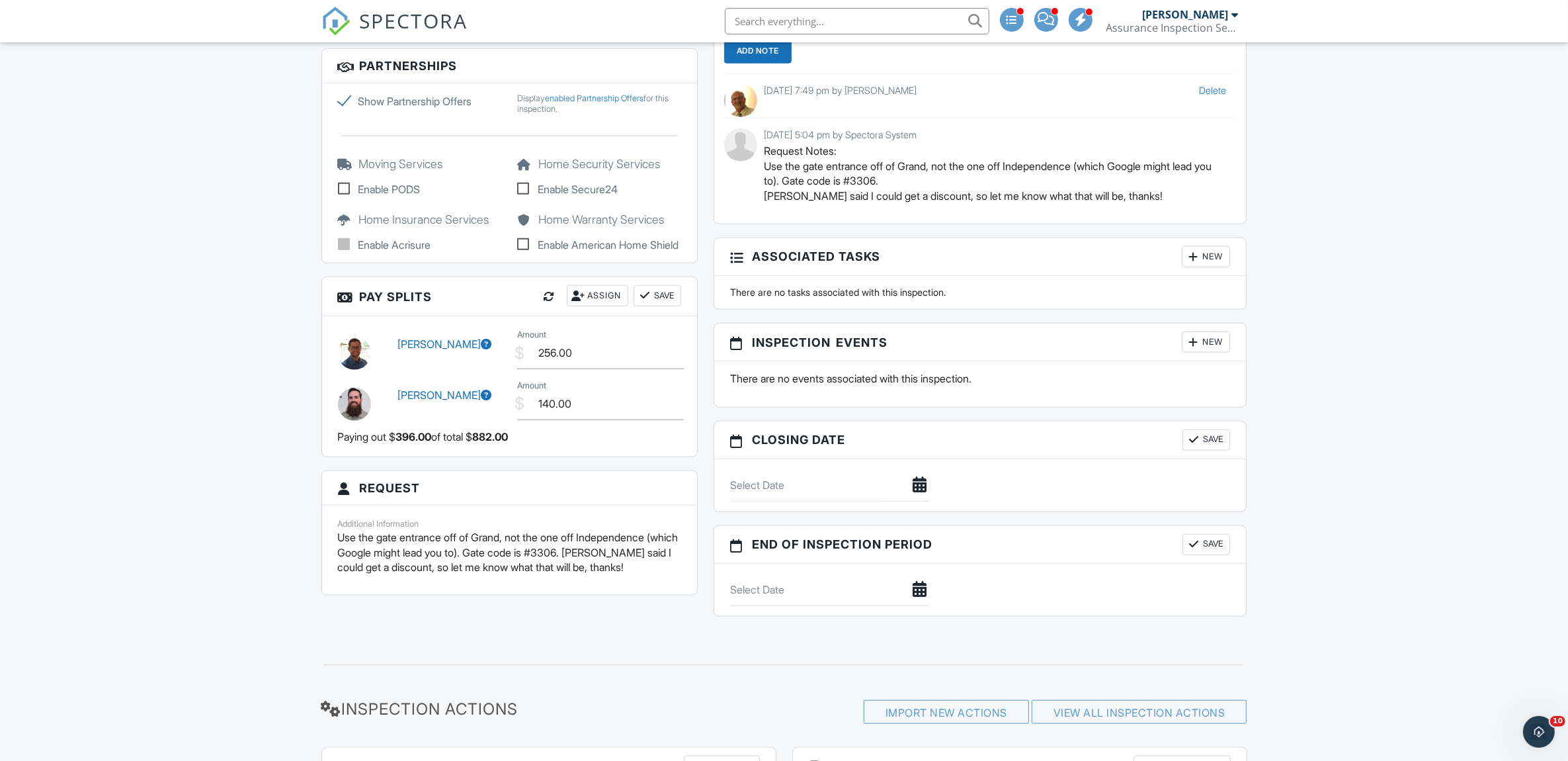
scroll to position [1323, 0]
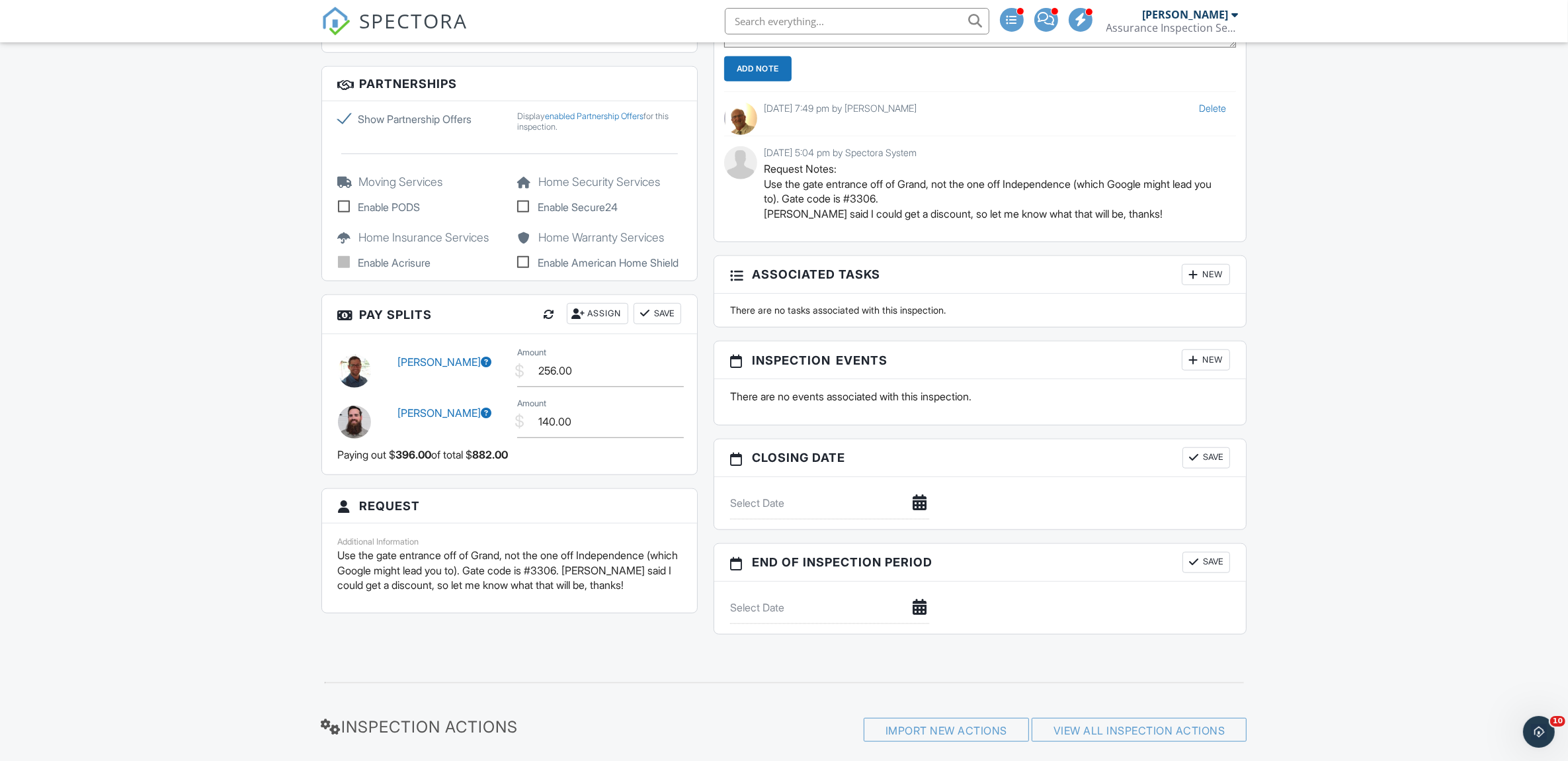
click at [673, 303] on button "Save" at bounding box center [657, 313] width 48 height 22
click at [667, 303] on button "Save" at bounding box center [657, 313] width 48 height 22
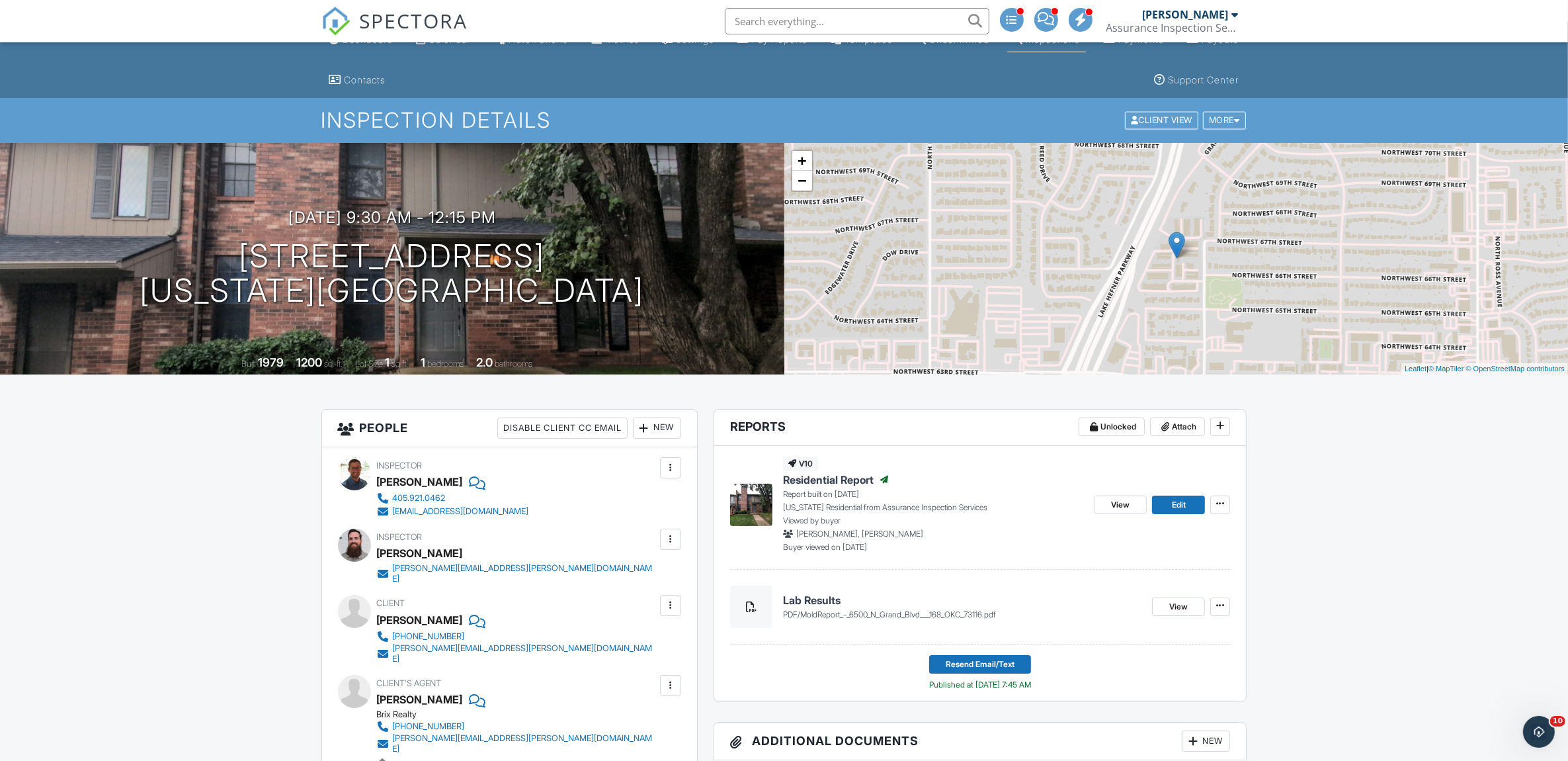
scroll to position [0, 0]
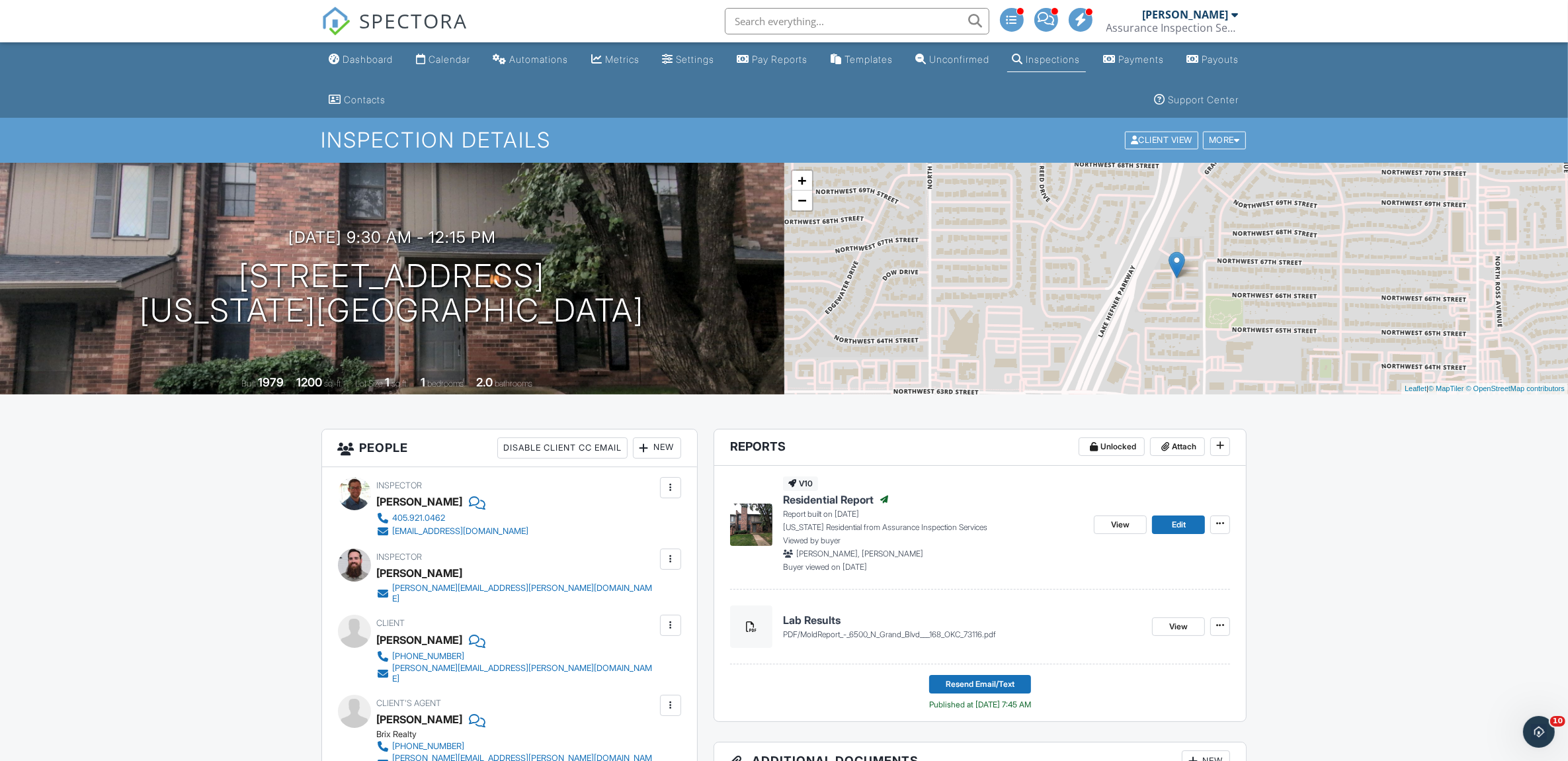
click at [807, 57] on div "Pay Reports" at bounding box center [779, 59] width 56 height 11
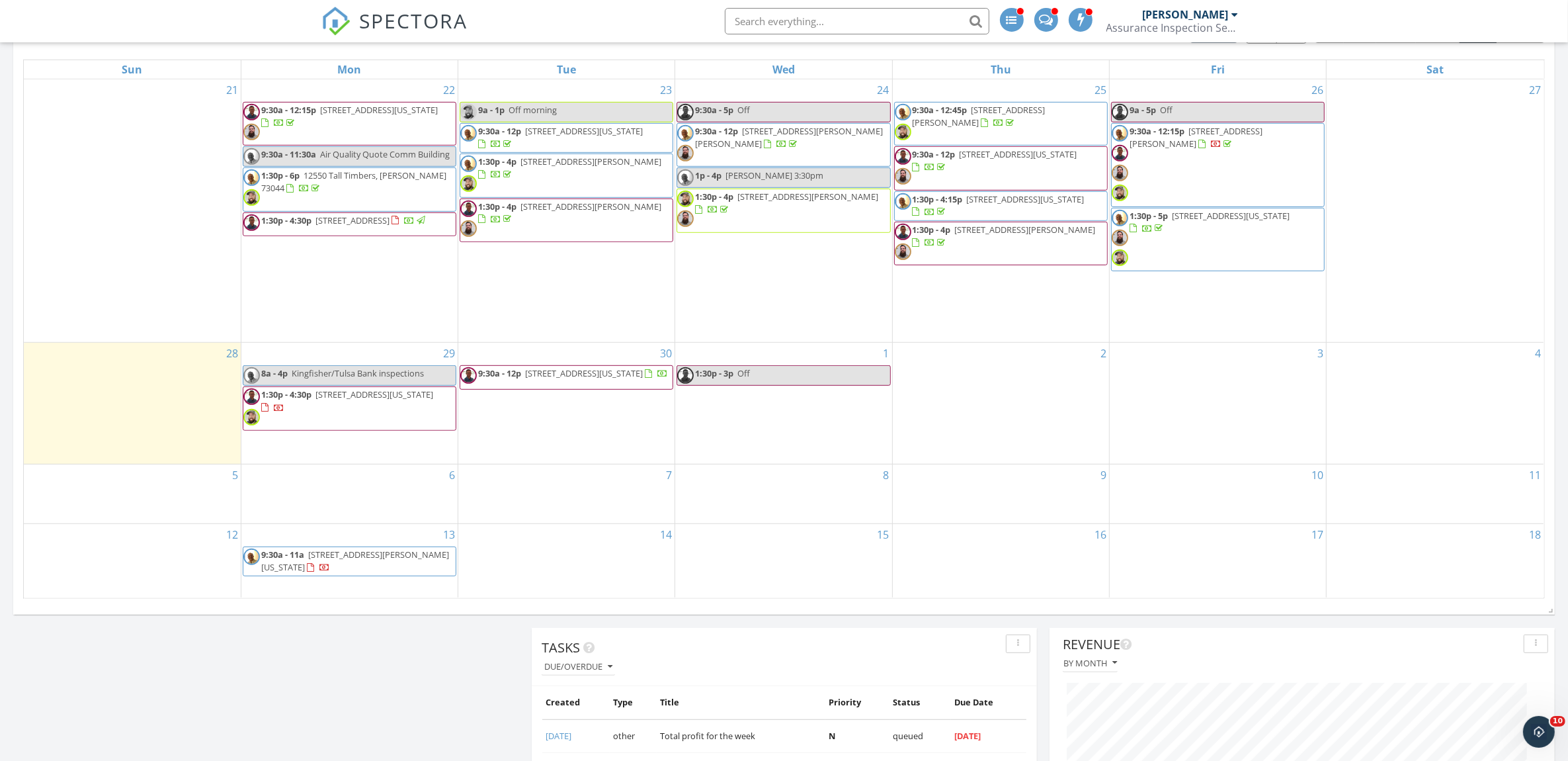
scroll to position [606, 0]
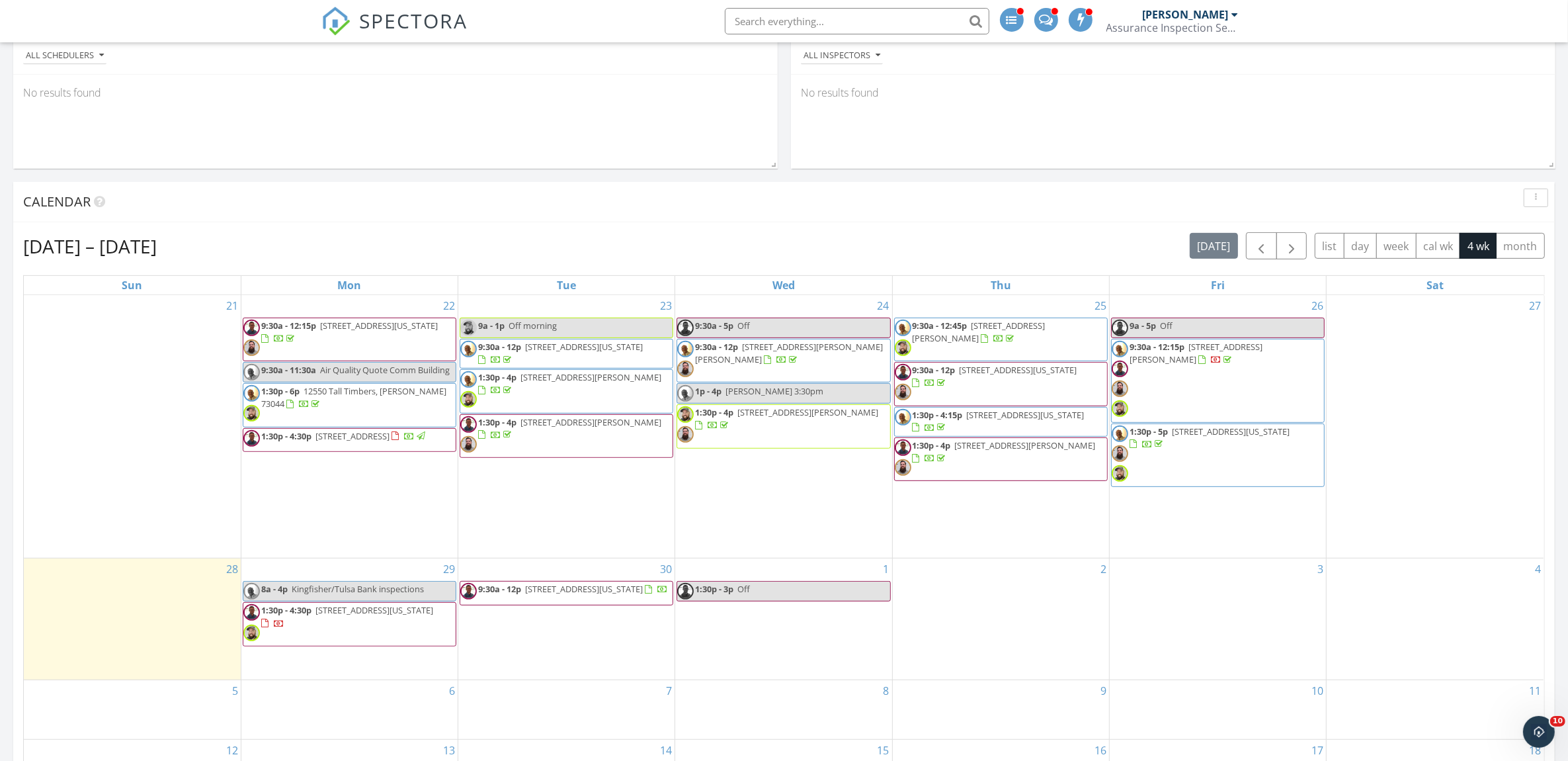
click at [1233, 14] on div at bounding box center [1235, 14] width 6 height 11
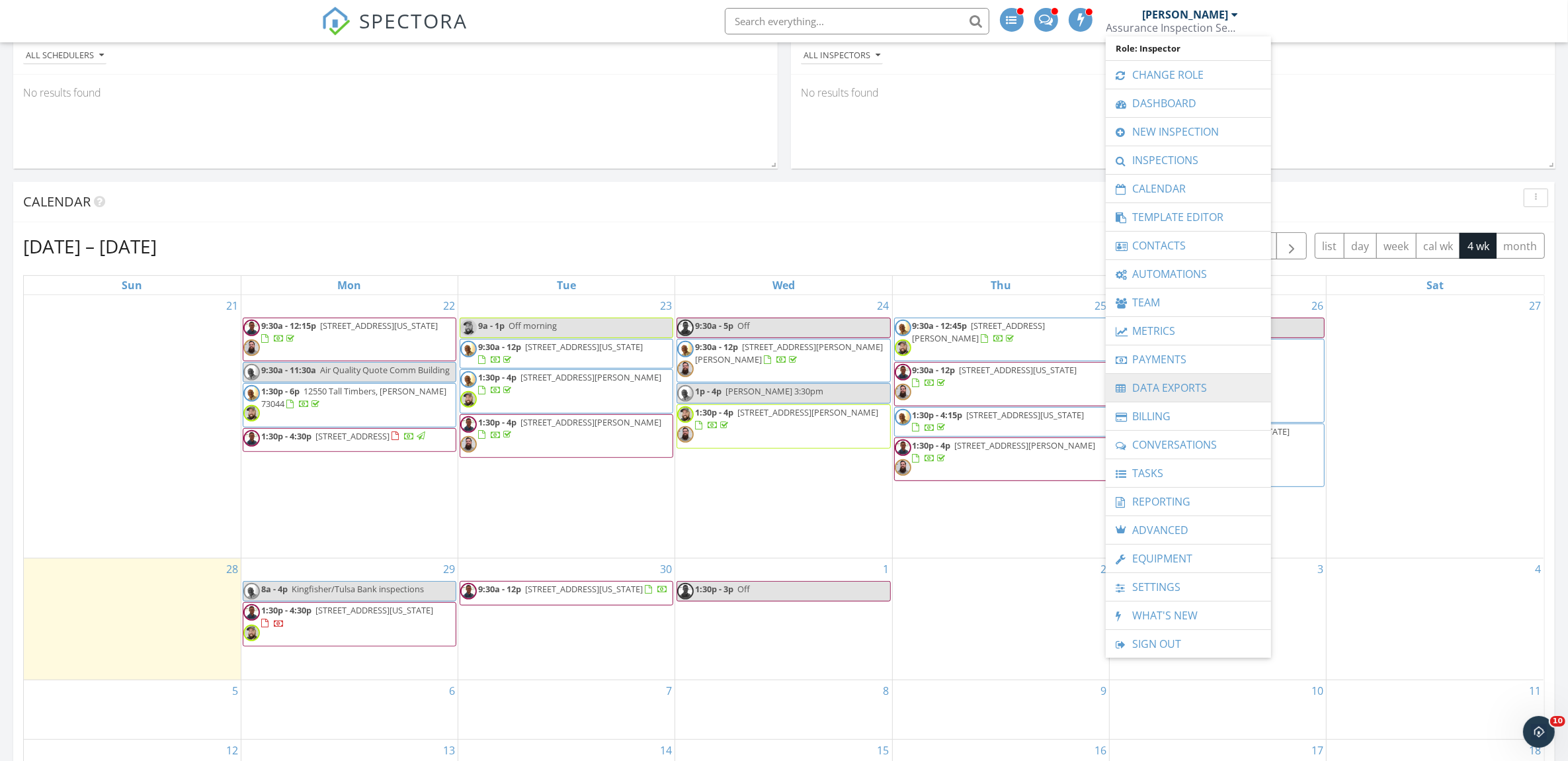
click at [1178, 387] on link "Data Exports" at bounding box center [1188, 387] width 152 height 28
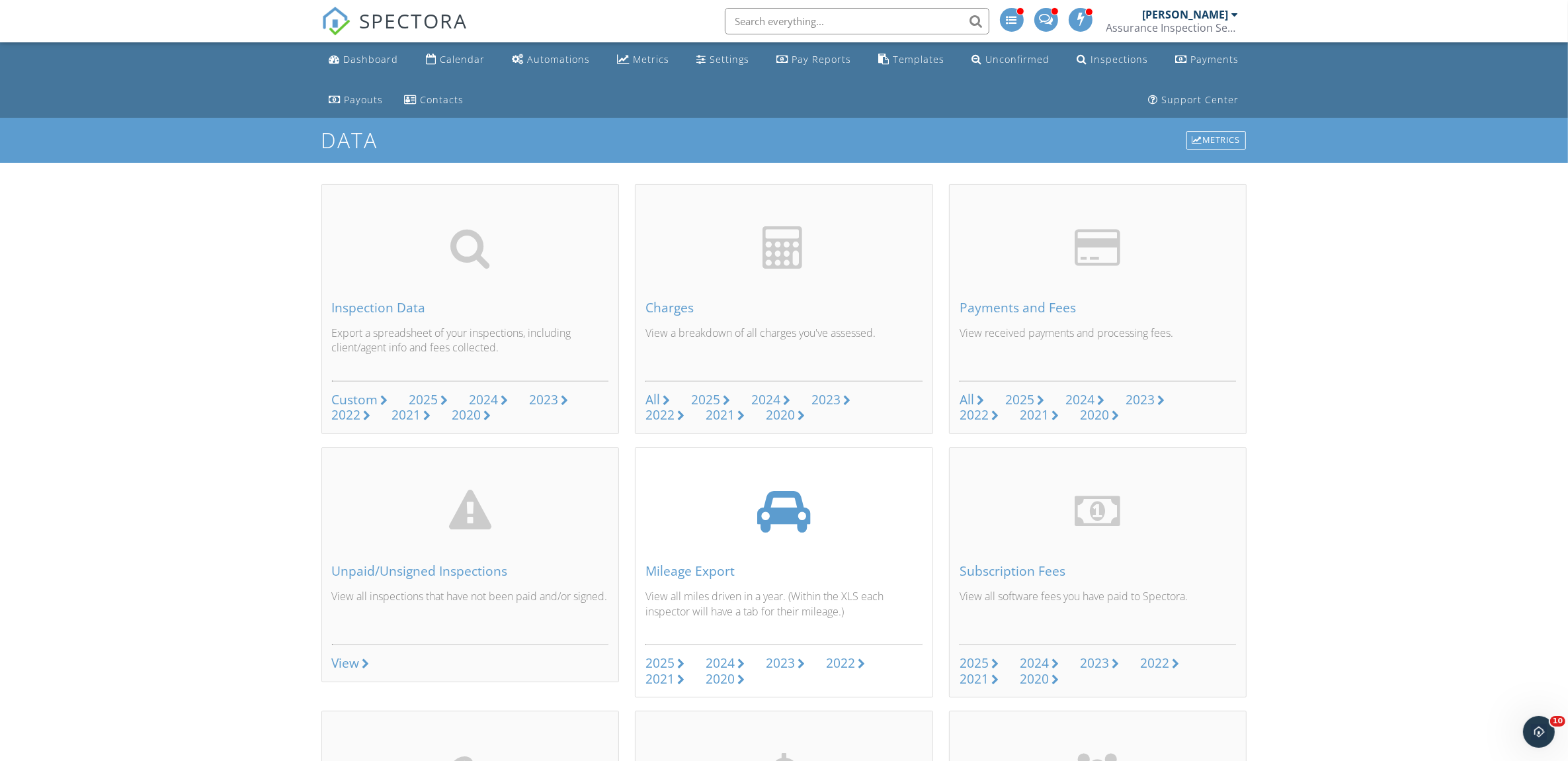
click at [669, 665] on div "2025" at bounding box center [660, 663] width 29 height 18
click at [382, 59] on div "Dashboard" at bounding box center [371, 59] width 55 height 13
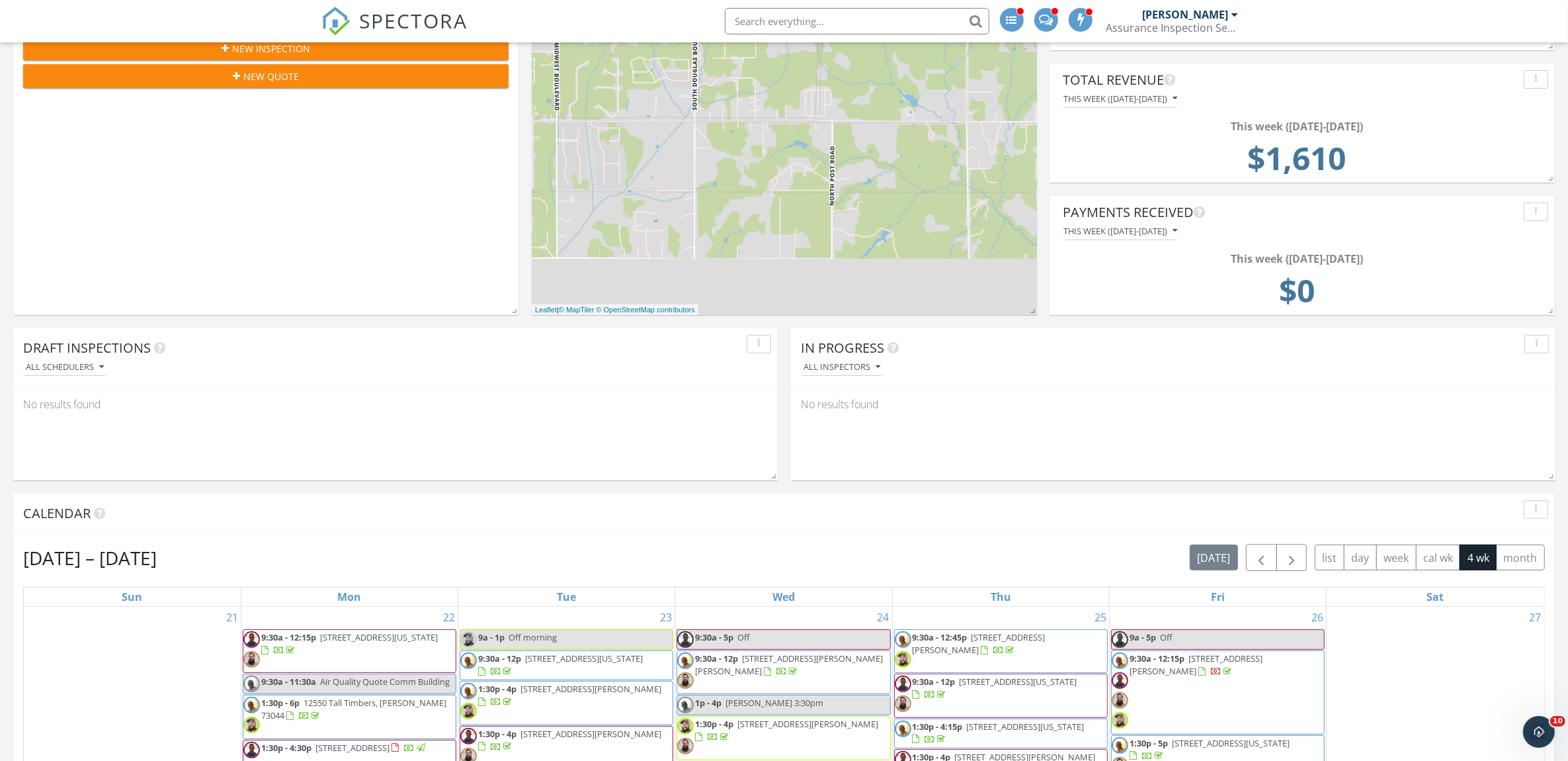
scroll to position [221, 0]
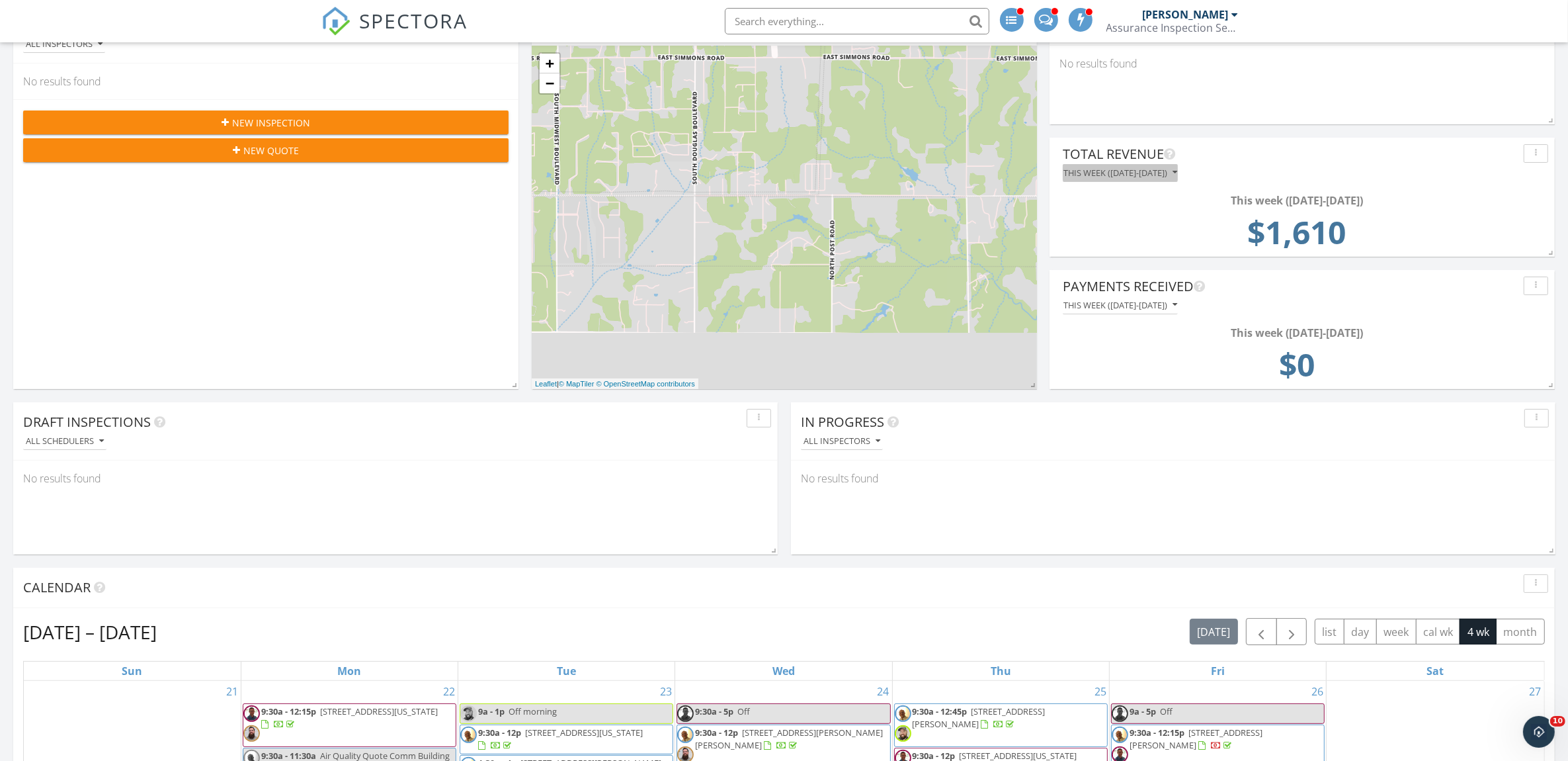
click at [1177, 173] on icon "button" at bounding box center [1175, 173] width 5 height 9
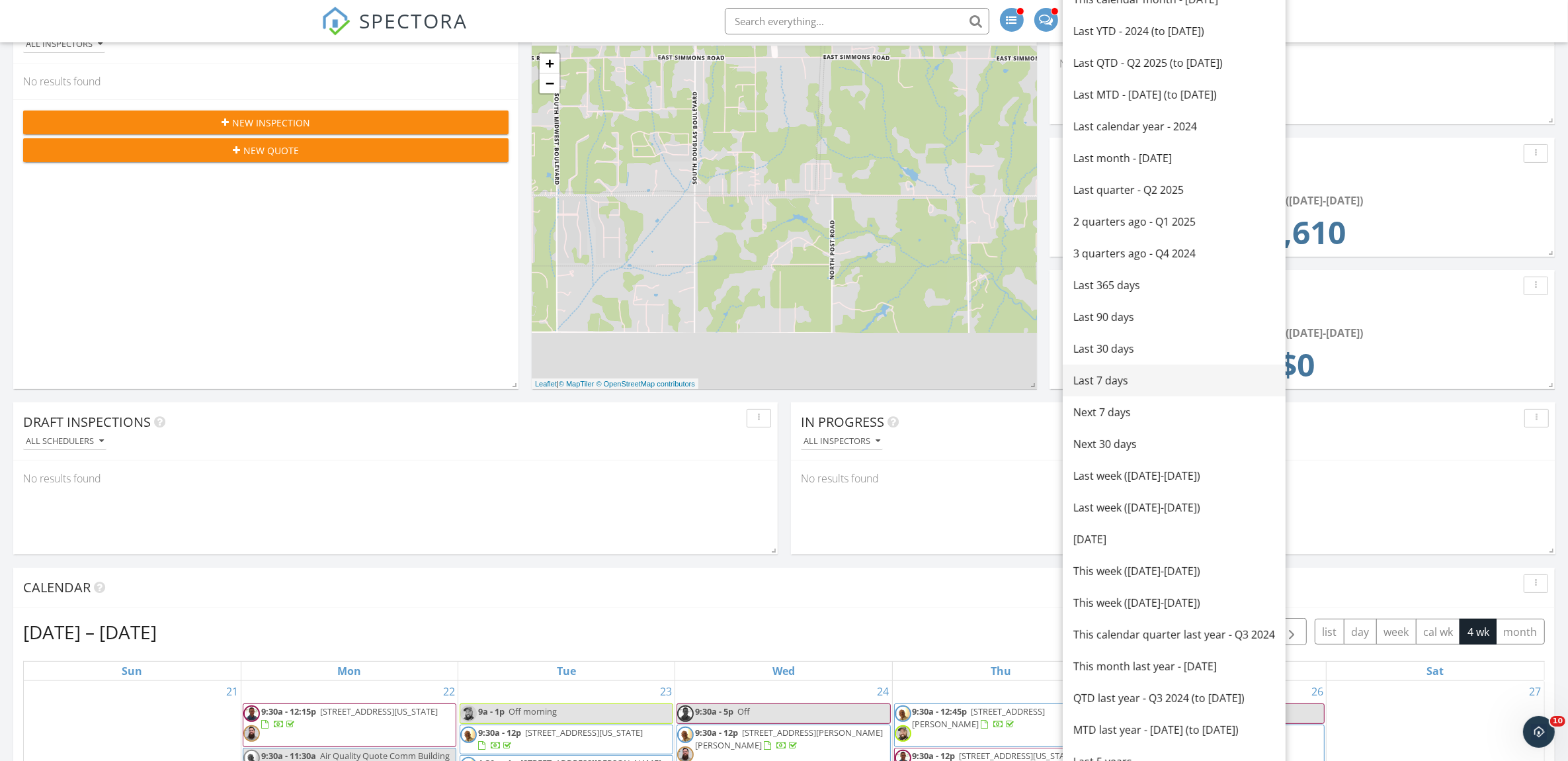
click at [1197, 382] on div "Last 7 days" at bounding box center [1174, 381] width 202 height 16
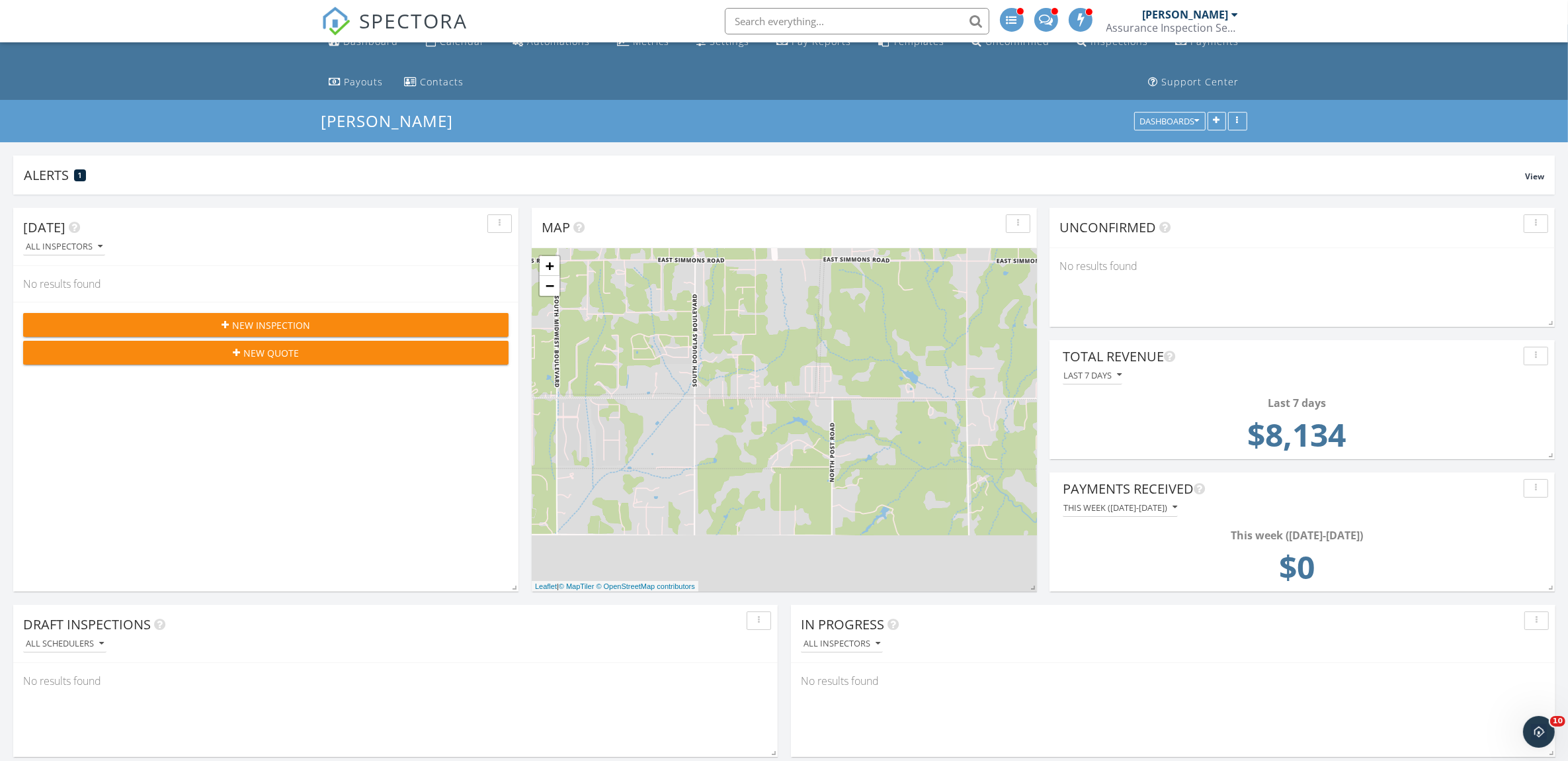
scroll to position [0, 0]
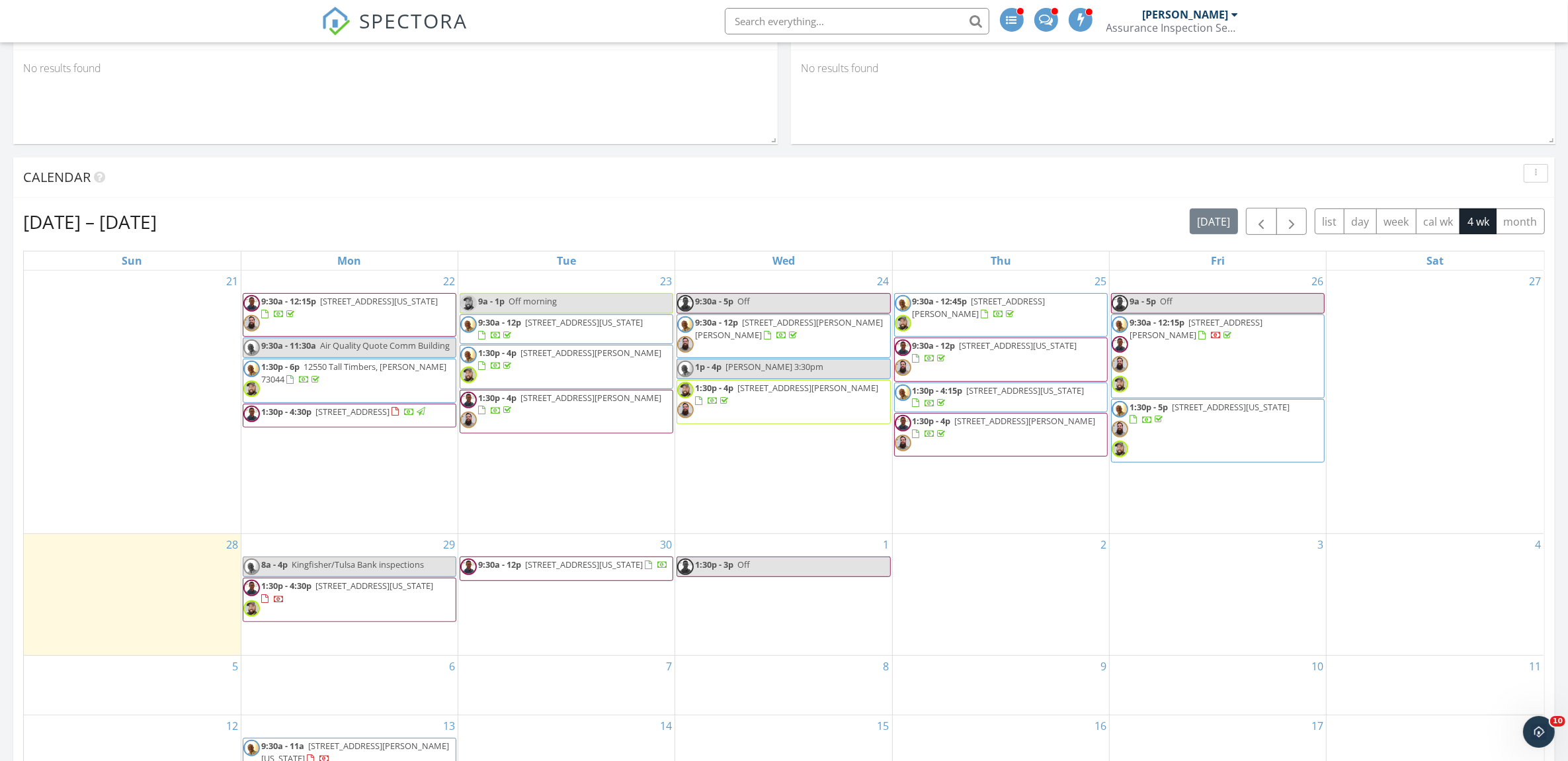
scroll to position [662, 0]
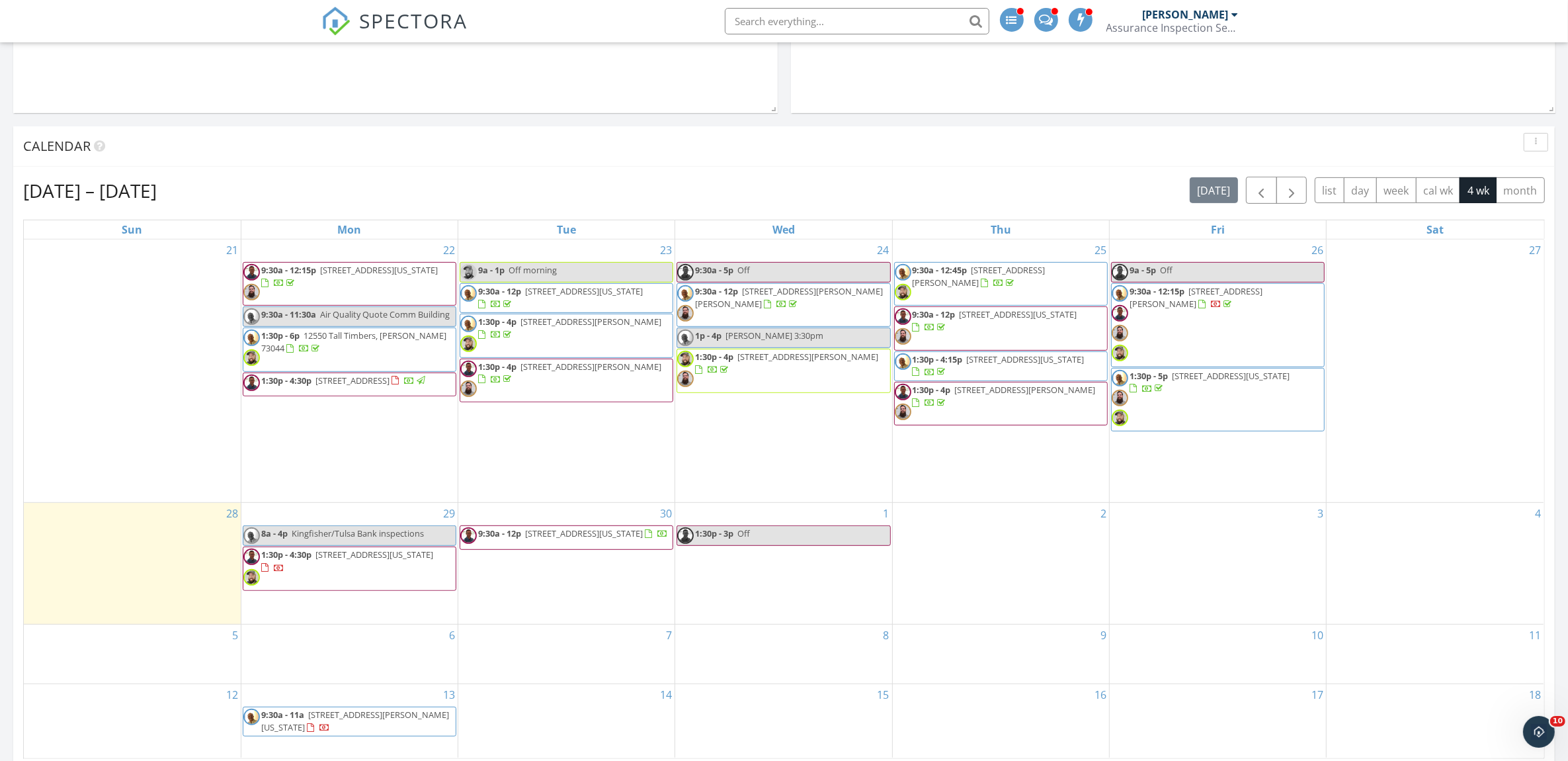
drag, startPoint x: 1204, startPoint y: 389, endPoint x: 1208, endPoint y: 377, distance: 12.6
click at [1208, 377] on span "13120 Box Canyon Rd, Oklahoma City 73142" at bounding box center [1230, 376] width 118 height 12
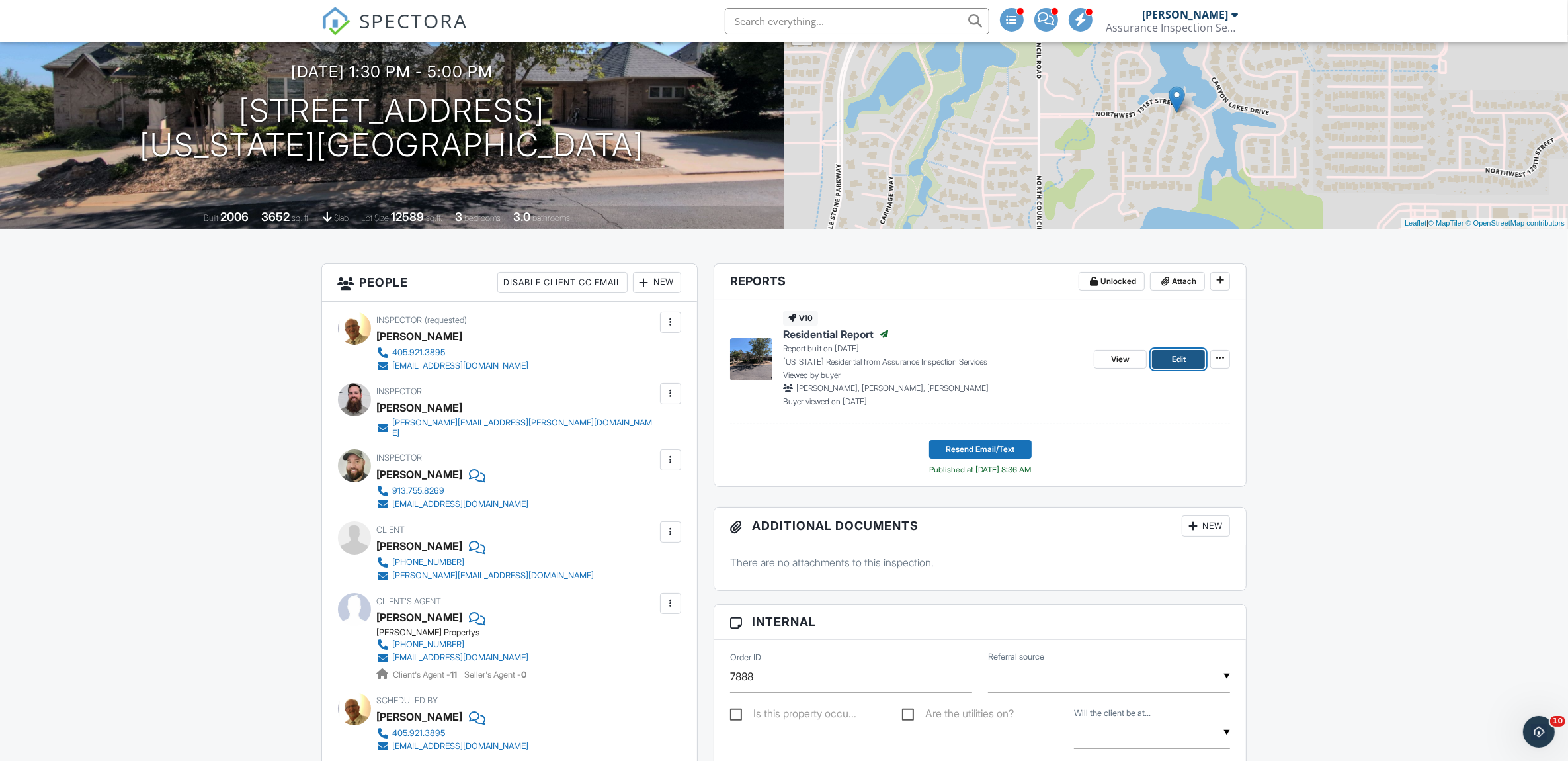
click at [1188, 356] on link "Edit" at bounding box center [1178, 359] width 53 height 19
